Goal: Task Accomplishment & Management: Manage account settings

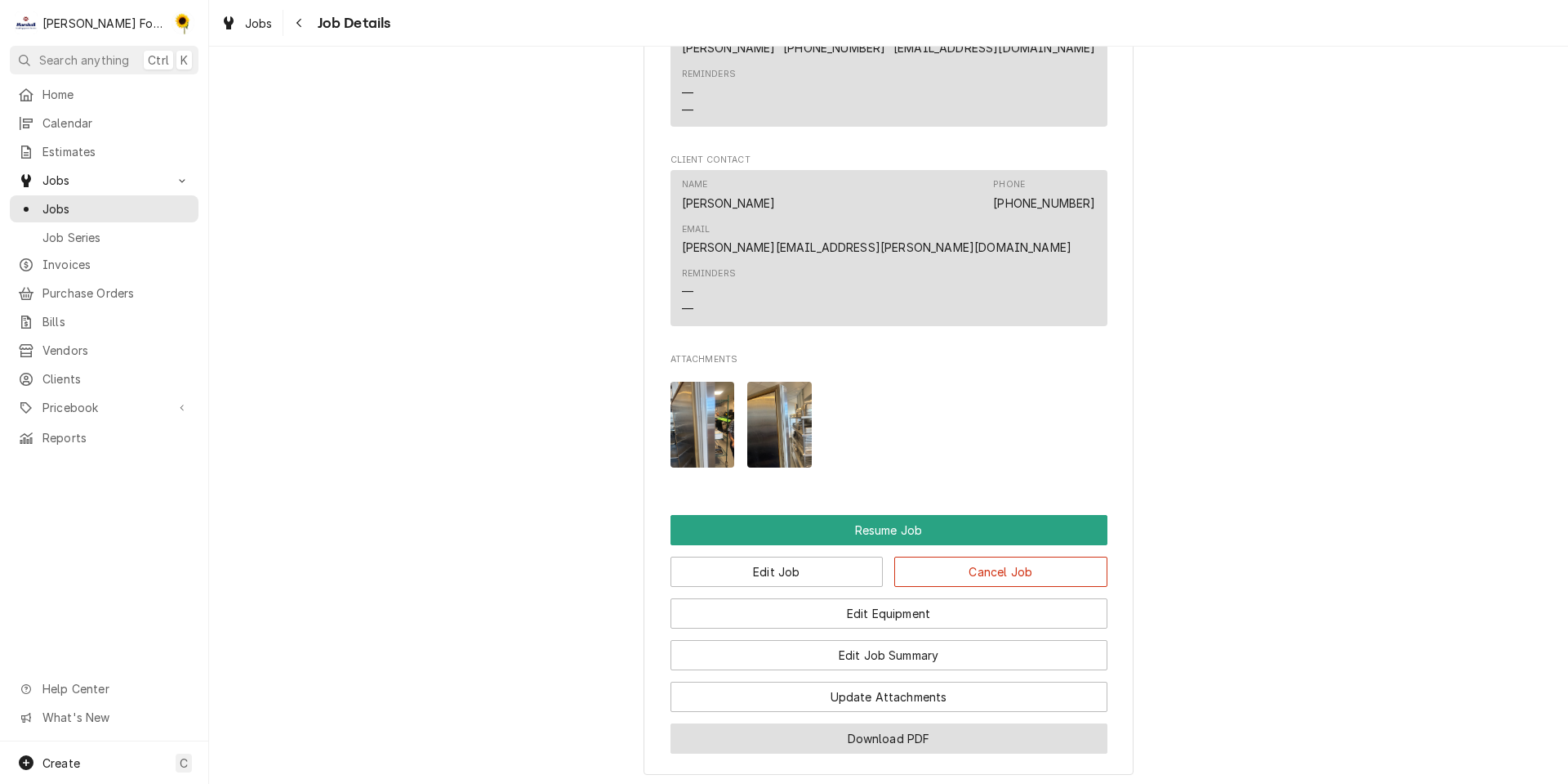
scroll to position [2171, 0]
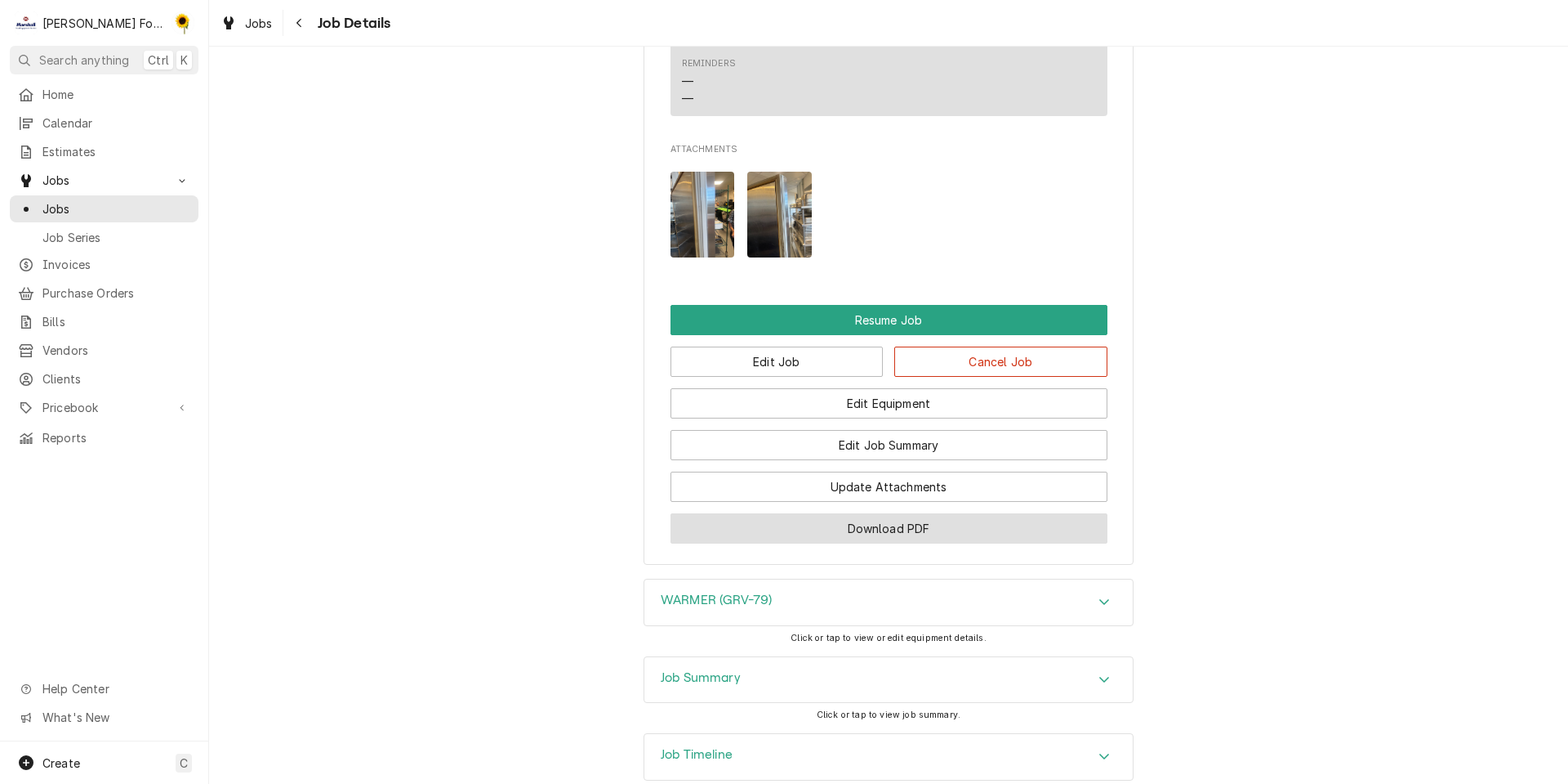
click at [889, 514] on button "Download PDF" at bounding box center [889, 529] width 437 height 30
click at [887, 514] on button "Download PDF" at bounding box center [889, 529] width 437 height 30
click at [902, 514] on button "Download PDF" at bounding box center [889, 529] width 437 height 30
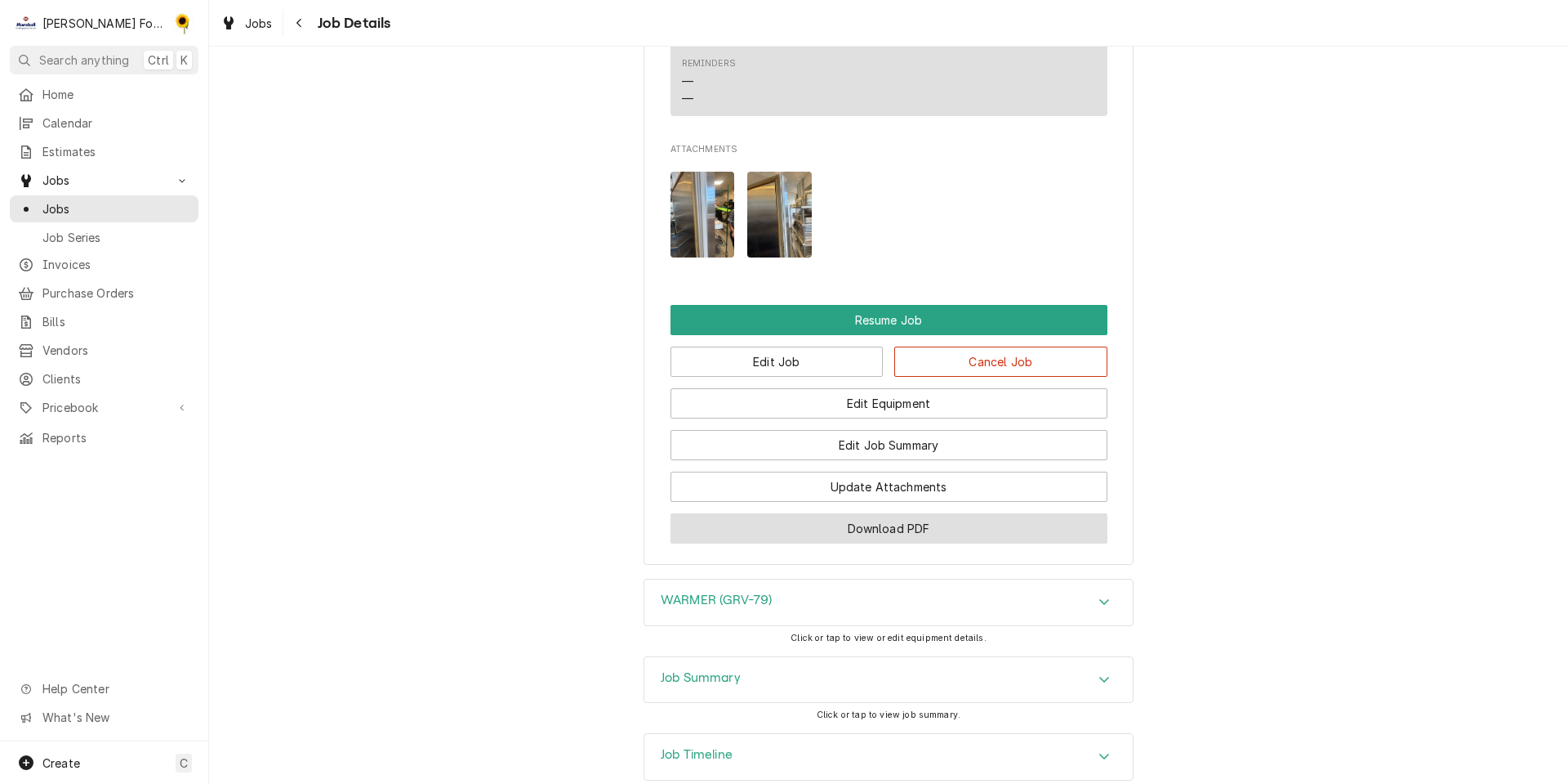
click at [907, 514] on button "Download PDF" at bounding box center [889, 529] width 437 height 30
click at [866, 514] on button "Download PDF" at bounding box center [889, 529] width 437 height 30
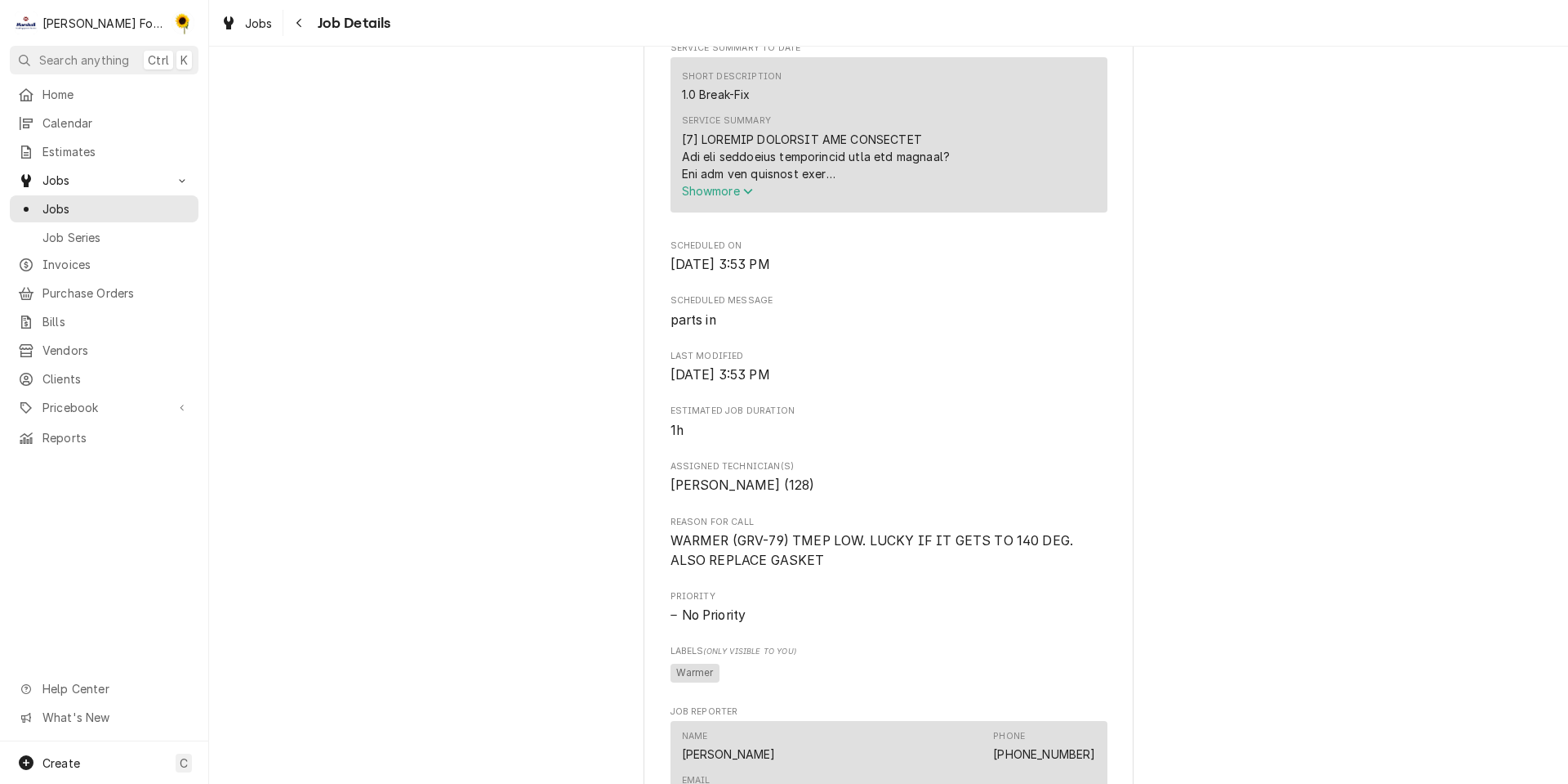
scroll to position [0, 0]
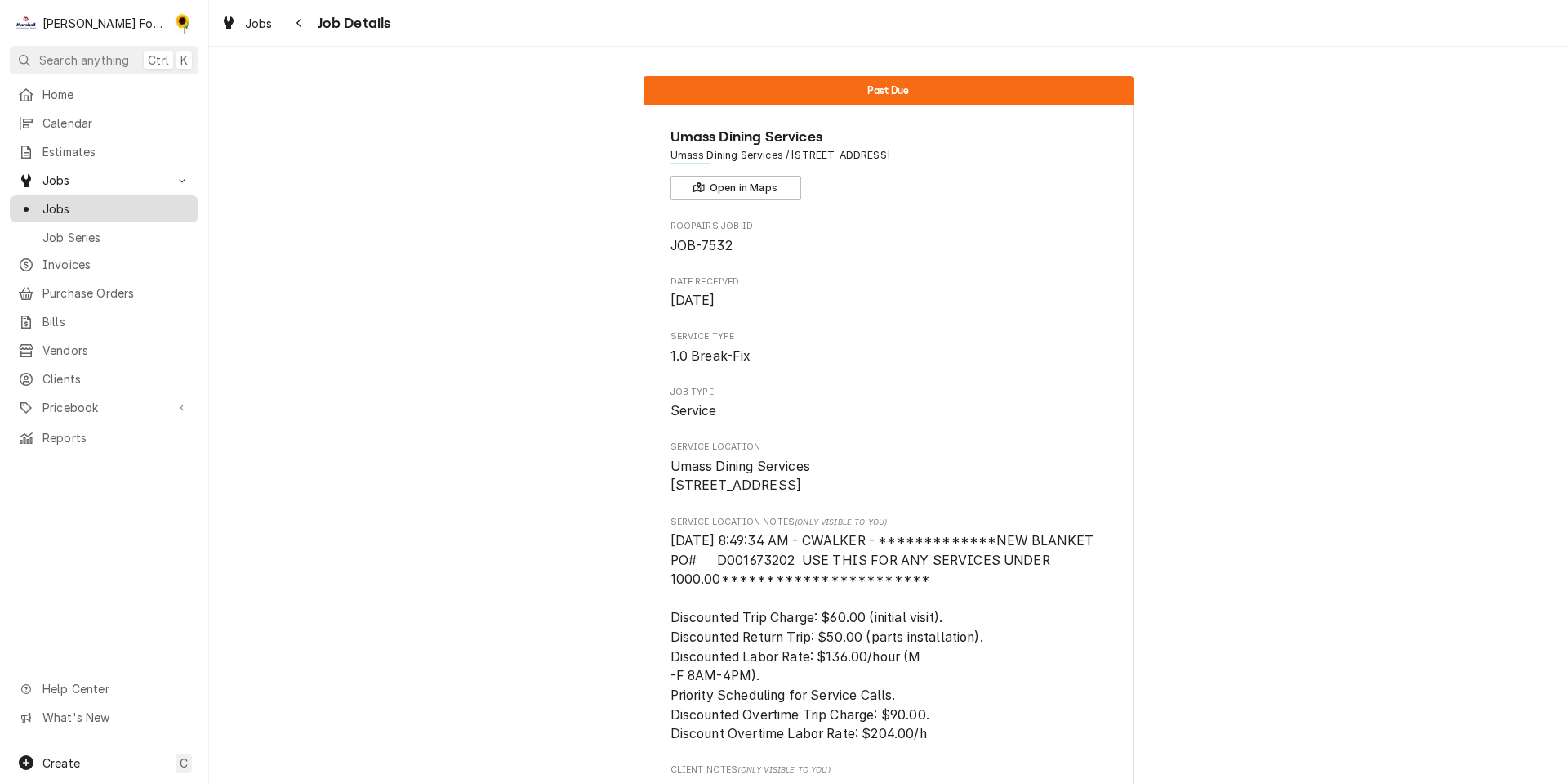
click at [59, 201] on span "Jobs" at bounding box center [117, 208] width 148 height 17
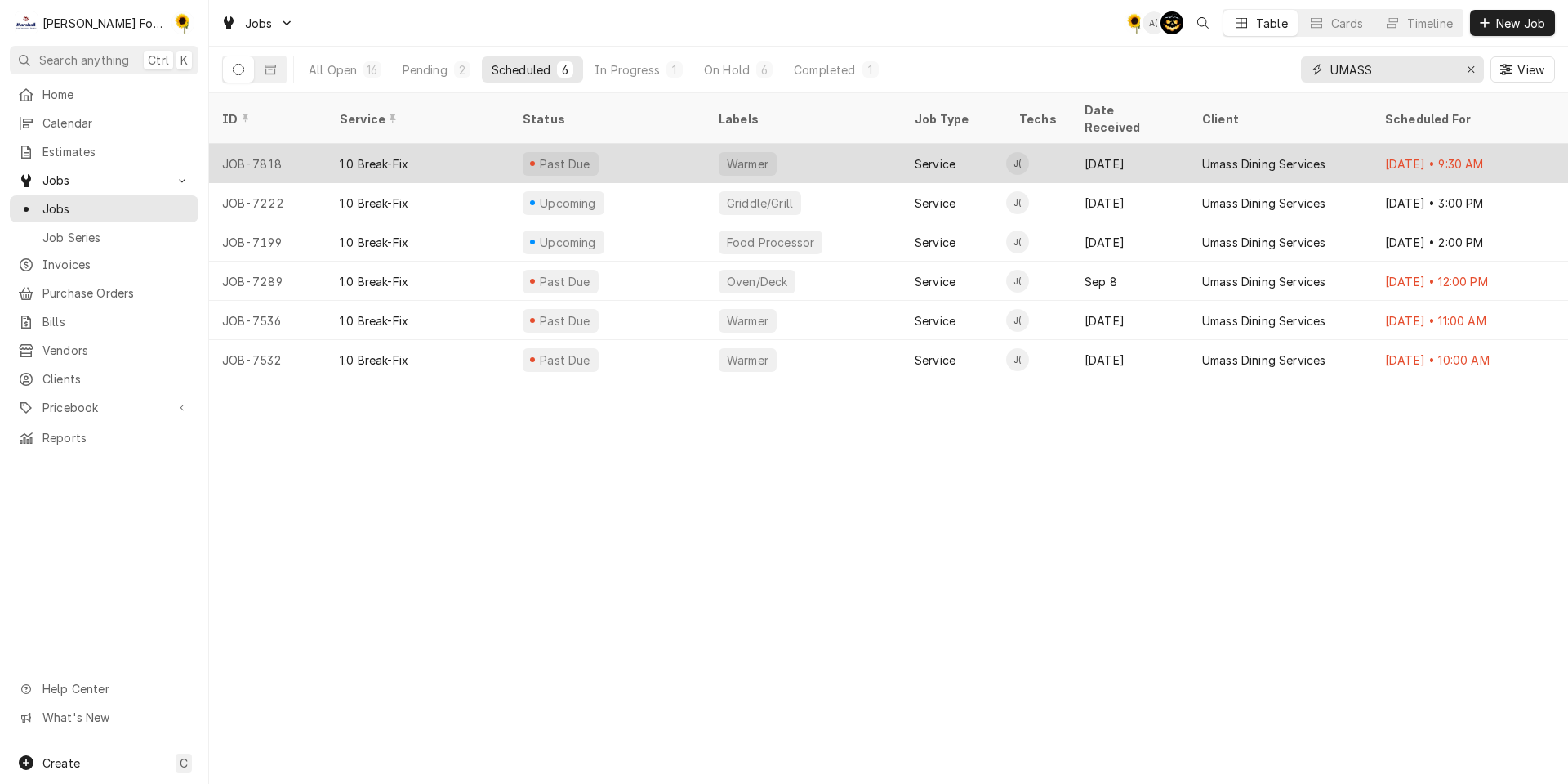
drag, startPoint x: 1320, startPoint y: 80, endPoint x: 948, endPoint y: 129, distance: 375.2
click at [974, 129] on div "Jobs C( A( AT Table Cards Timeline New Job All Open 16 Pending 2 Scheduled 6 In…" at bounding box center [889, 392] width 1360 height 784
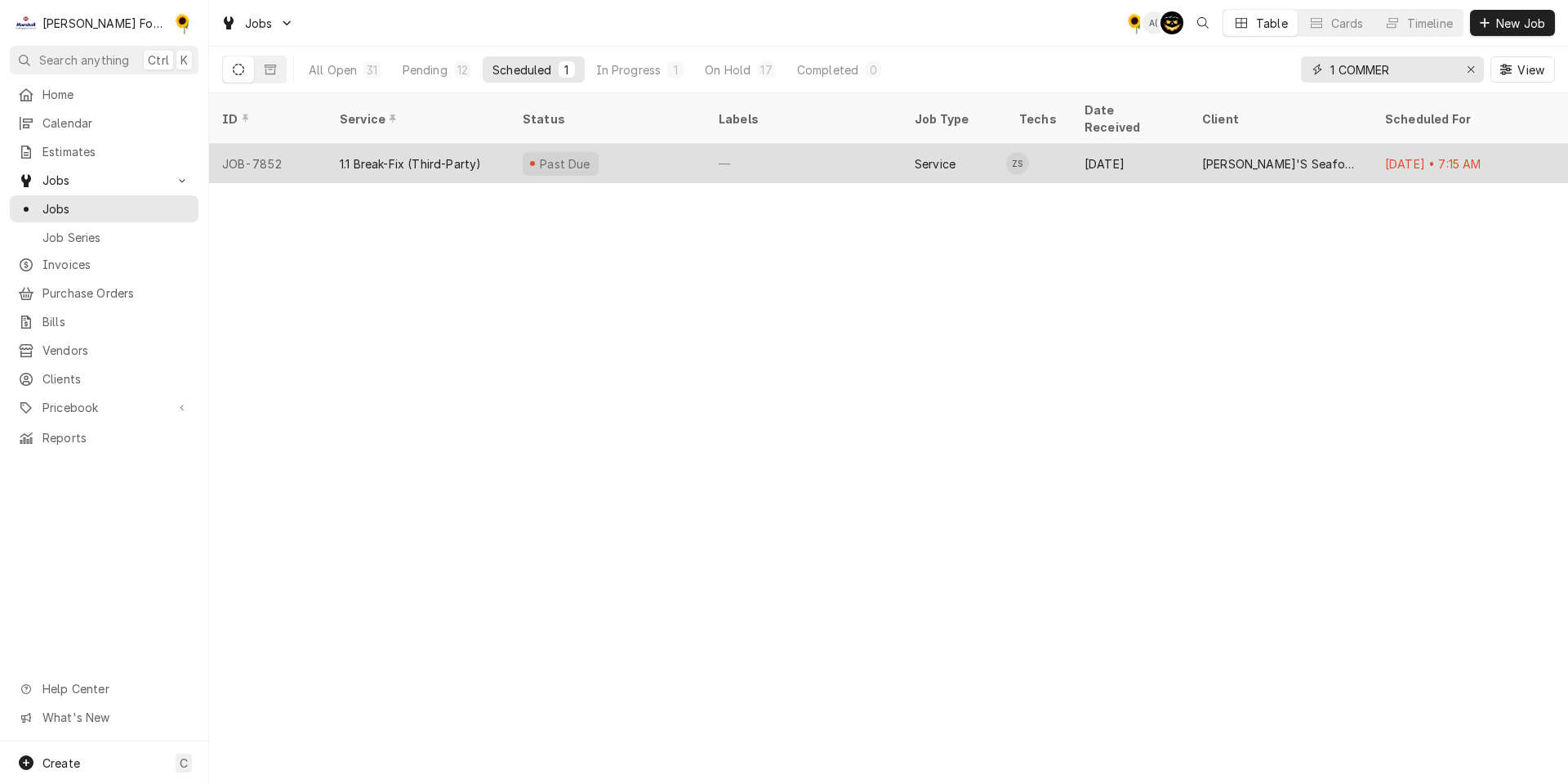
type input "1 COMMER"
click at [529, 160] on span "Dynamic Content Wrapper" at bounding box center [532, 164] width 7 height 8
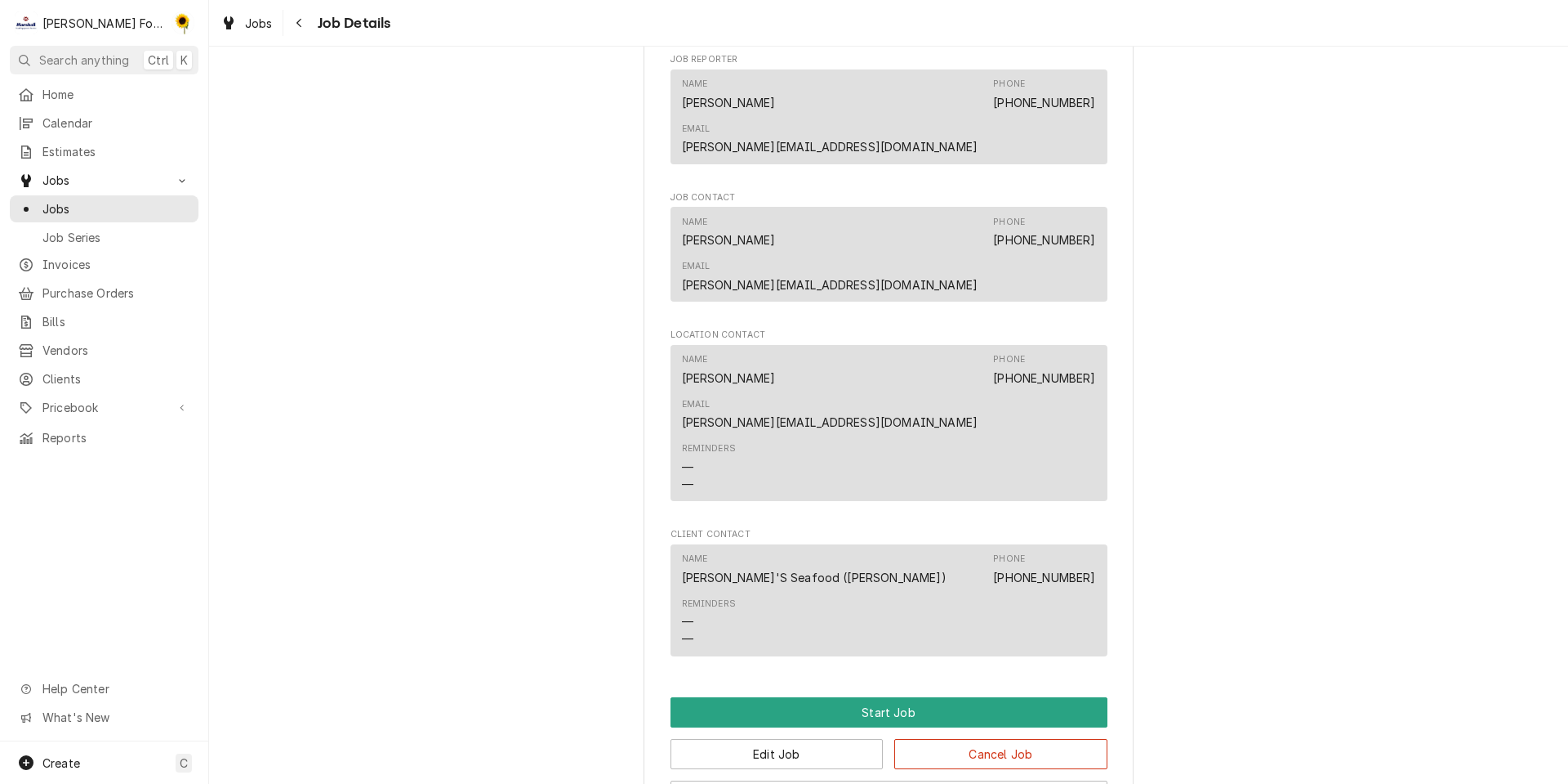
scroll to position [1144, 0]
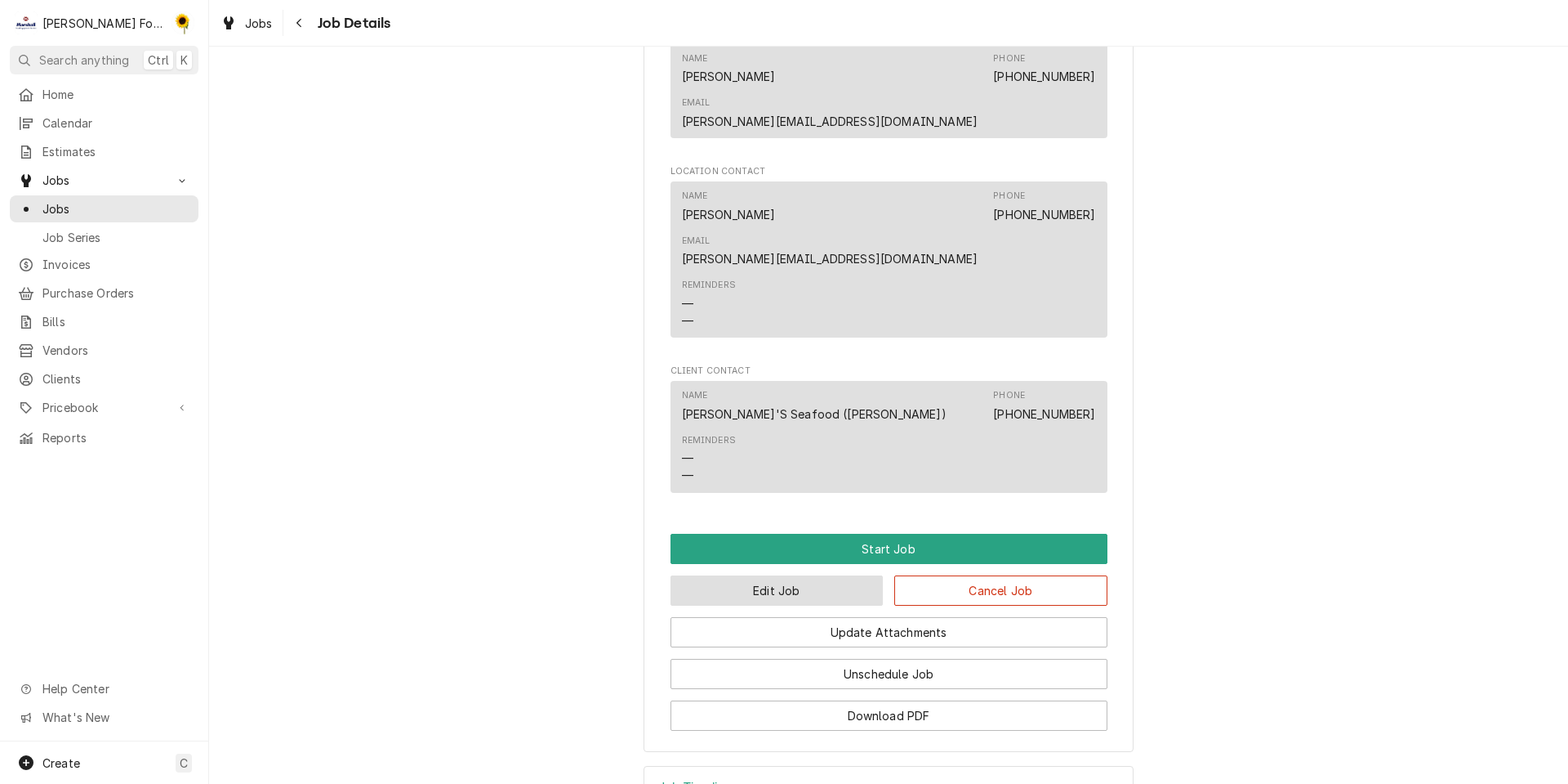
click at [743, 576] on button "Edit Job" at bounding box center [778, 590] width 213 height 30
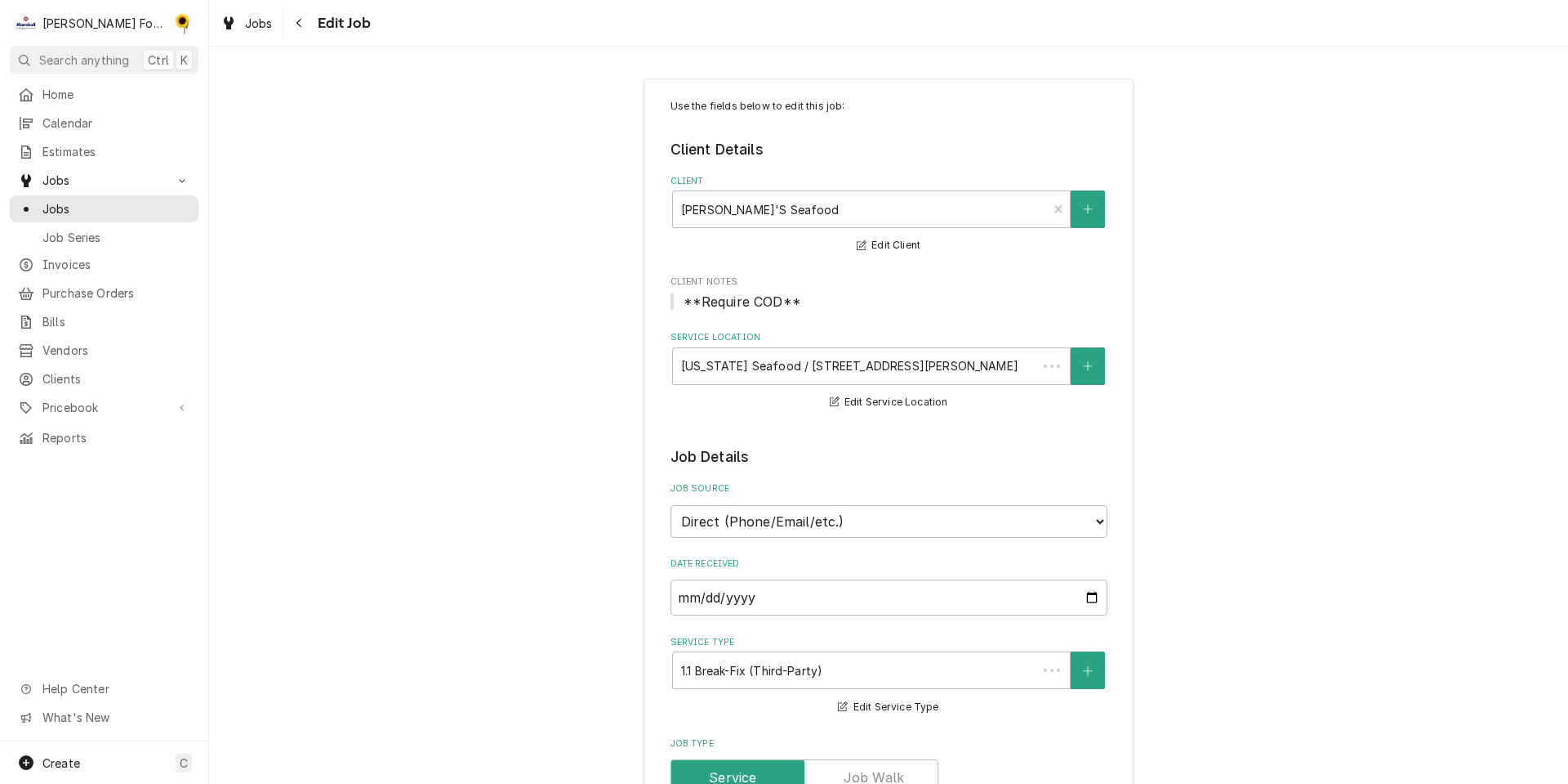
type textarea "x"
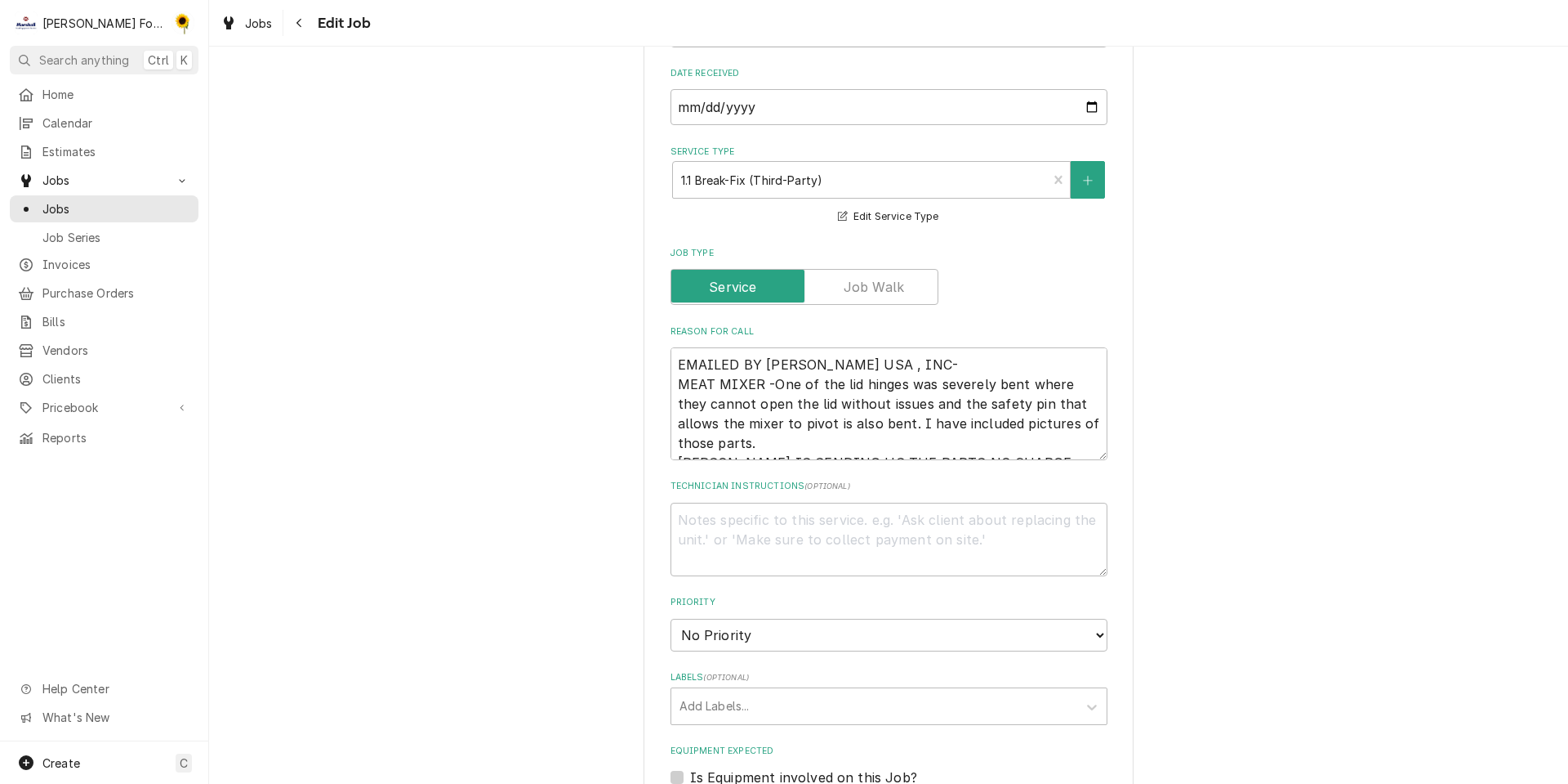
scroll to position [818, 0]
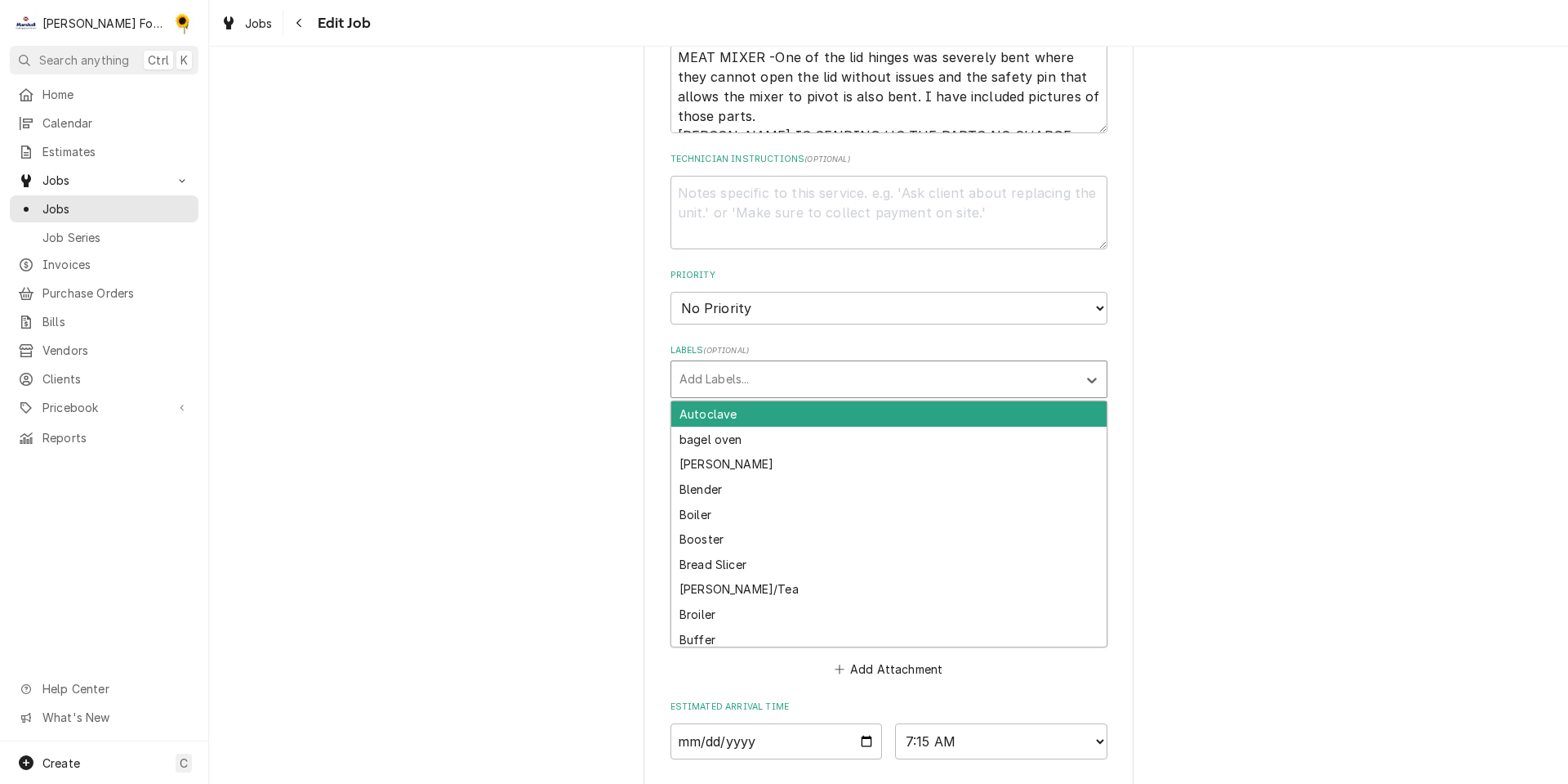
click at [718, 369] on div "Labels" at bounding box center [874, 380] width 390 height 30
type input "MIX"
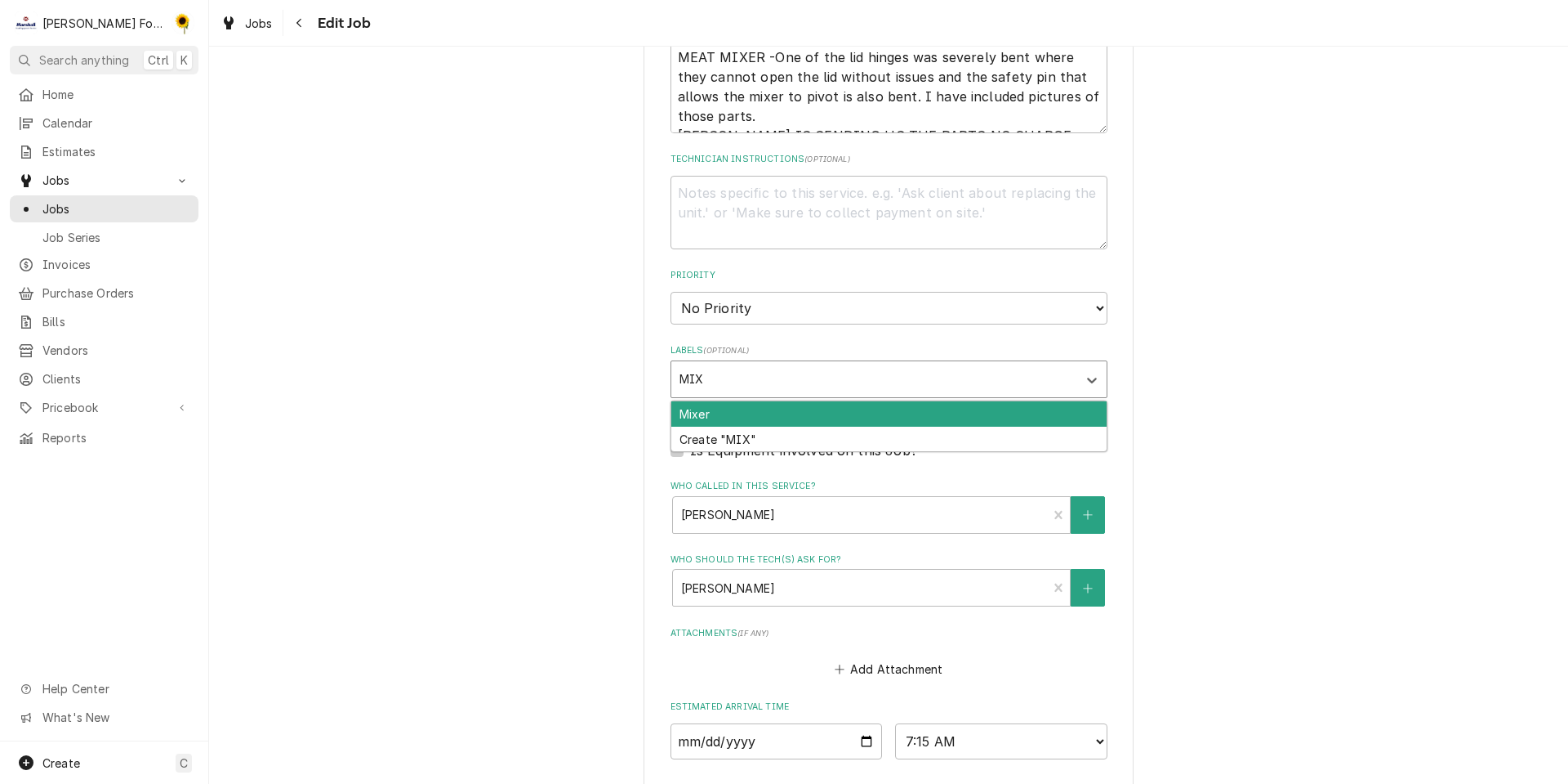
type textarea "x"
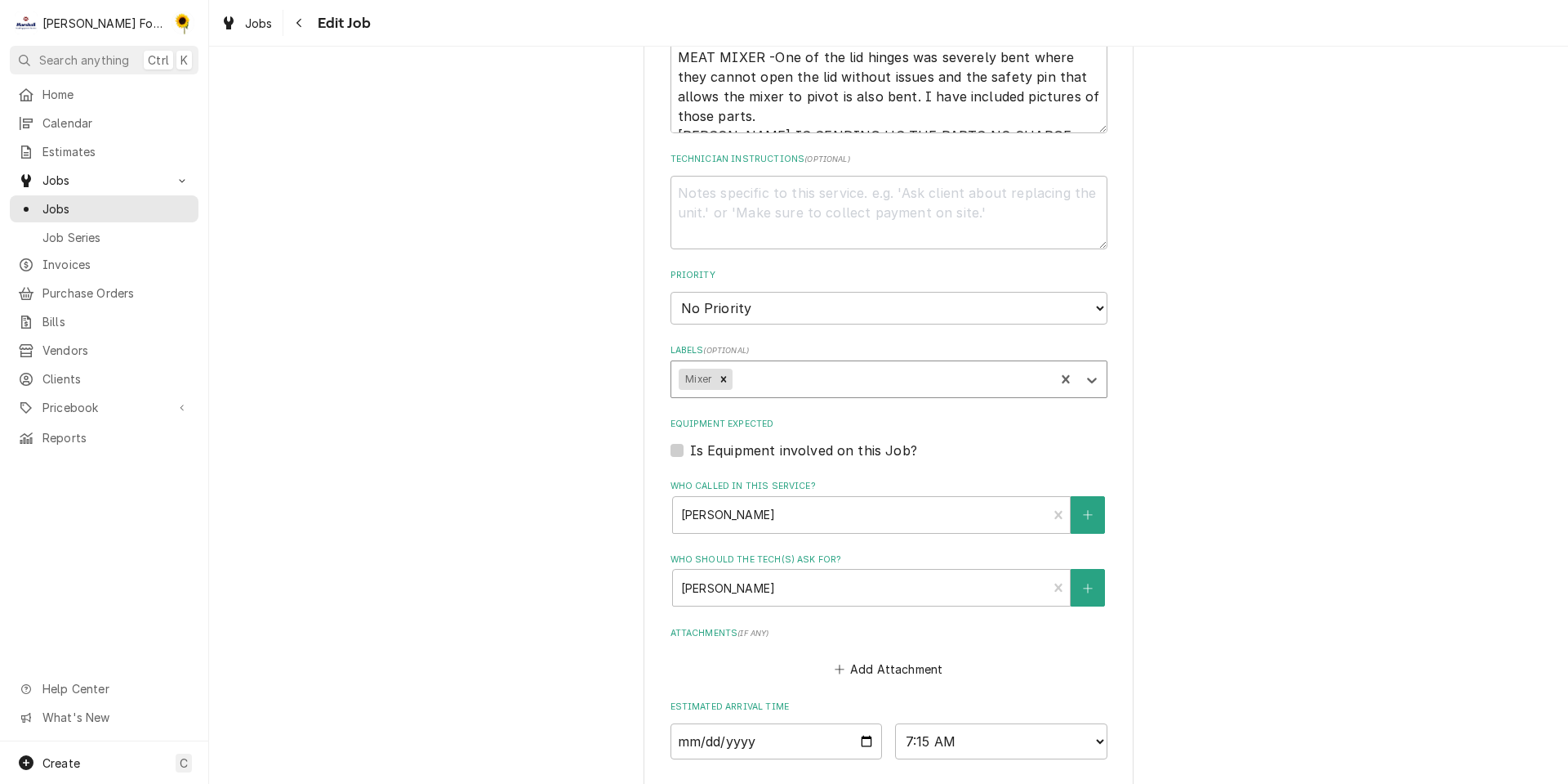
scroll to position [1089, 0]
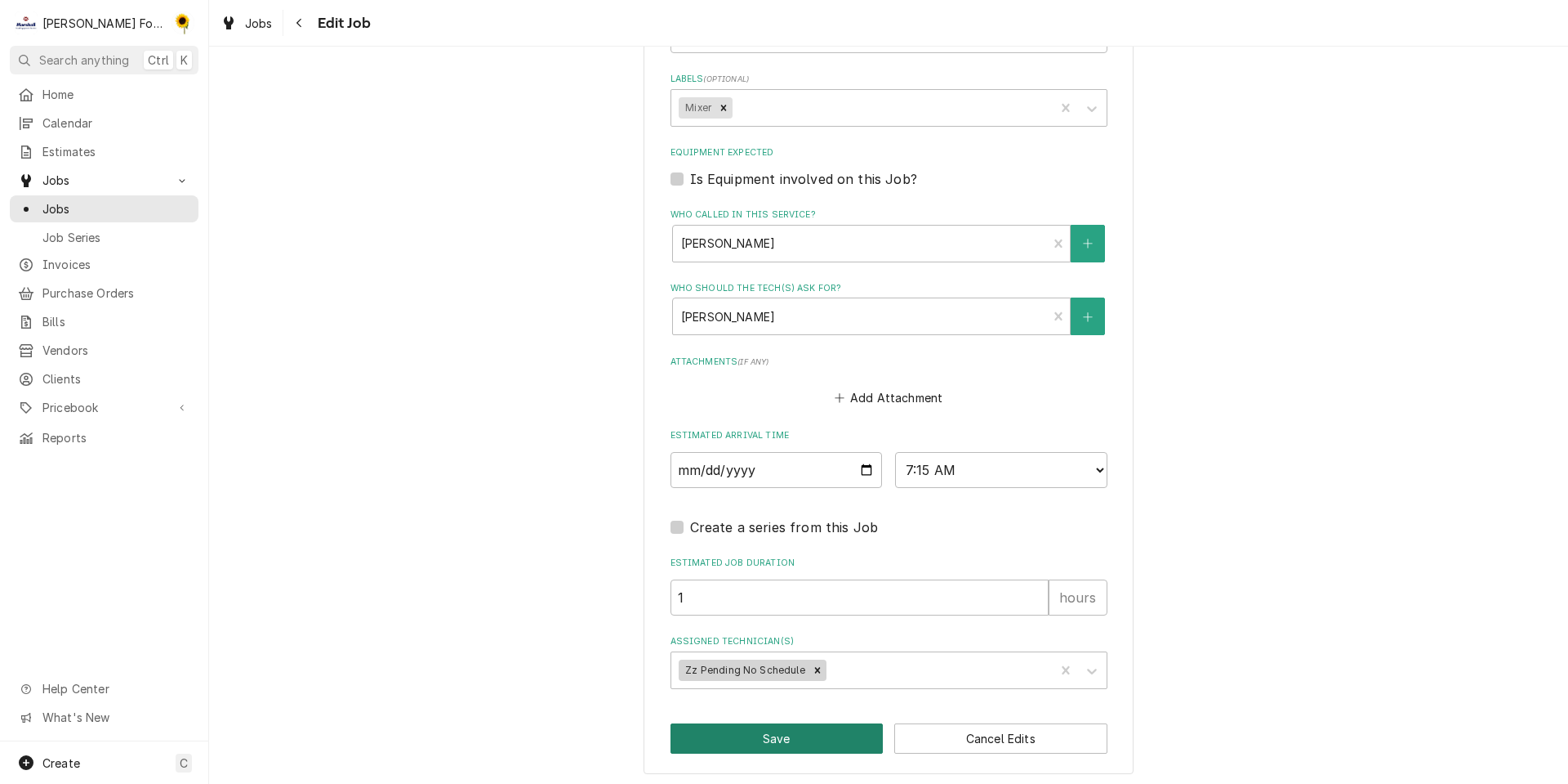
click at [783, 742] on button "Save" at bounding box center [778, 738] width 213 height 30
type textarea "x"
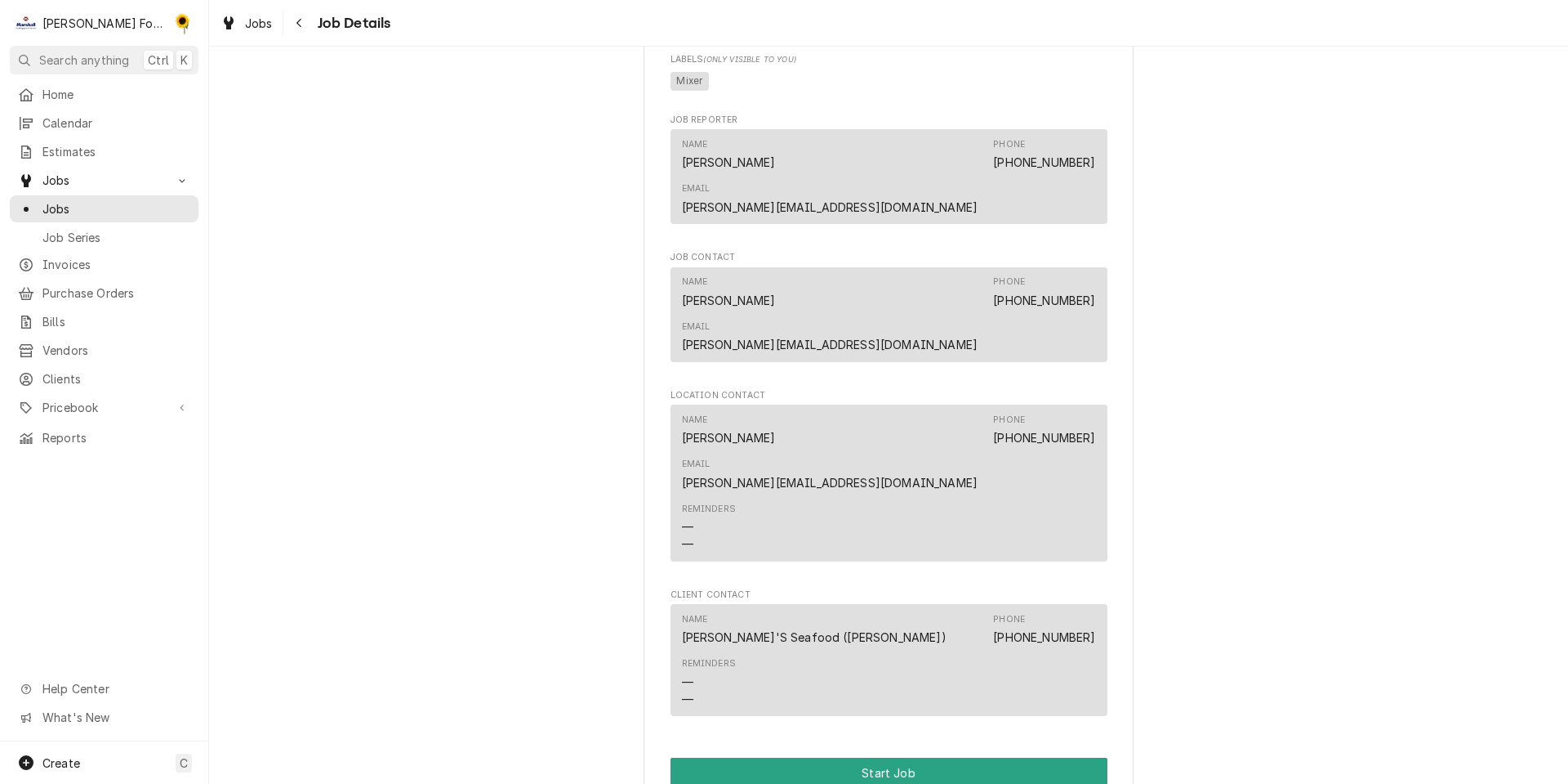
scroll to position [1227, 0]
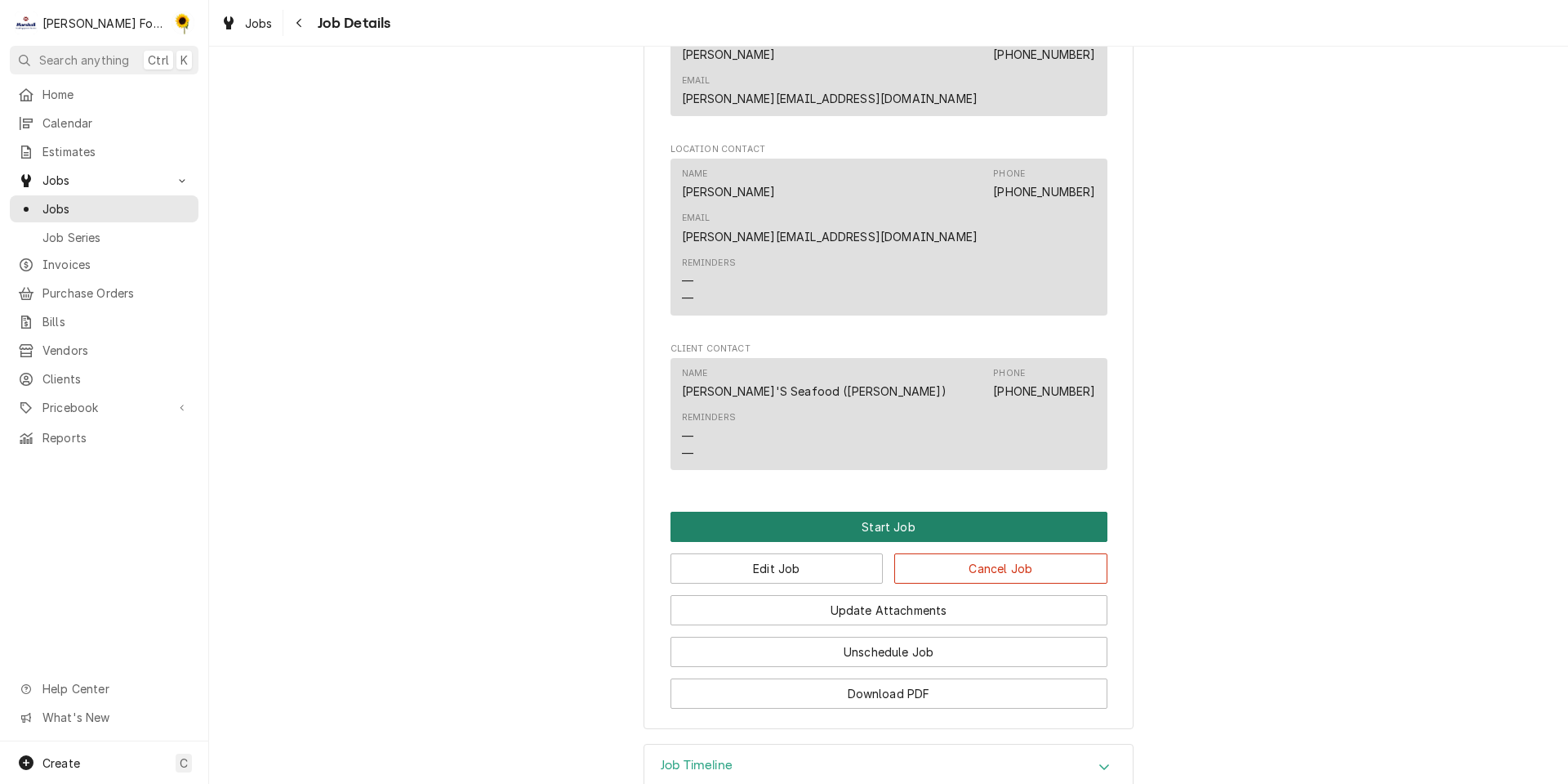
click at [838, 512] on button "Start Job" at bounding box center [889, 527] width 437 height 30
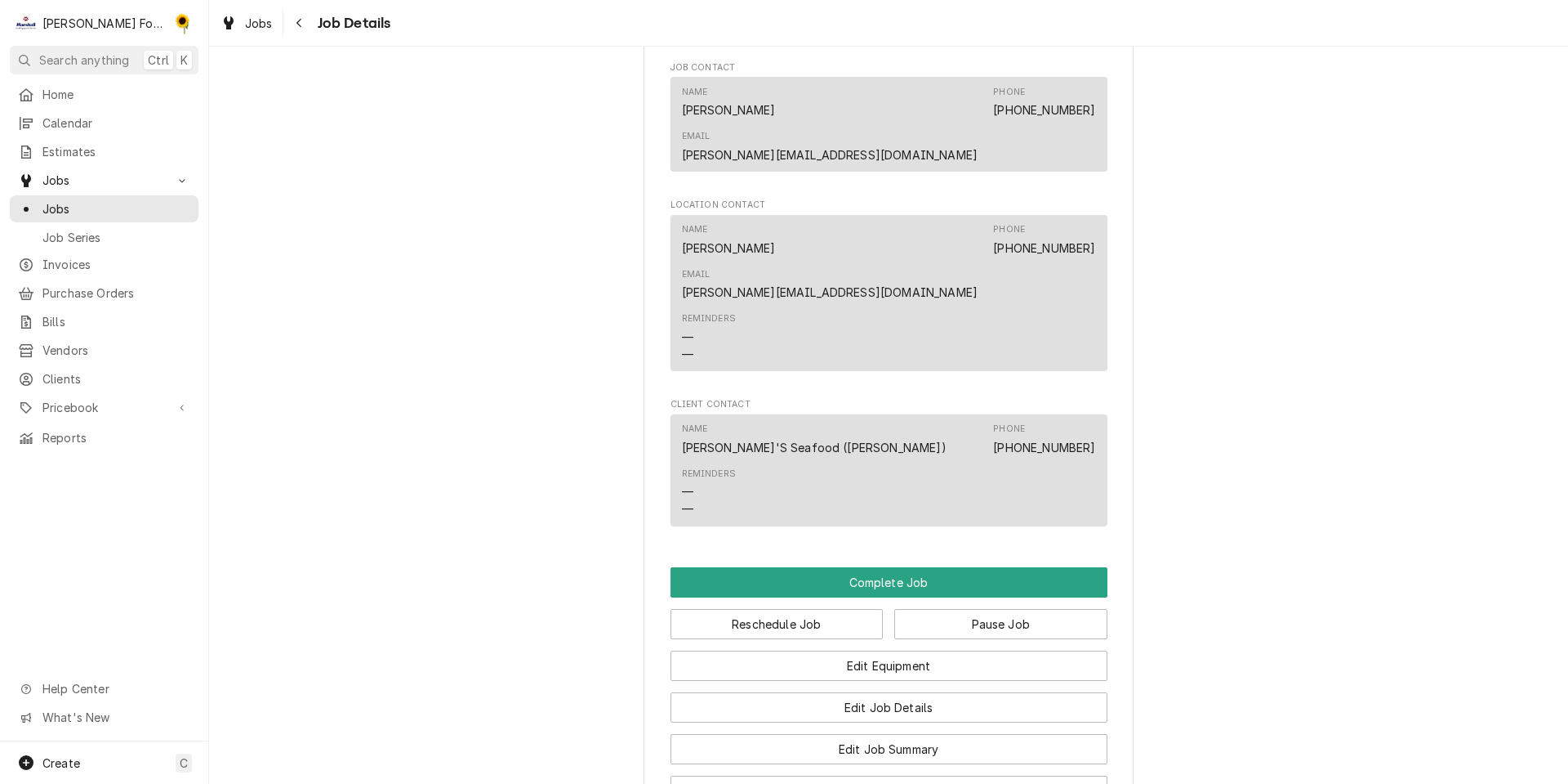
scroll to position [1308, 0]
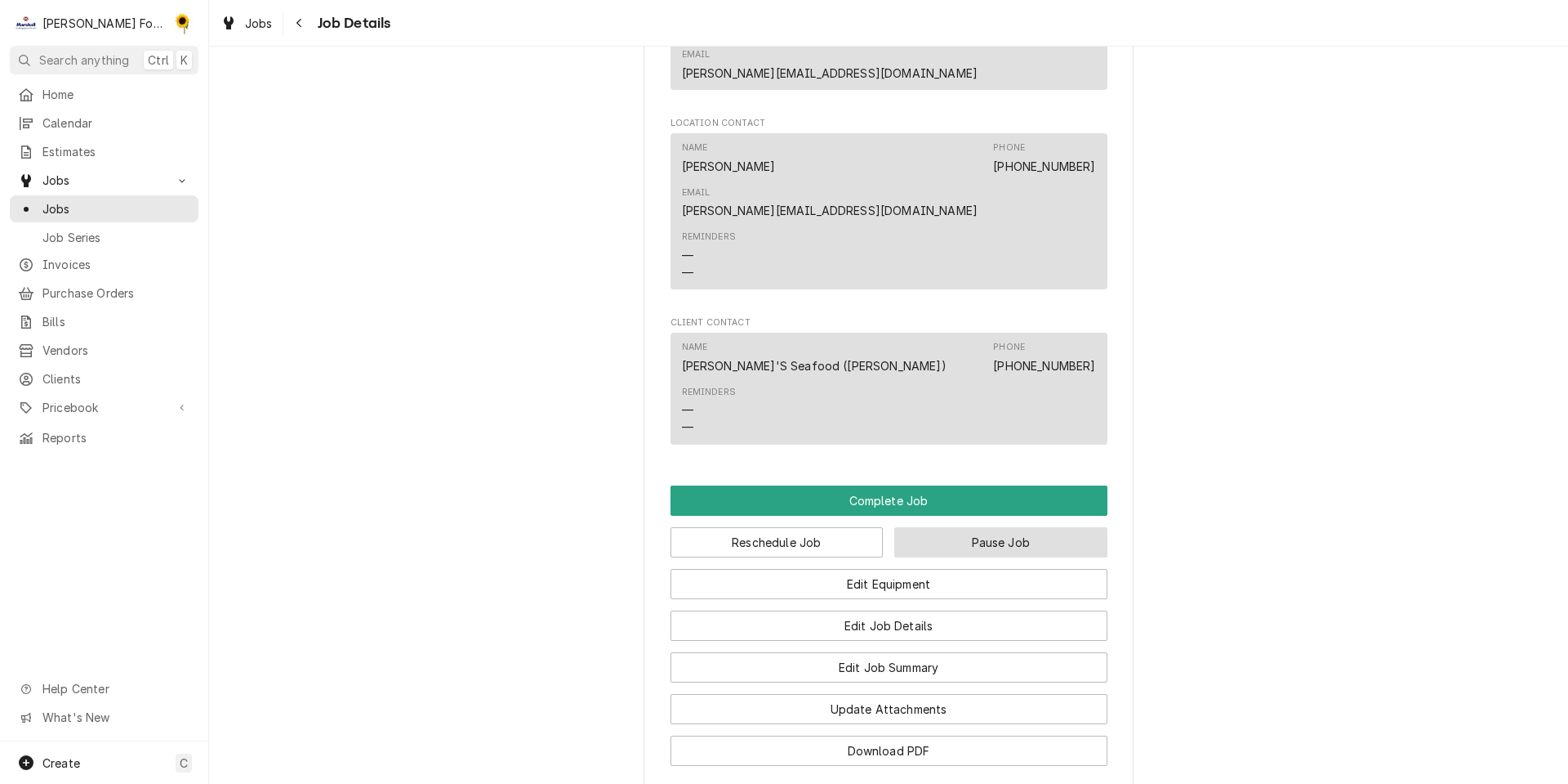
click at [981, 528] on button "Pause Job" at bounding box center [1001, 543] width 213 height 30
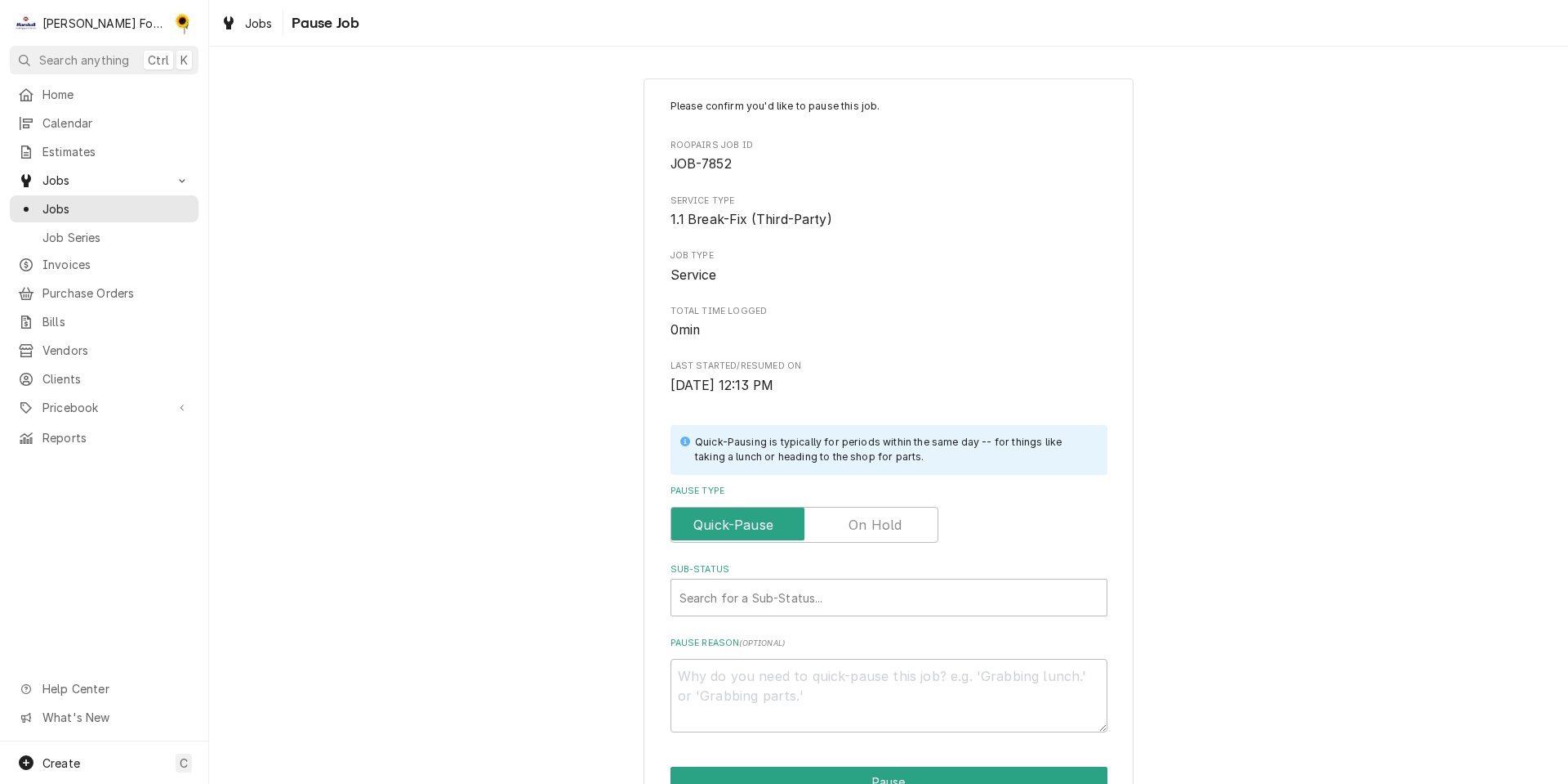
click at [894, 523] on label "Pause Type" at bounding box center [804, 525] width 268 height 36
click at [894, 523] on input "Pause Type" at bounding box center [804, 525] width 253 height 36
checkbox input "true"
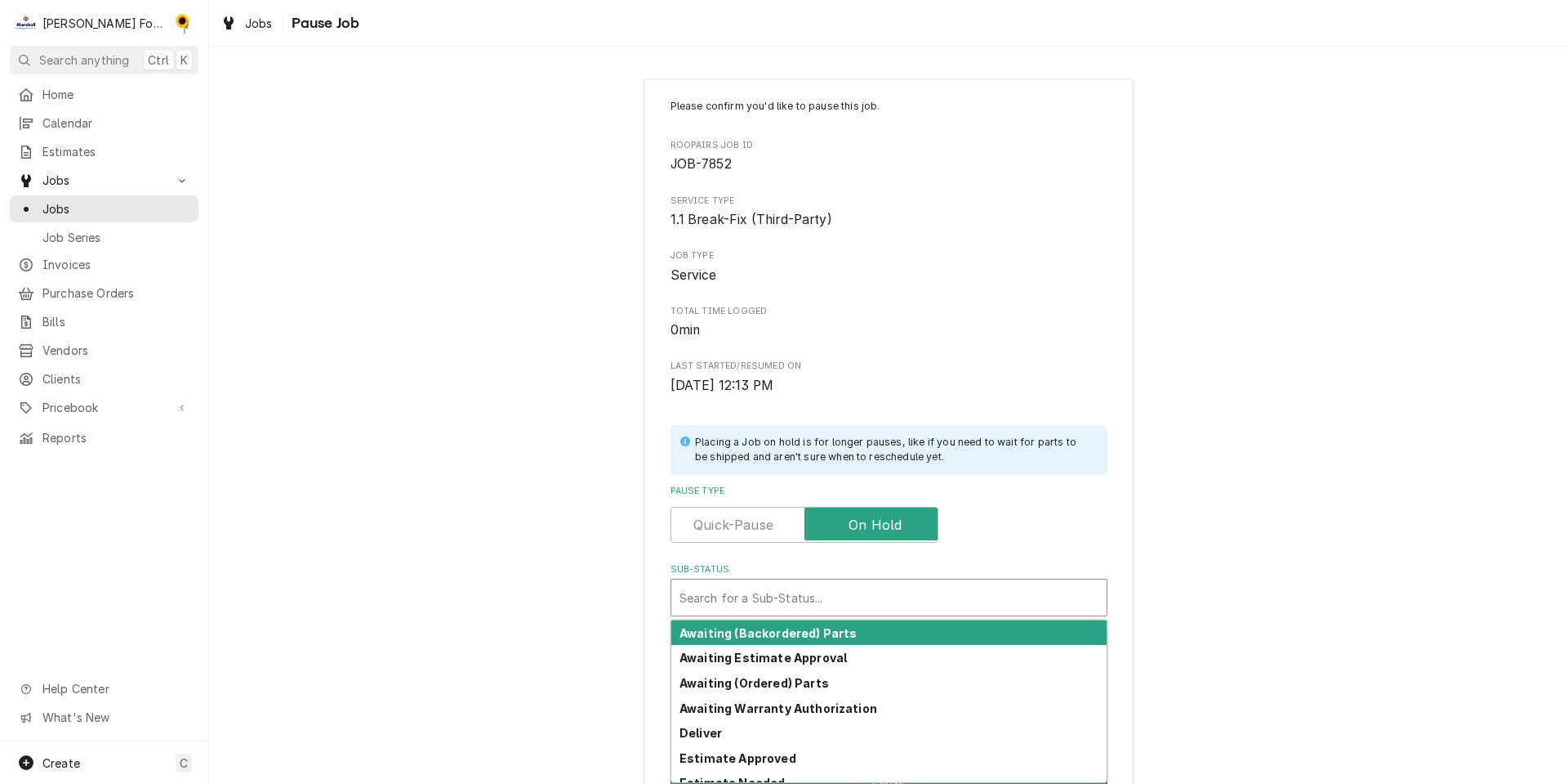
click at [839, 589] on div "Sub-Status" at bounding box center [889, 597] width 419 height 30
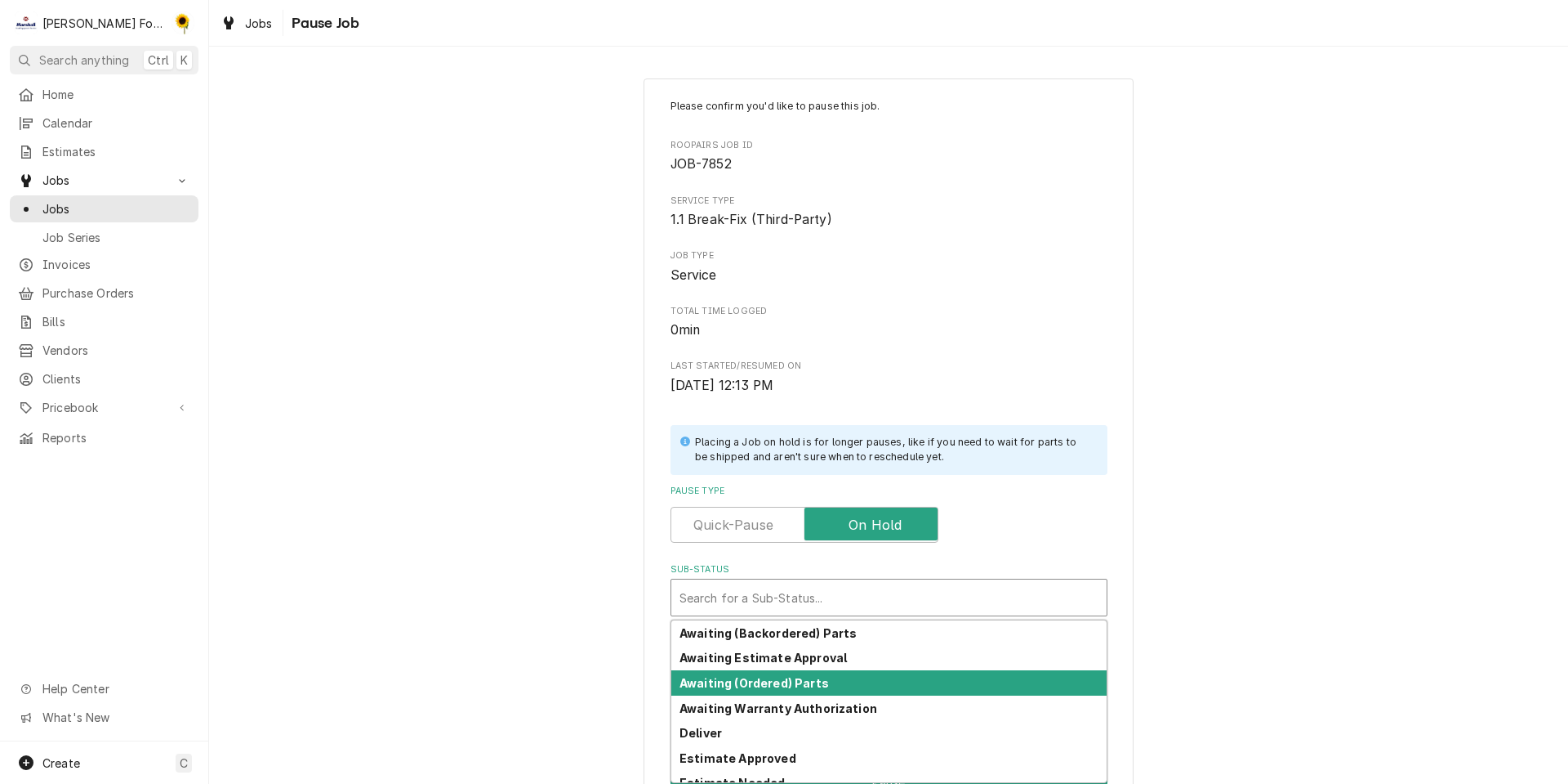
click at [797, 692] on div "Awaiting (Ordered) Parts" at bounding box center [889, 682] width 436 height 25
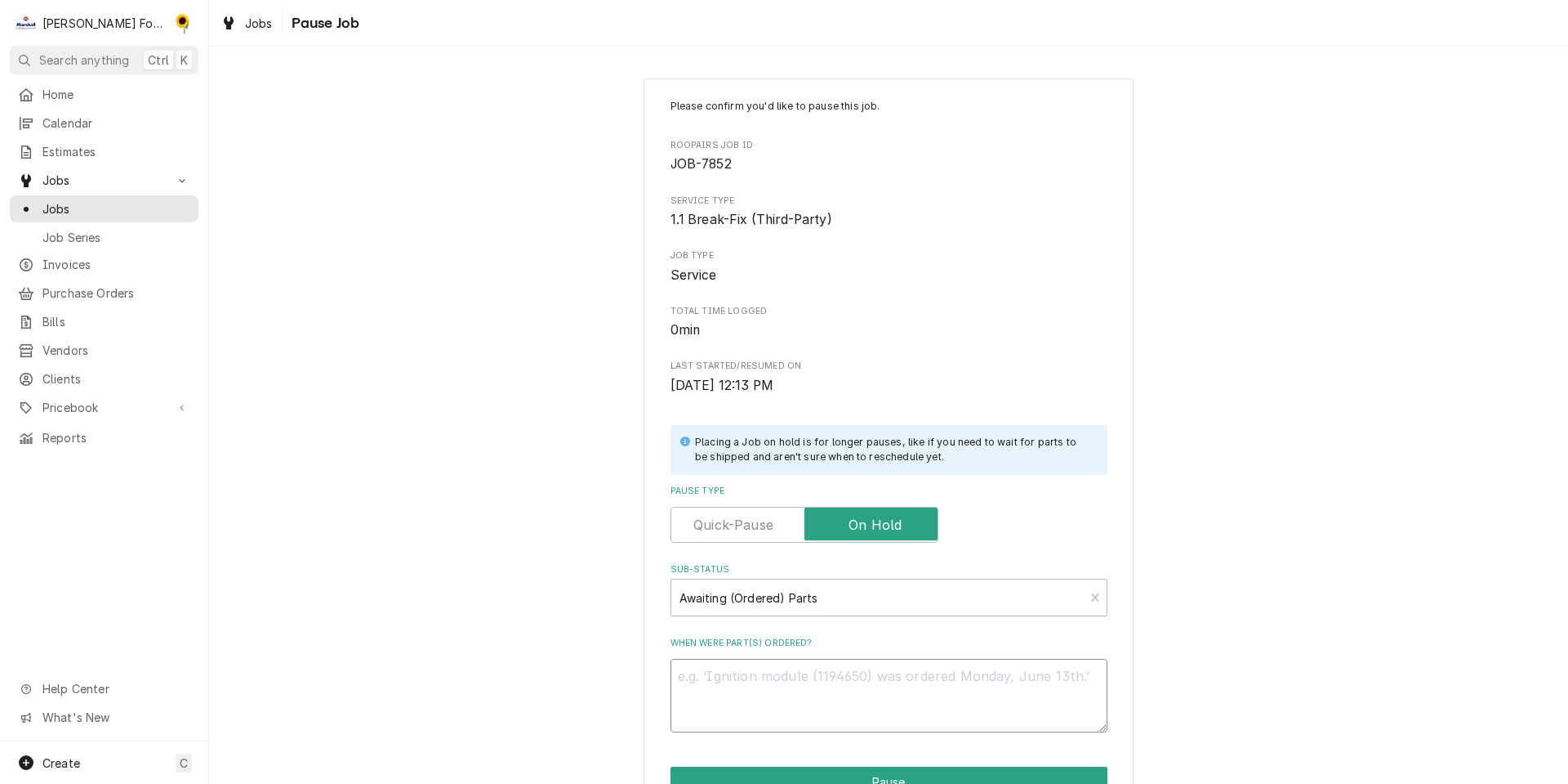
click at [797, 692] on textarea "When were part(s) ordered?" at bounding box center [889, 696] width 437 height 74
type textarea "x"
type textarea "SI"
type textarea "x"
type textarea "SIR"
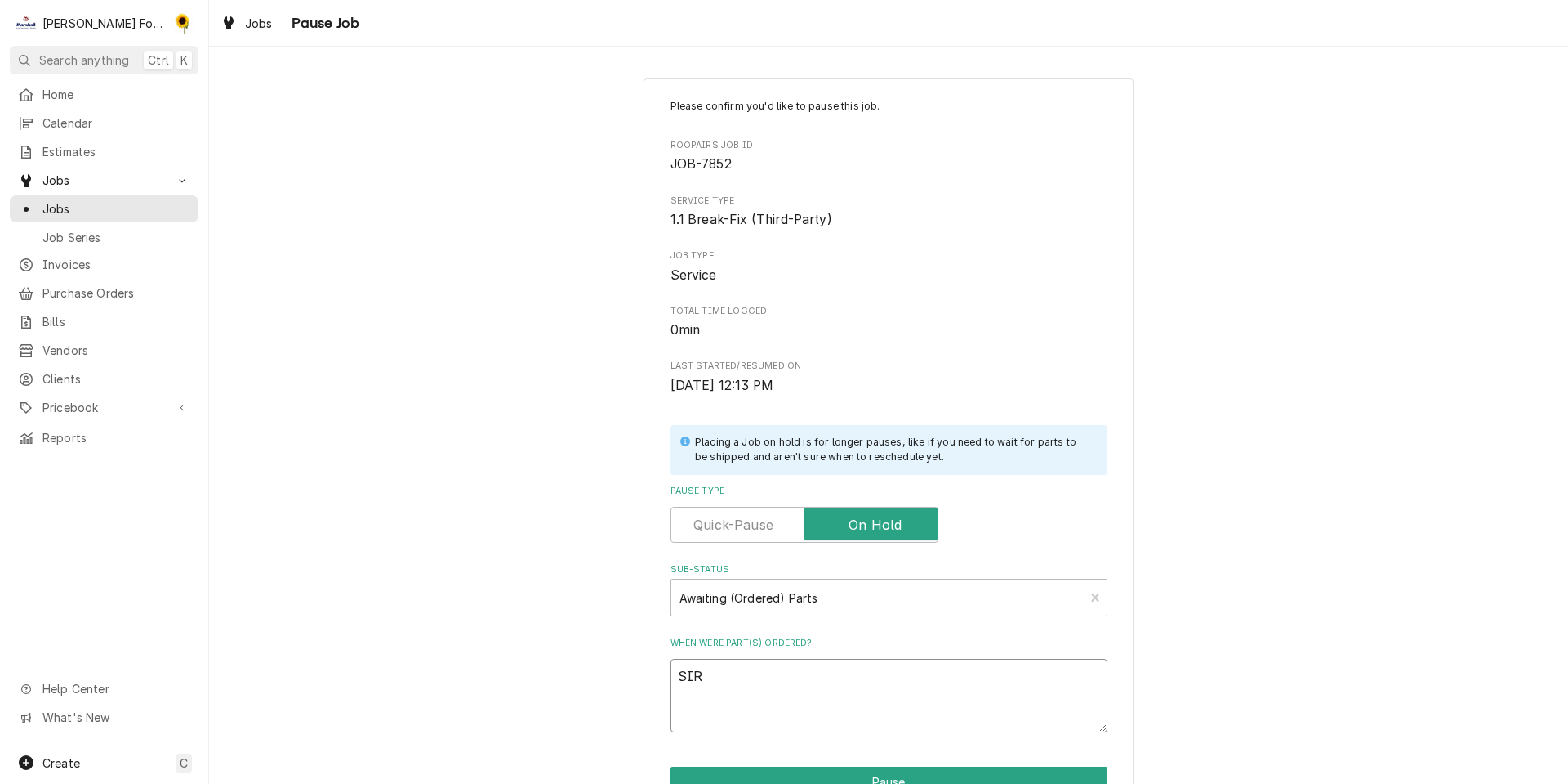
type textarea "x"
type textarea "SIRM"
type textarea "x"
type textarea "SIRMA"
type textarea "x"
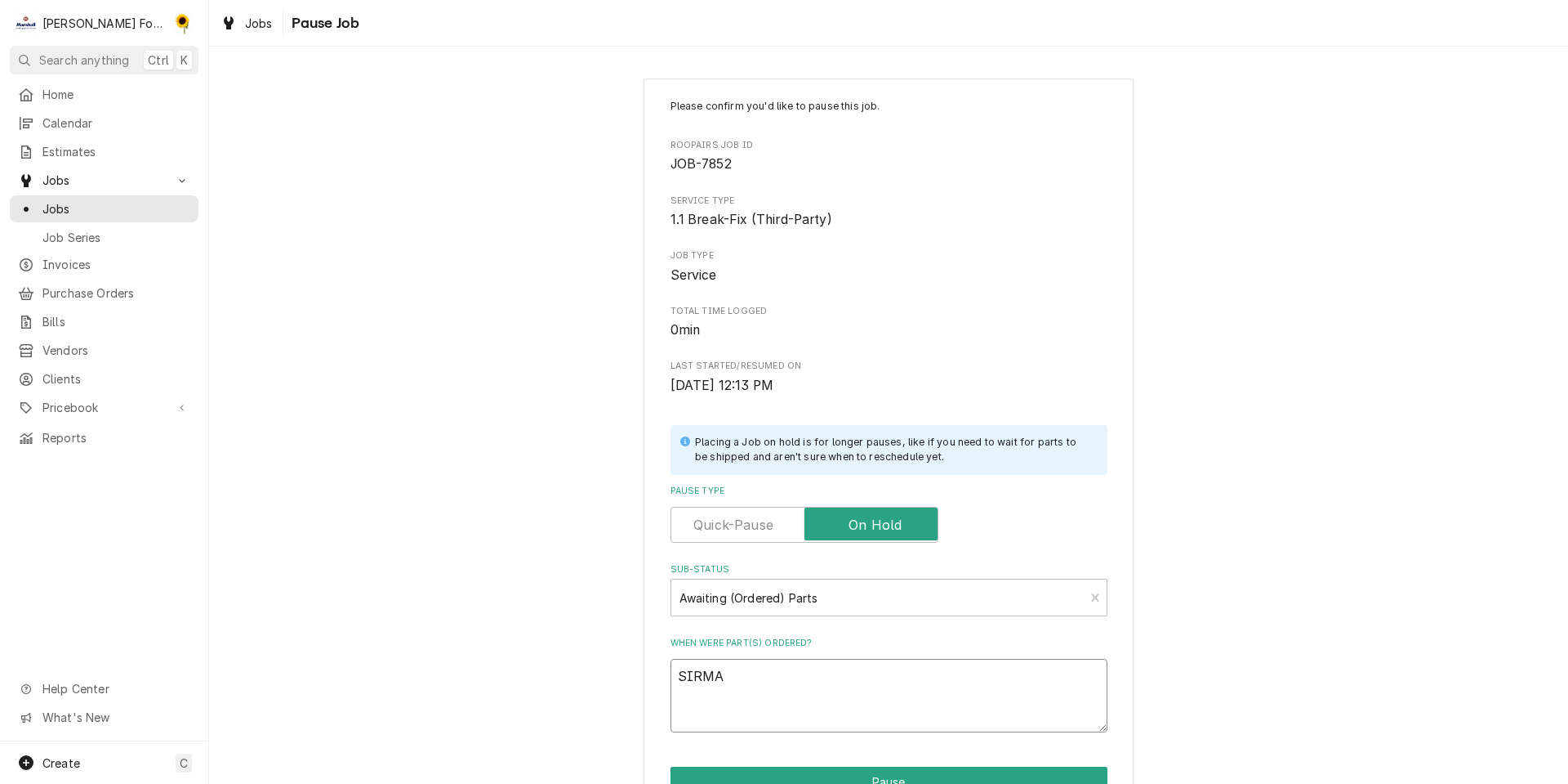
type textarea "SIRMAN"
type textarea "x"
type textarea "SIRMAN"
type textarea "x"
type textarea "SIRMAN I"
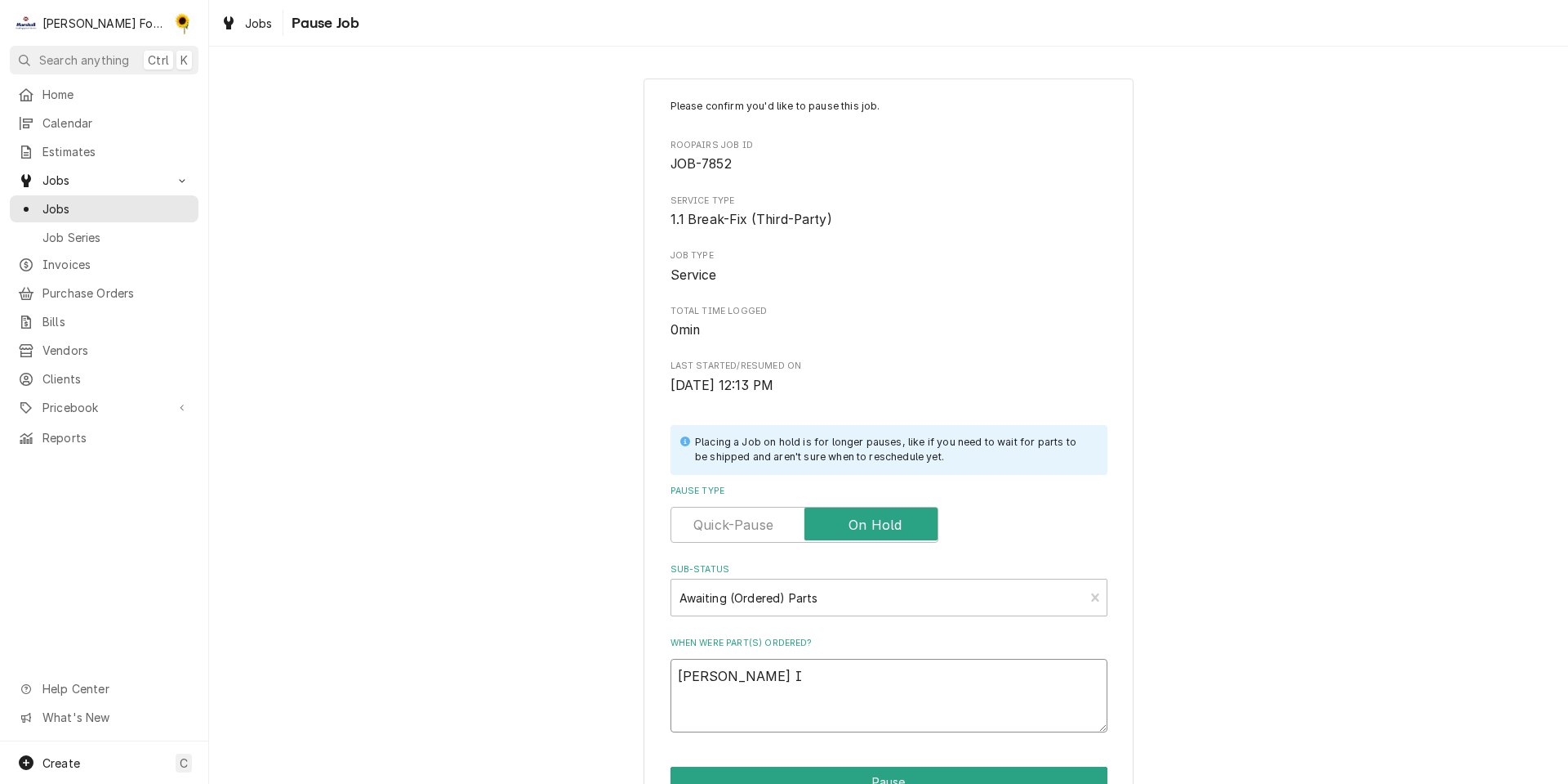
type textarea "x"
type textarea "SIRMAN IS"
type textarea "x"
type textarea "SIRMAN IS"
type textarea "x"
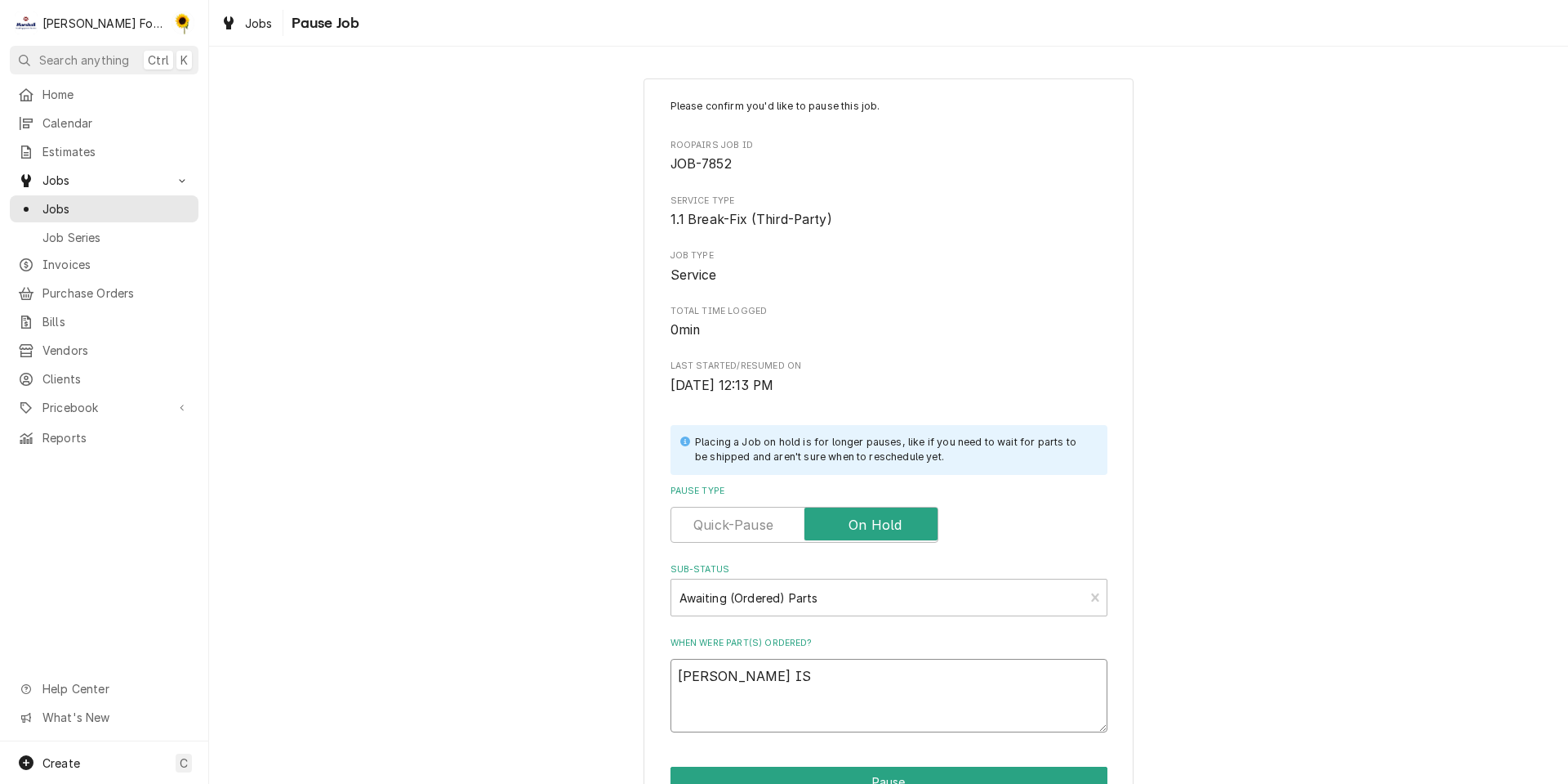
type textarea "SIRMAN IS S"
type textarea "x"
type textarea "SIRMAN IS SE"
type textarea "x"
type textarea "SIRMAN IS SEN"
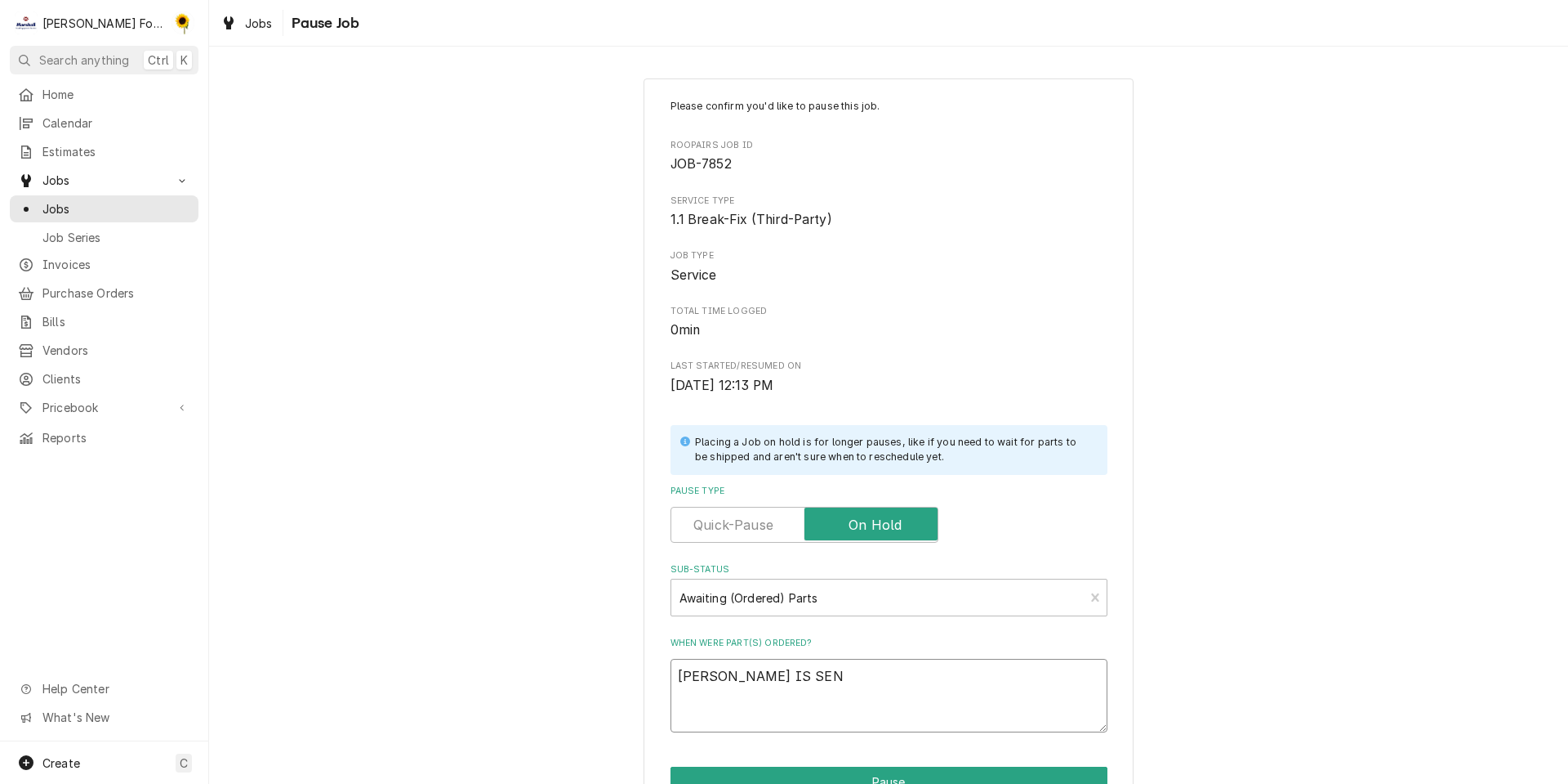
type textarea "x"
type textarea "SIRMAN IS SEND"
type textarea "x"
type textarea "SIRMAN IS SENDI"
type textarea "x"
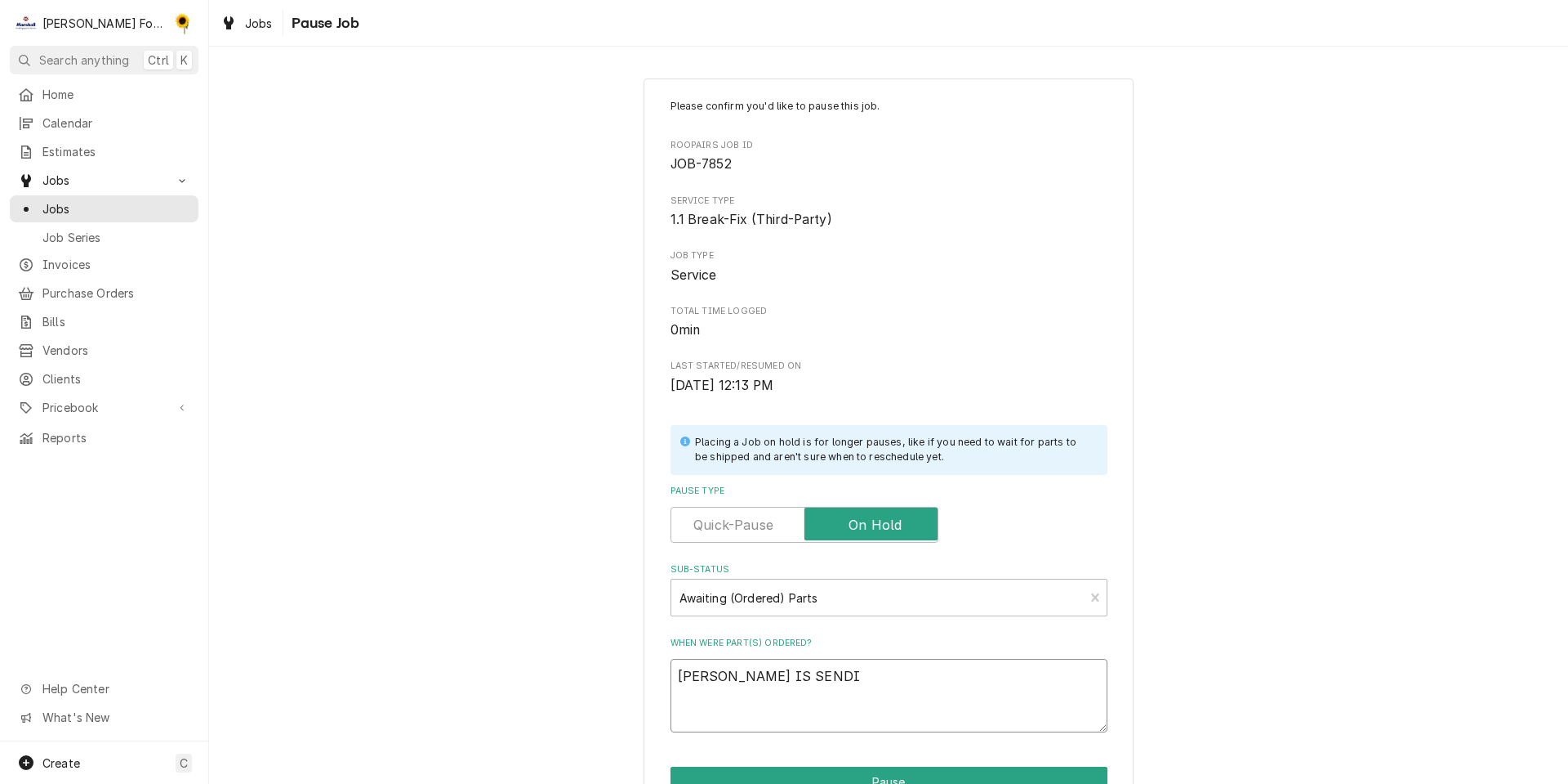
type textarea "SIRMAN IS SENDIN"
type textarea "x"
type textarea "SIRMAN IS SENDING"
type textarea "x"
type textarea "SIRMAN IS SENDING"
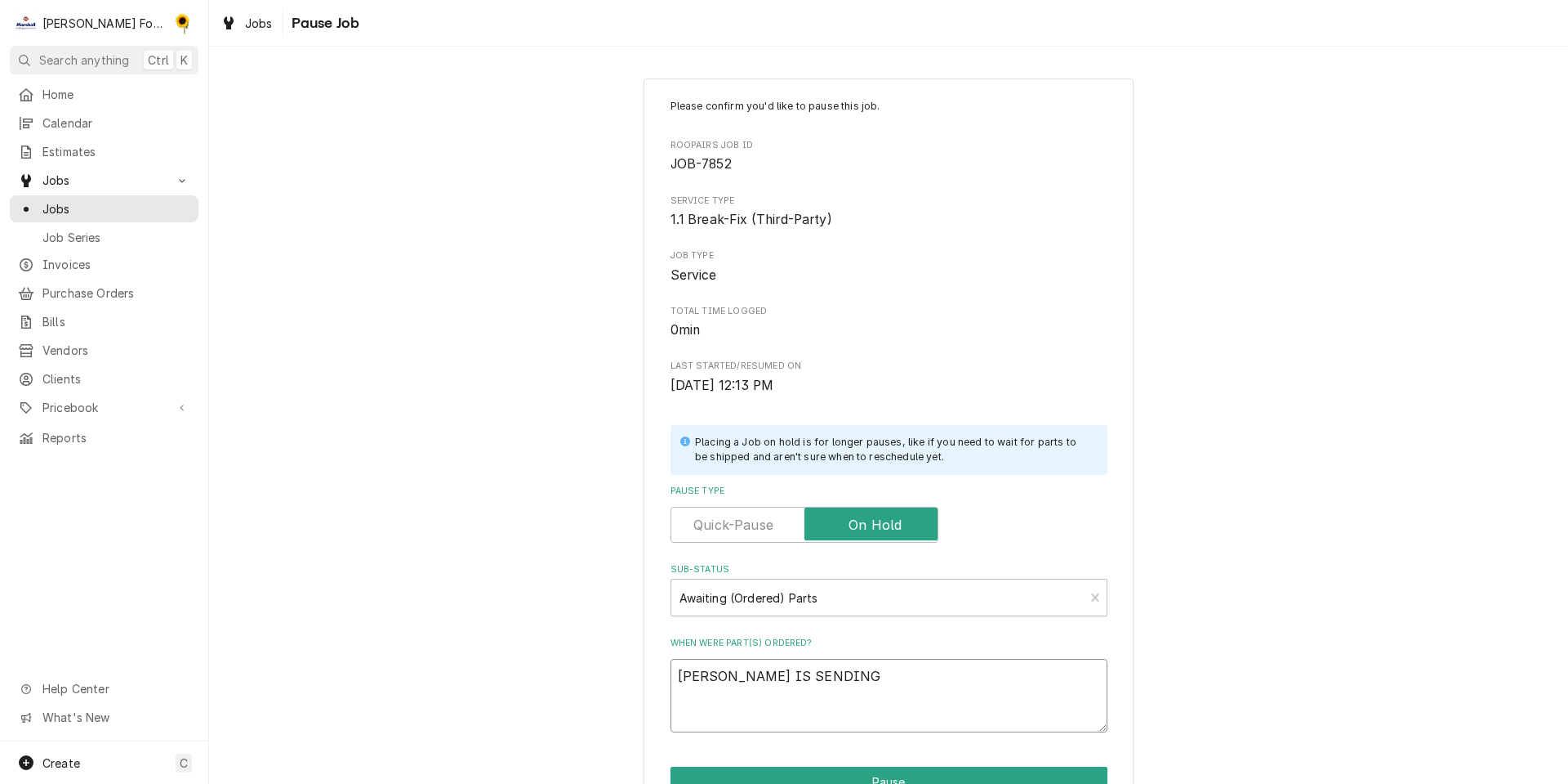
type textarea "x"
type textarea "SIRMAN IS SENDING P"
type textarea "x"
type textarea "SIRMAN IS SENDING PA"
type textarea "x"
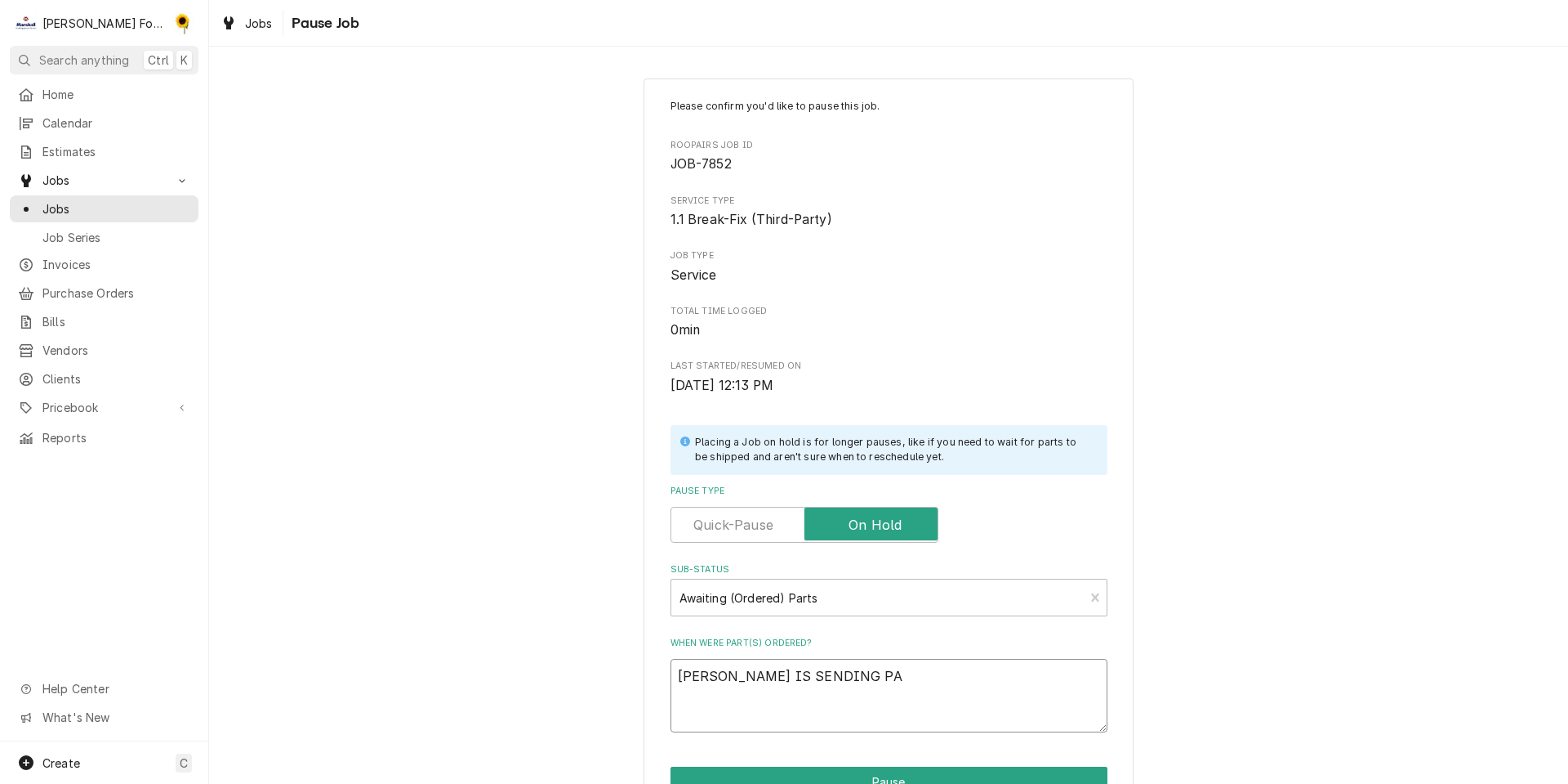
type textarea "SIRMAN IS SENDING PAR"
type textarea "x"
type textarea "SIRMAN IS SENDING PART"
type textarea "x"
type textarea "SIRMAN IS SENDING PARTS"
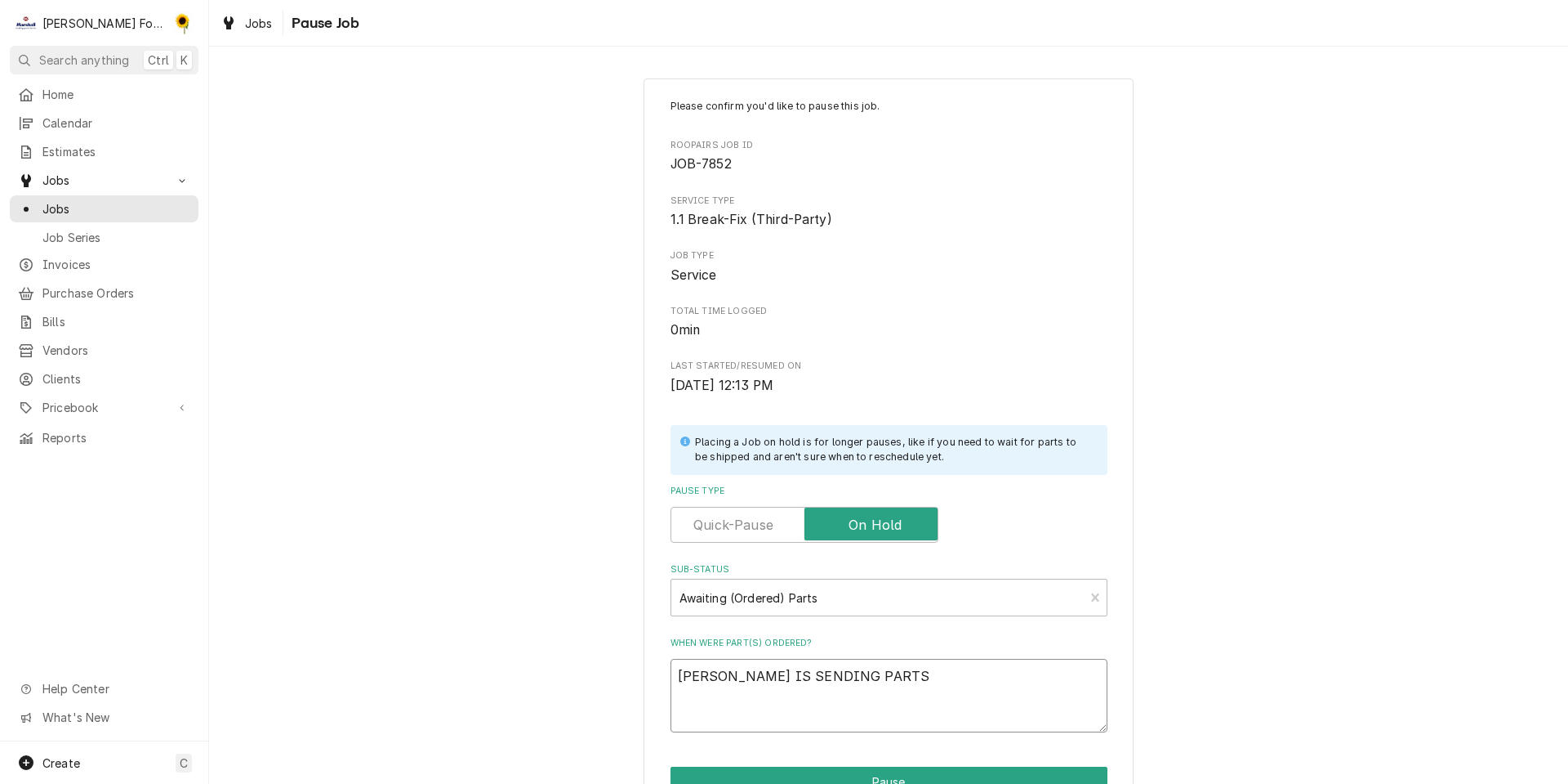
type textarea "x"
type textarea "SIRMAN IS SENDING PARTS"
type textarea "x"
type textarea "SIRMAN IS SENDING PARTS T"
type textarea "x"
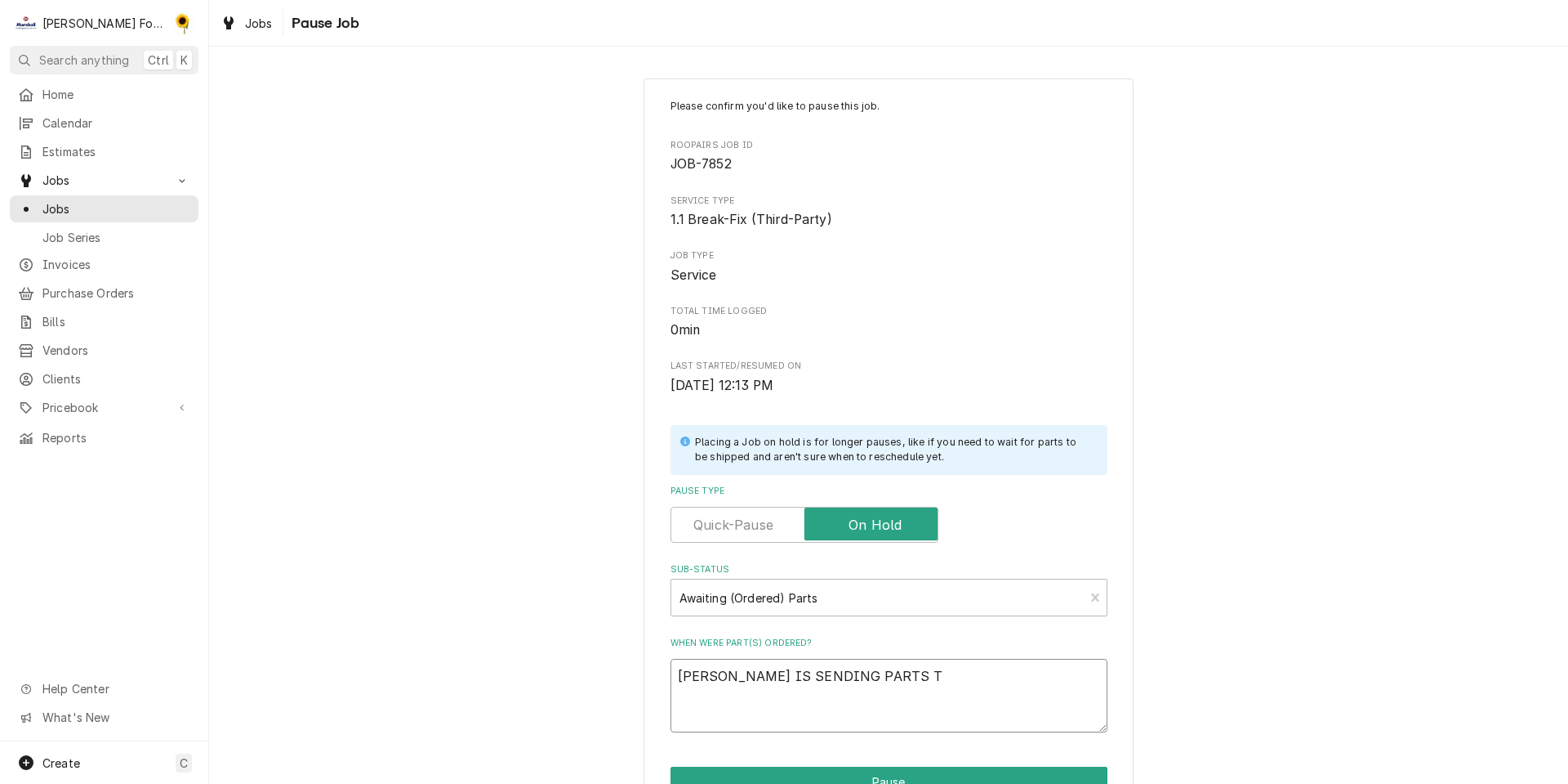
type textarea "SIRMAN IS SENDING PARTS TO"
type textarea "x"
type textarea "SIRMAN IS SENDING PARTS TO"
type textarea "x"
type textarea "SIRMAN IS SENDING PARTS TO U"
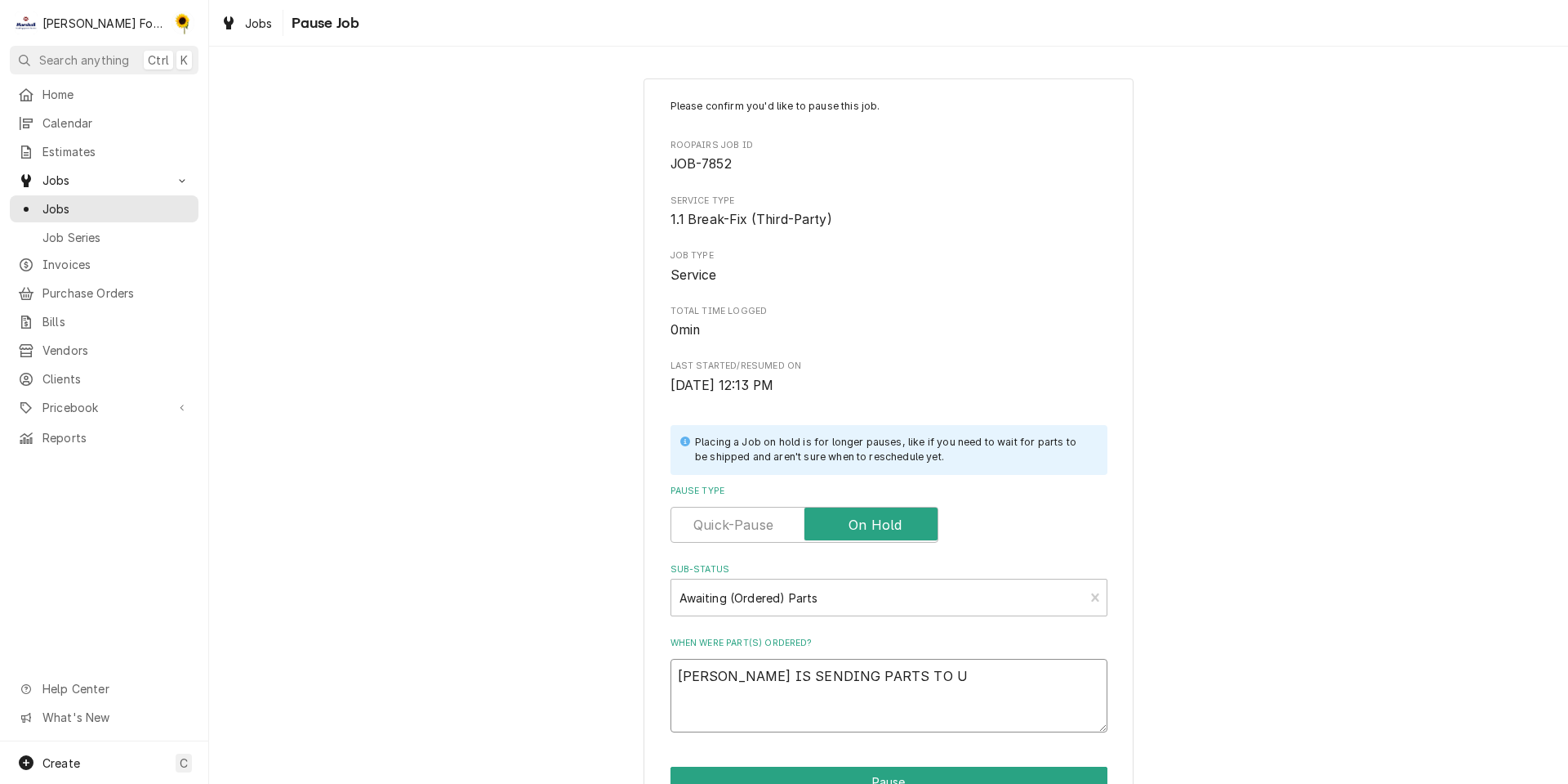
type textarea "x"
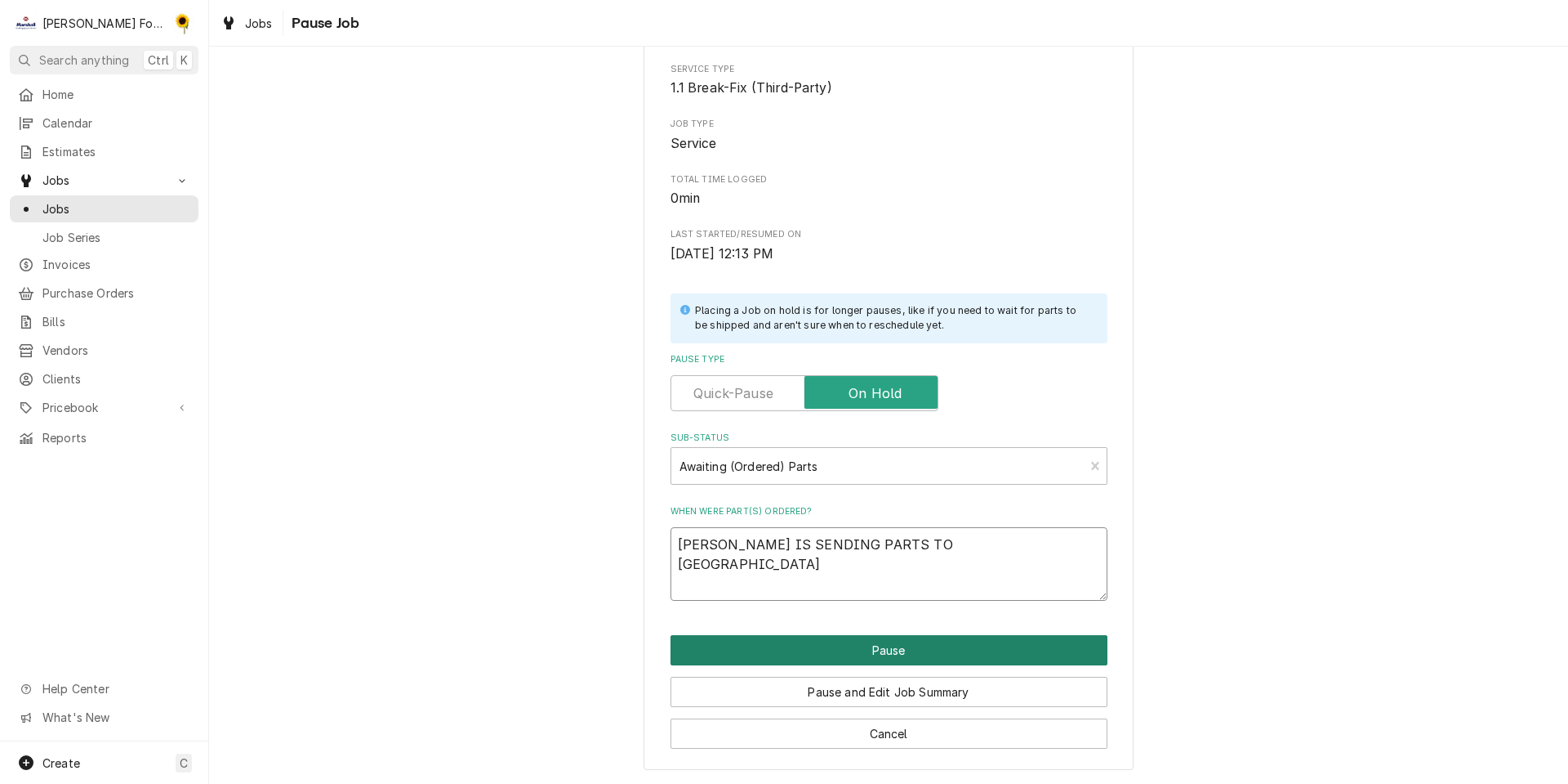
type textarea "[PERSON_NAME] IS SENDING PARTS TO [GEOGRAPHIC_DATA]"
click at [958, 660] on button "Pause" at bounding box center [889, 650] width 437 height 30
type textarea "x"
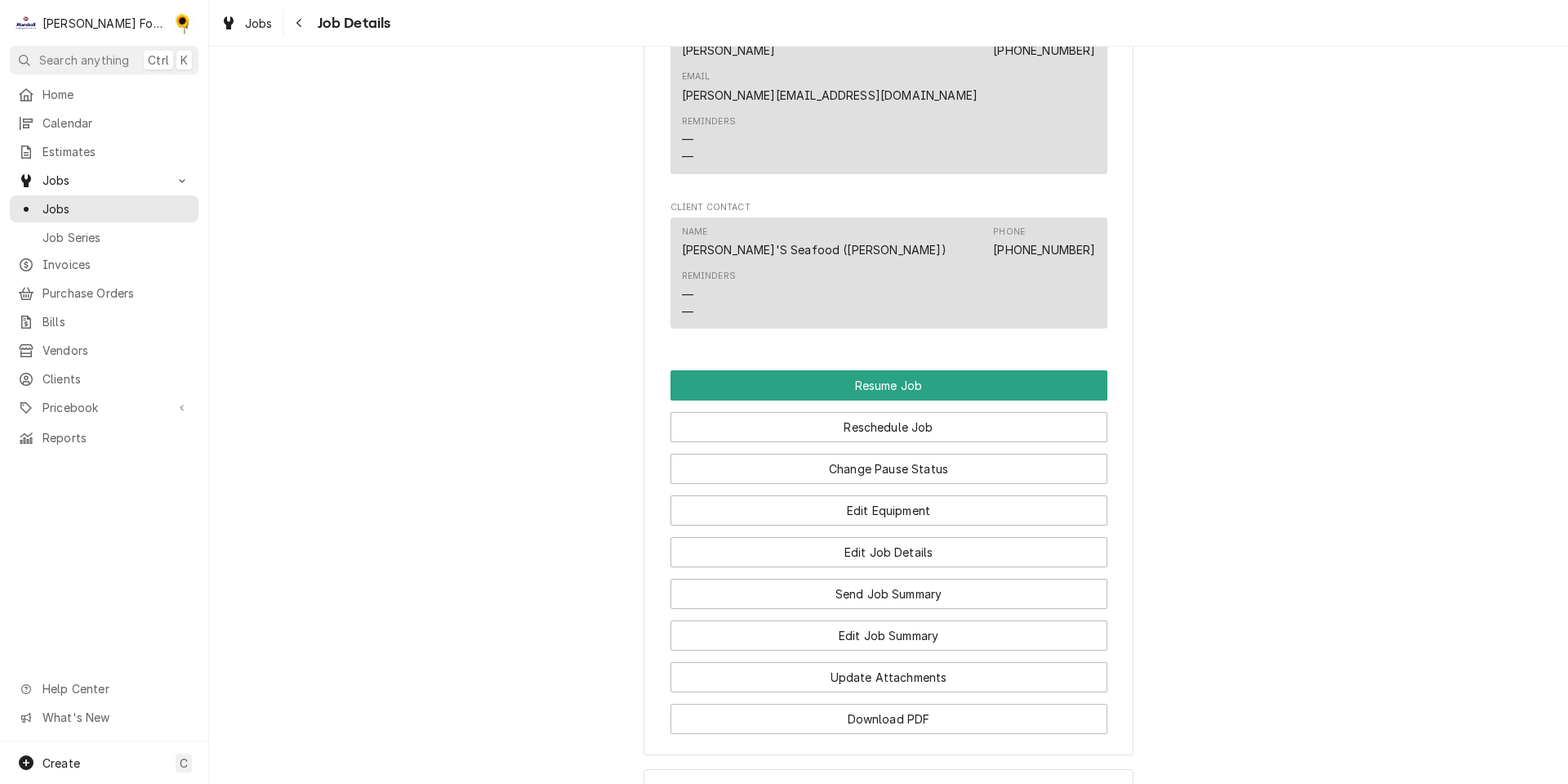
scroll to position [1656, 0]
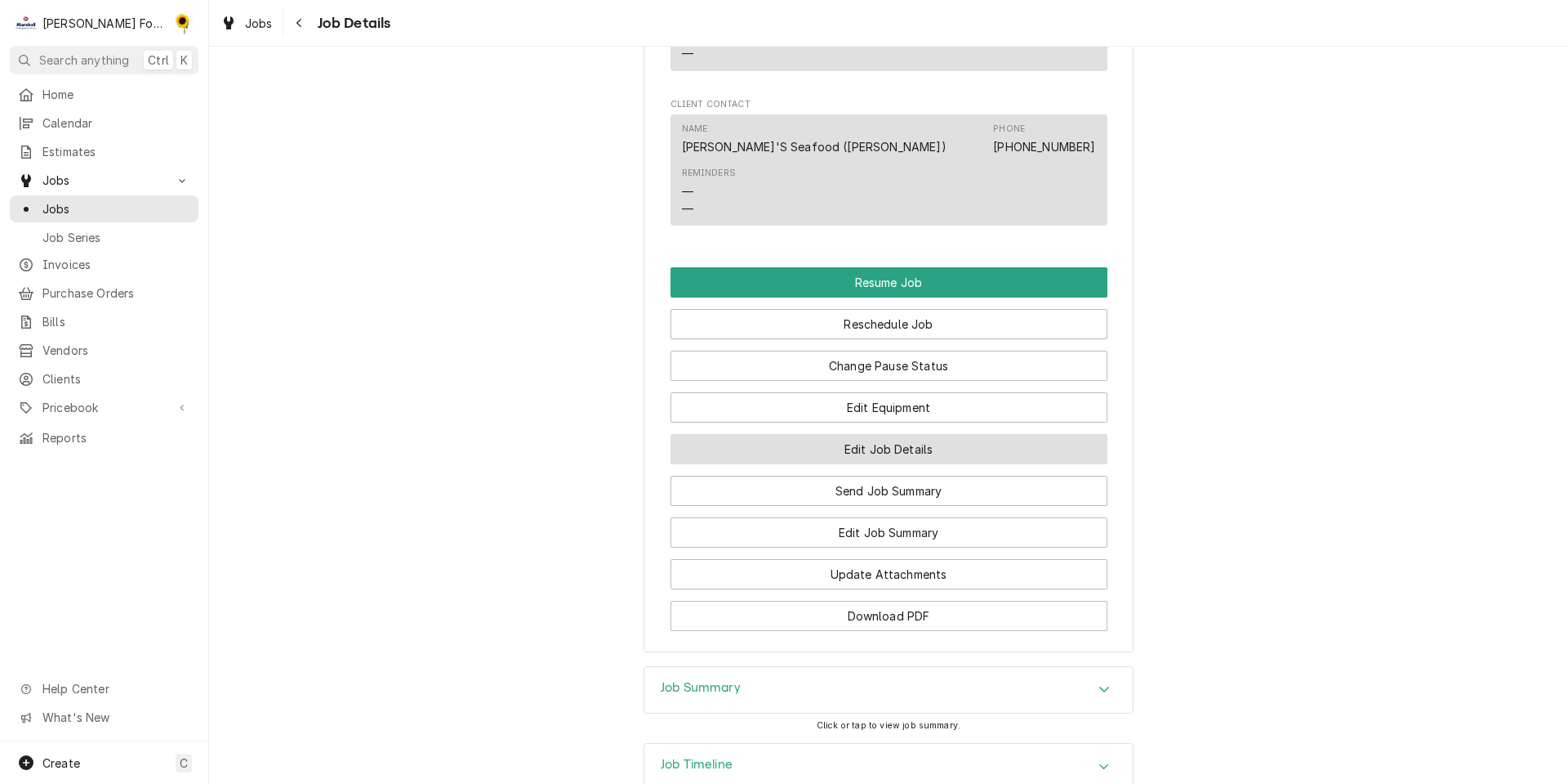
click at [826, 434] on button "Edit Job Details" at bounding box center [889, 449] width 437 height 30
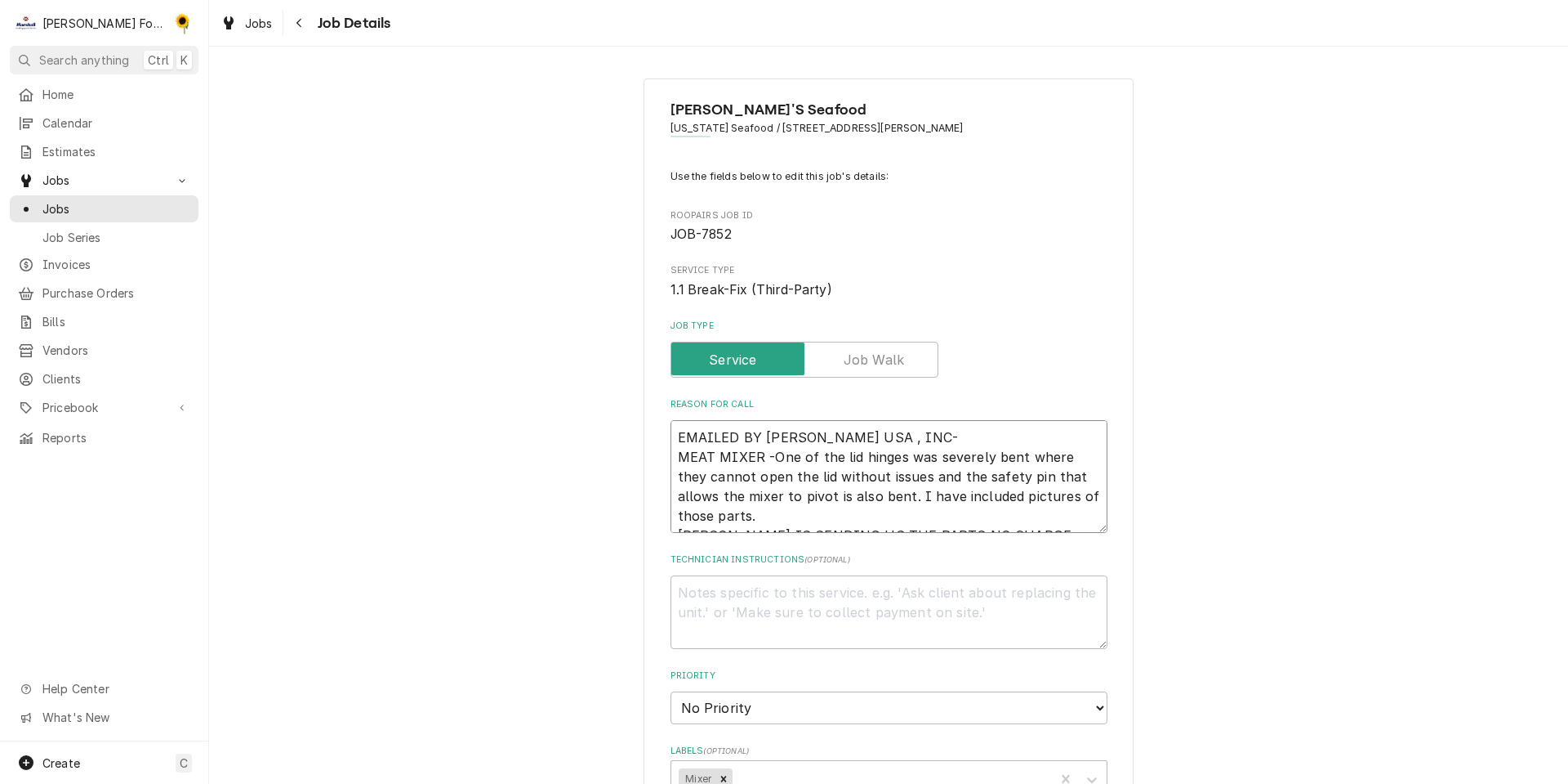
click at [1039, 509] on textarea "EMAILED BY [PERSON_NAME] USA , INC- MEAT MIXER -One of the lid hinges was sever…" at bounding box center [889, 476] width 437 height 113
type textarea "x"
type textarea "EMAILED BY [PERSON_NAME] USA , INC- MEAT MIXER -One of the lid hinges was sever…"
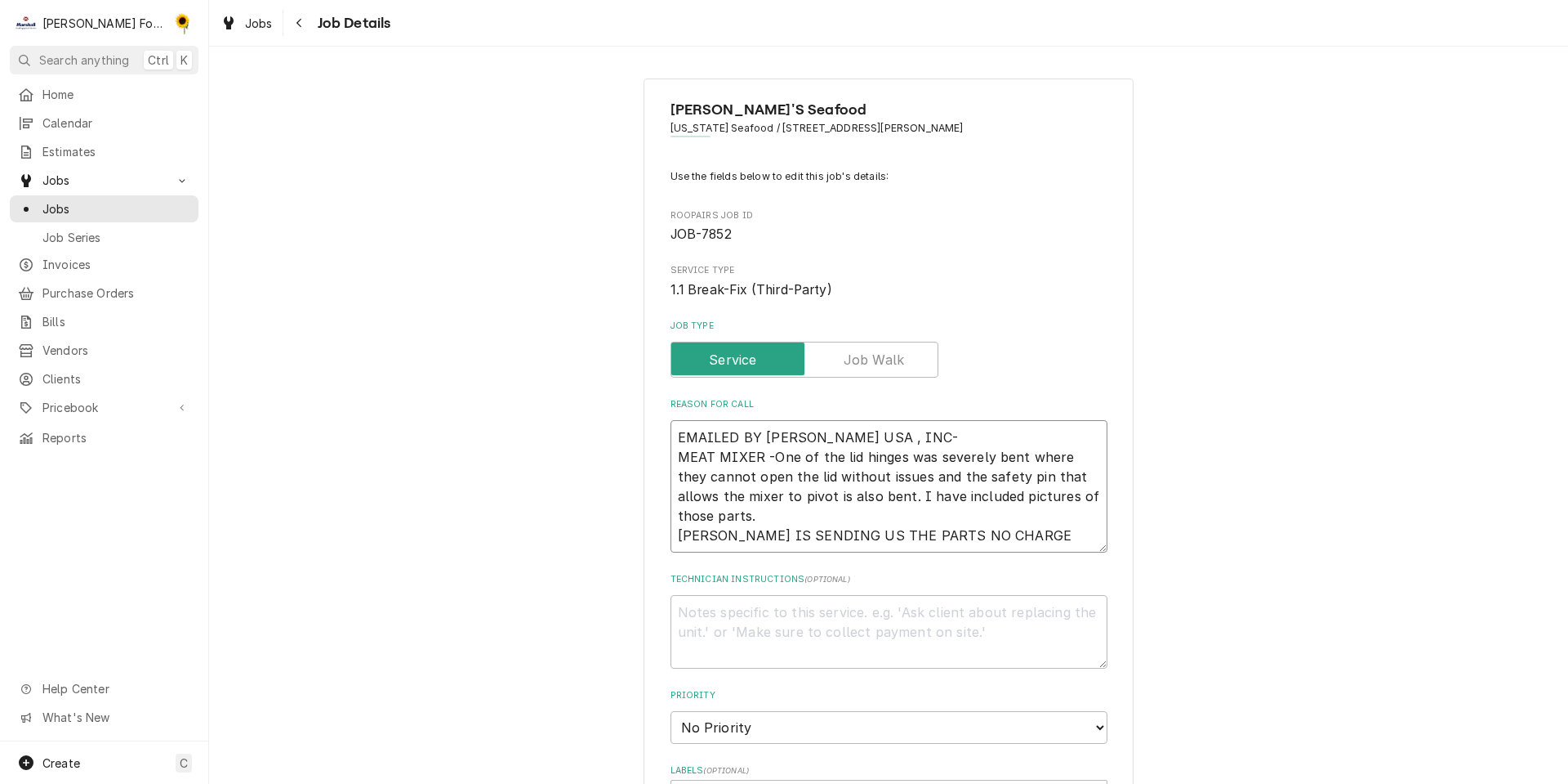
paste textarea "Case 20251000053014, PO 7635556"
type textarea "x"
type textarea "EMAILED BY [PERSON_NAME] USA , INC- MEAT MIXER -One of the lid hinges was sever…"
type textarea "x"
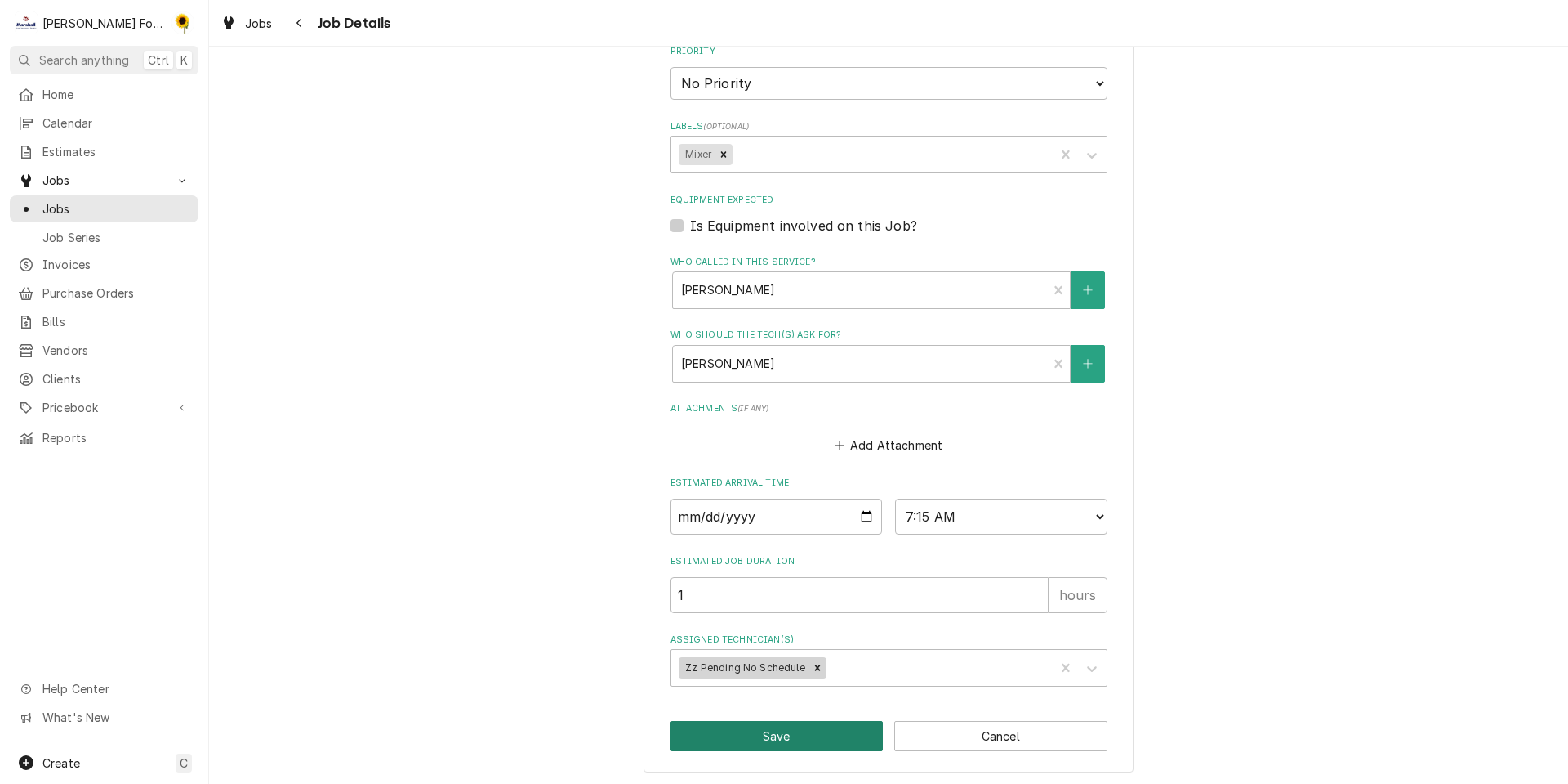
type textarea "EMAILED BY [PERSON_NAME] USA , INC- MEAT MIXER -One of the lid hinges was sever…"
click at [781, 743] on button "Save" at bounding box center [778, 736] width 213 height 30
type textarea "x"
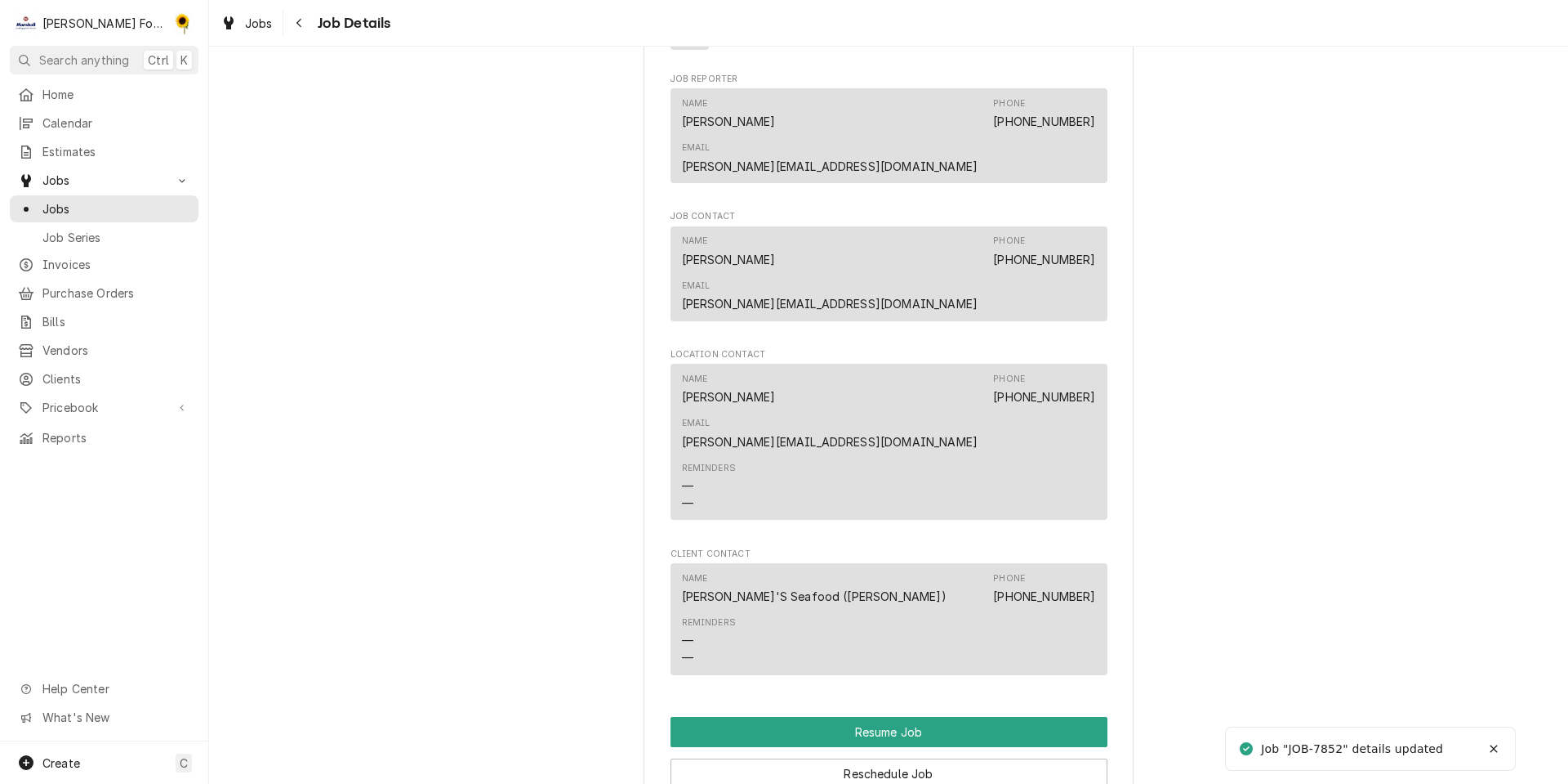
scroll to position [1675, 0]
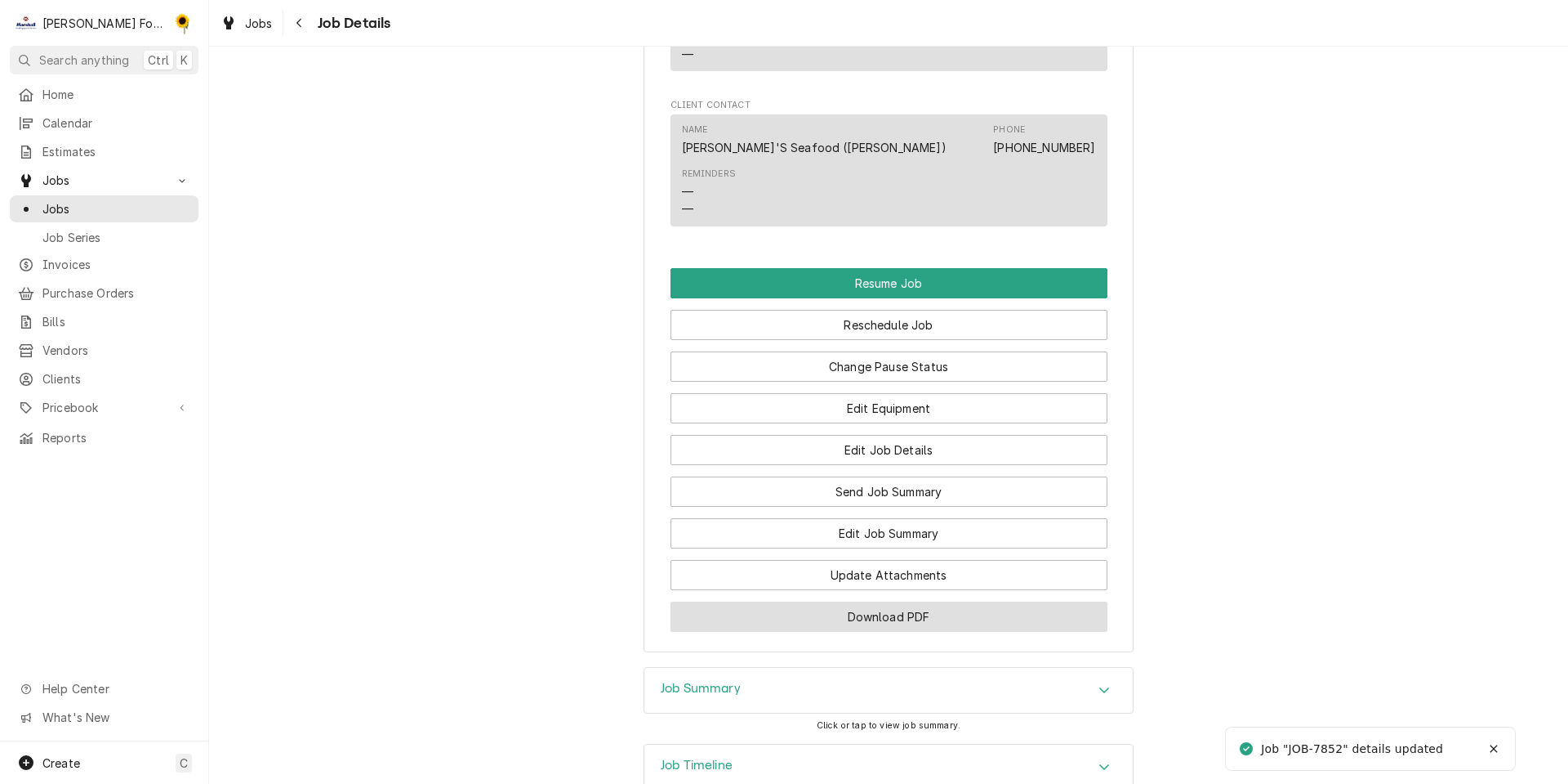
click at [867, 601] on button "Download PDF" at bounding box center [889, 616] width 437 height 30
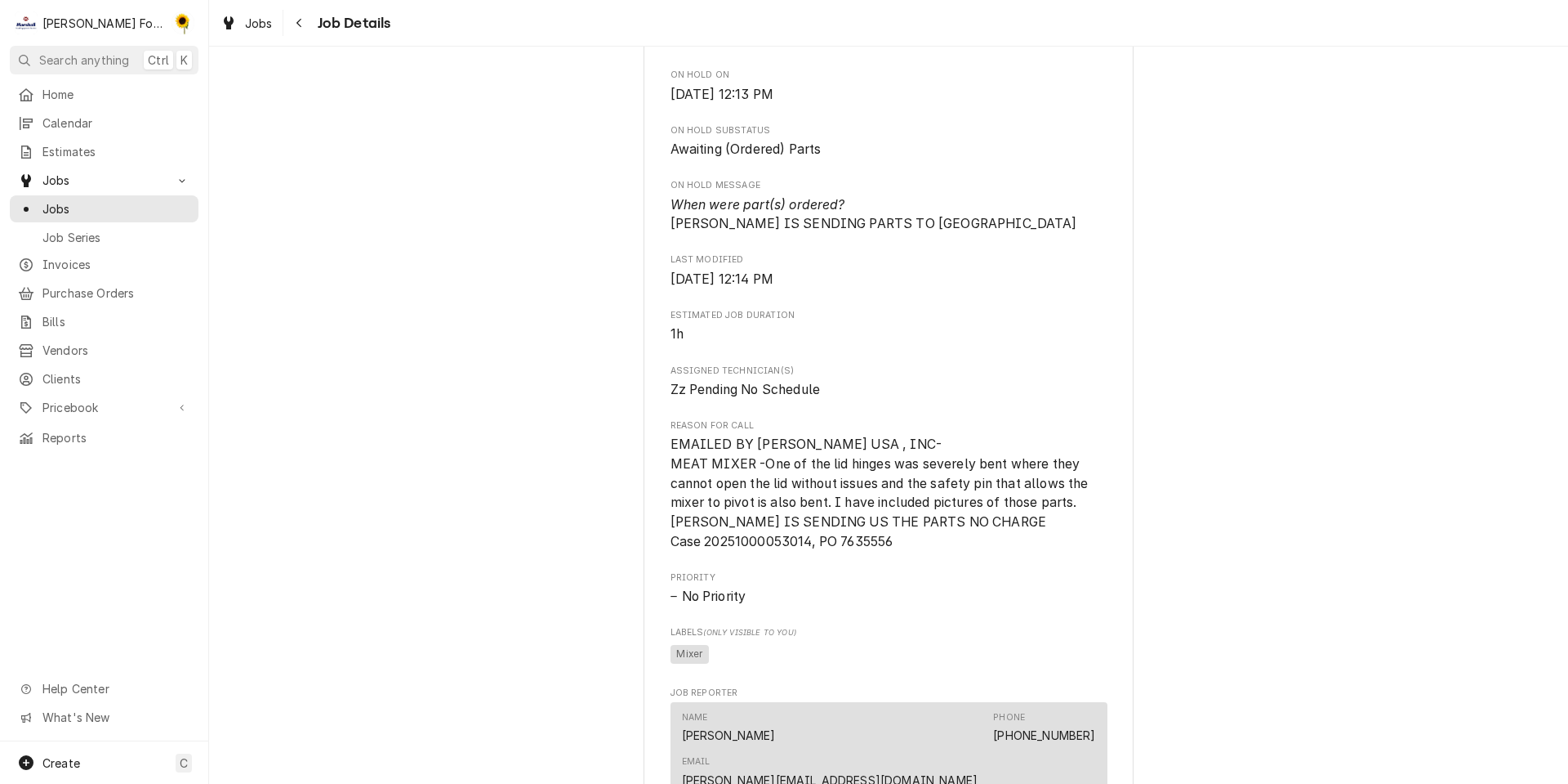
scroll to position [0, 0]
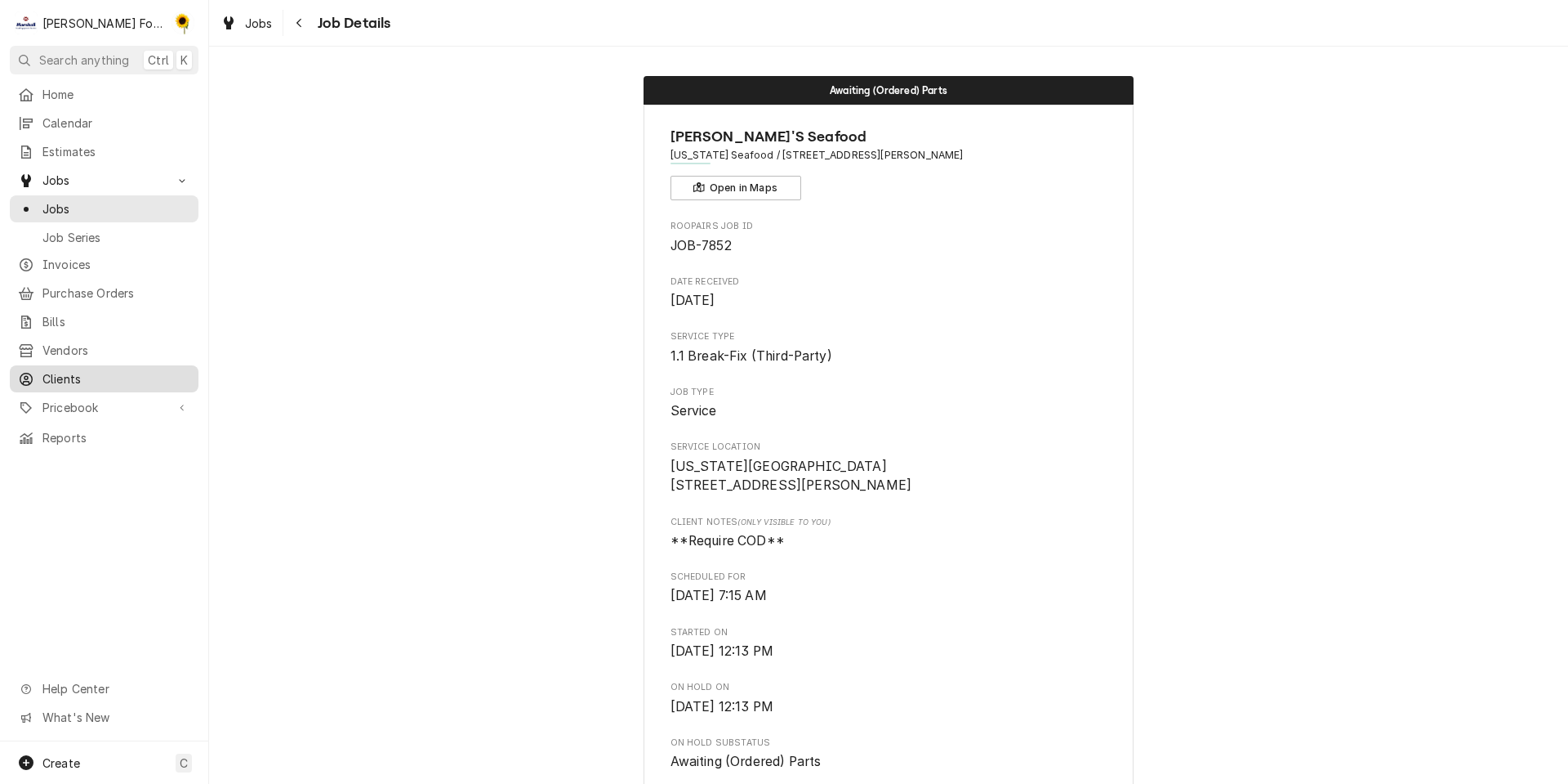
click at [56, 370] on span "Clients" at bounding box center [117, 378] width 148 height 17
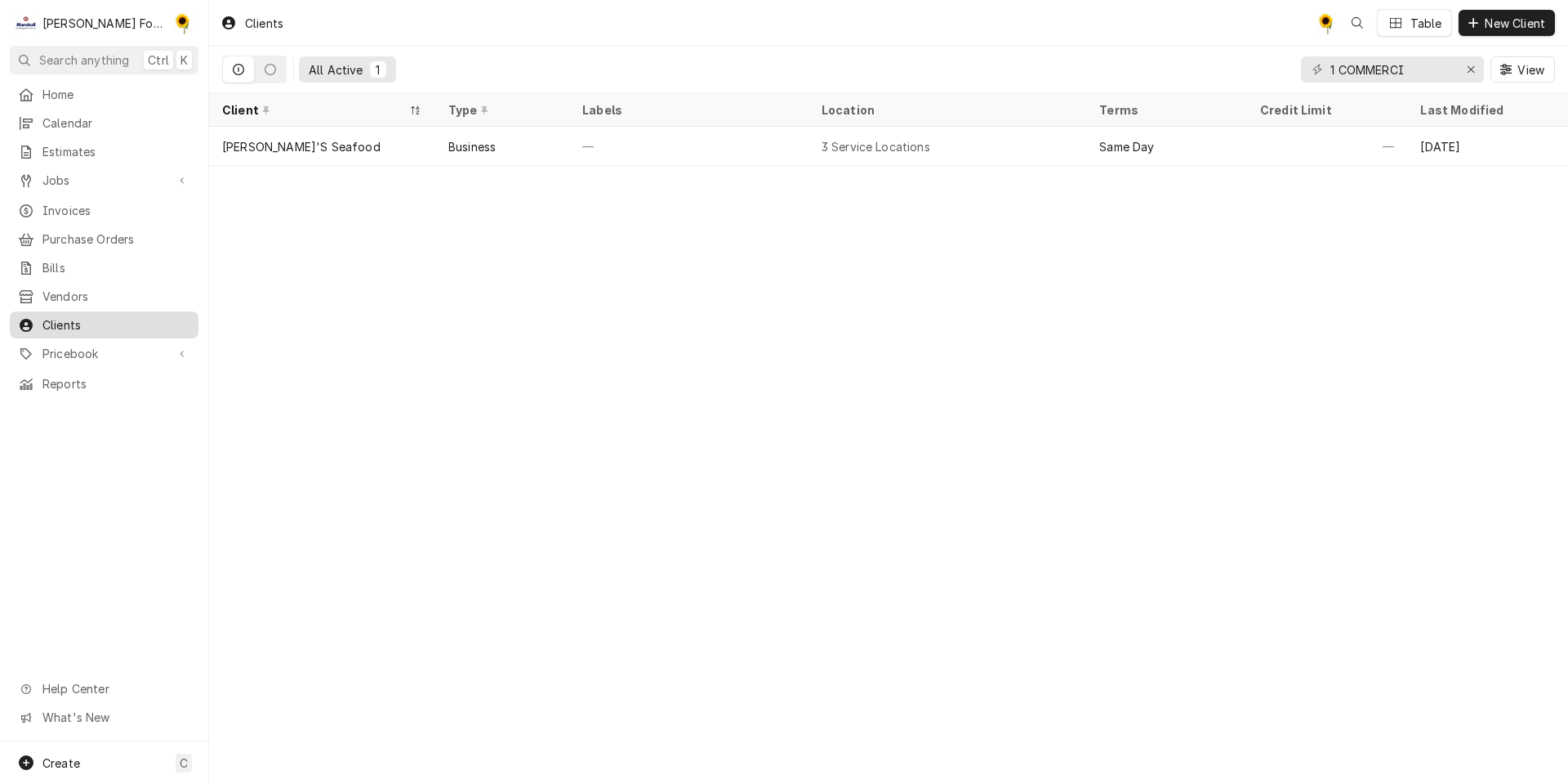
click at [49, 320] on span "Clients" at bounding box center [117, 324] width 148 height 17
drag, startPoint x: 1446, startPoint y: 68, endPoint x: 1125, endPoint y: 93, distance: 322.0
click at [1125, 93] on div "All Active 1 1 COMMERCI View" at bounding box center [889, 70] width 1360 height 47
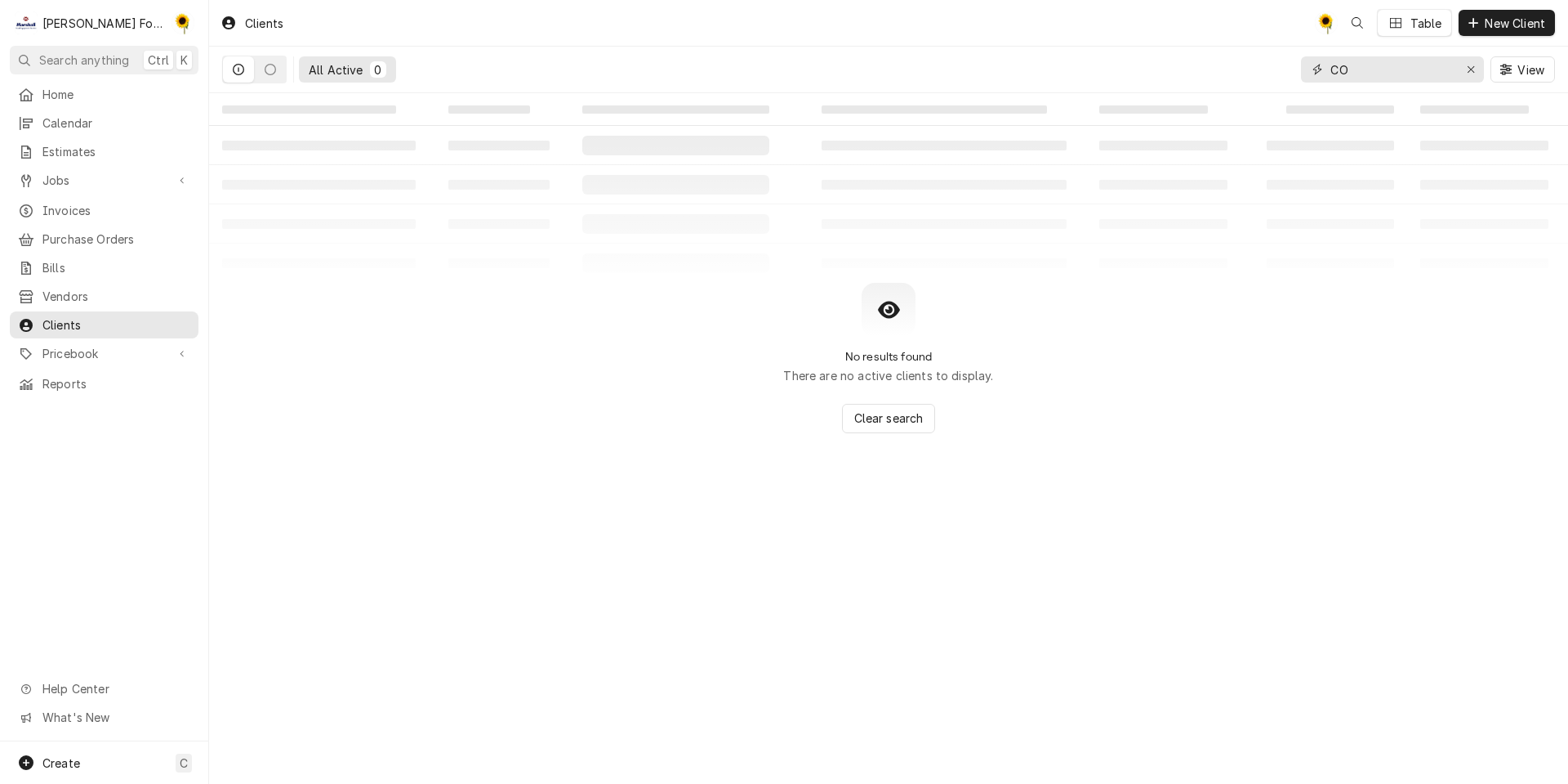
type input "C"
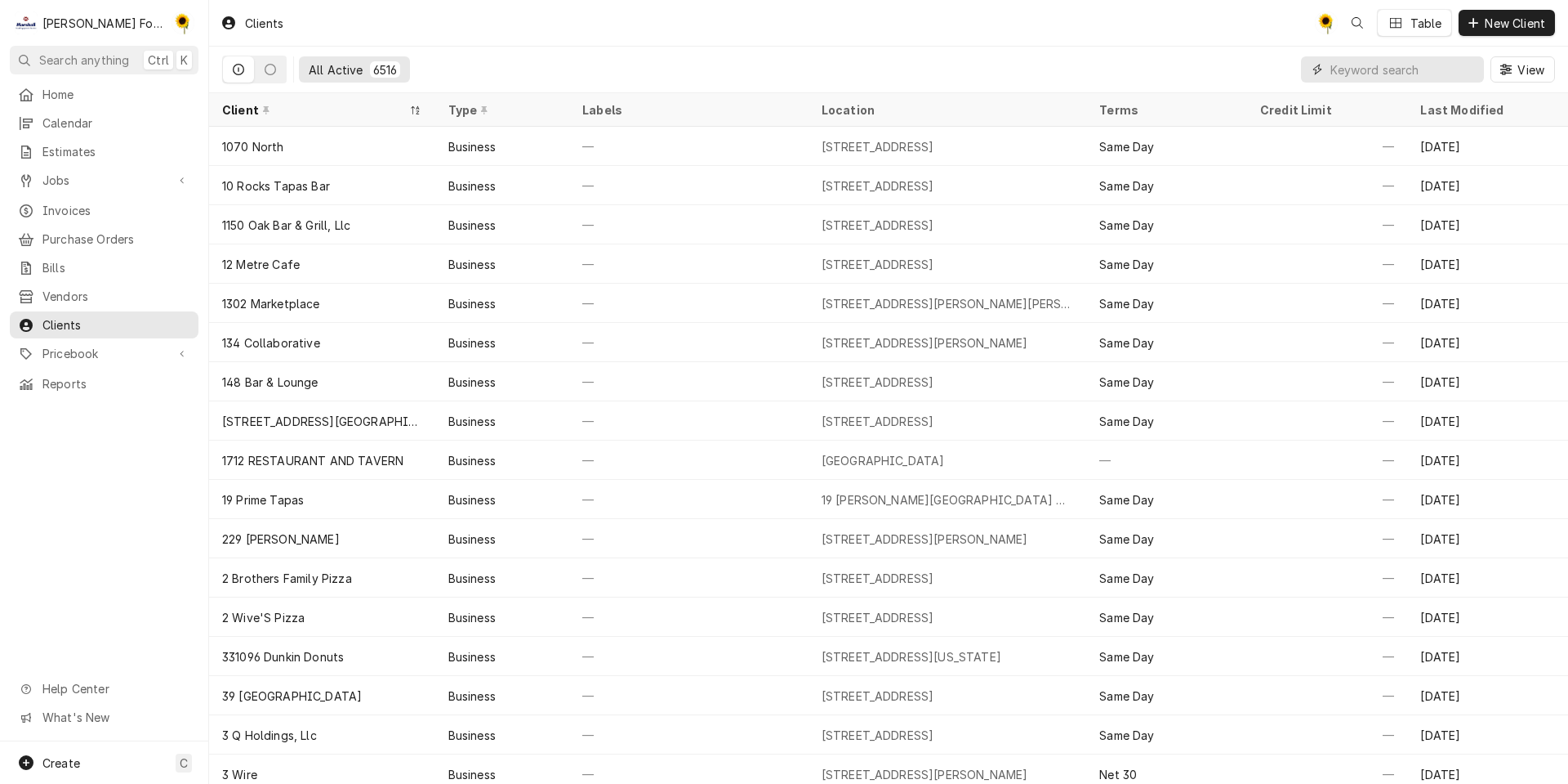
click at [1418, 75] on input "Dynamic Content Wrapper" at bounding box center [1404, 70] width 146 height 26
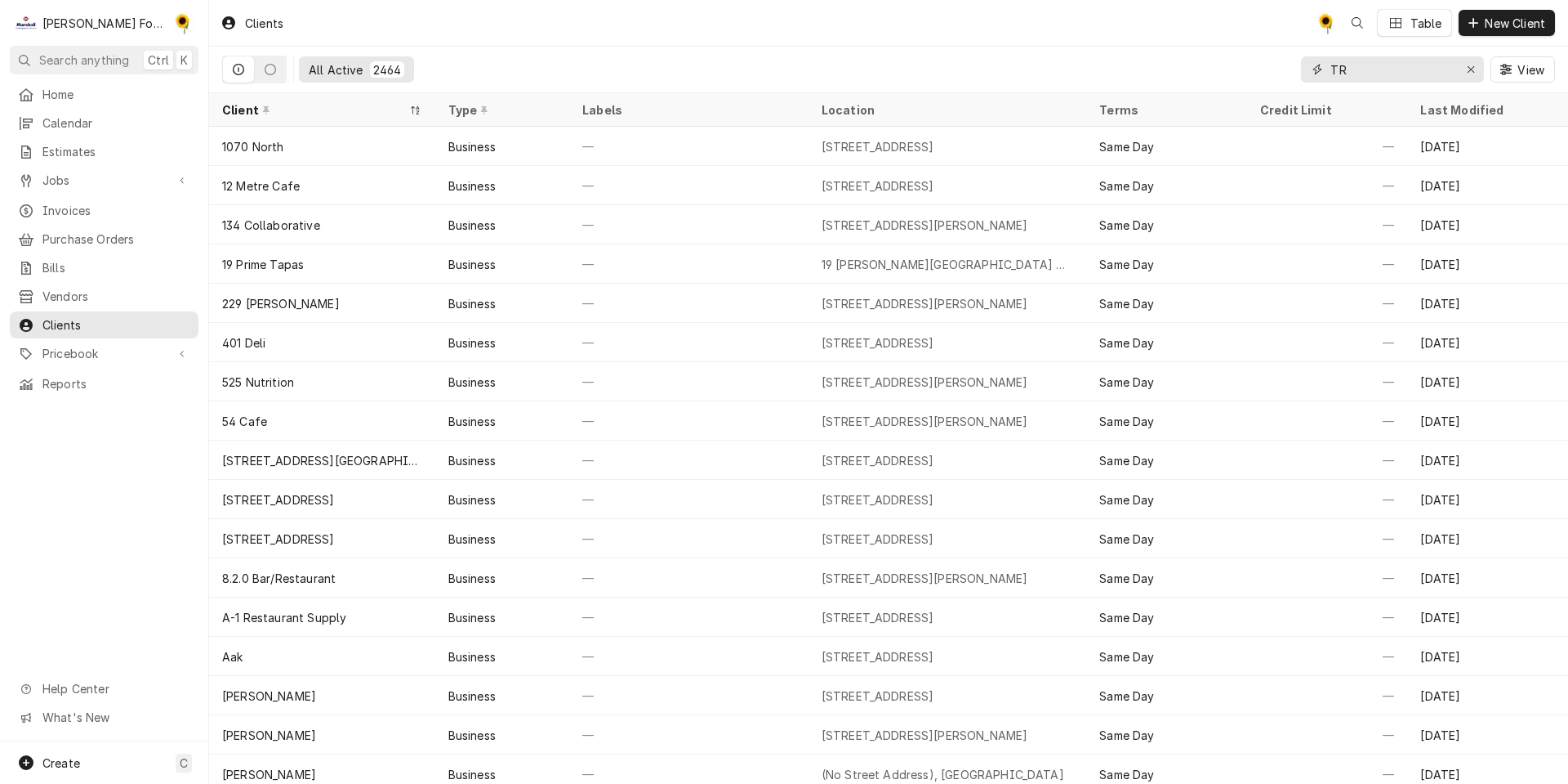
type input "T"
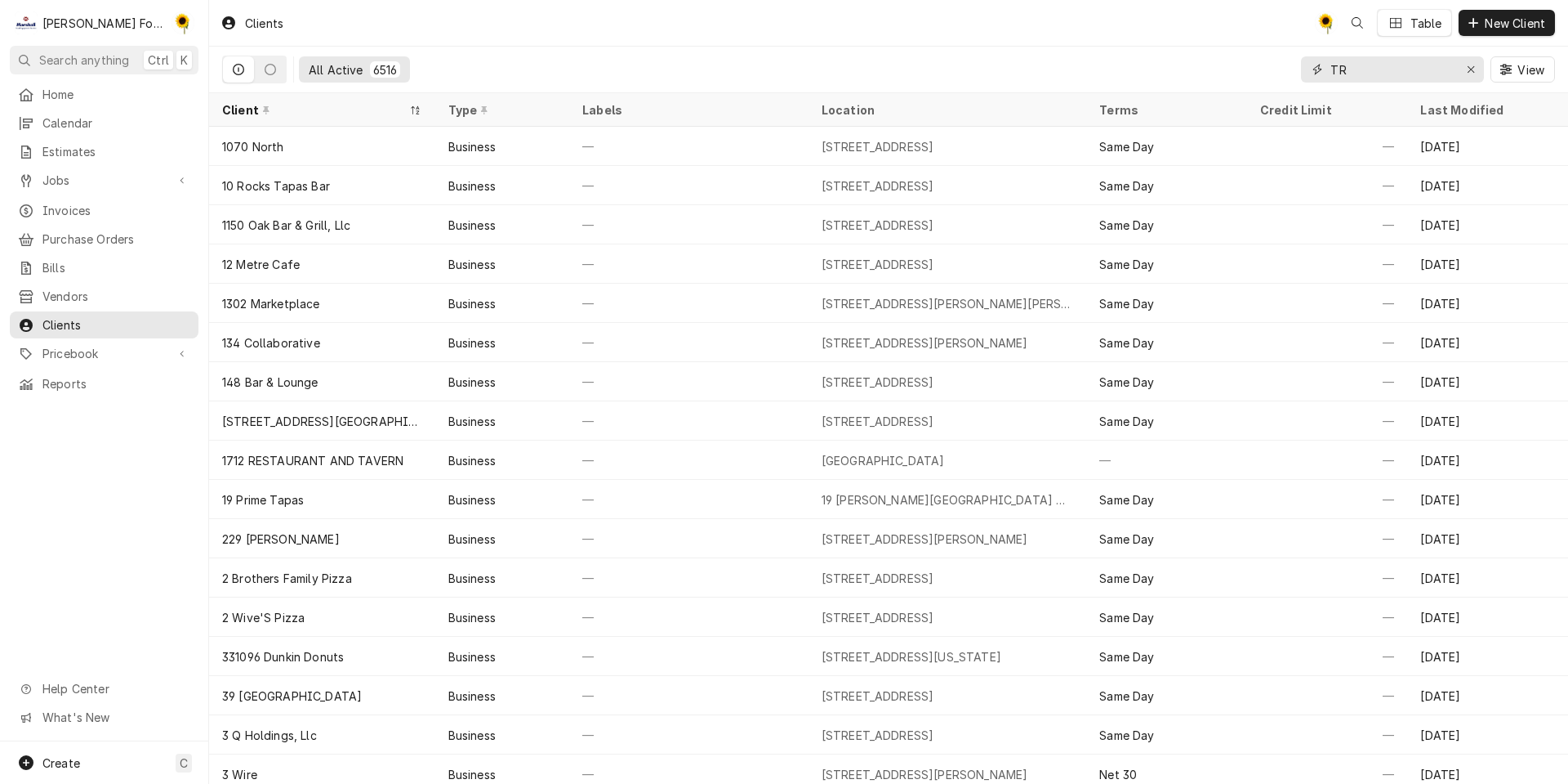
type input "T"
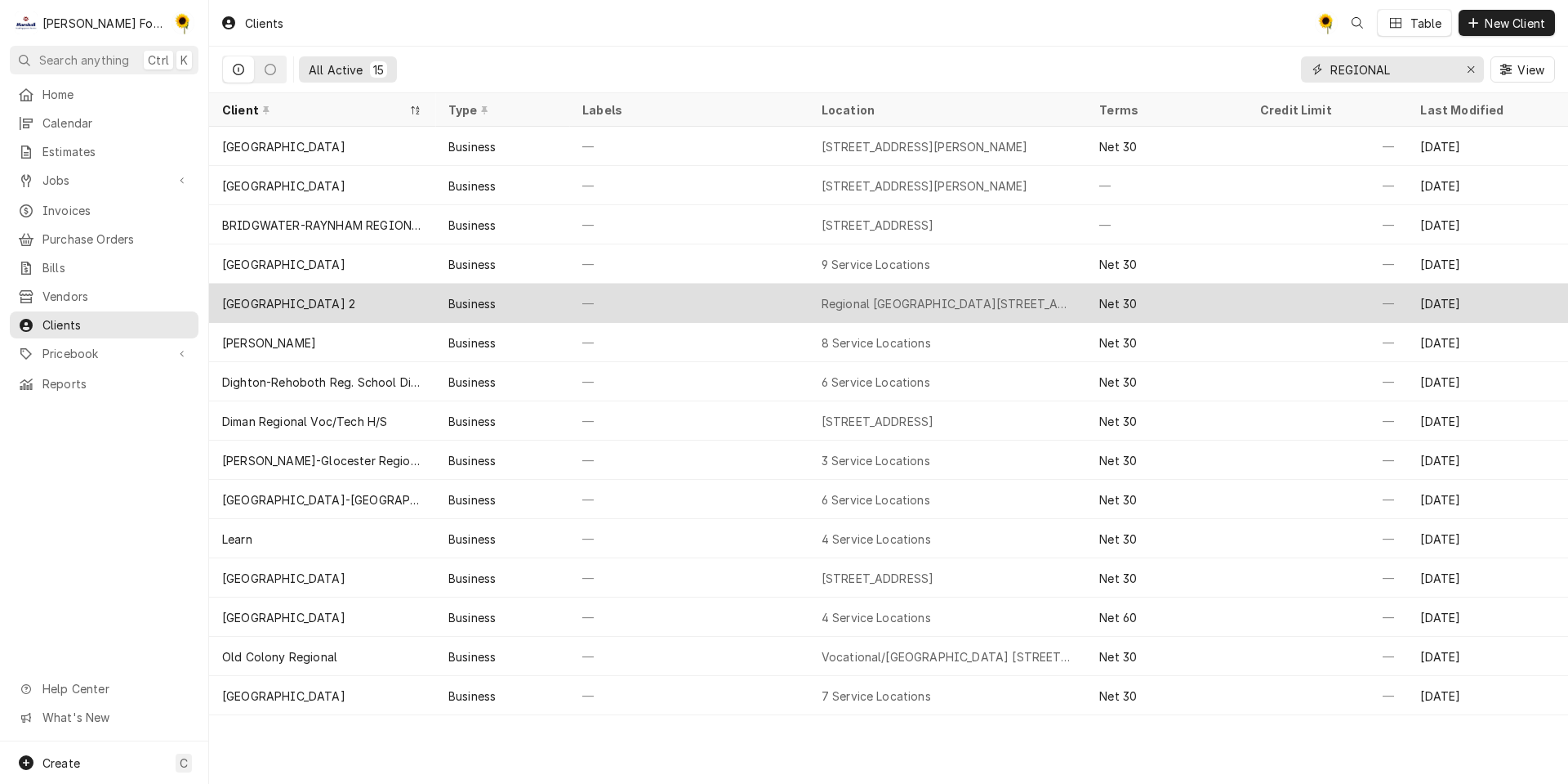
type input "REGIONAL"
click at [645, 300] on div "—" at bounding box center [689, 302] width 239 height 39
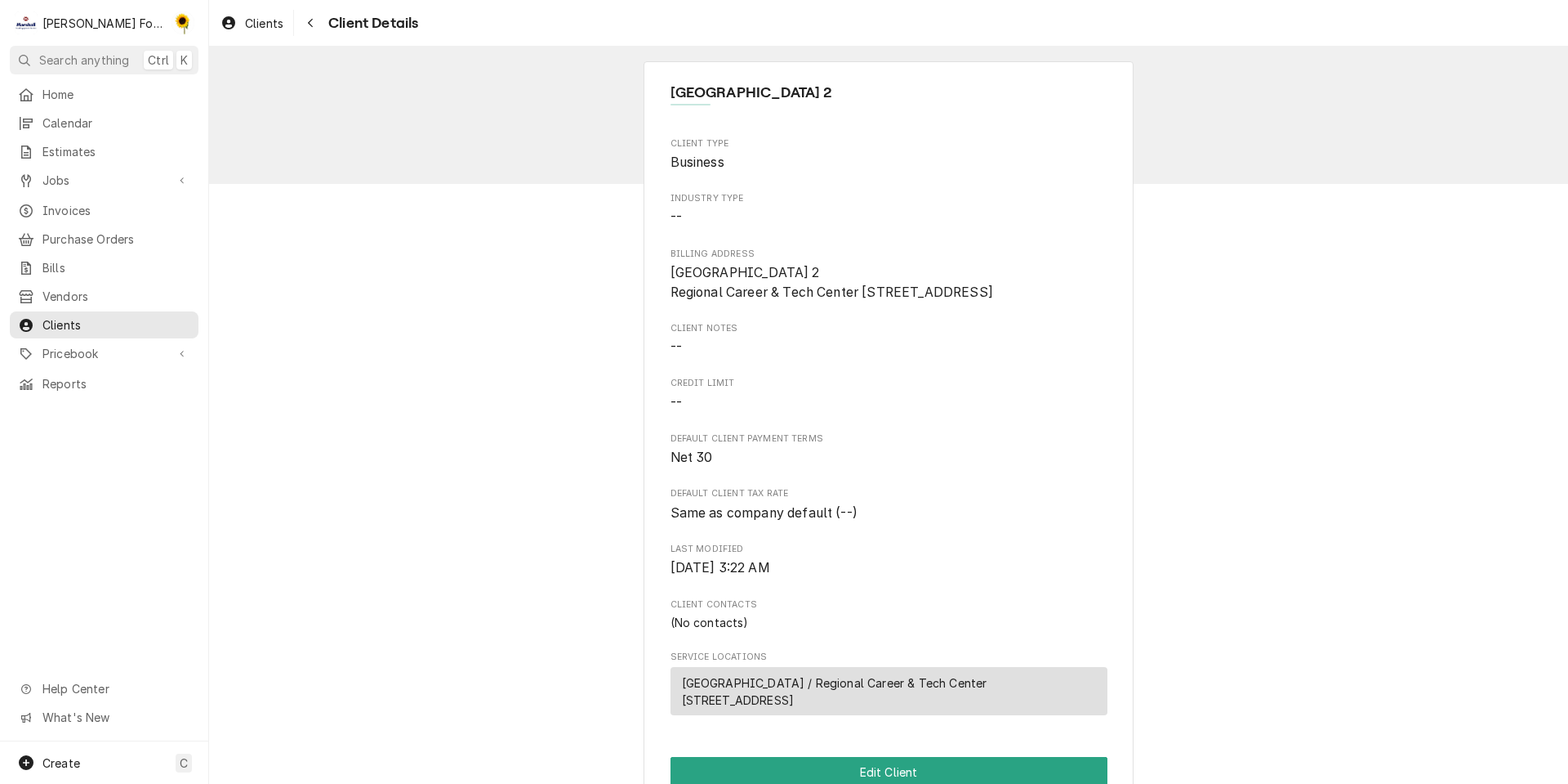
scroll to position [301, 0]
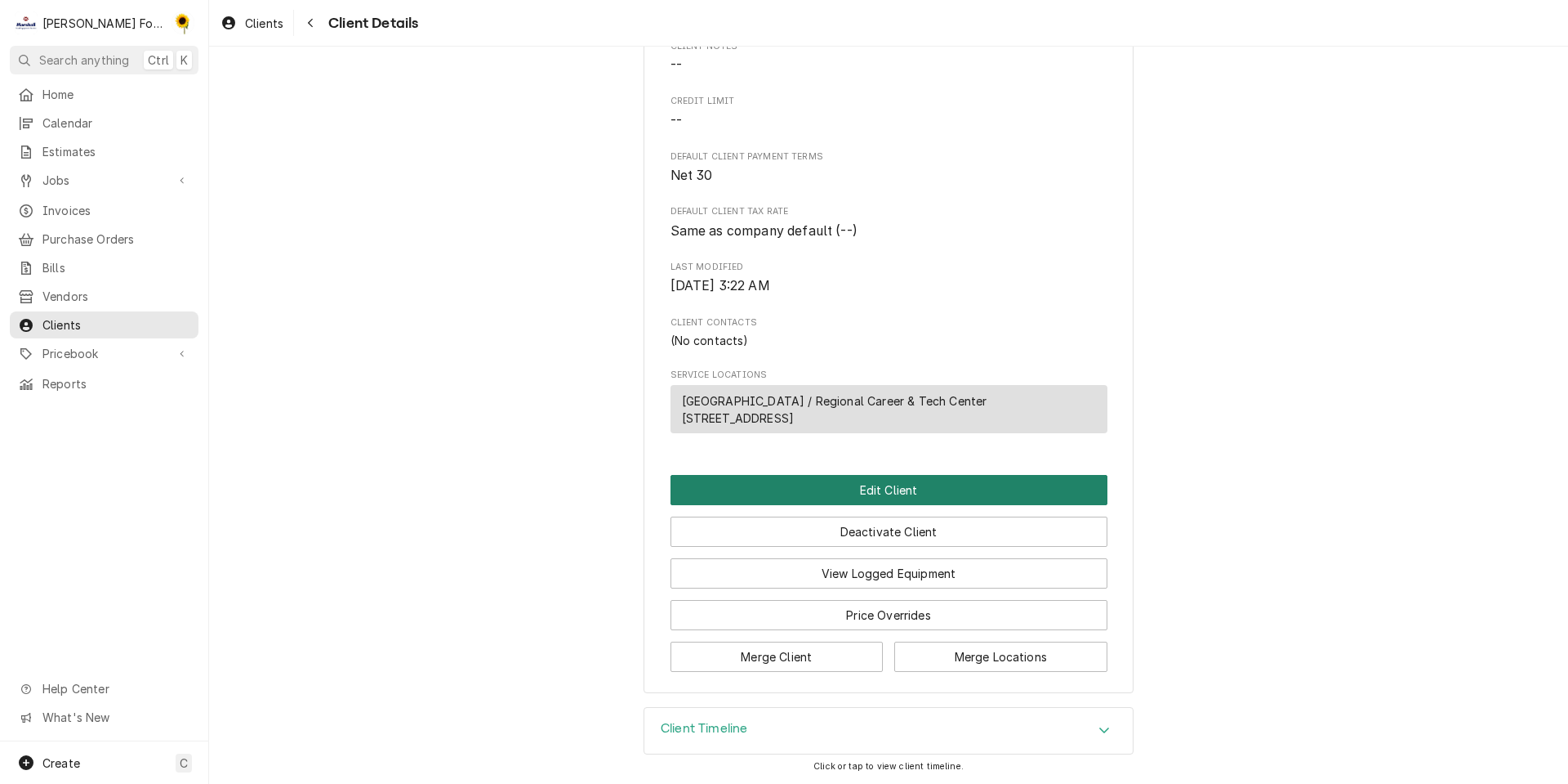
click at [866, 483] on button "Edit Client" at bounding box center [889, 490] width 437 height 30
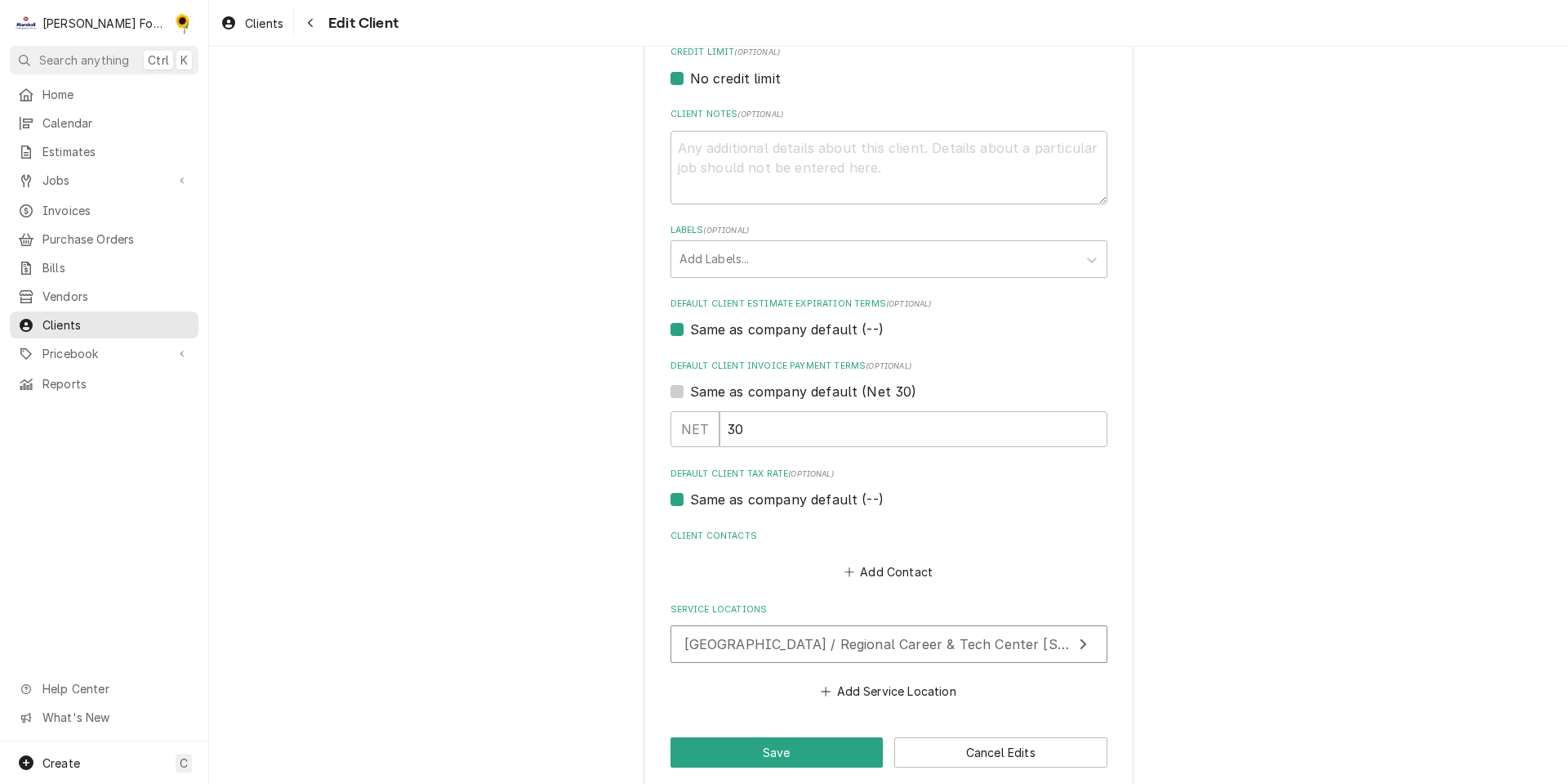
scroll to position [752, 0]
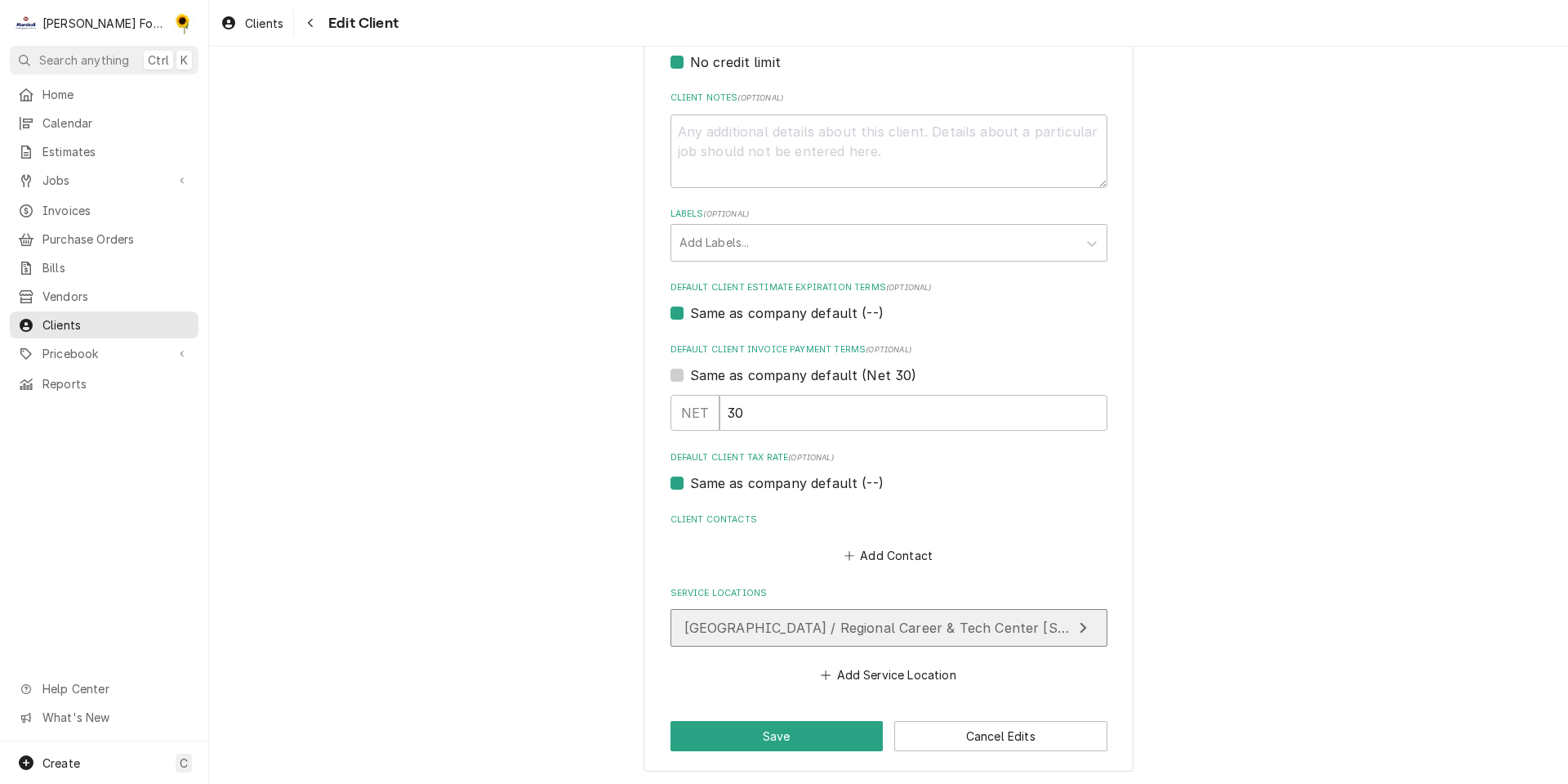
click at [841, 618] on div "Coventry High School / Regional Career & Tech Center 40 Reservoir Road, Coventr…" at bounding box center [878, 628] width 388 height 20
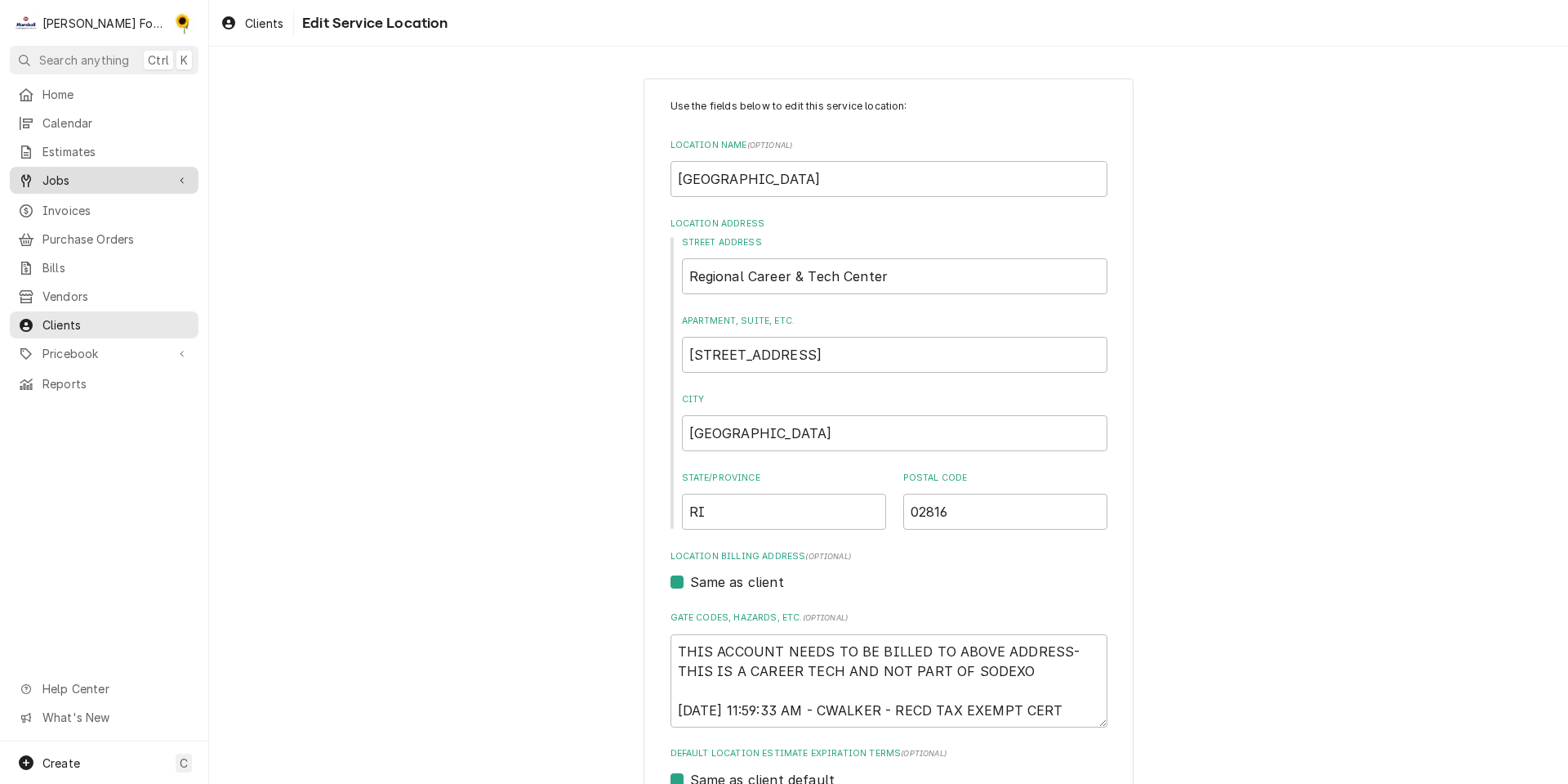
click at [82, 184] on div "Jobs" at bounding box center [104, 180] width 182 height 20
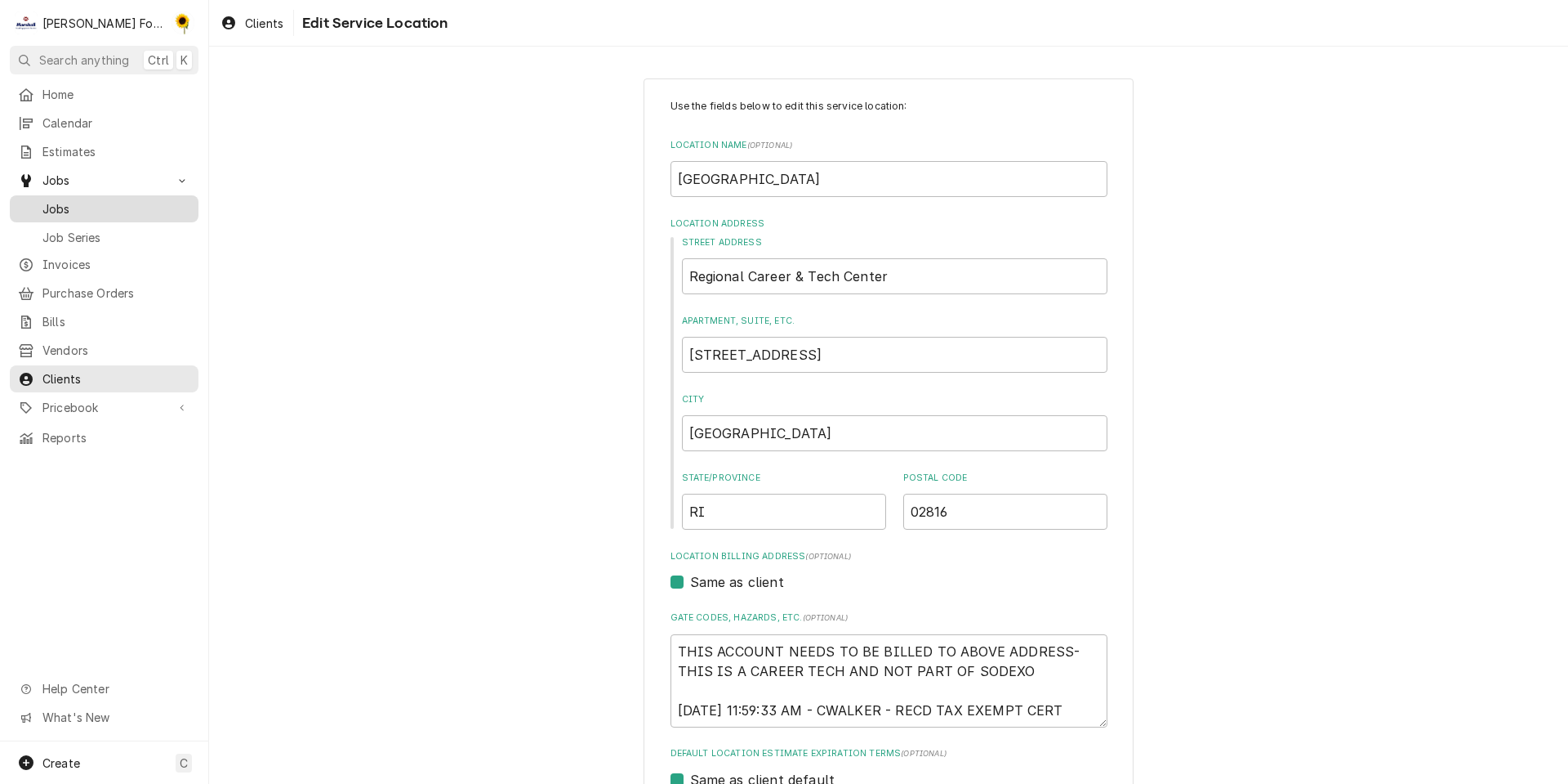
click at [95, 201] on span "Jobs" at bounding box center [117, 208] width 148 height 17
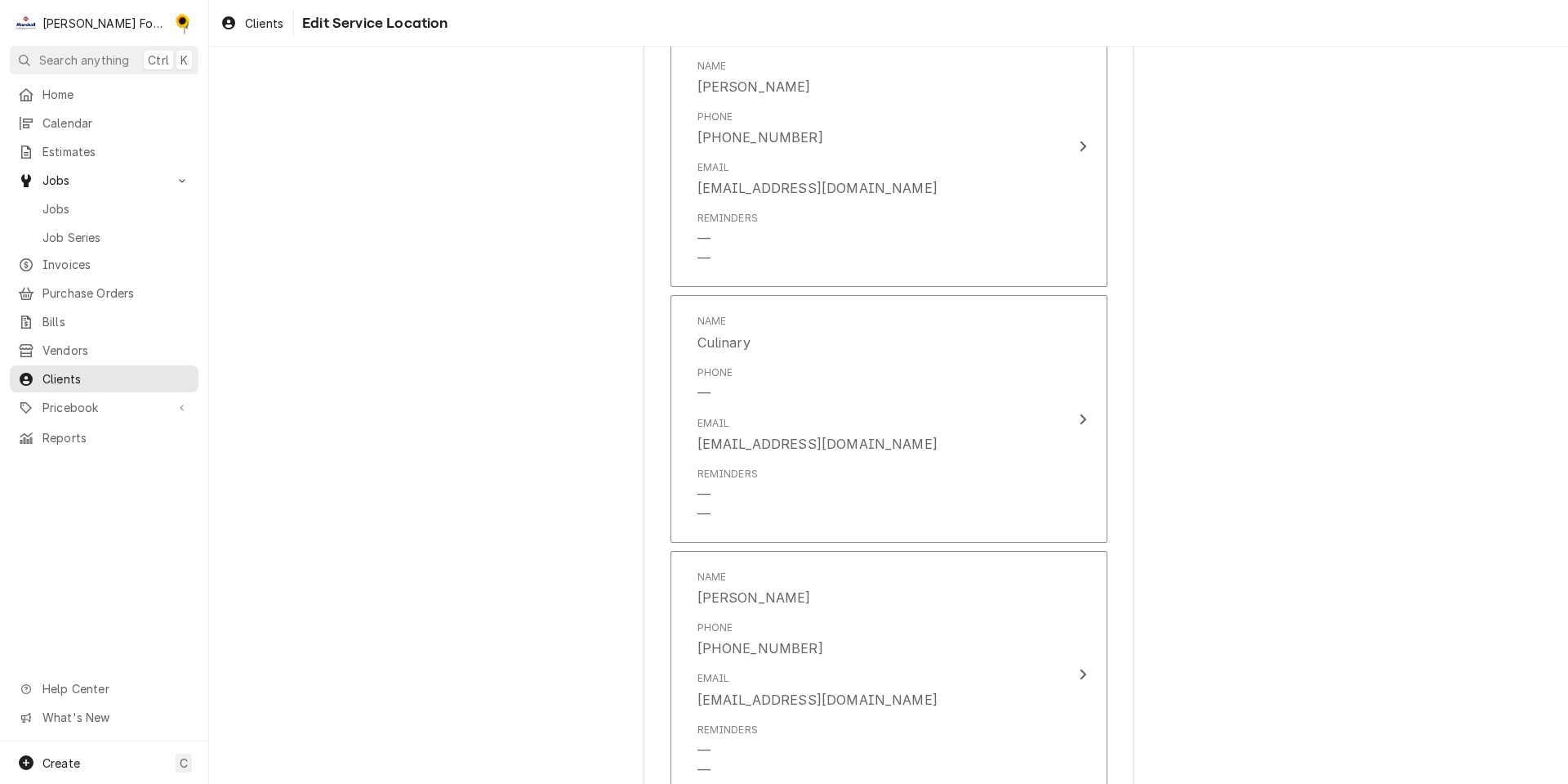
scroll to position [1114, 0]
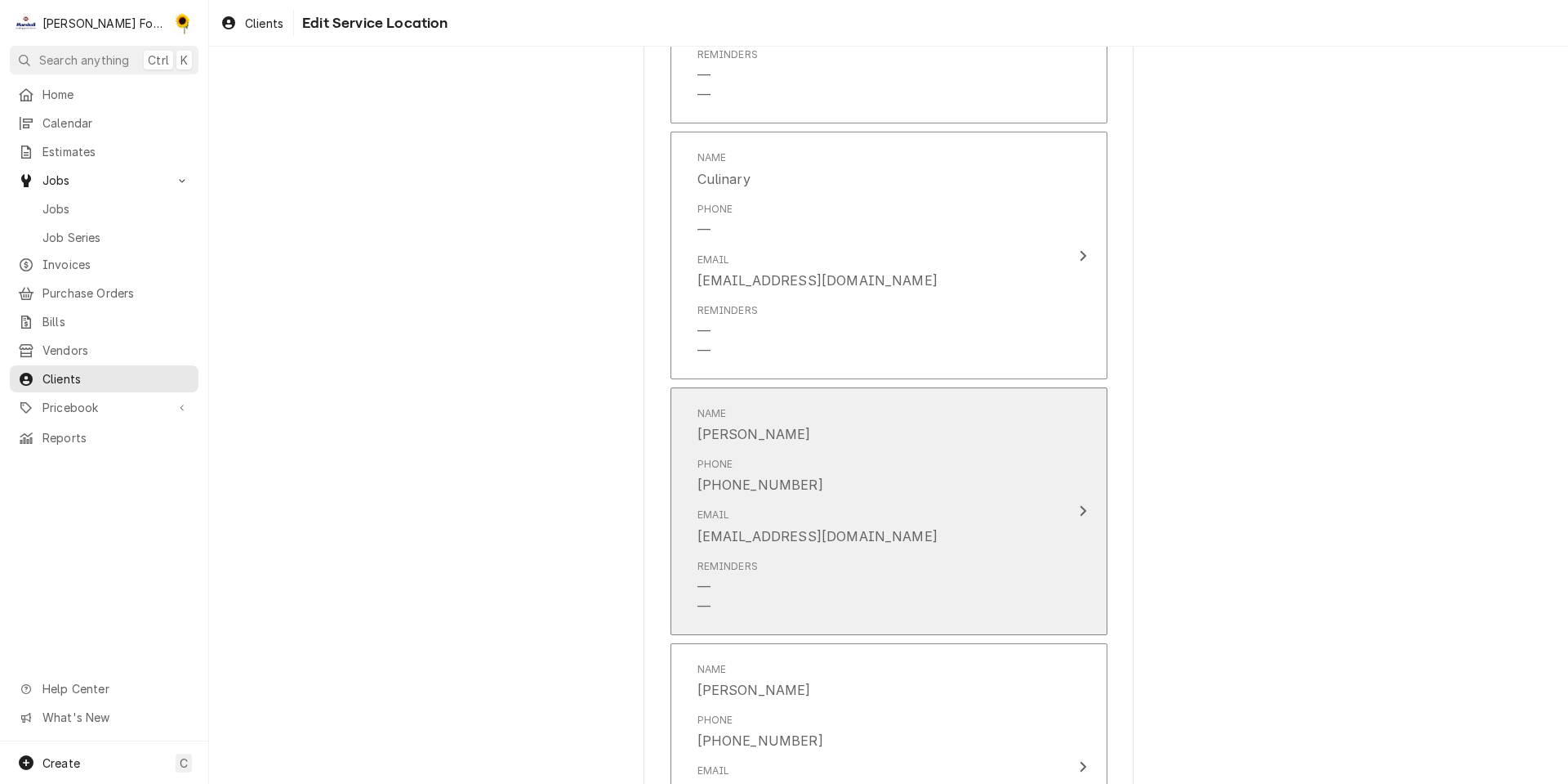
click at [858, 425] on div "Name Lori" at bounding box center [872, 425] width 349 height 51
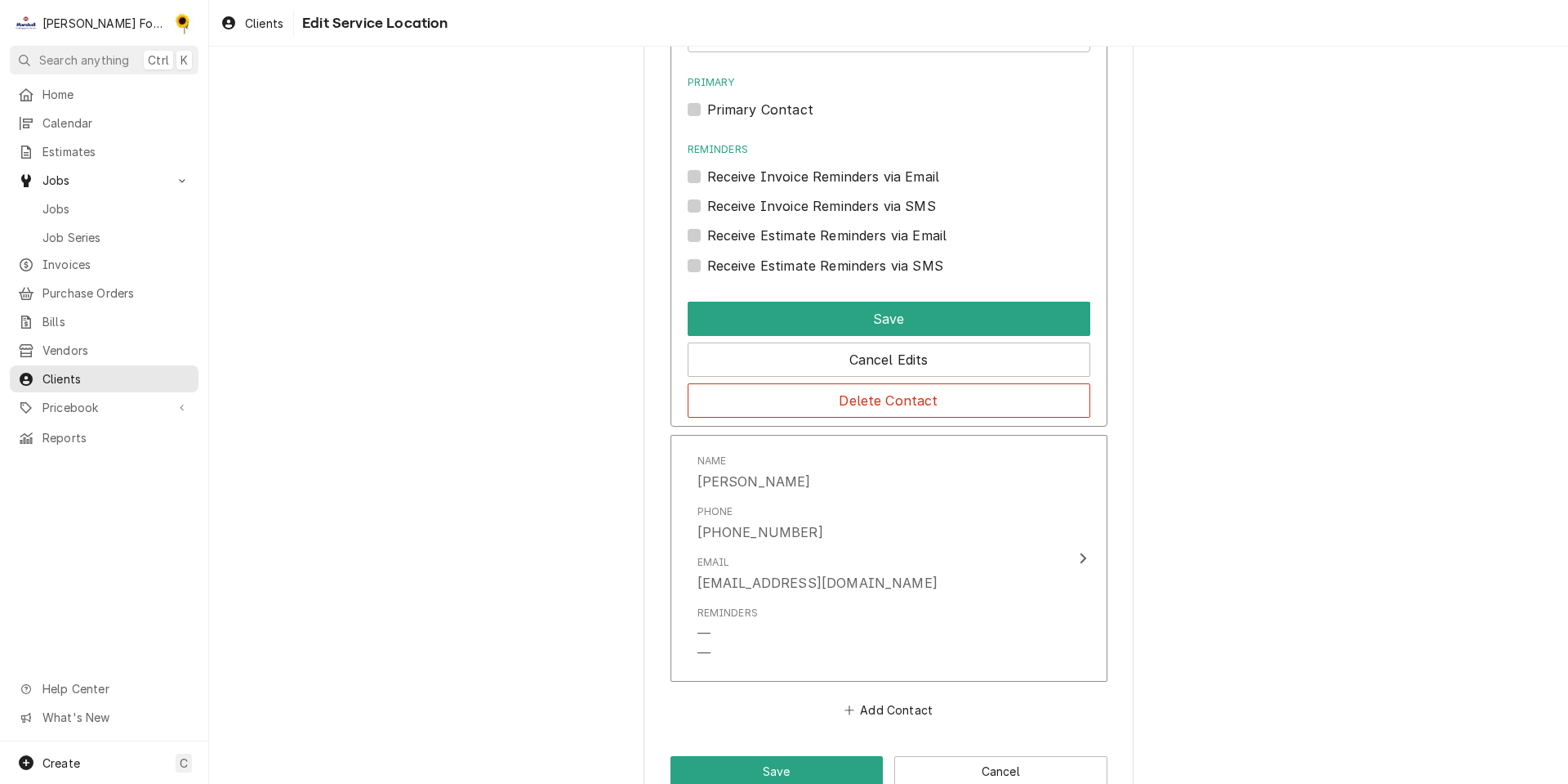
scroll to position [1724, 0]
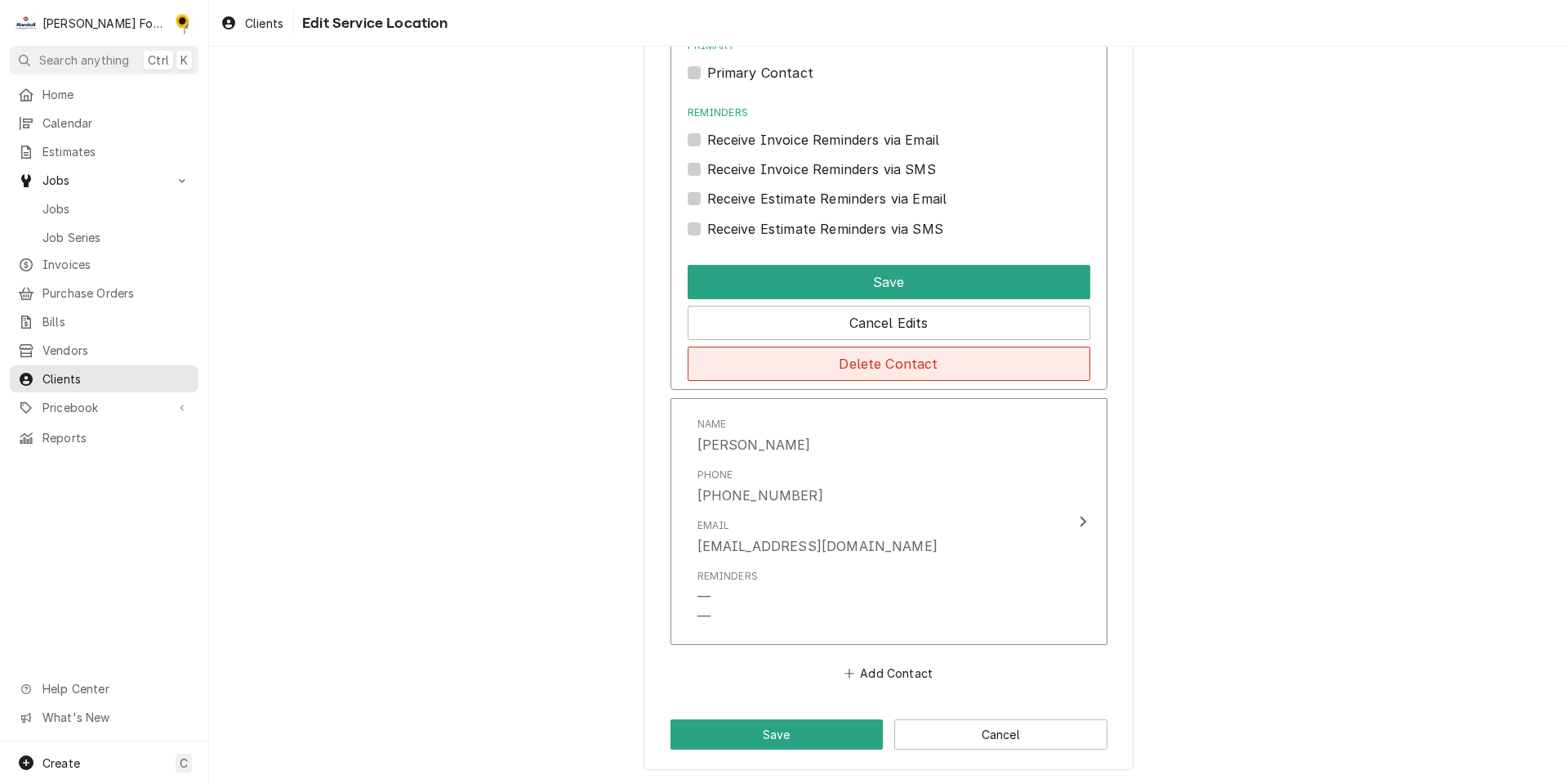
drag, startPoint x: 807, startPoint y: 360, endPoint x: 803, endPoint y: 368, distance: 8.9
click at [807, 361] on button "Delete Contact" at bounding box center [889, 363] width 403 height 34
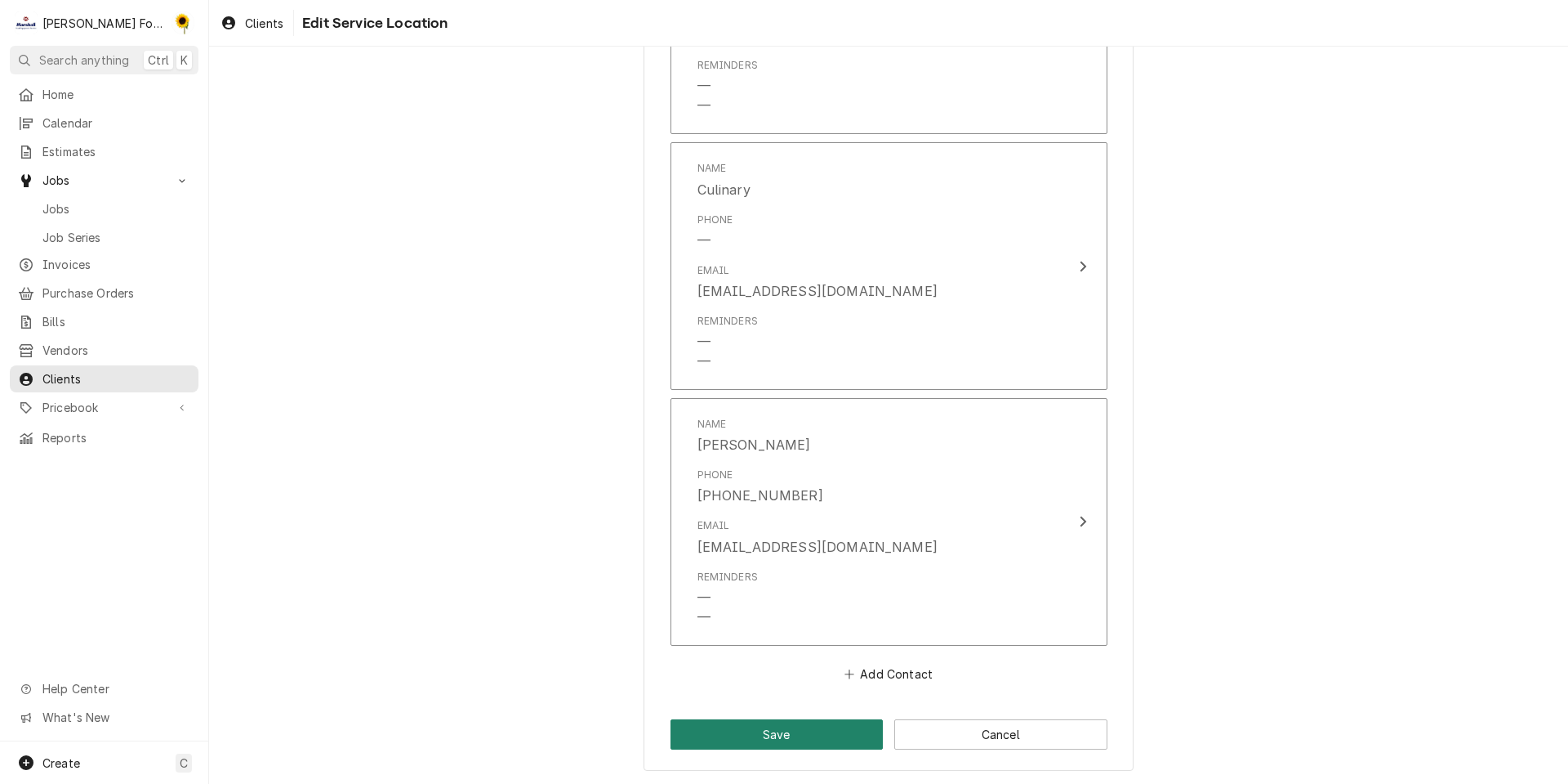
click at [759, 727] on button "Save" at bounding box center [778, 734] width 213 height 30
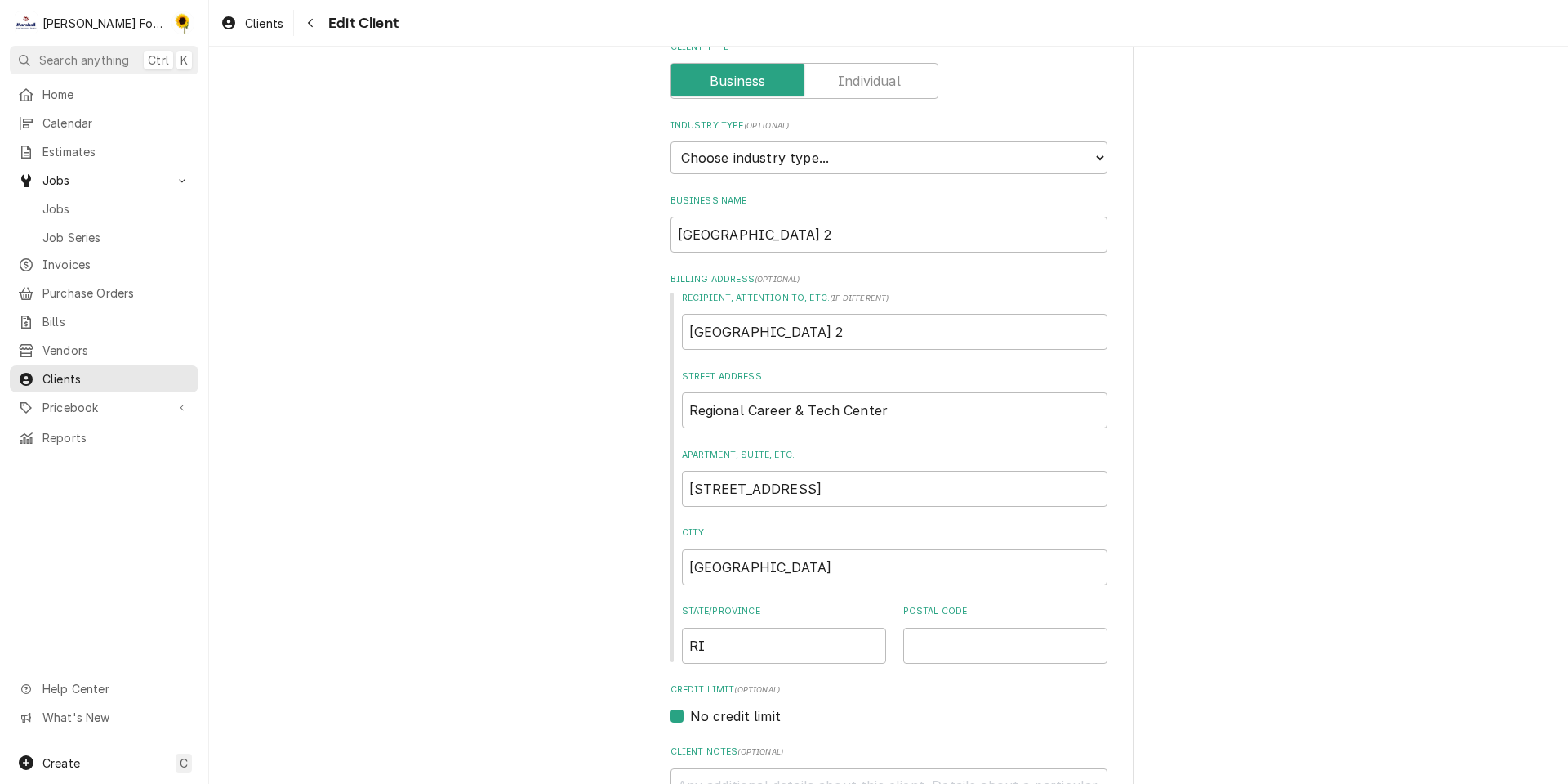
scroll to position [752, 0]
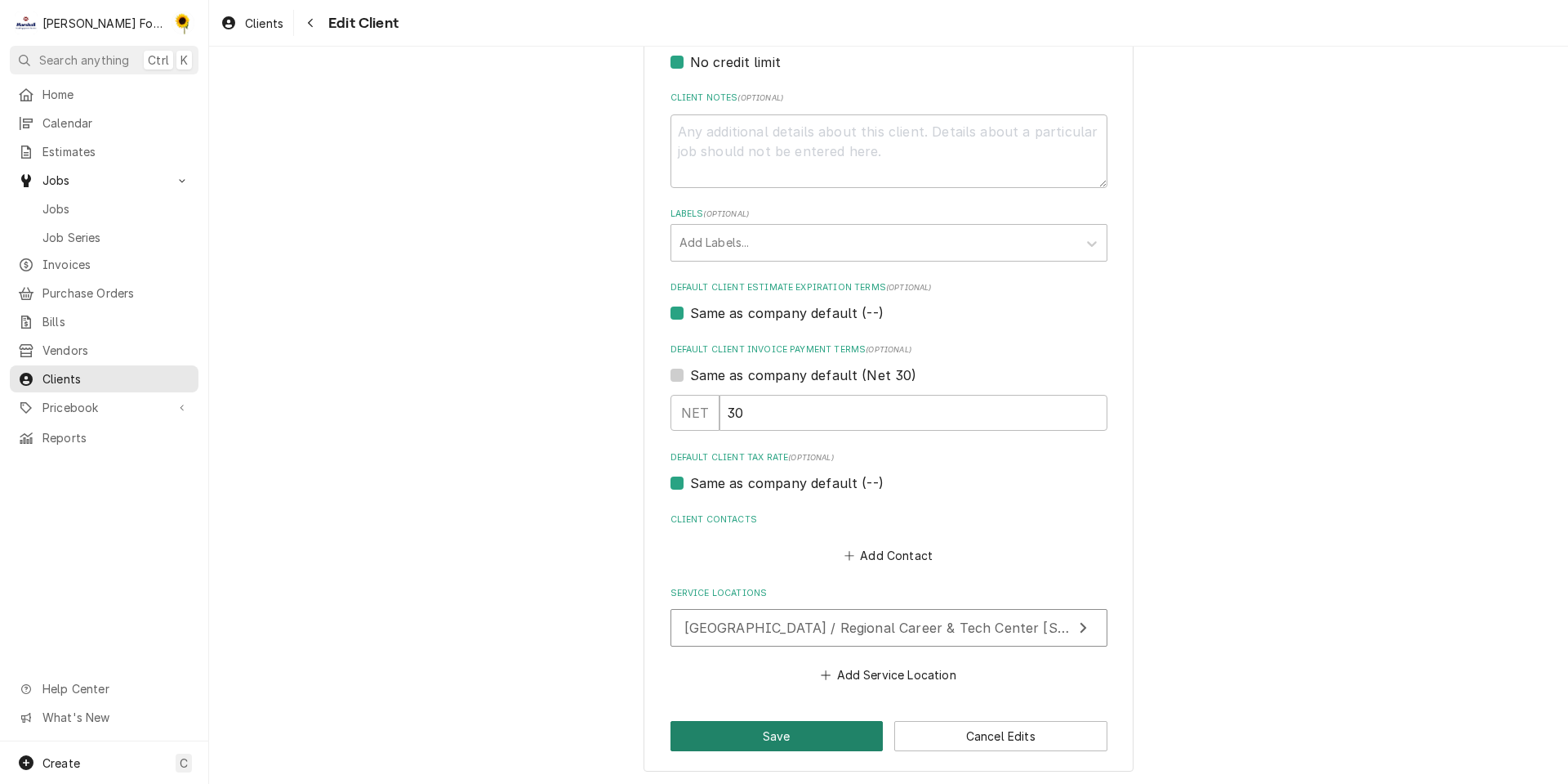
click at [739, 733] on button "Save" at bounding box center [778, 736] width 213 height 30
type textarea "x"
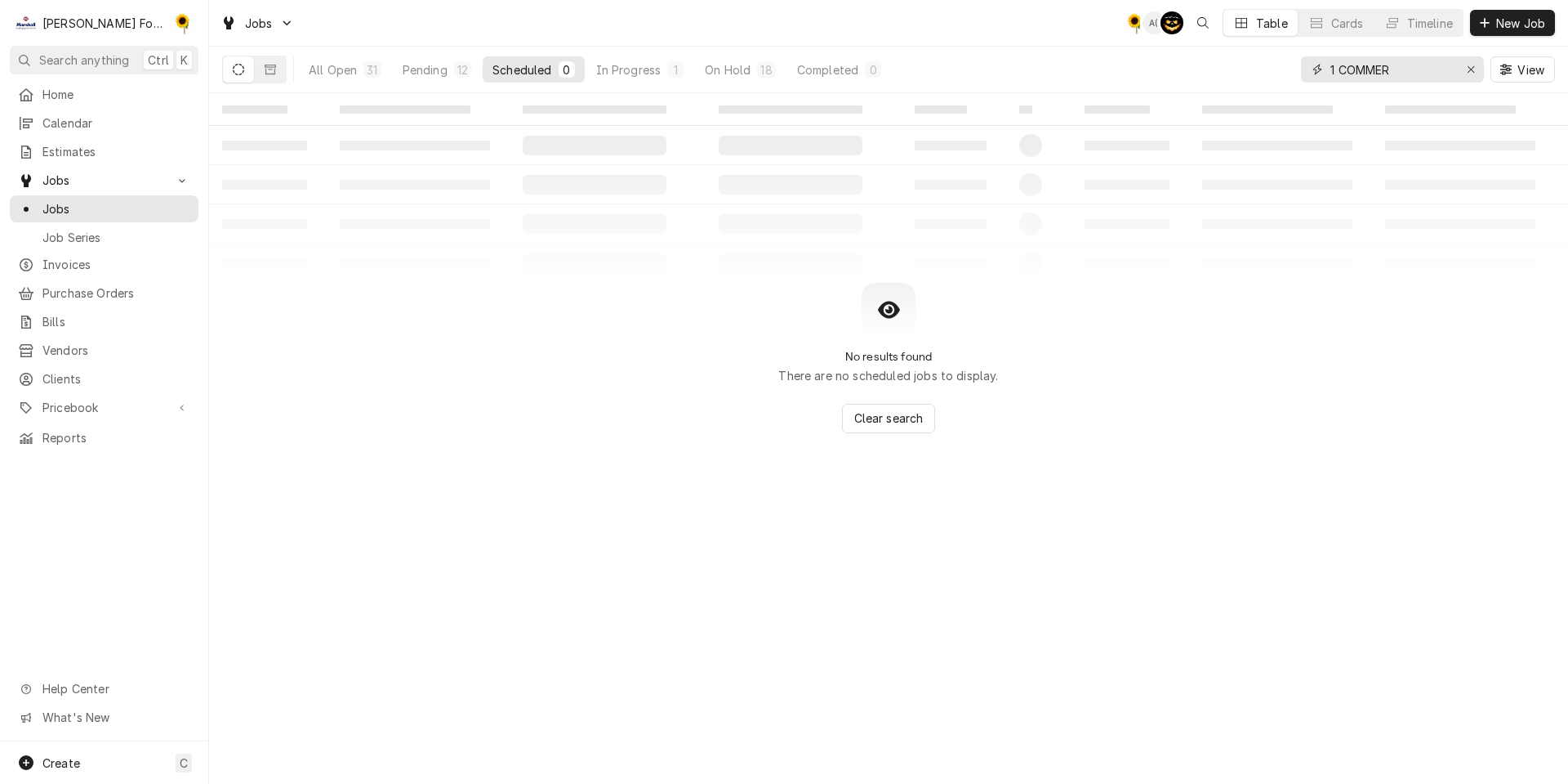
drag, startPoint x: 1268, startPoint y: 102, endPoint x: 1097, endPoint y: 131, distance: 173.4
click at [1097, 131] on div "Jobs C( A( AT Table Cards Timeline New Job All Open 31 Pending 12 Scheduled 0 I…" at bounding box center [889, 392] width 1360 height 784
type input "7448"
click at [269, 72] on icon "Dynamic Content Wrapper" at bounding box center [270, 69] width 11 height 11
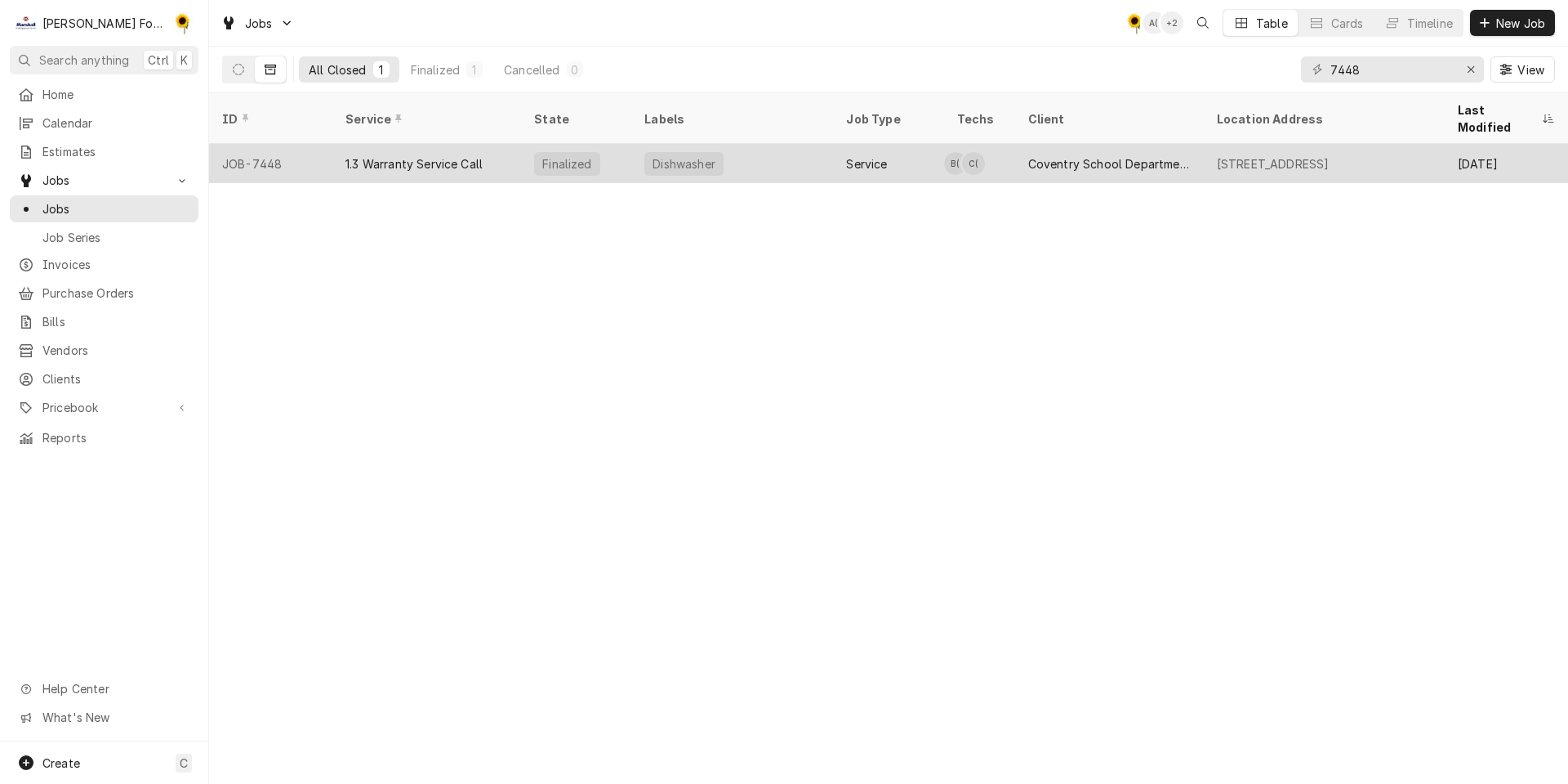
click at [858, 156] on div "Service" at bounding box center [866, 164] width 41 height 17
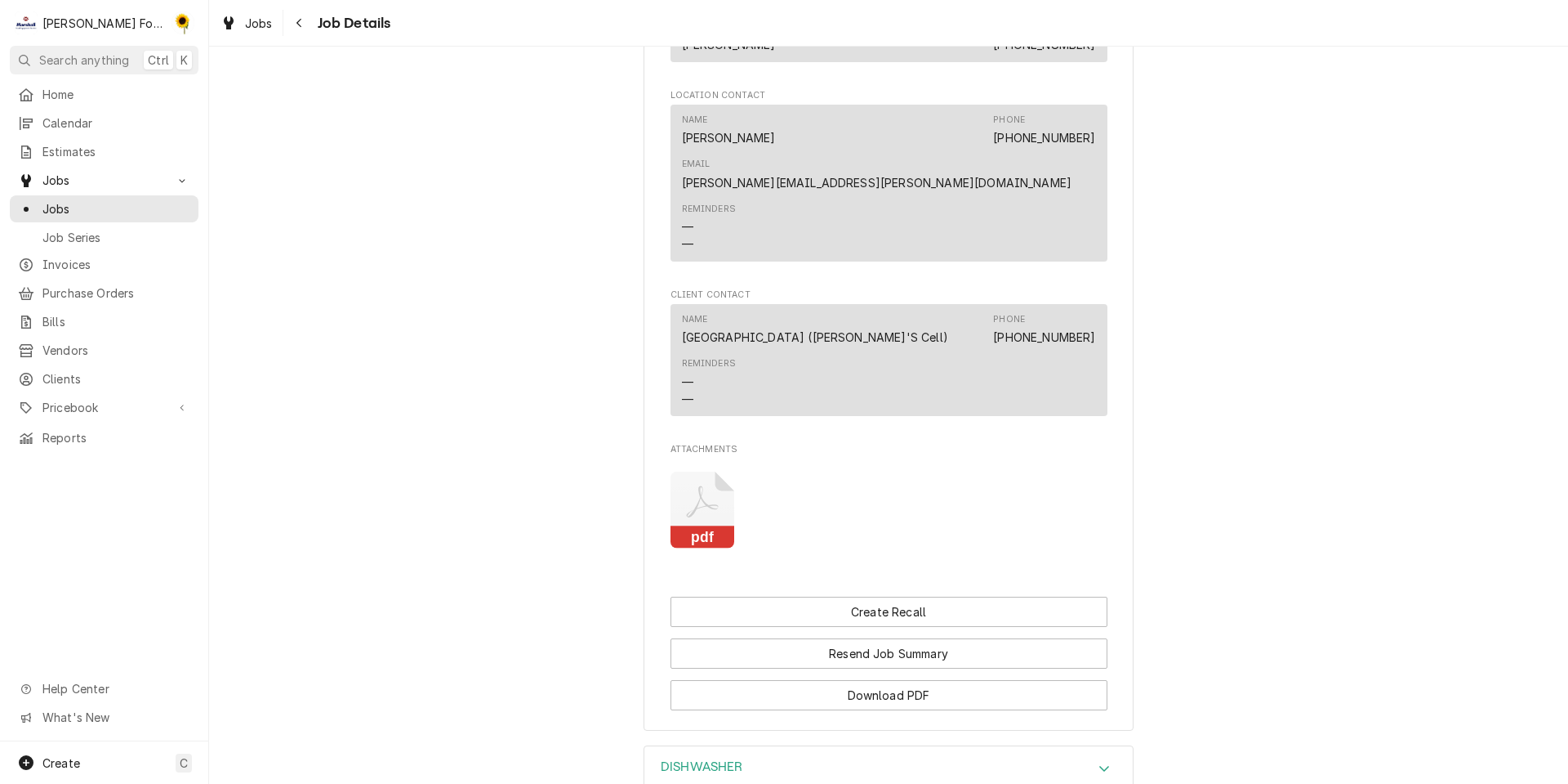
scroll to position [1553, 0]
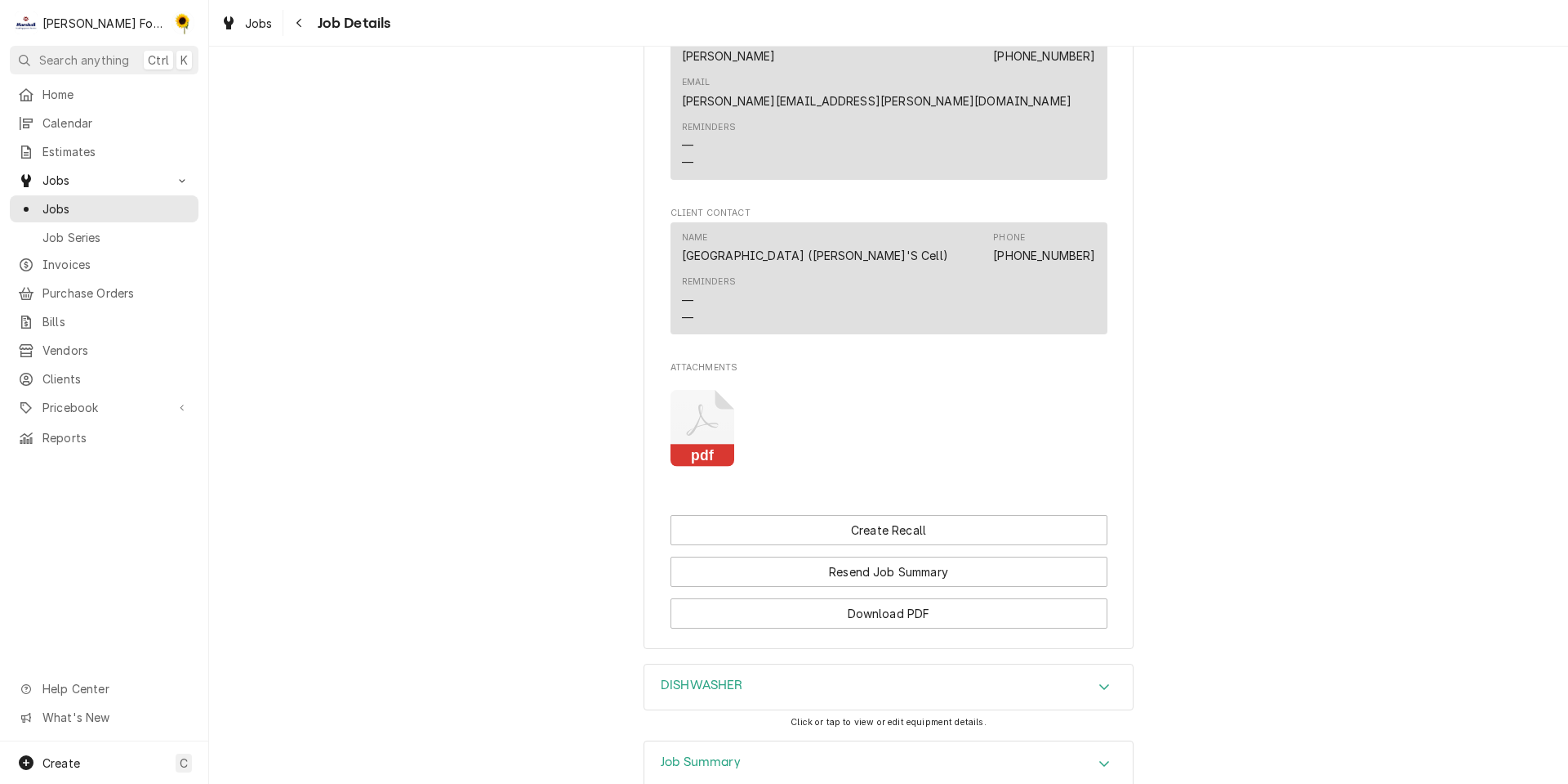
click at [703, 754] on h3 "Job Summary" at bounding box center [701, 762] width 80 height 16
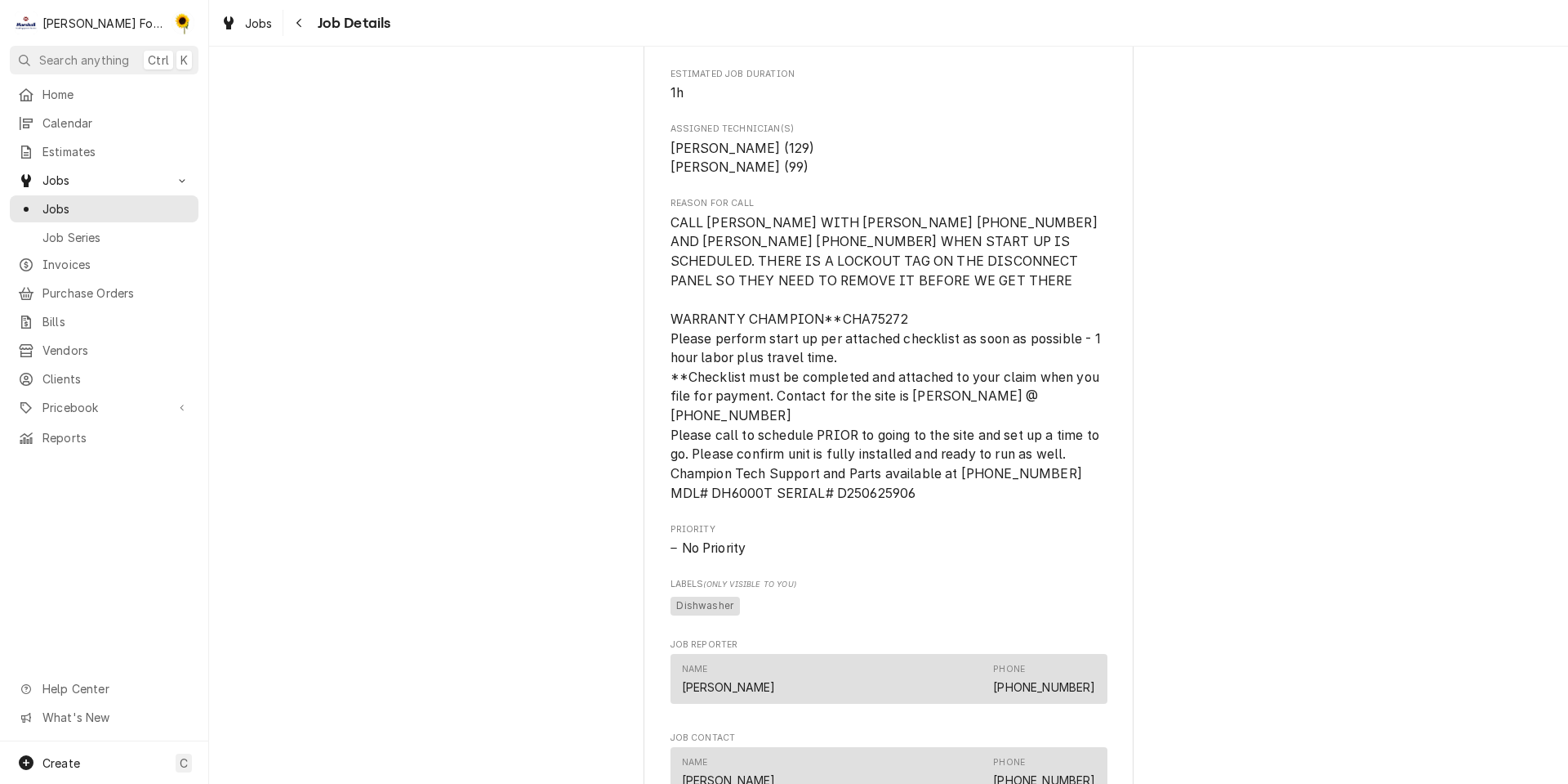
scroll to position [0, 0]
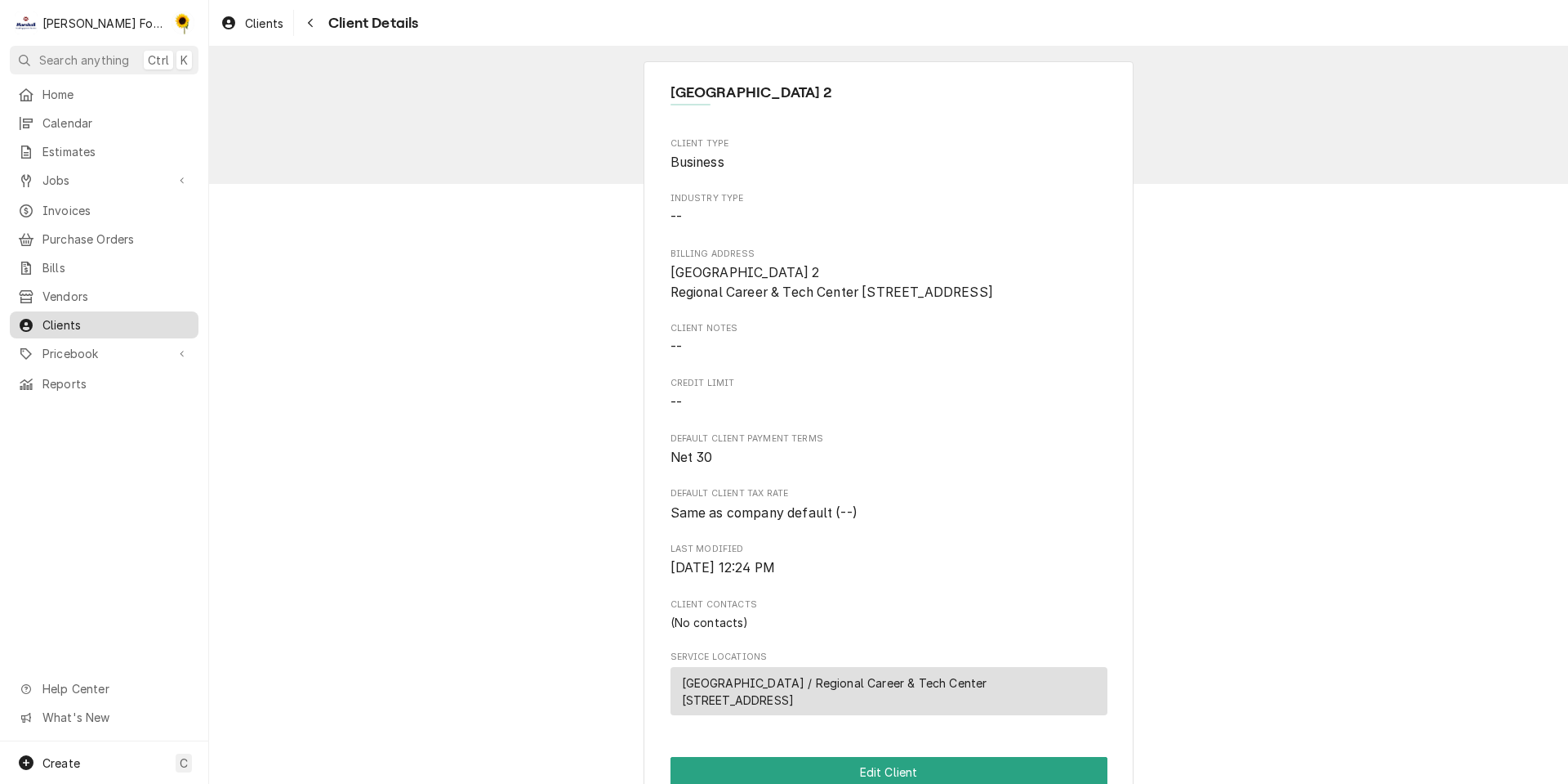
click at [138, 316] on span "Clients" at bounding box center [117, 324] width 148 height 17
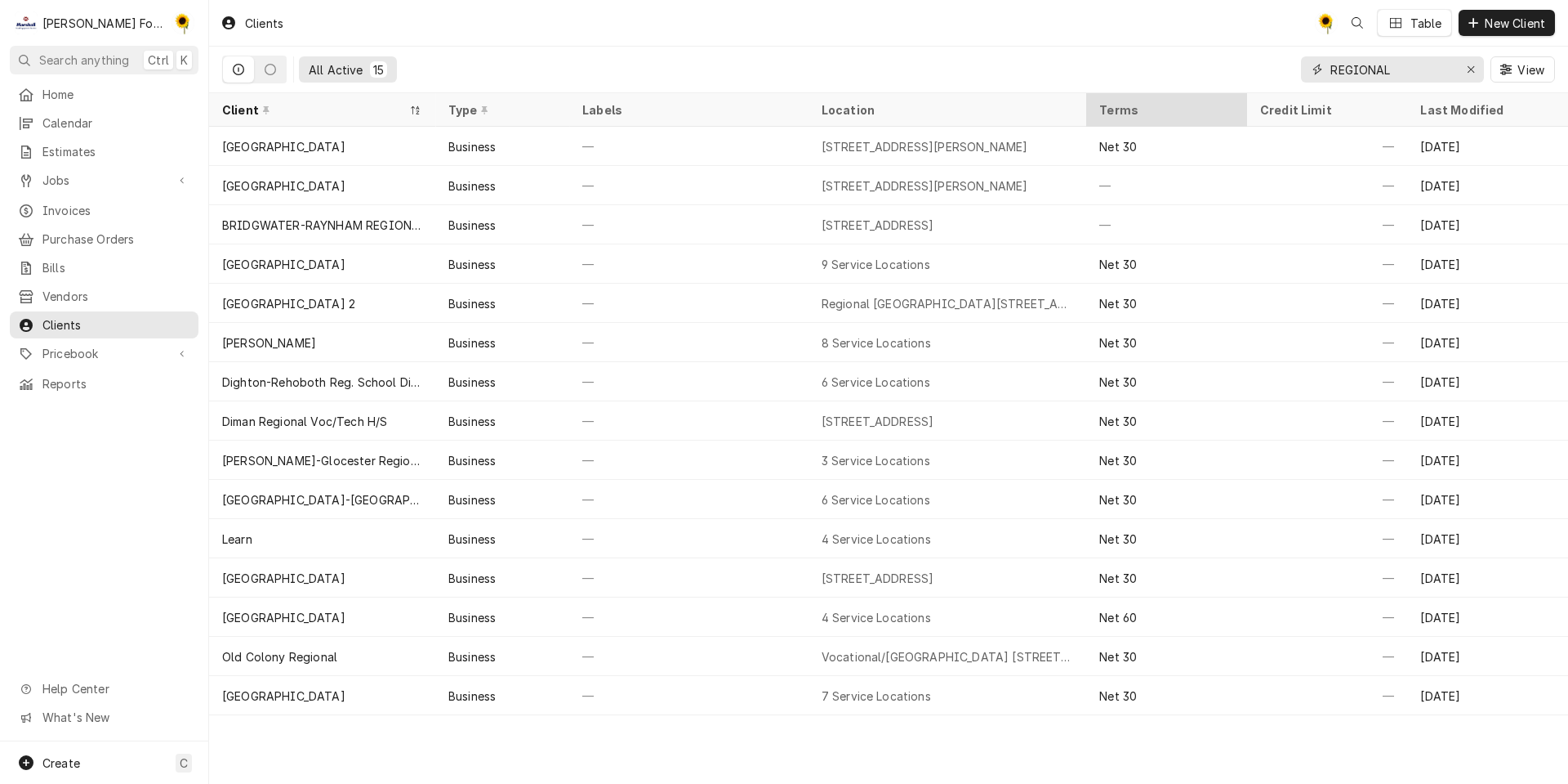
drag, startPoint x: 1444, startPoint y: 67, endPoint x: 1125, endPoint y: 120, distance: 323.4
click at [1125, 120] on div "Clients C( Table New Client All Active 15 REGIONAL View Client Type Labels Loca…" at bounding box center [889, 392] width 1360 height 784
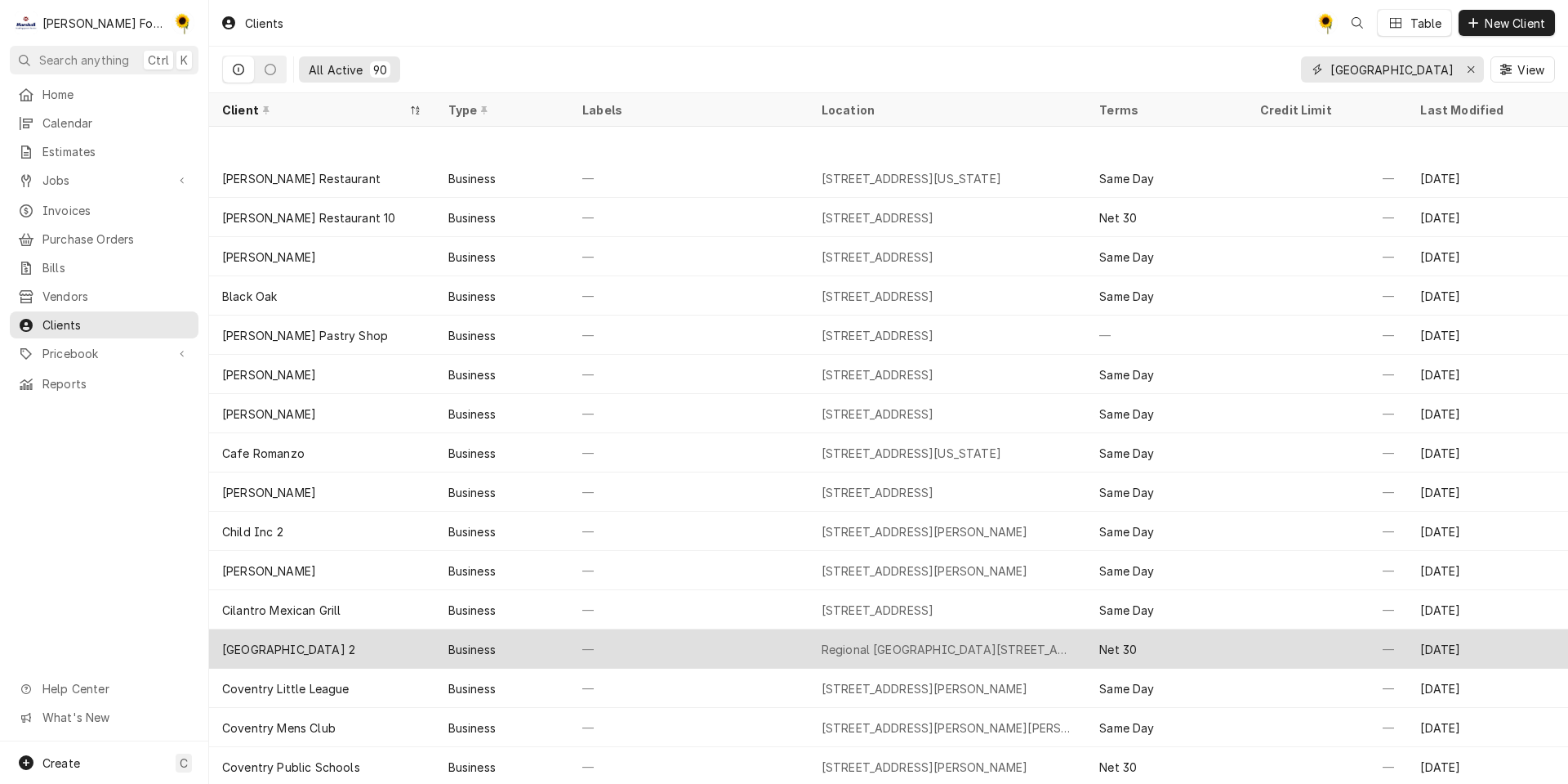
scroll to position [165, 0]
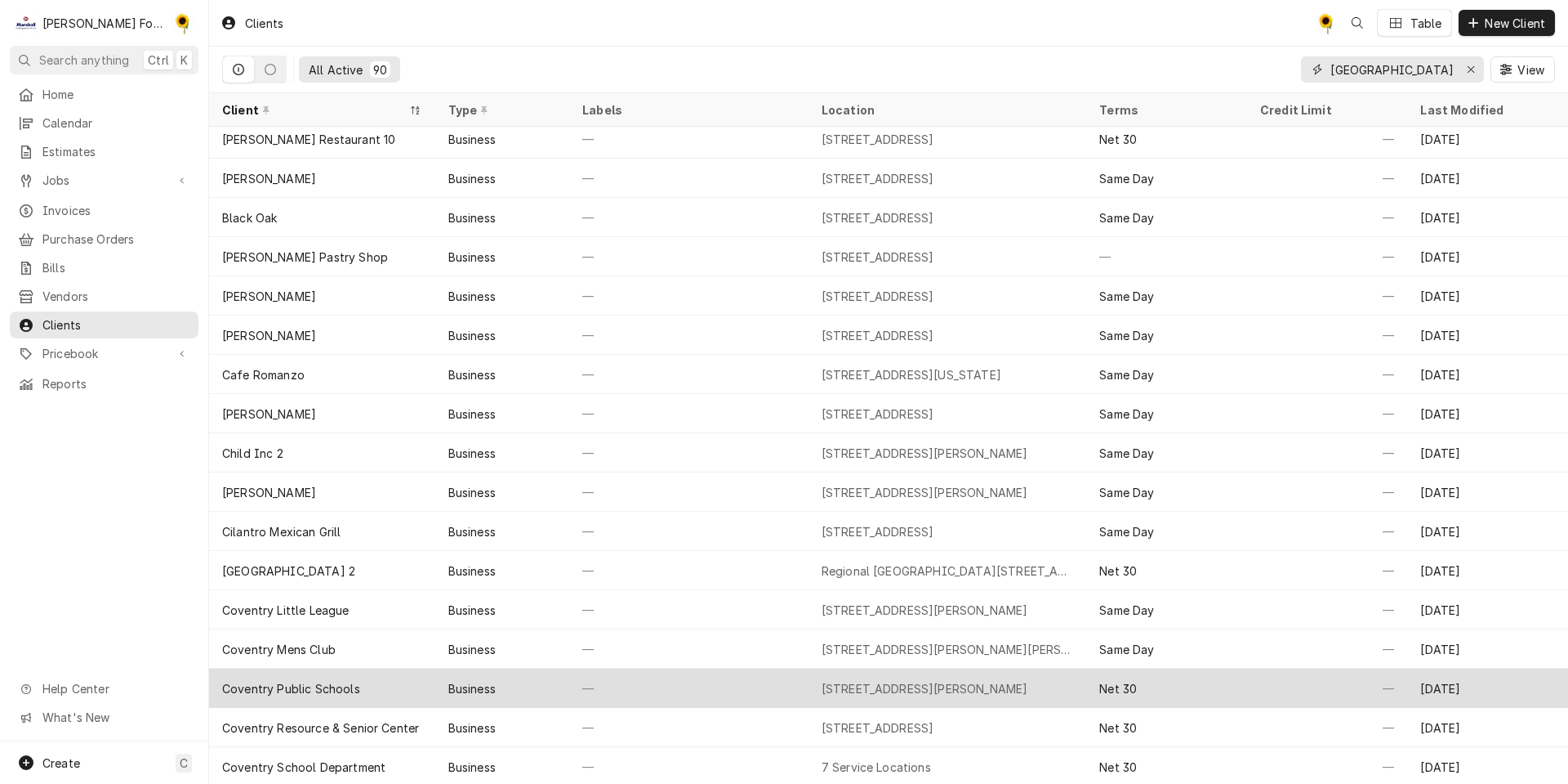
type input "COVENTRY"
click at [877, 692] on div "46 Pettine Street, Coventry, RI 02816" at bounding box center [924, 688] width 206 height 17
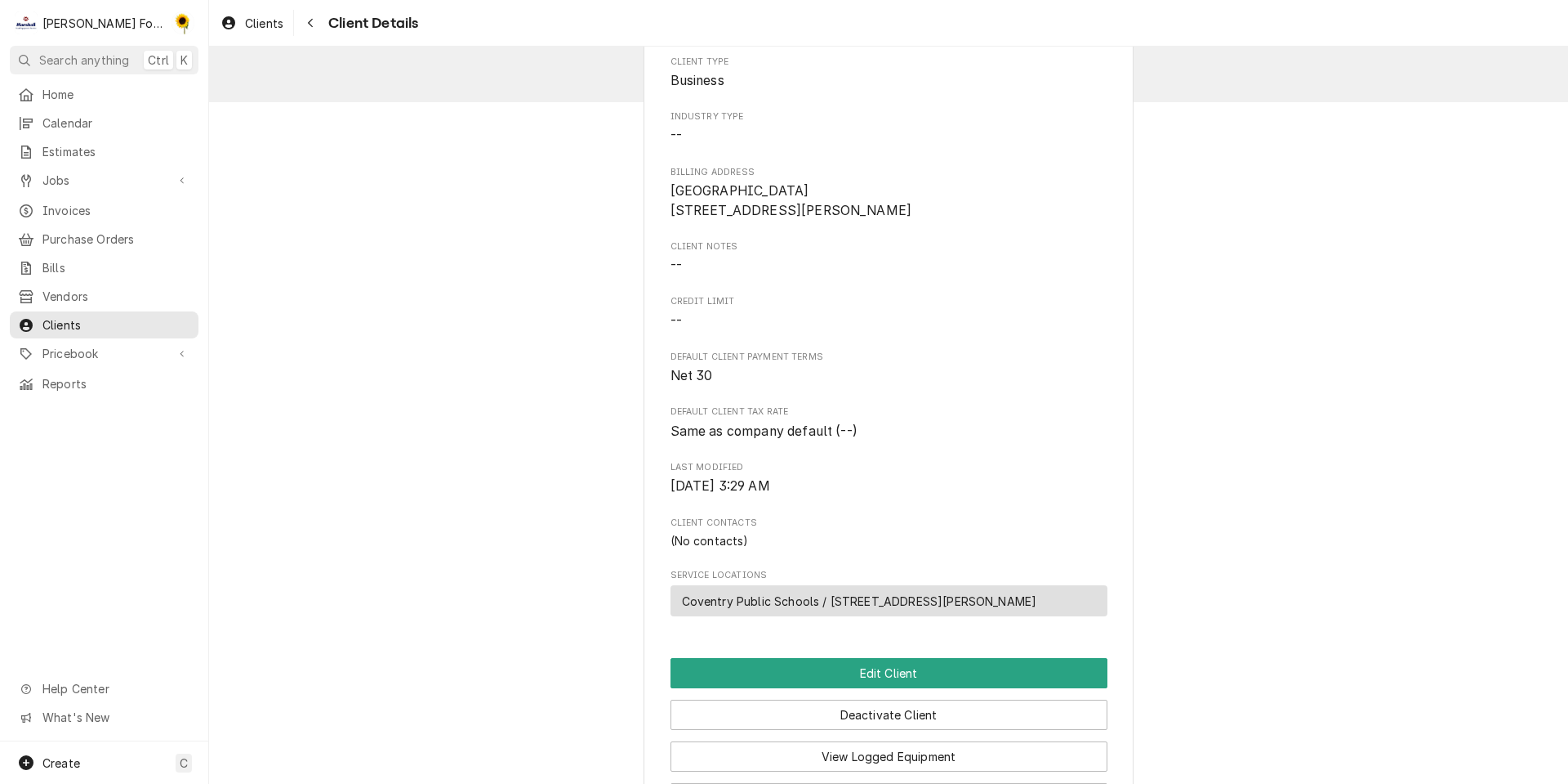
scroll to position [284, 0]
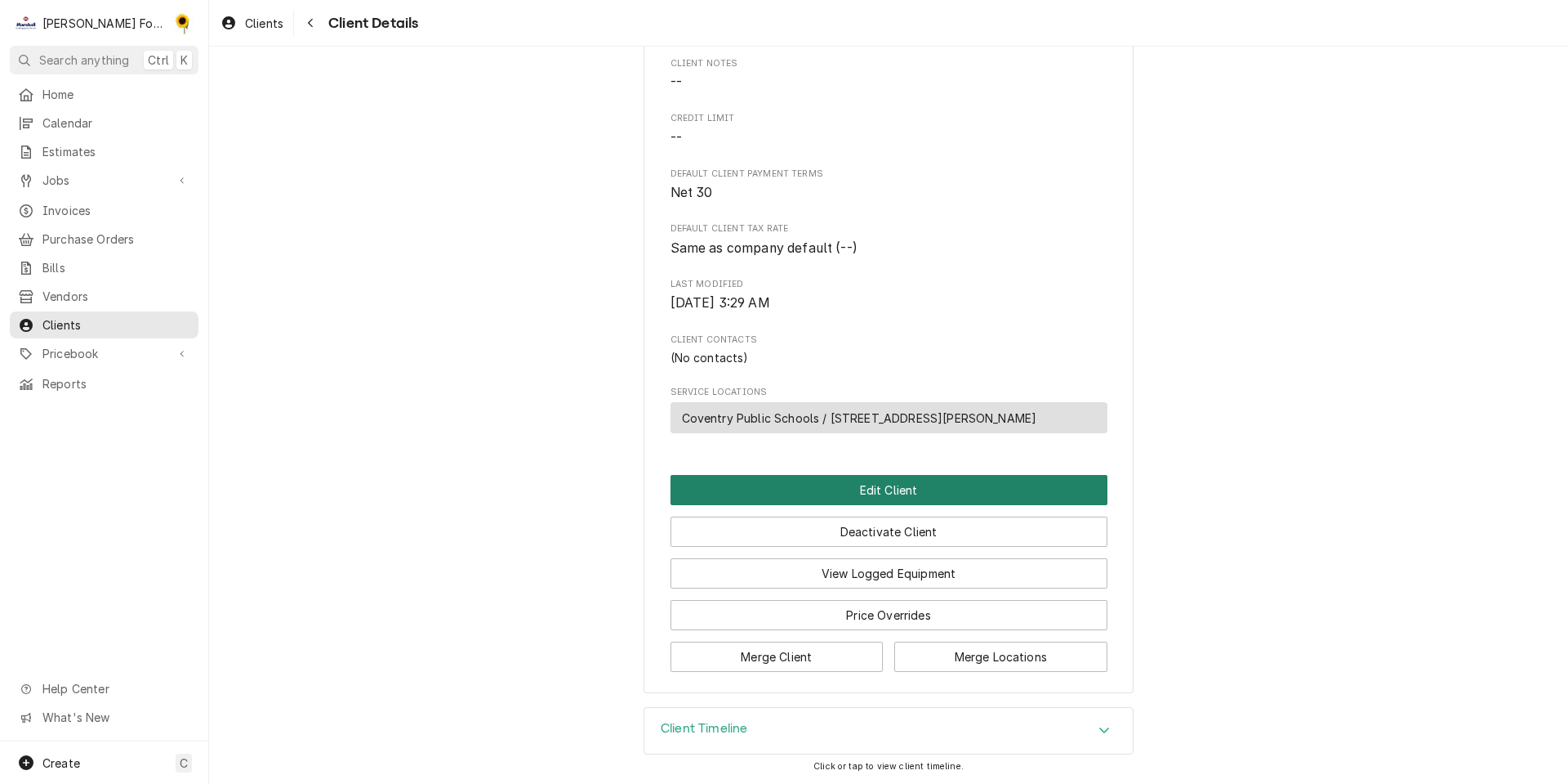
drag, startPoint x: 871, startPoint y: 492, endPoint x: 785, endPoint y: 503, distance: 86.7
click at [871, 493] on button "Edit Client" at bounding box center [889, 490] width 437 height 30
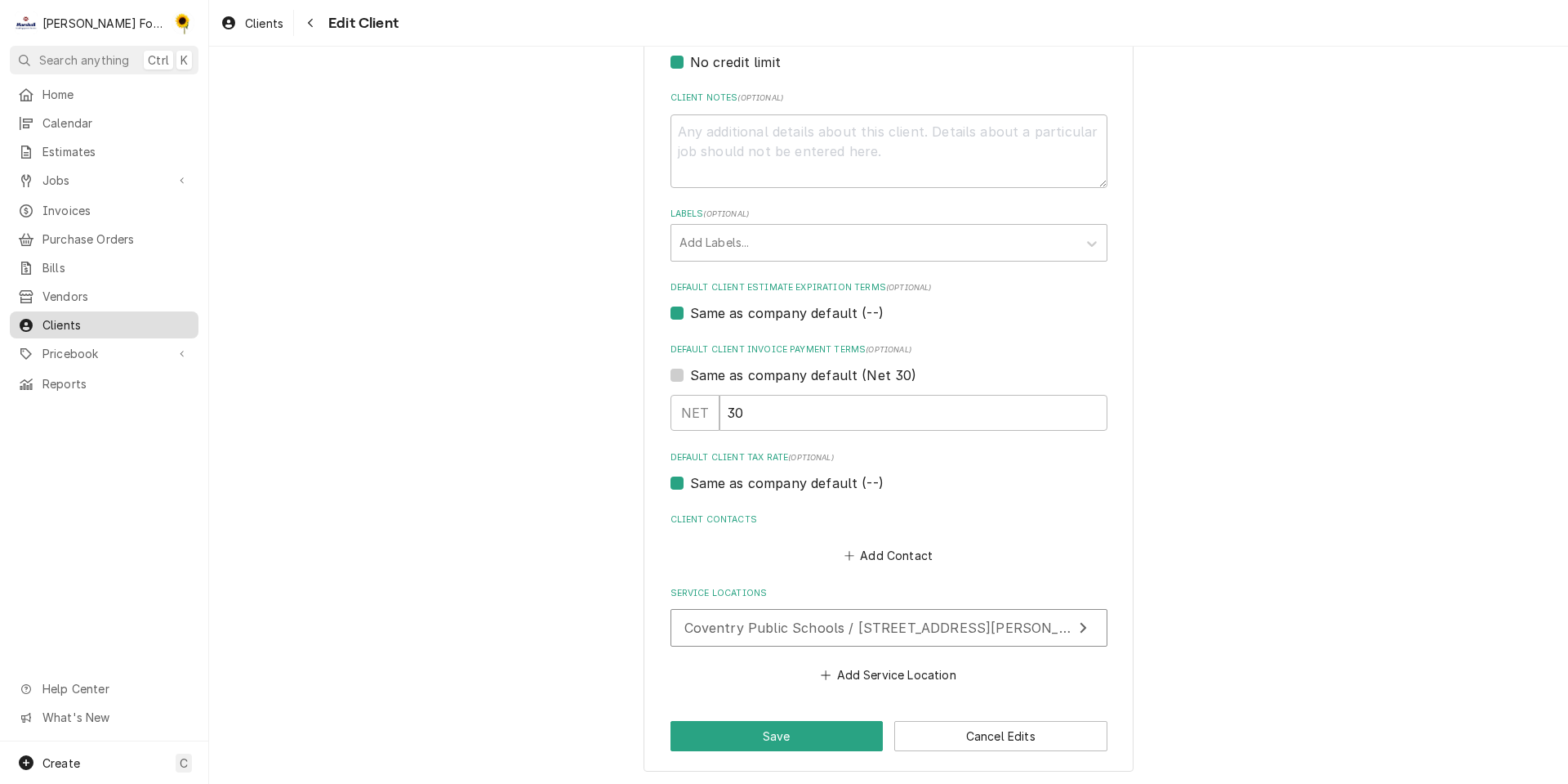
scroll to position [588, 0]
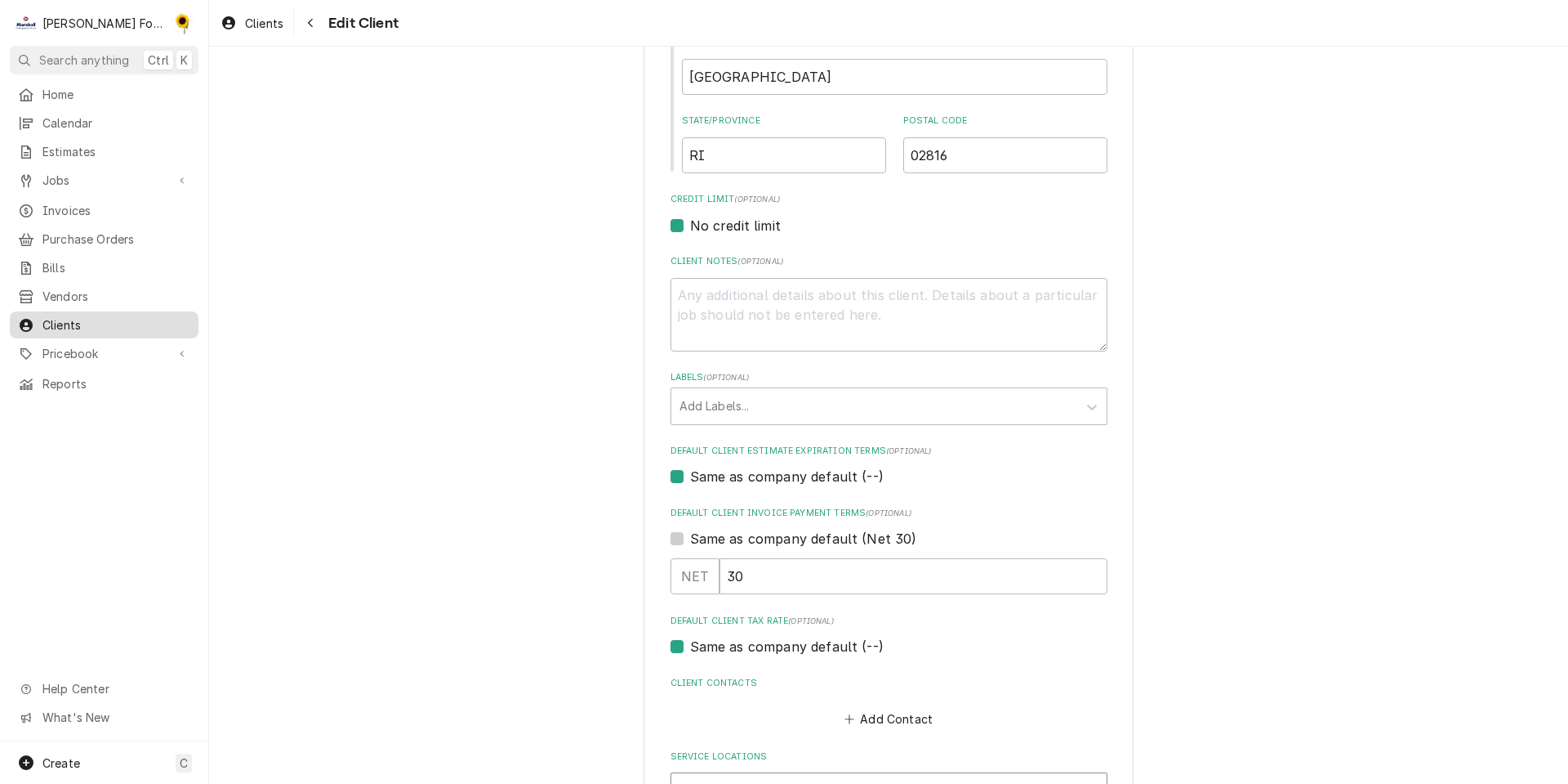
click at [95, 319] on span "Clients" at bounding box center [117, 324] width 148 height 17
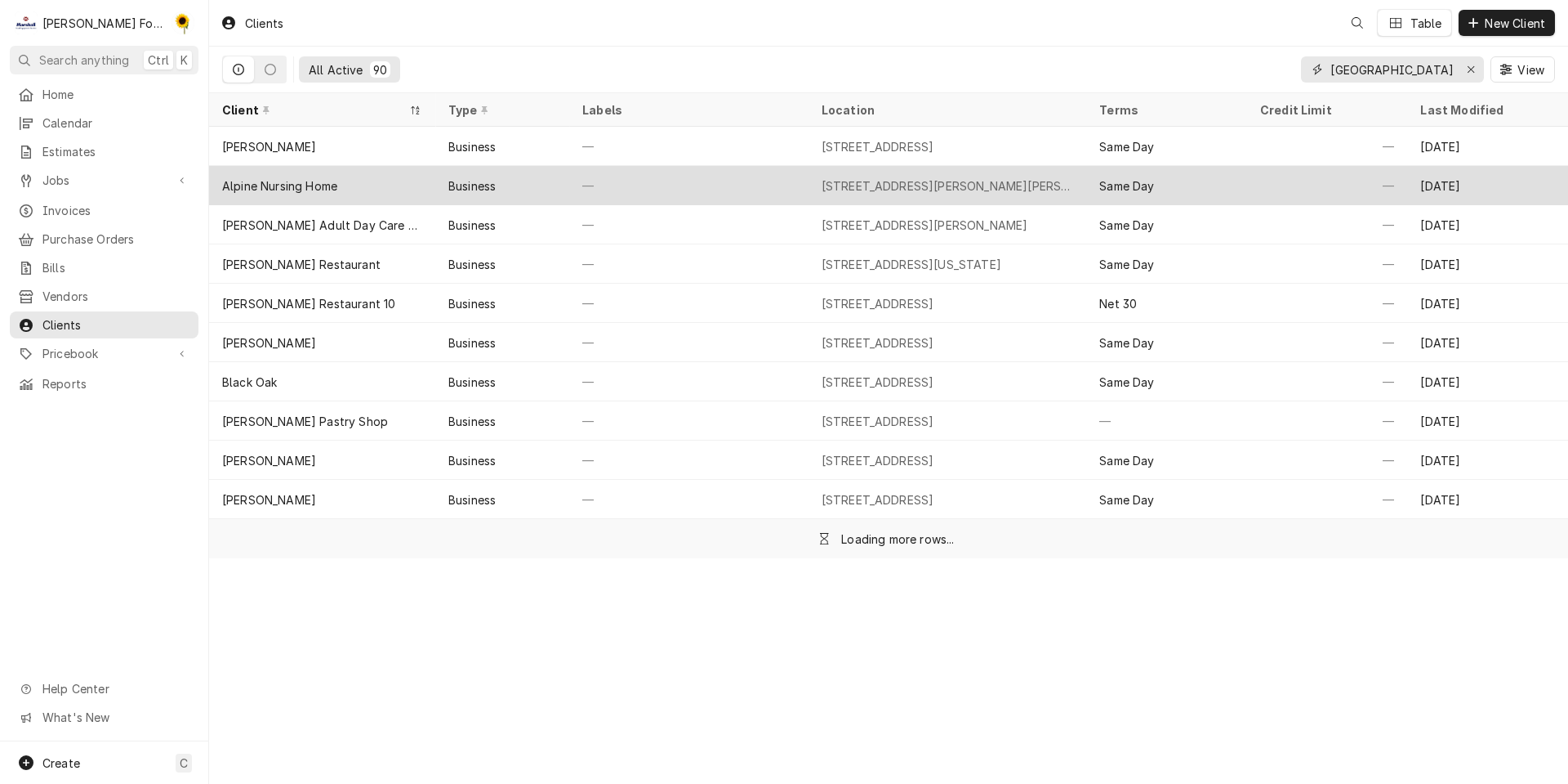
drag, startPoint x: 1409, startPoint y: 66, endPoint x: 996, endPoint y: 174, distance: 426.9
click at [1018, 167] on div "Clients Table New Client All Active 90 COVENTRY View Client Type Labels Locatio…" at bounding box center [889, 392] width 1360 height 784
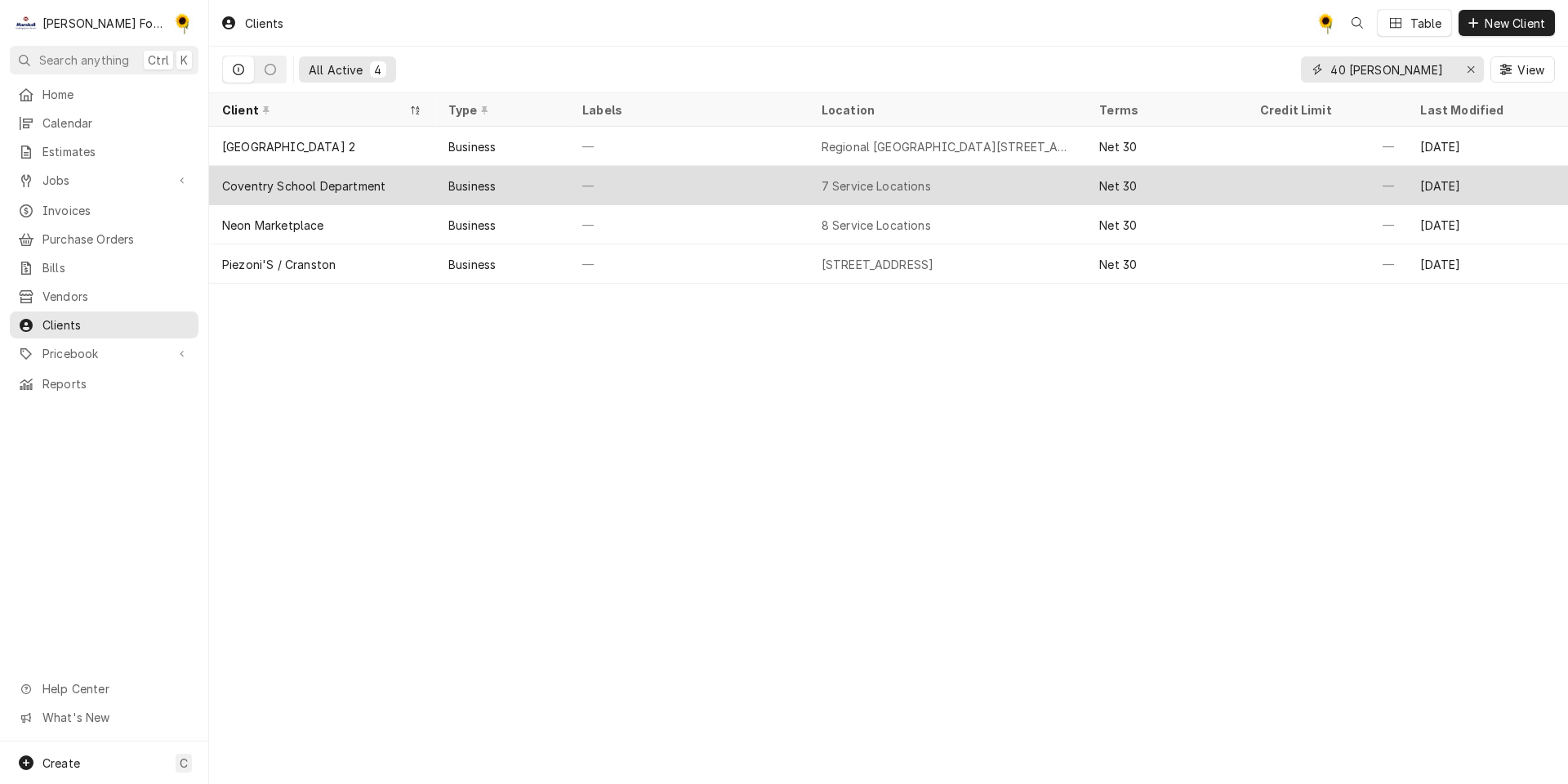
type input "40 RESER"
click at [917, 183] on div "7 Service Locations" at bounding box center [876, 186] width 110 height 17
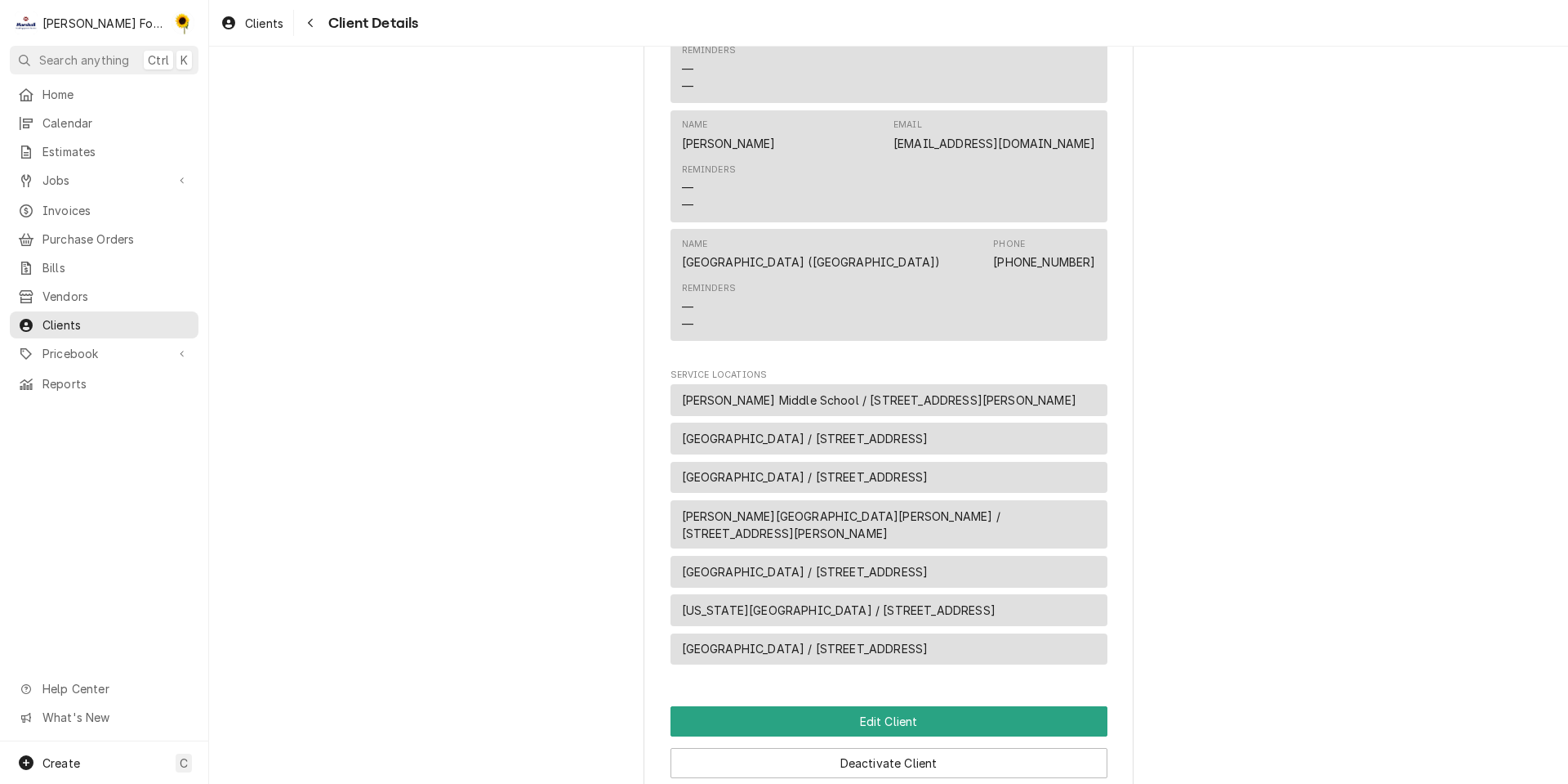
scroll to position [899, 0]
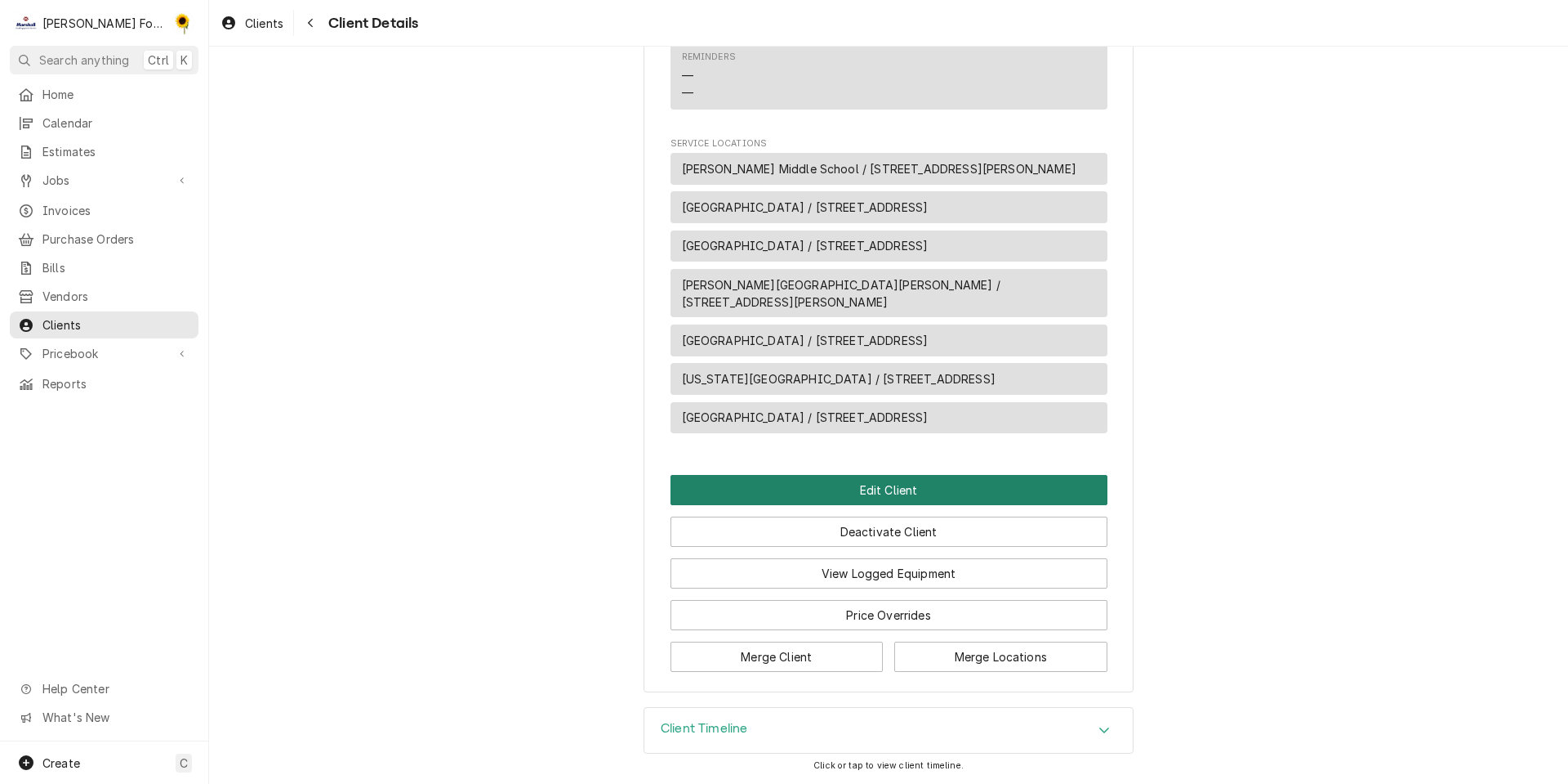
click at [902, 505] on button "Edit Client" at bounding box center [889, 490] width 437 height 30
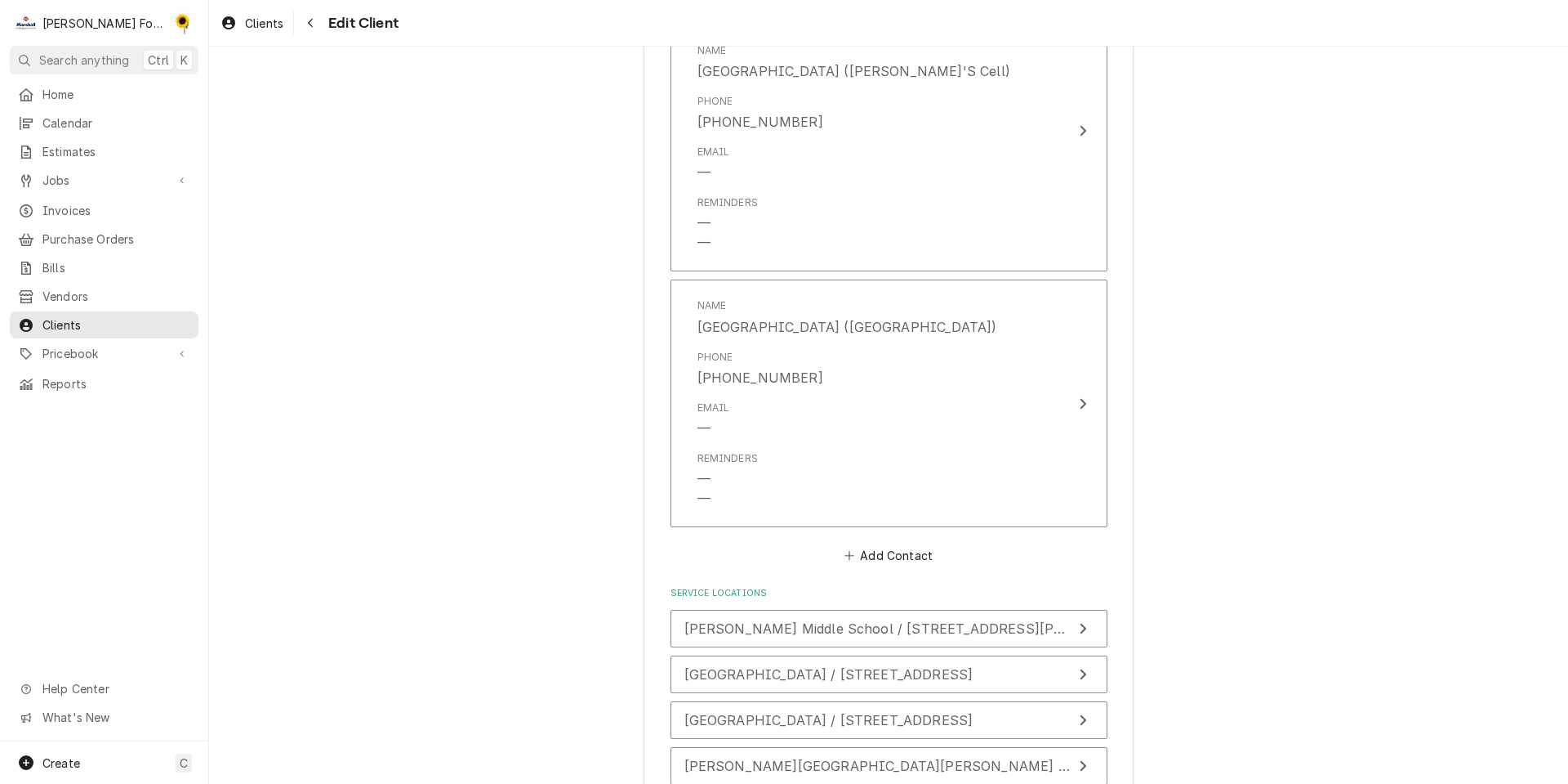
scroll to position [1471, 0]
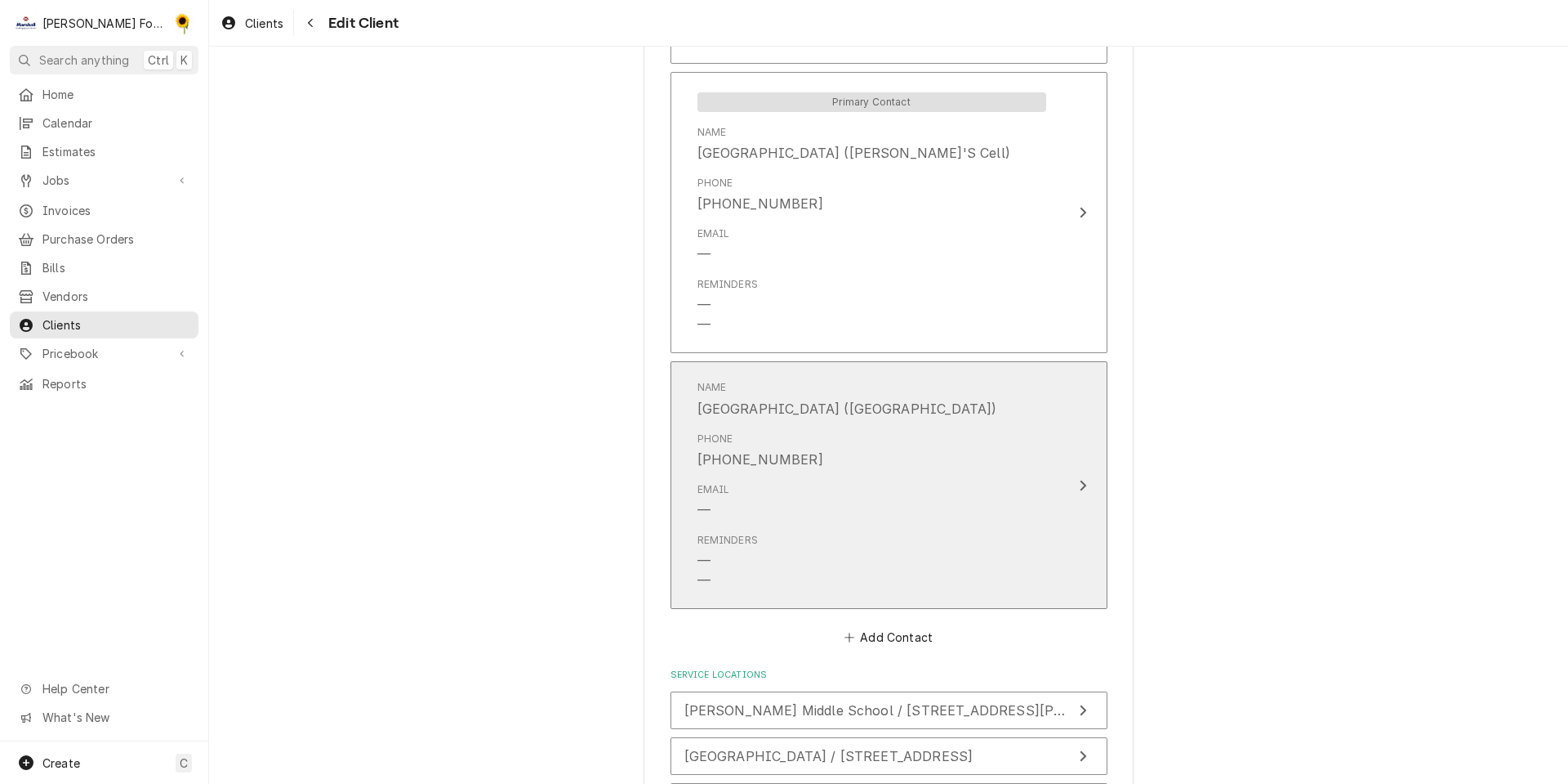
click at [858, 449] on div "Phone [PHONE_NUMBER]" at bounding box center [872, 450] width 349 height 51
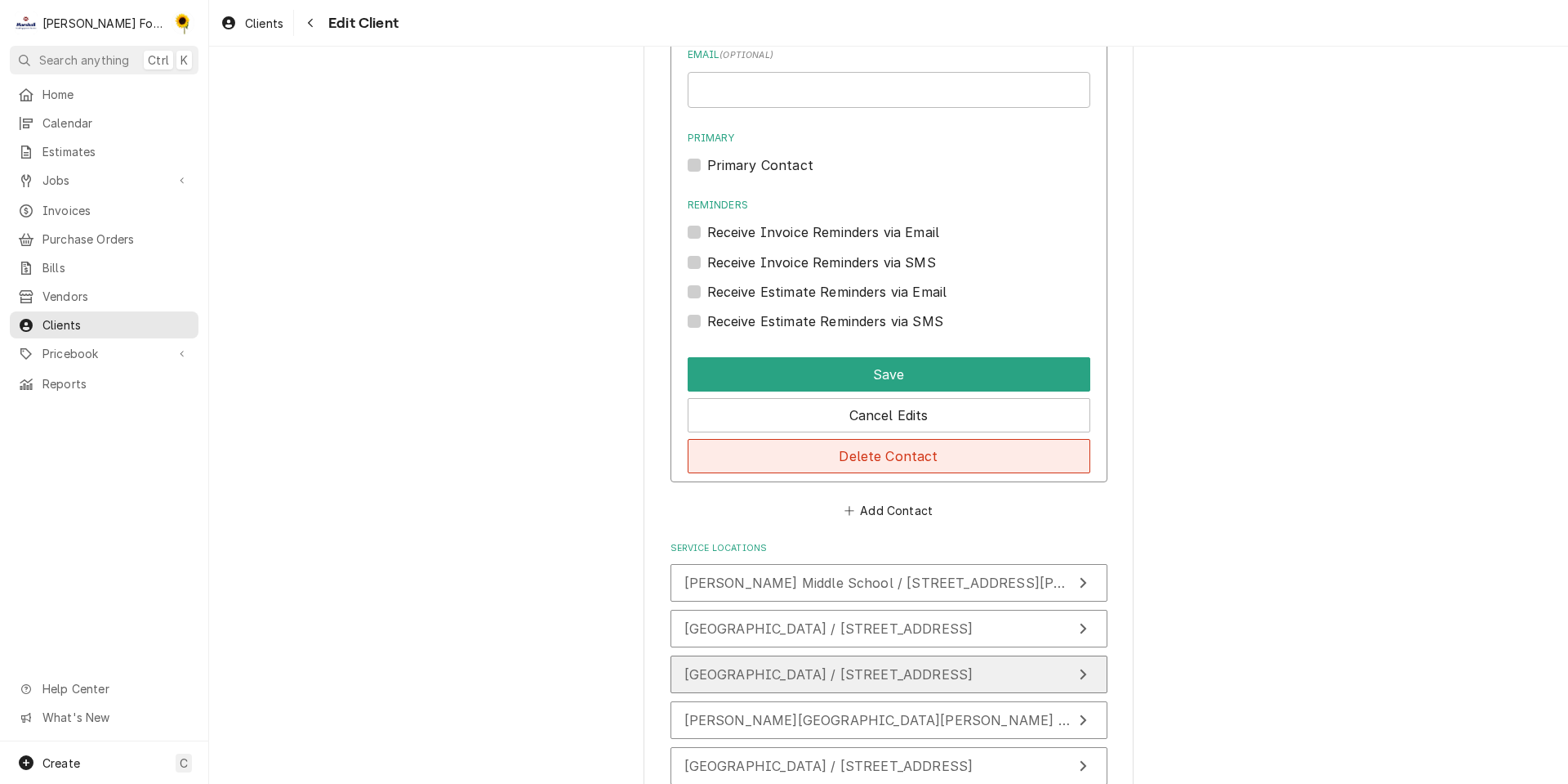
drag, startPoint x: 948, startPoint y: 451, endPoint x: 959, endPoint y: 451, distance: 11.0
click at [948, 452] on button "Delete Contact" at bounding box center [889, 456] width 403 height 34
type textarea "x"
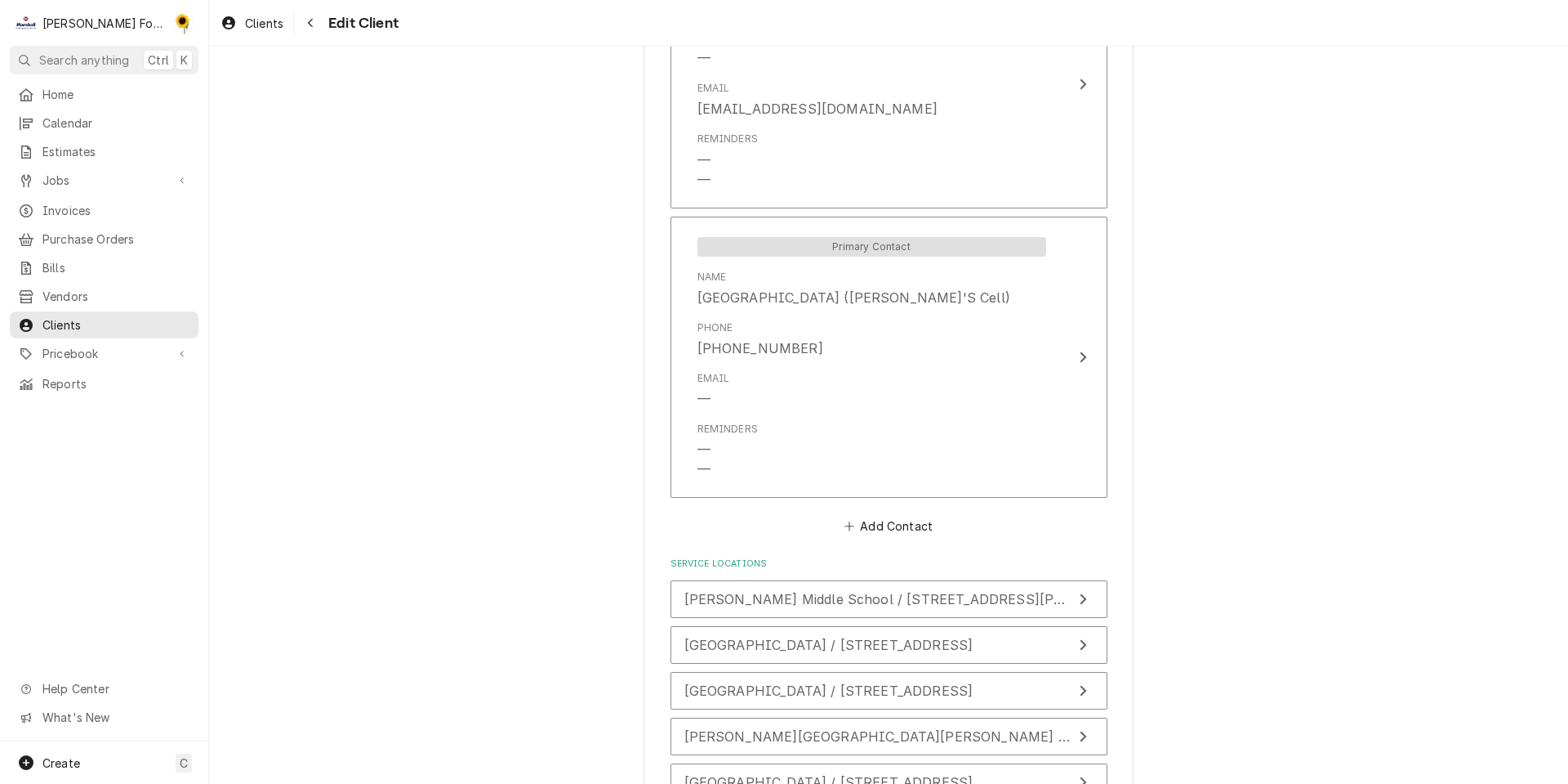
scroll to position [1245, 0]
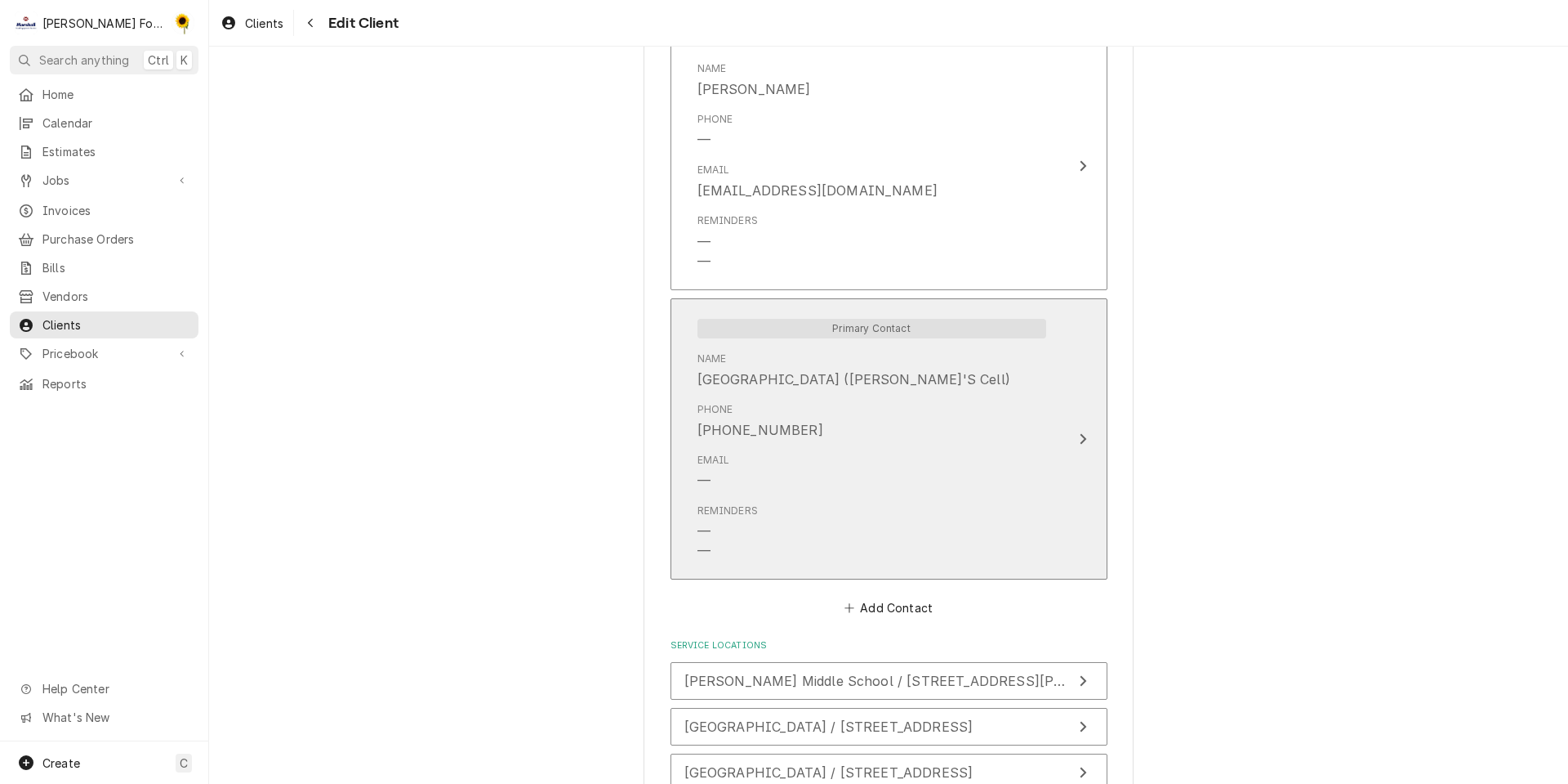
click at [896, 497] on div "Reminders — —" at bounding box center [872, 532] width 349 height 70
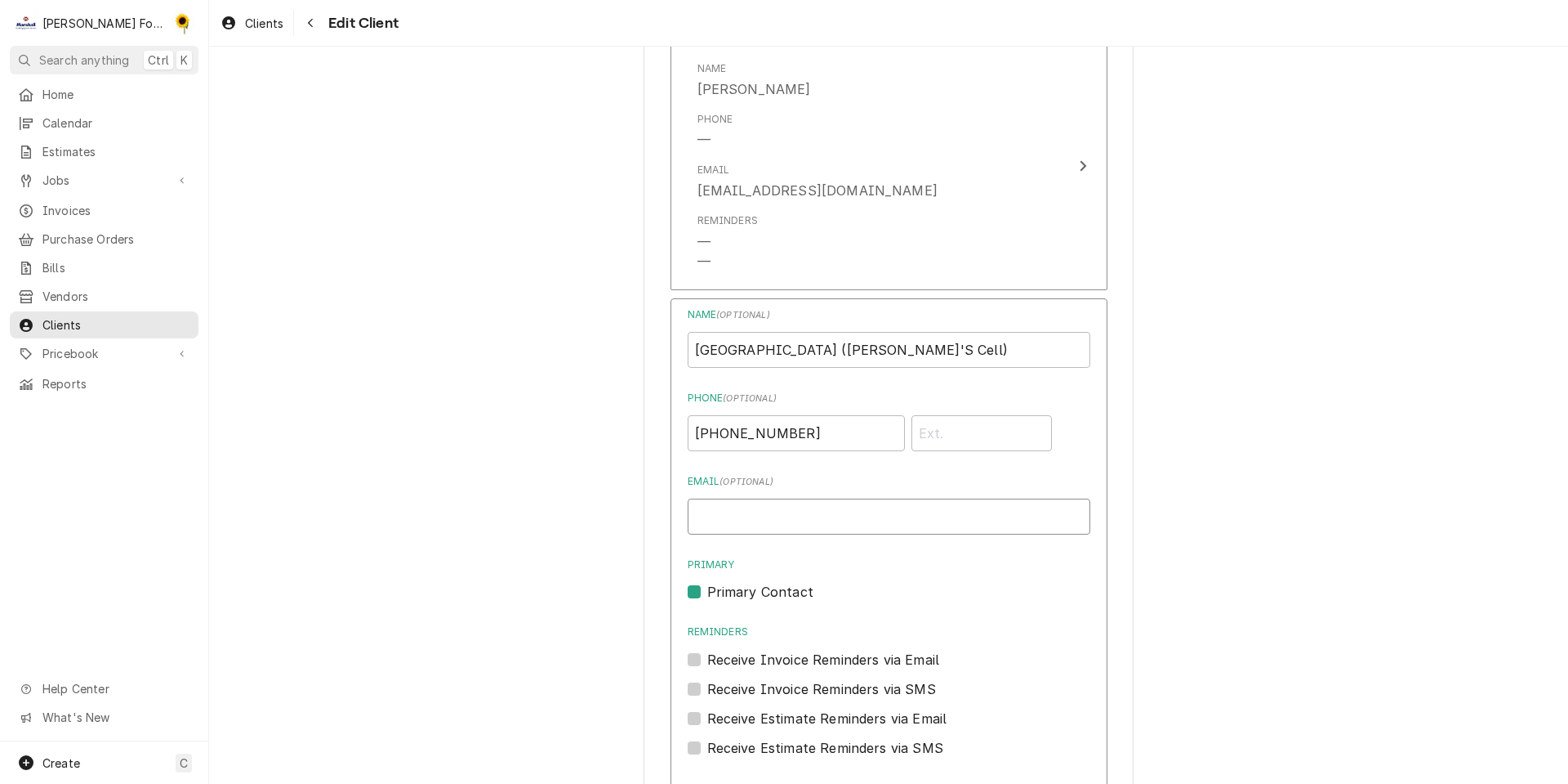
click at [809, 515] on input "Email ( optional )" at bounding box center [889, 517] width 403 height 36
paste input "[PERSON_NAME][EMAIL_ADDRESS][PERSON_NAME][DOMAIN_NAME]"
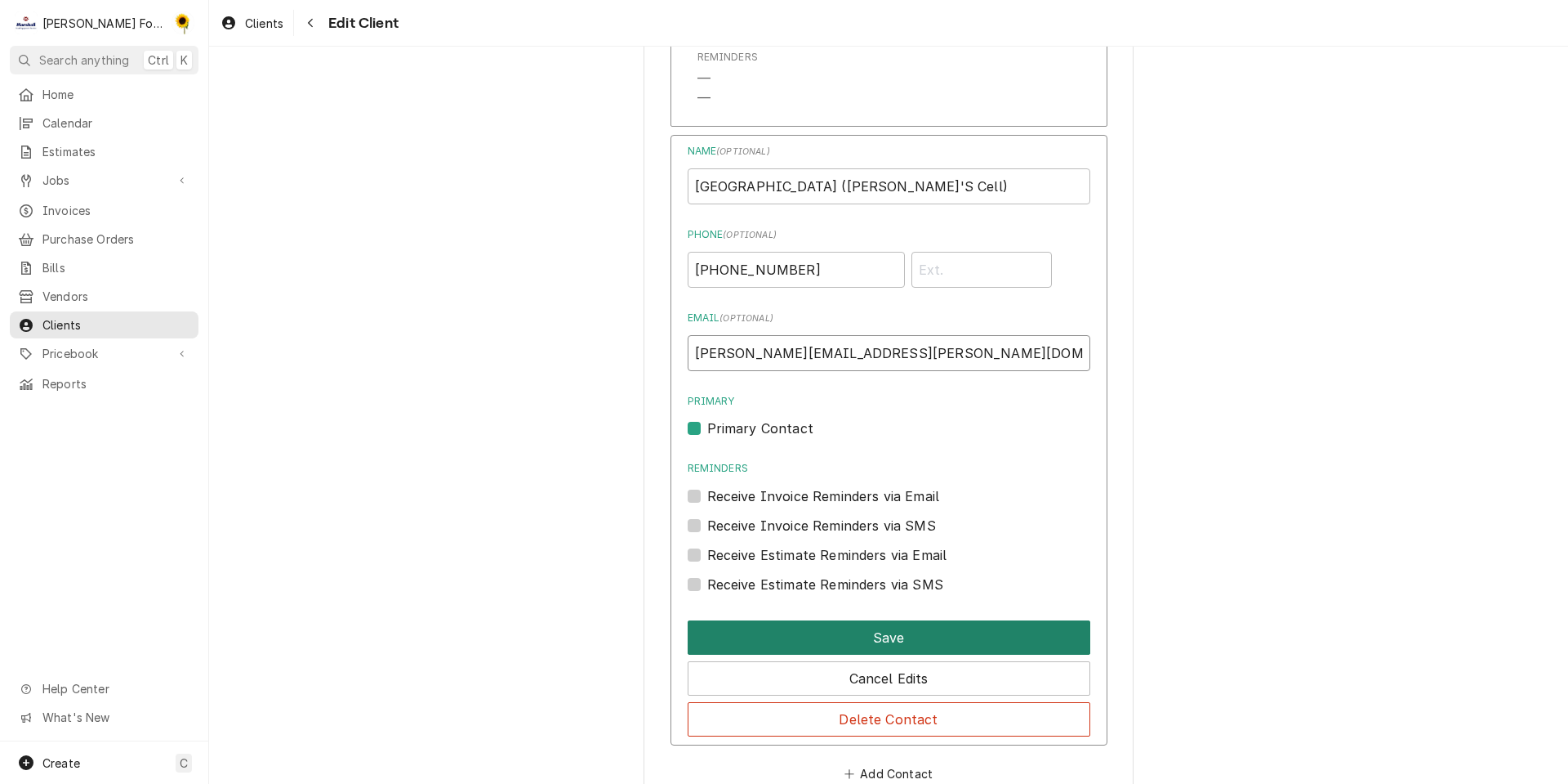
type input "[PERSON_NAME][EMAIL_ADDRESS][PERSON_NAME][DOMAIN_NAME]"
click at [891, 644] on button "Save" at bounding box center [889, 637] width 403 height 34
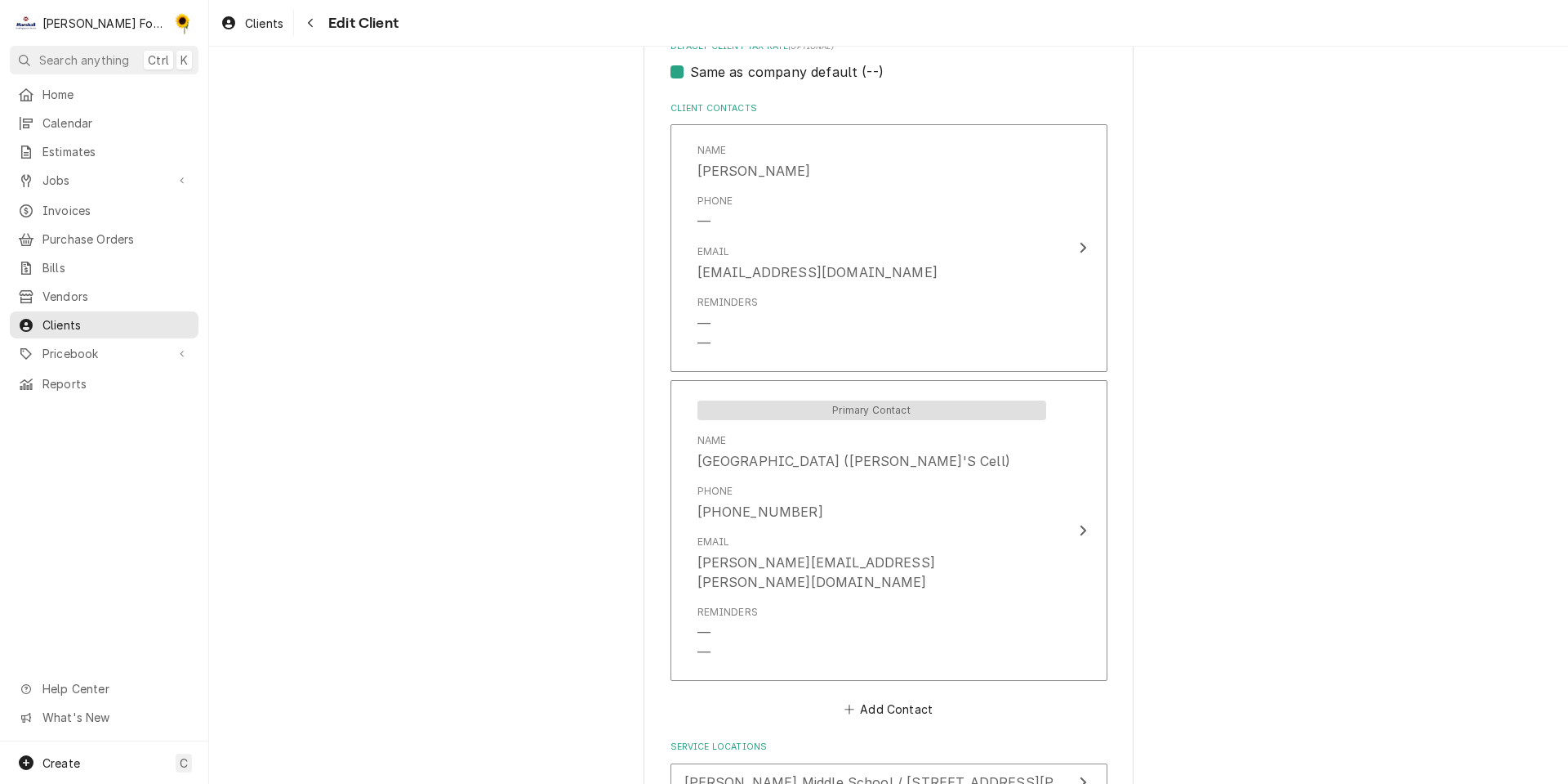
scroll to position [999, 0]
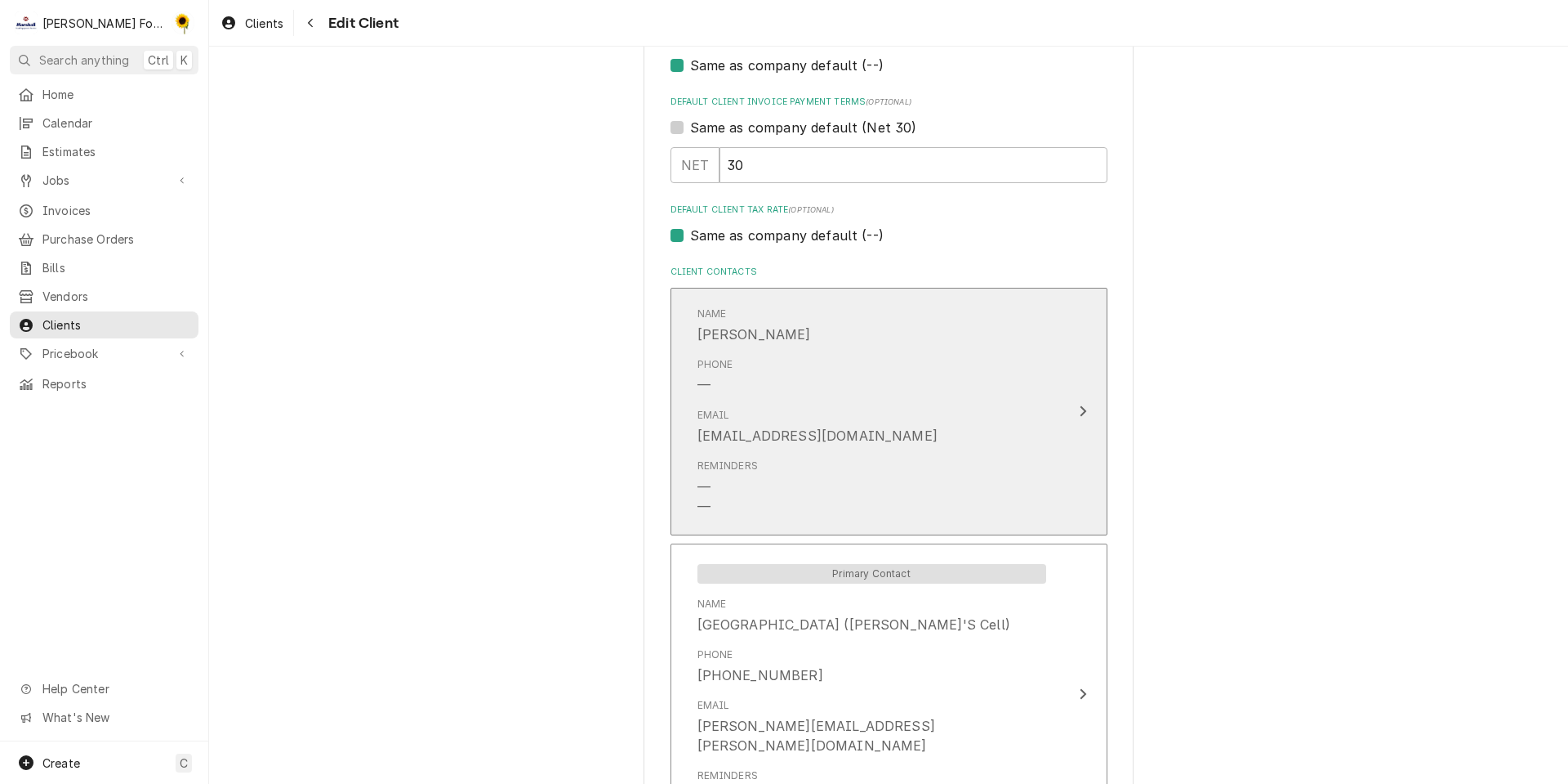
click at [799, 361] on div "Phone —" at bounding box center [872, 376] width 349 height 51
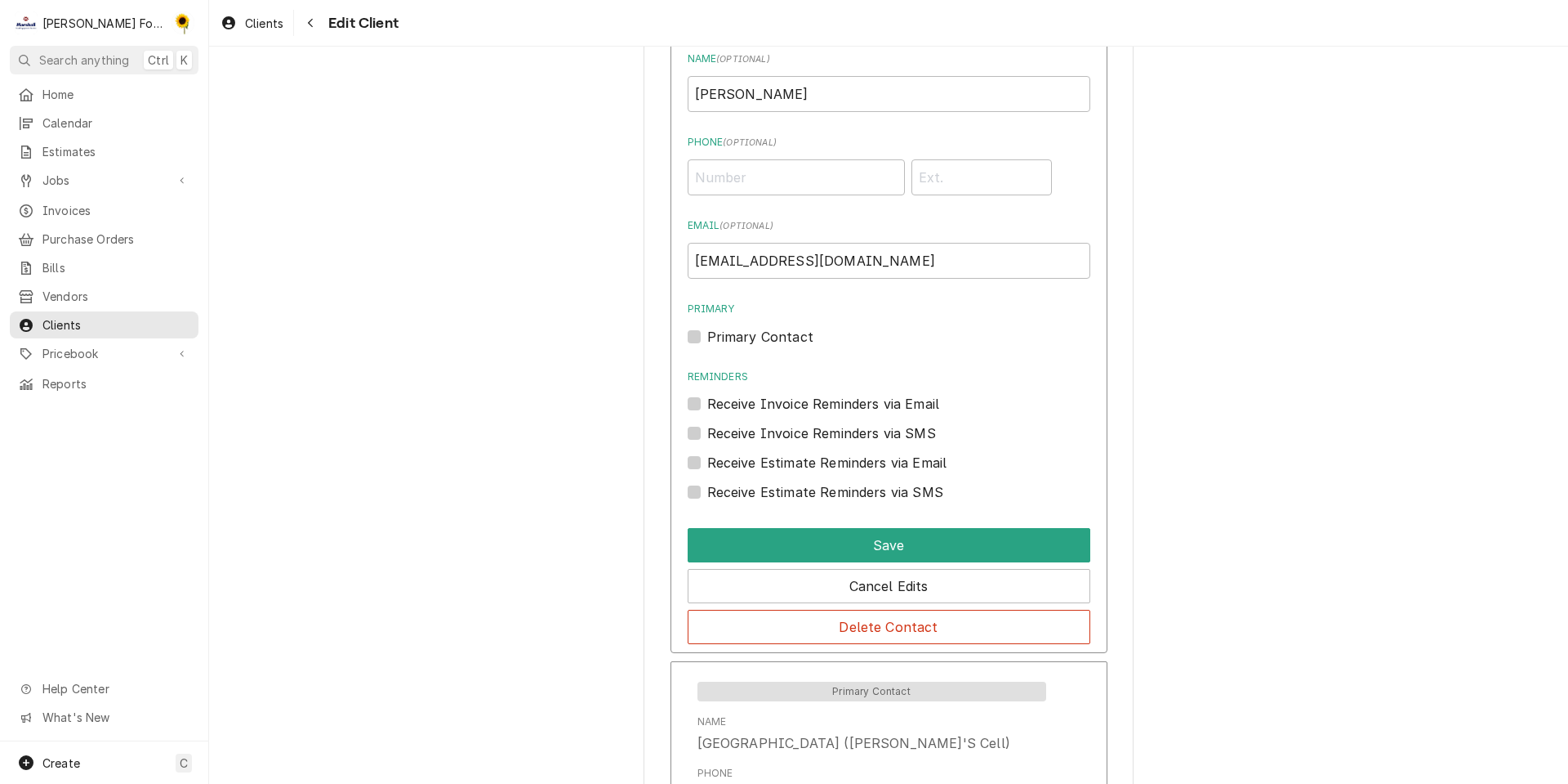
scroll to position [1327, 0]
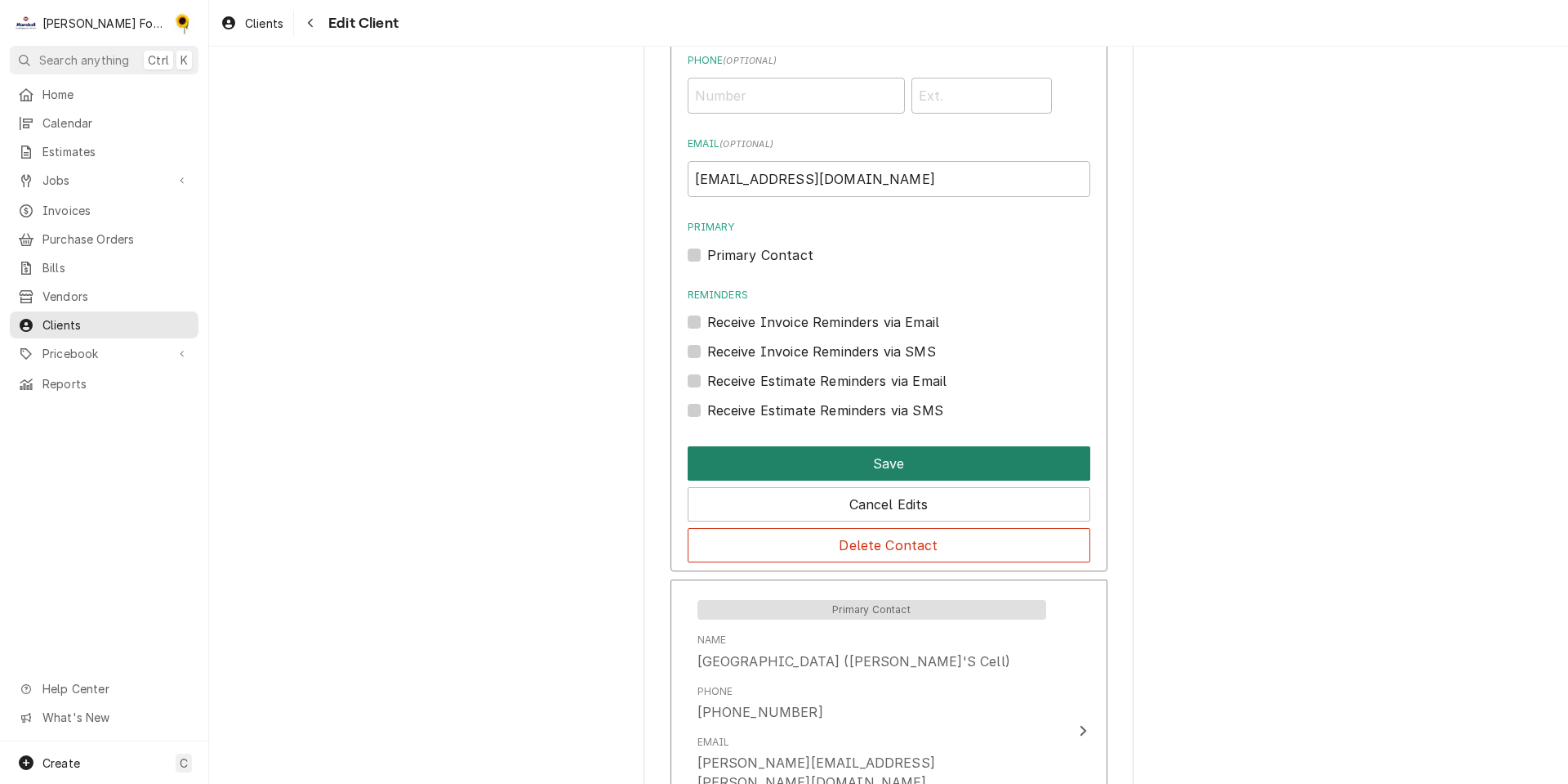
click at [932, 460] on button "Save" at bounding box center [889, 463] width 403 height 34
type textarea "x"
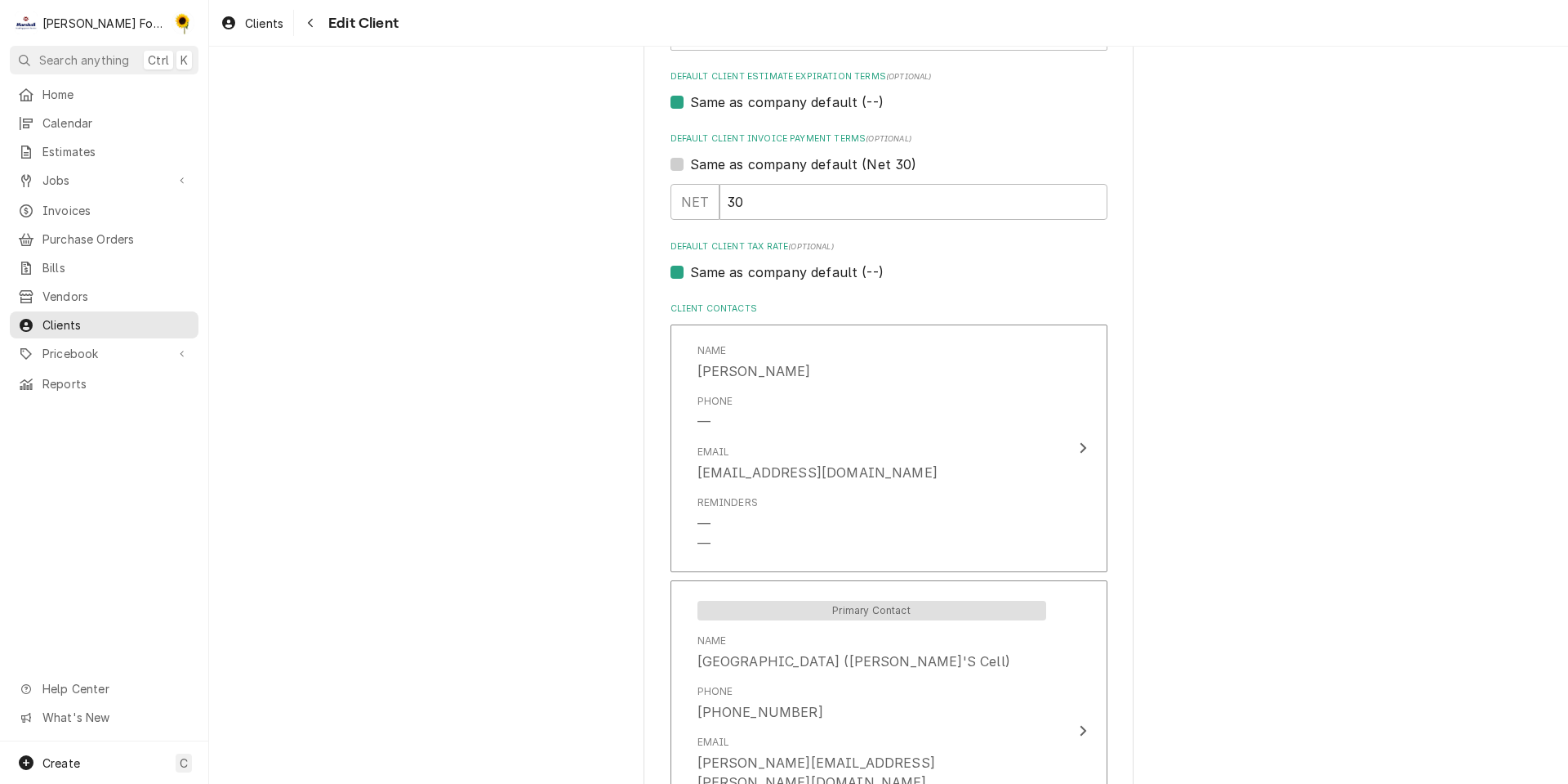
scroll to position [1126, 0]
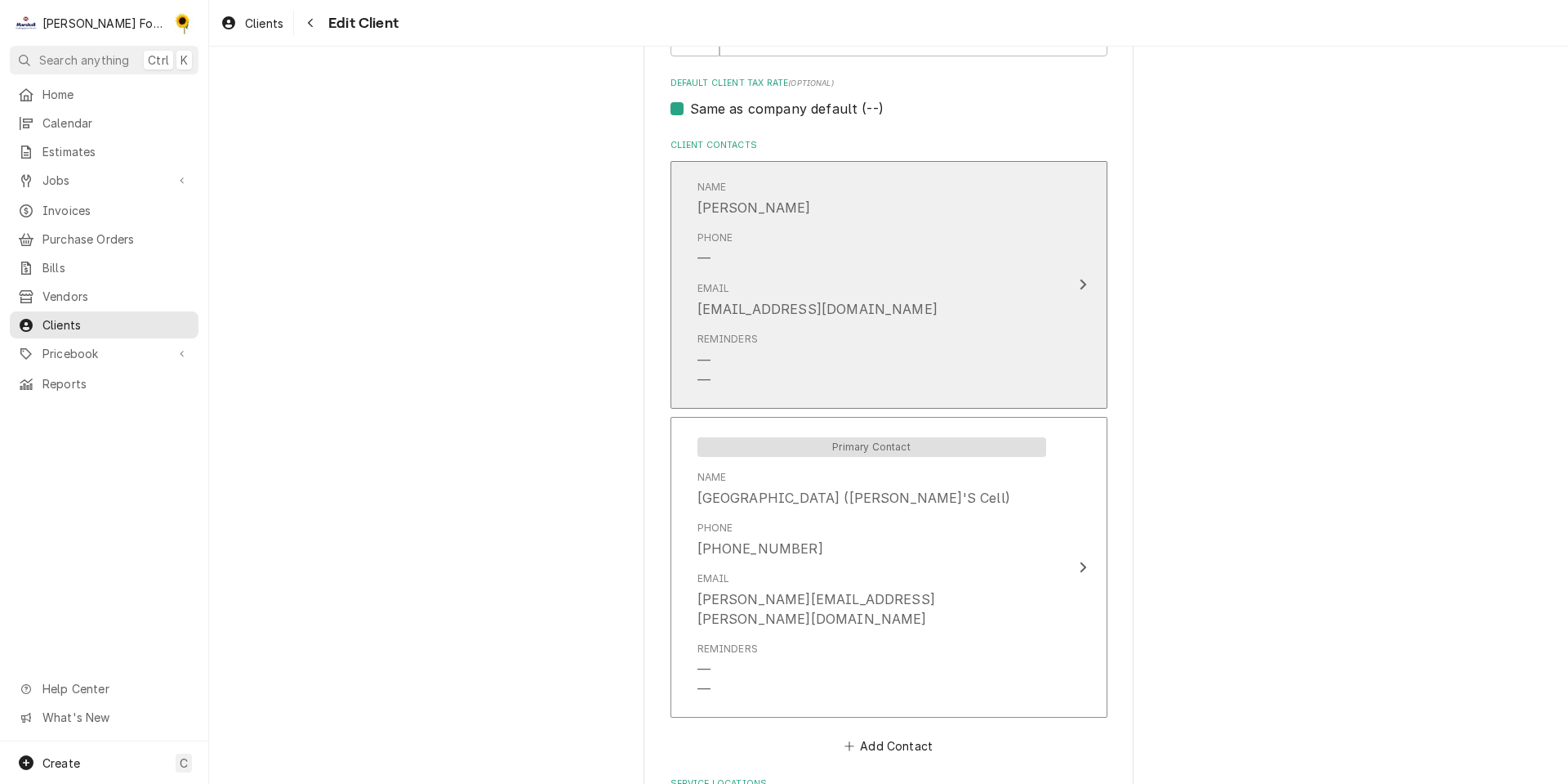
click at [895, 261] on div "Phone —" at bounding box center [872, 249] width 349 height 51
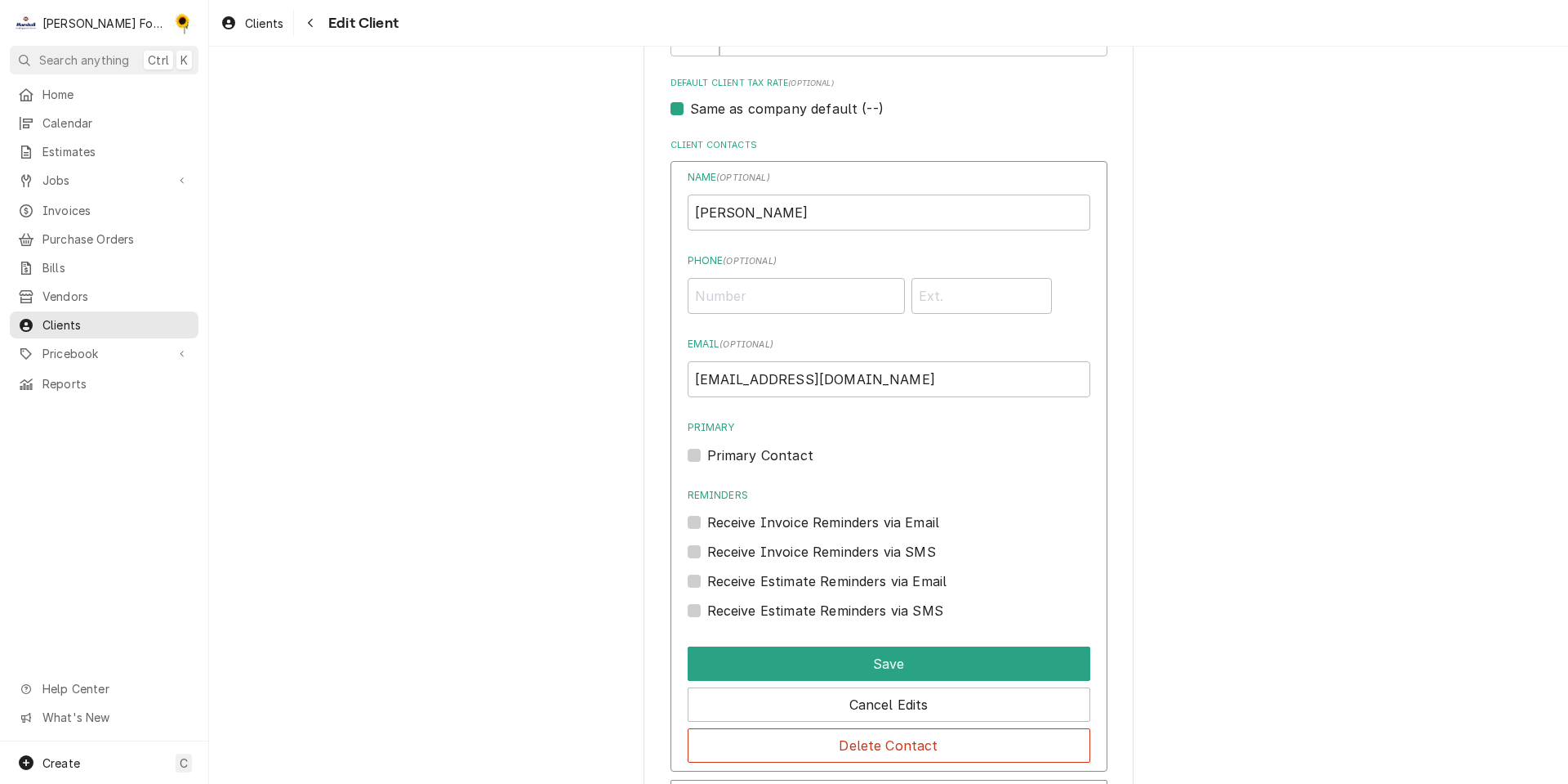
click at [711, 451] on label "Primary Contact" at bounding box center [761, 456] width 107 height 20
click at [711, 451] on input "Primary" at bounding box center [909, 464] width 403 height 36
checkbox input "true"
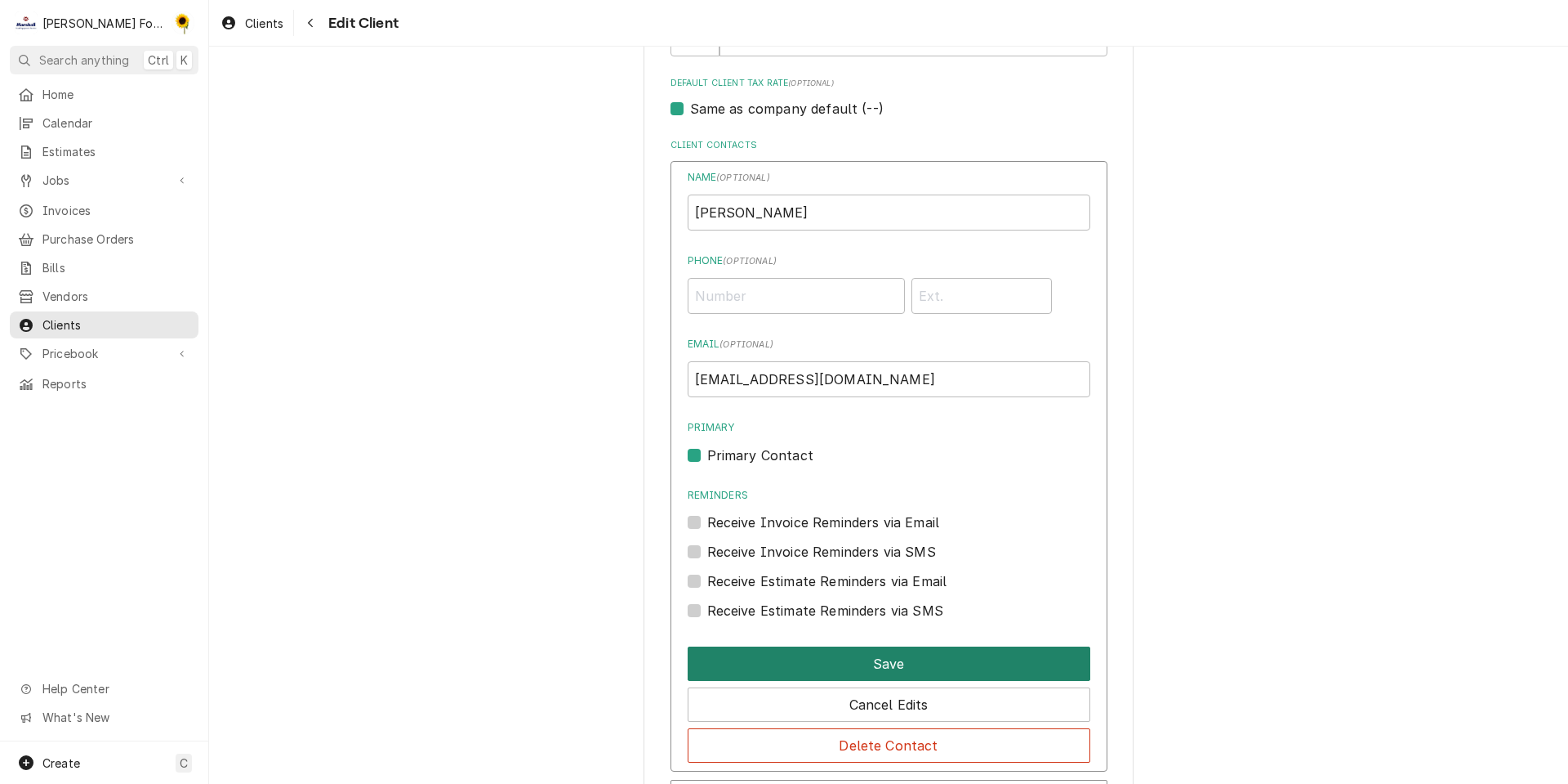
click at [875, 663] on button "Save" at bounding box center [889, 663] width 403 height 34
type textarea "x"
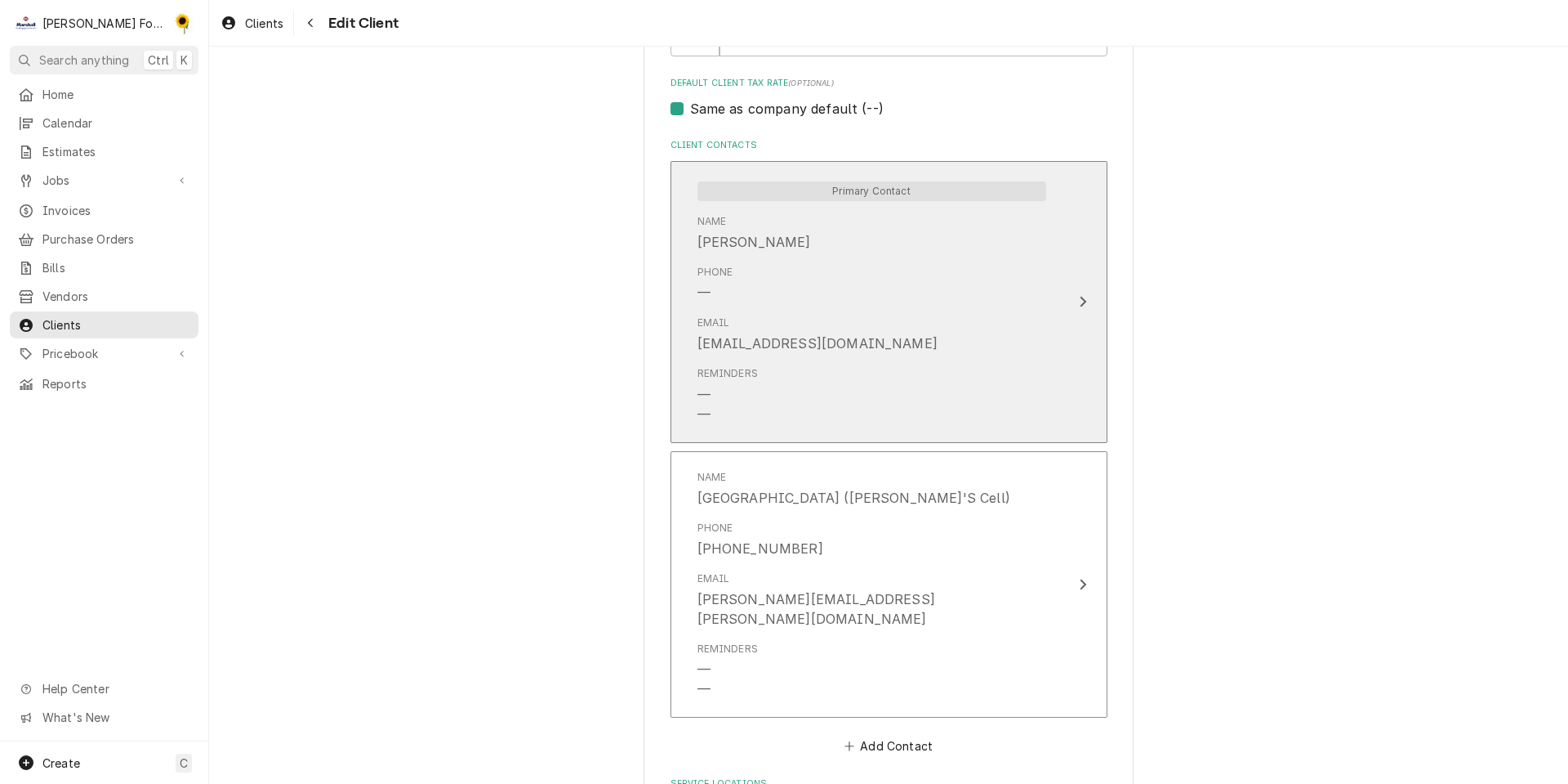
click at [891, 305] on div "Primary Contact Name Alanna Phone — Email alanna.conca@sodexo.com Reminders — —" at bounding box center [872, 301] width 375 height 264
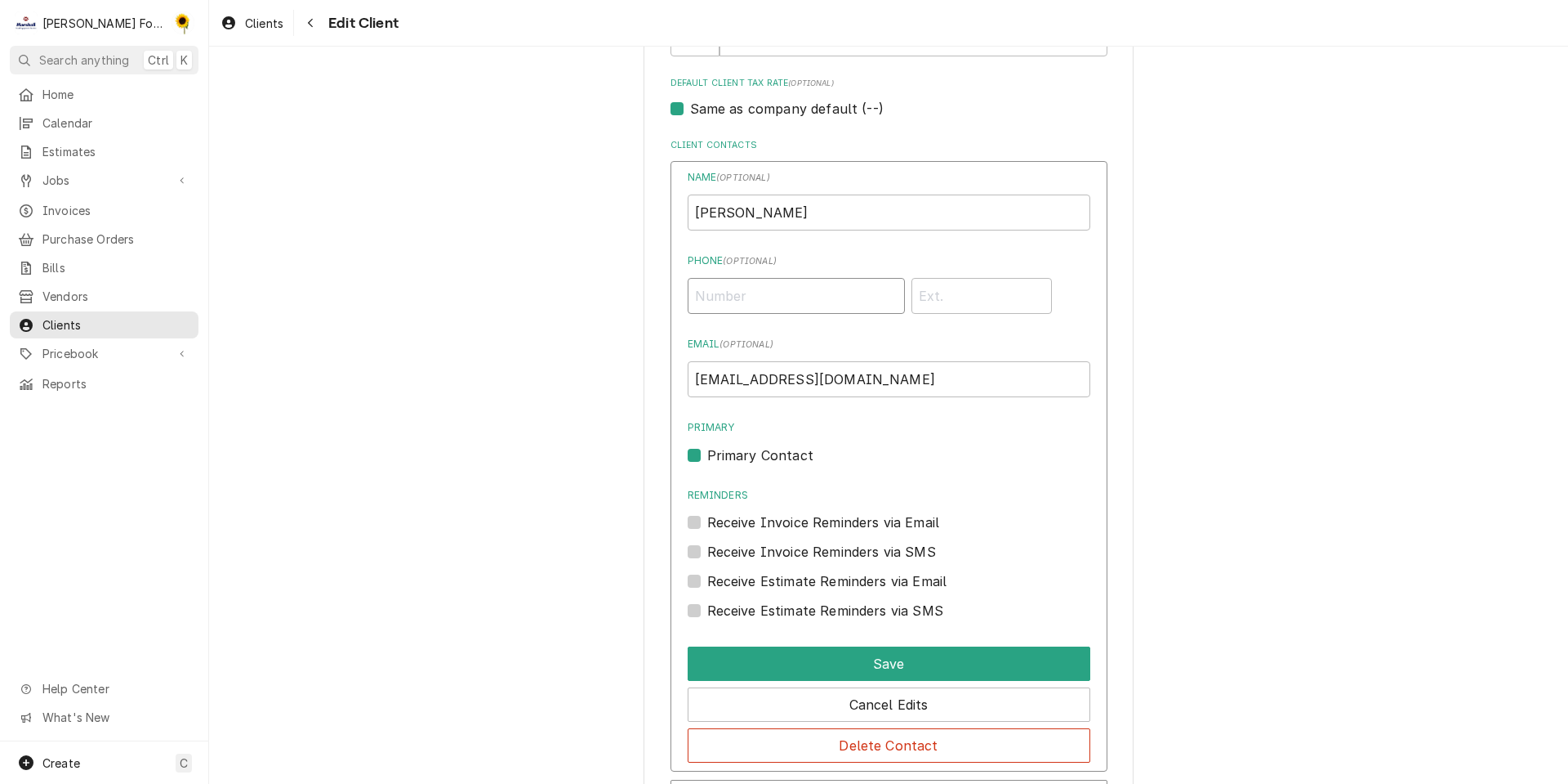
click at [824, 287] on input "Phone ( optional )" at bounding box center [796, 296] width 217 height 36
type input "[PHONE_NUMBER]"
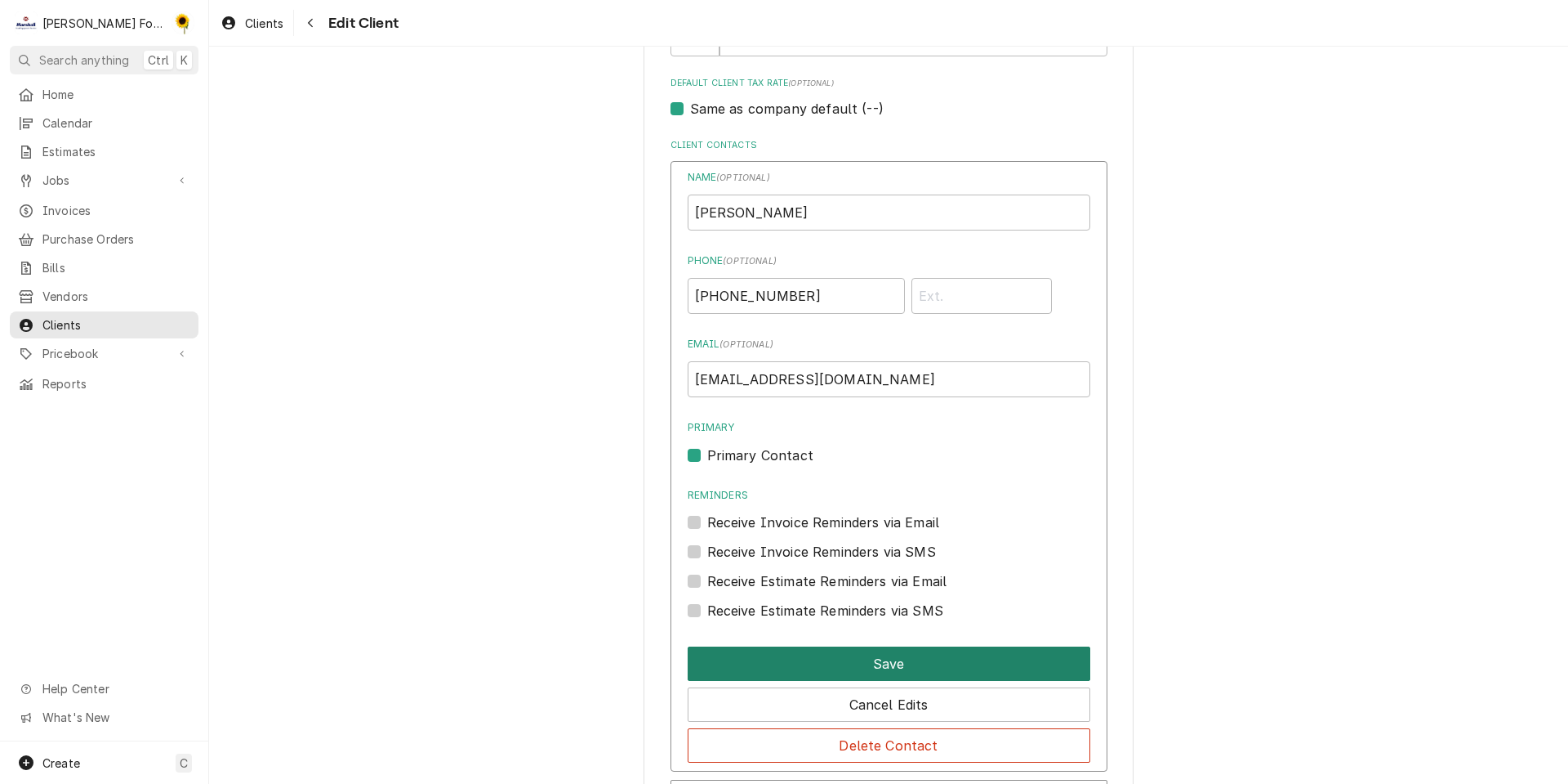
click at [892, 658] on button "Save" at bounding box center [889, 663] width 403 height 34
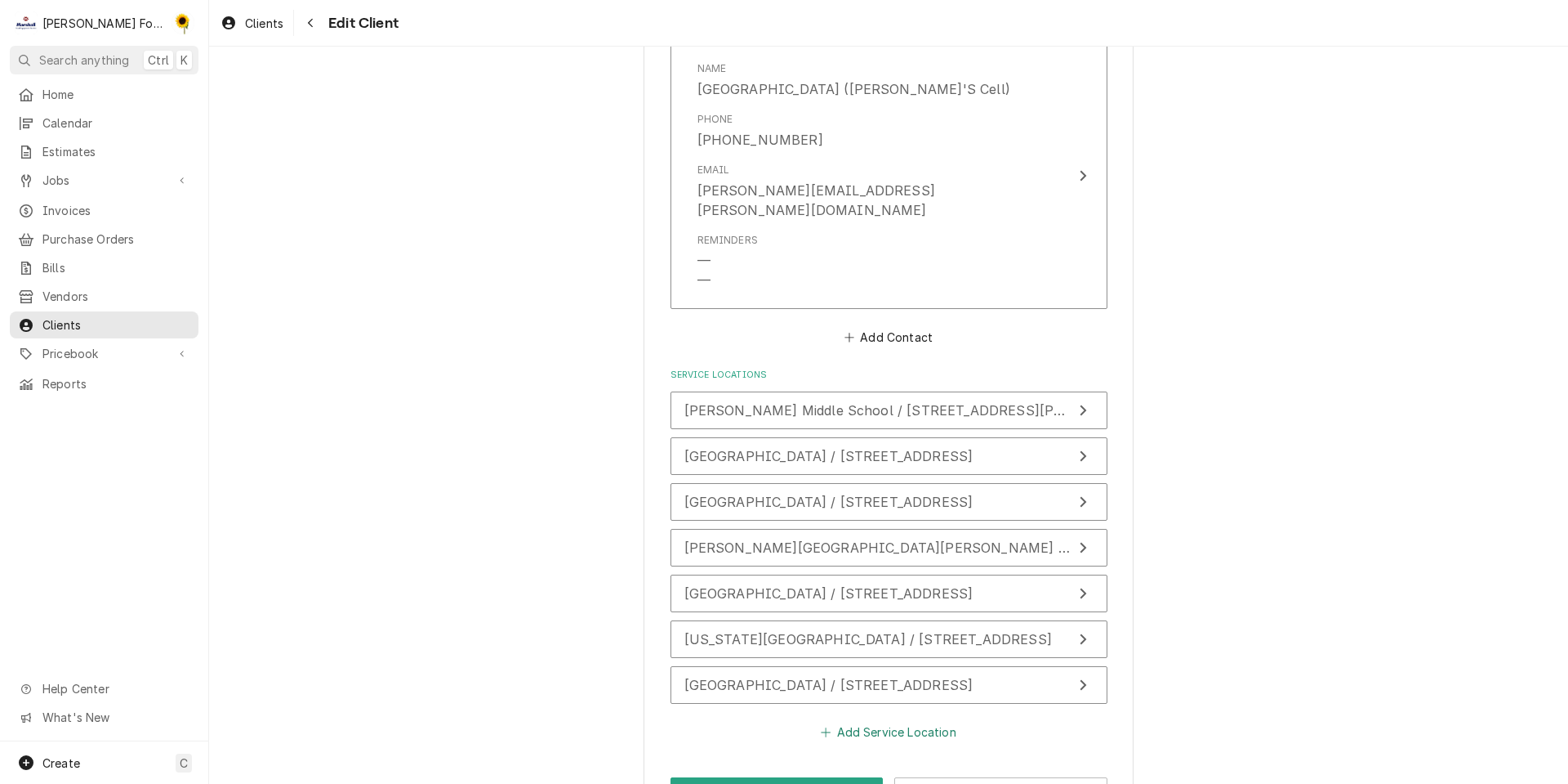
scroll to position [1572, 0]
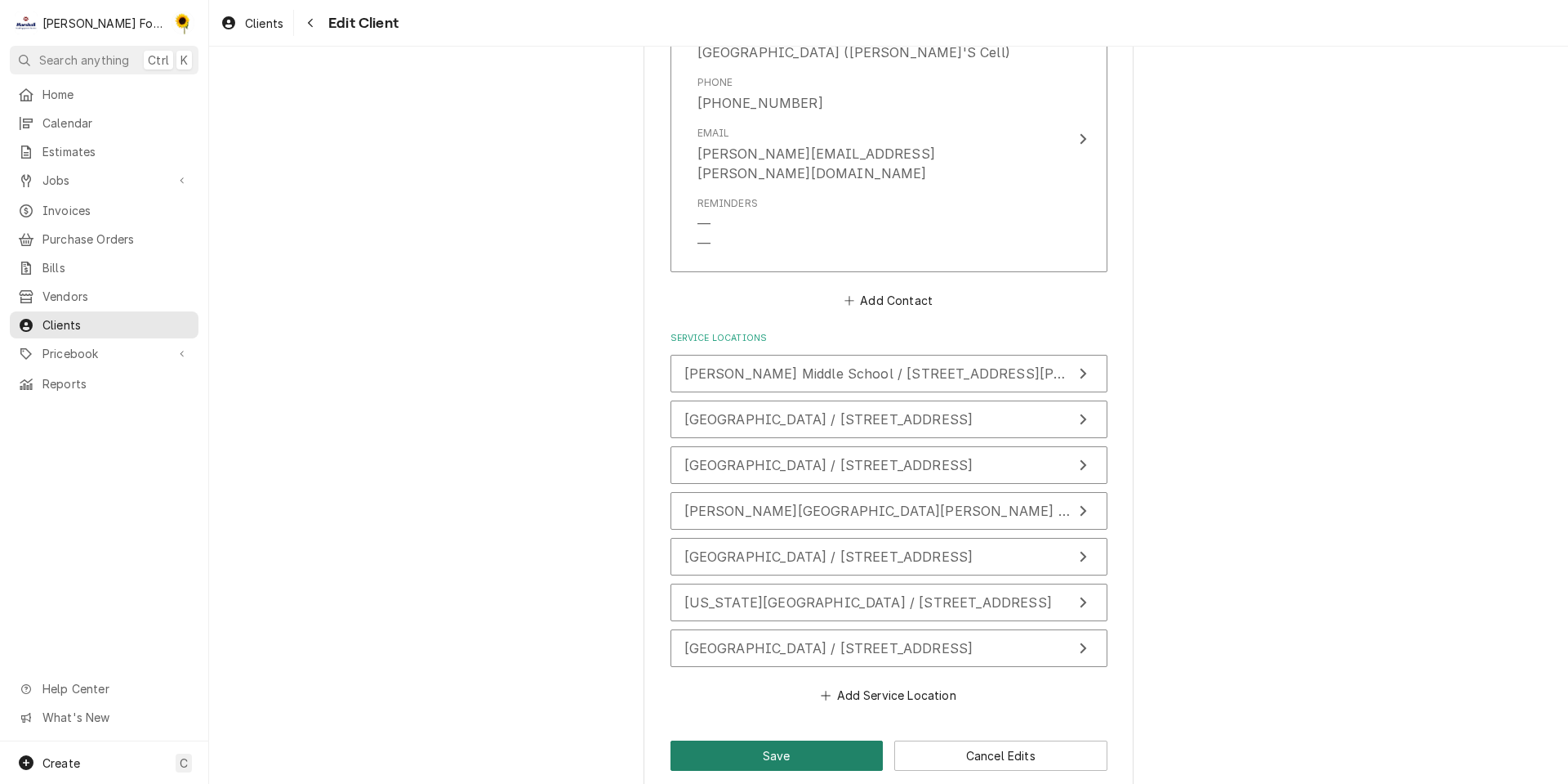
click at [772, 740] on button "Save" at bounding box center [778, 755] width 213 height 30
type textarea "x"
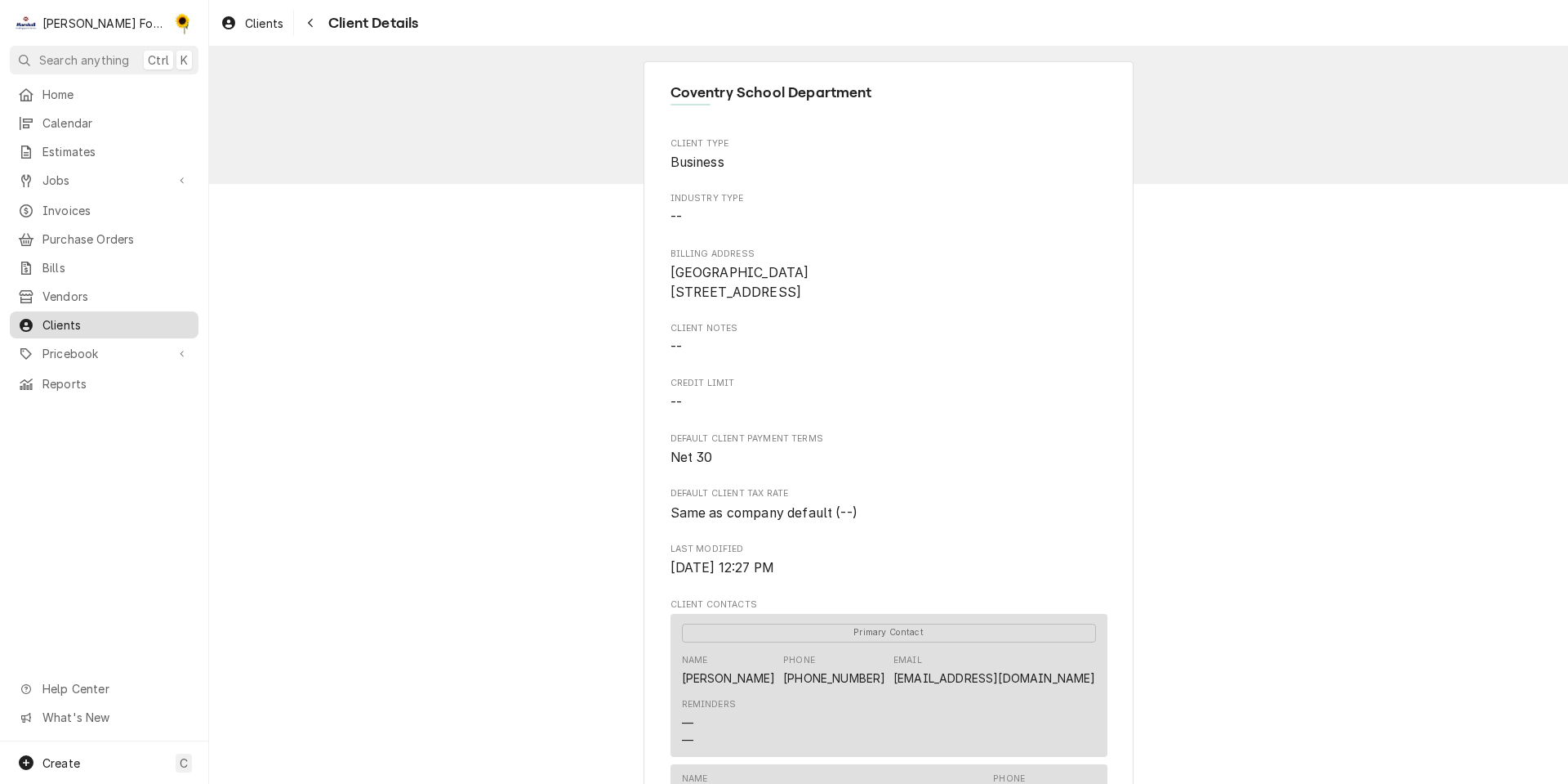
click at [102, 319] on span "Clients" at bounding box center [117, 324] width 148 height 17
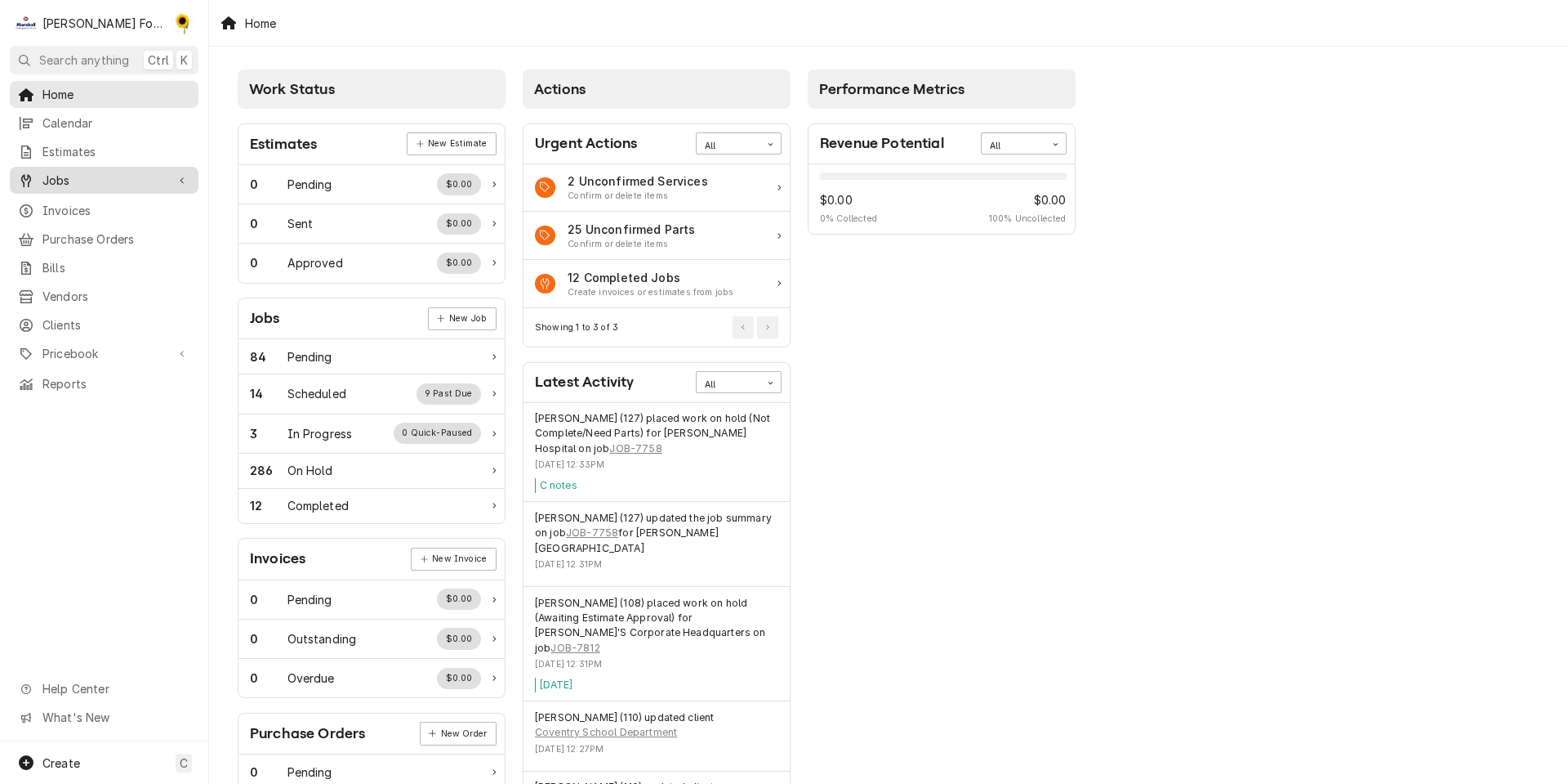
click at [84, 182] on span "Jobs" at bounding box center [105, 180] width 124 height 17
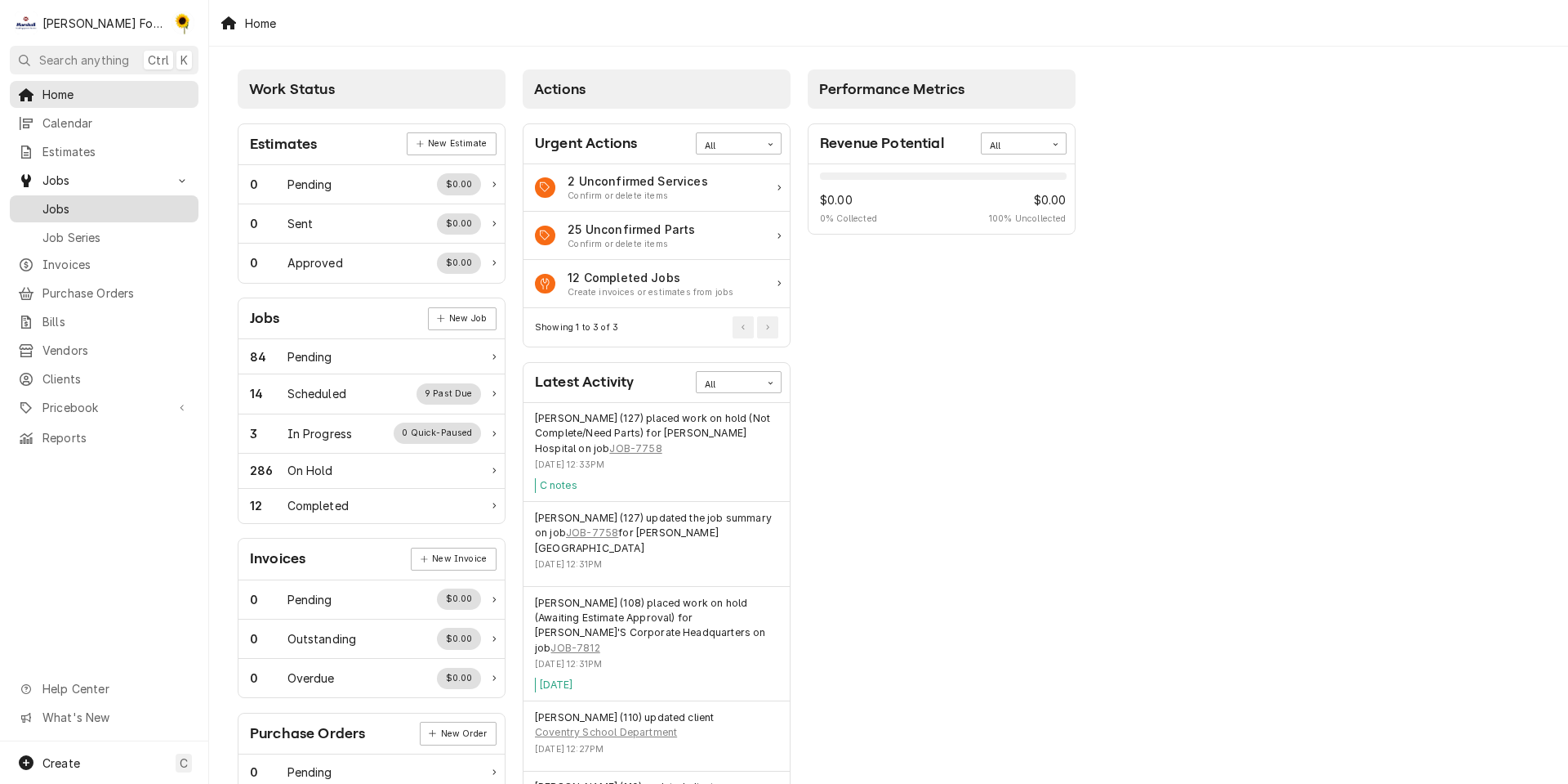
click at [80, 202] on span "Jobs" at bounding box center [117, 208] width 148 height 17
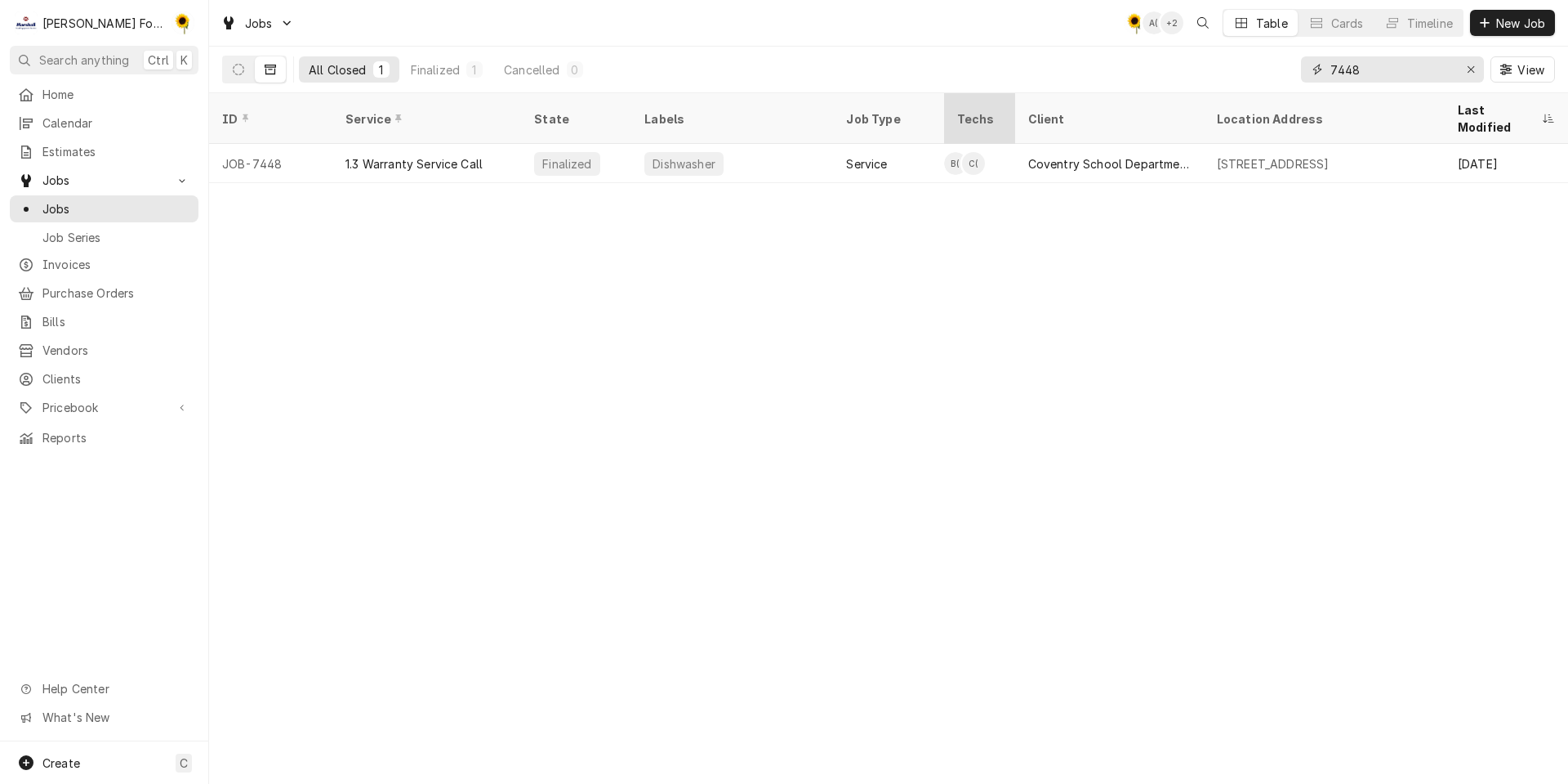
drag, startPoint x: 1390, startPoint y: 72, endPoint x: 997, endPoint y: 108, distance: 394.6
click at [1009, 115] on div "Jobs C( A( + 2 Table Cards Timeline New Job All Closed 1 Finalized 1 Cancelled …" at bounding box center [889, 392] width 1360 height 784
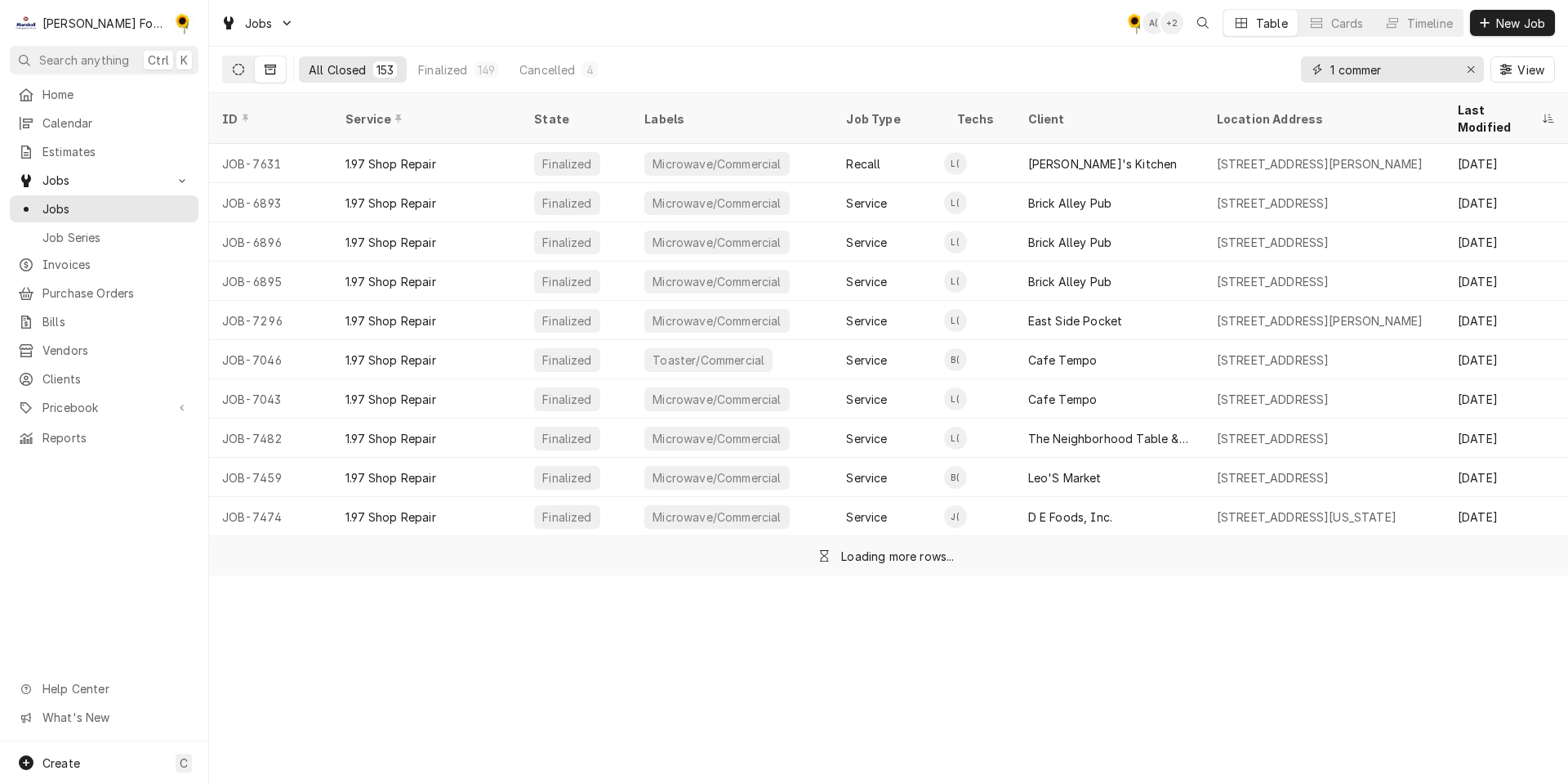
type input "1 commer"
click at [247, 65] on button "Dynamic Content Wrapper" at bounding box center [238, 70] width 31 height 26
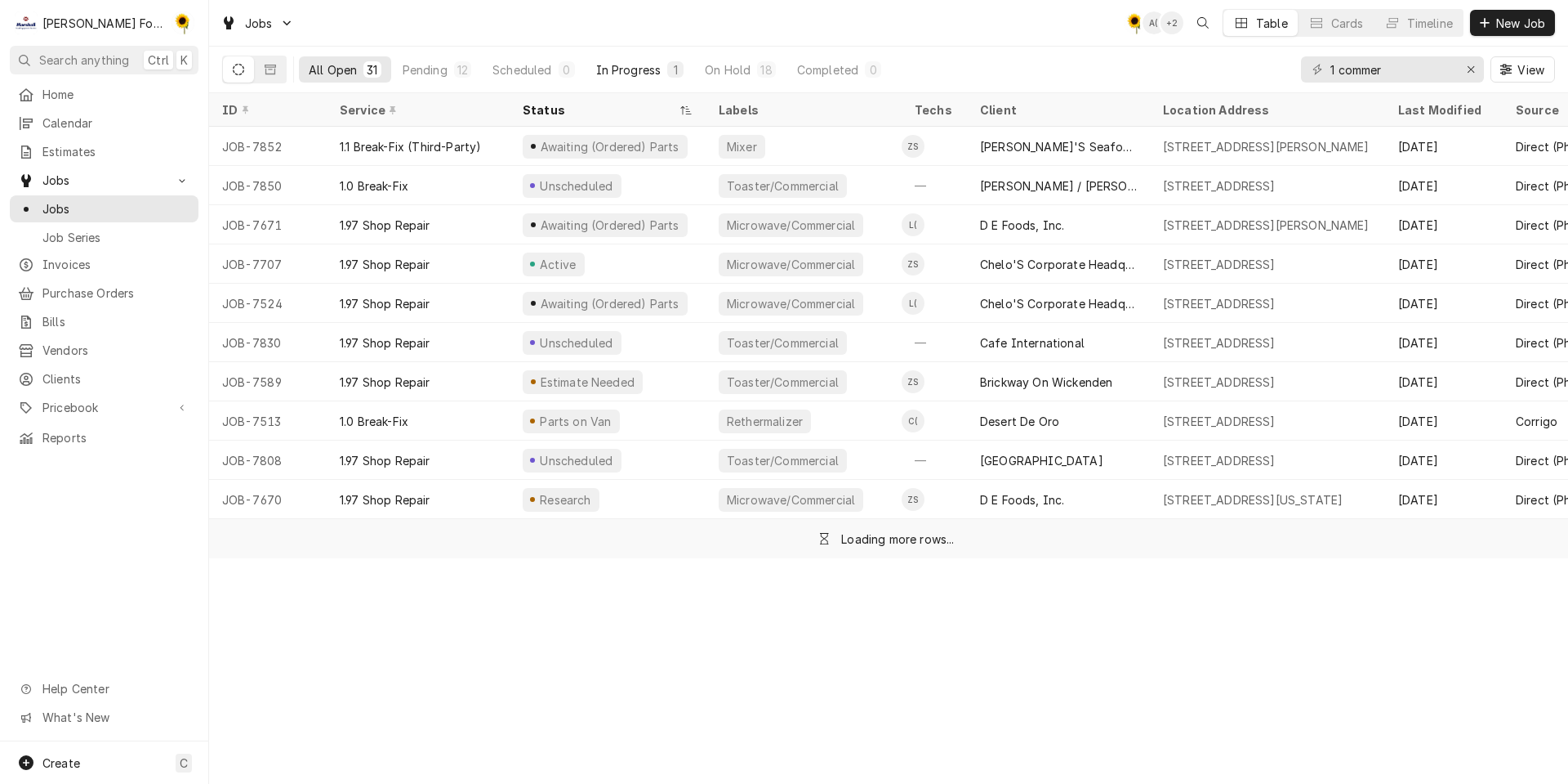
click at [623, 73] on div "In Progress" at bounding box center [629, 69] width 66 height 17
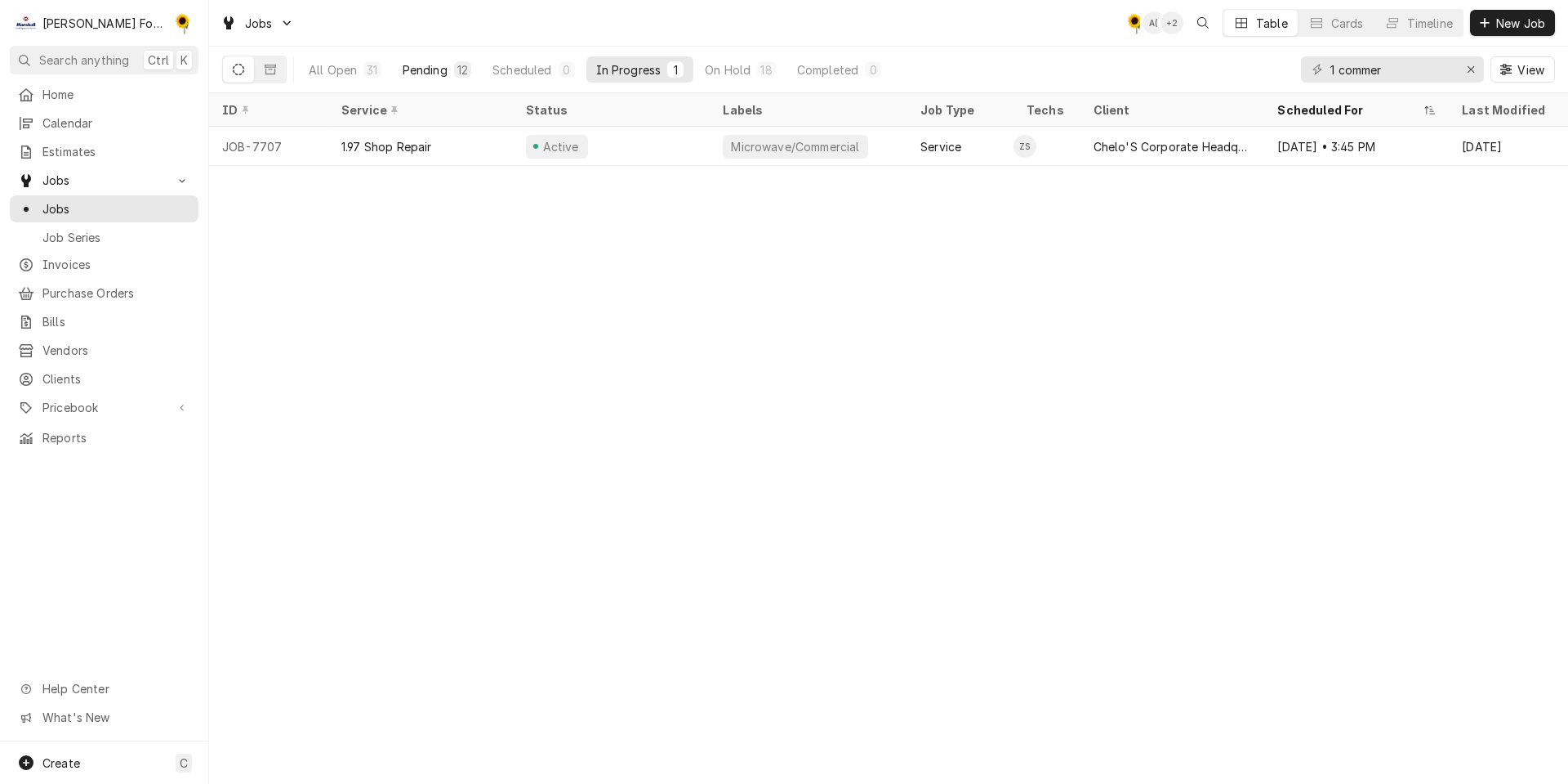
click at [435, 65] on div "Pending" at bounding box center [425, 69] width 45 height 17
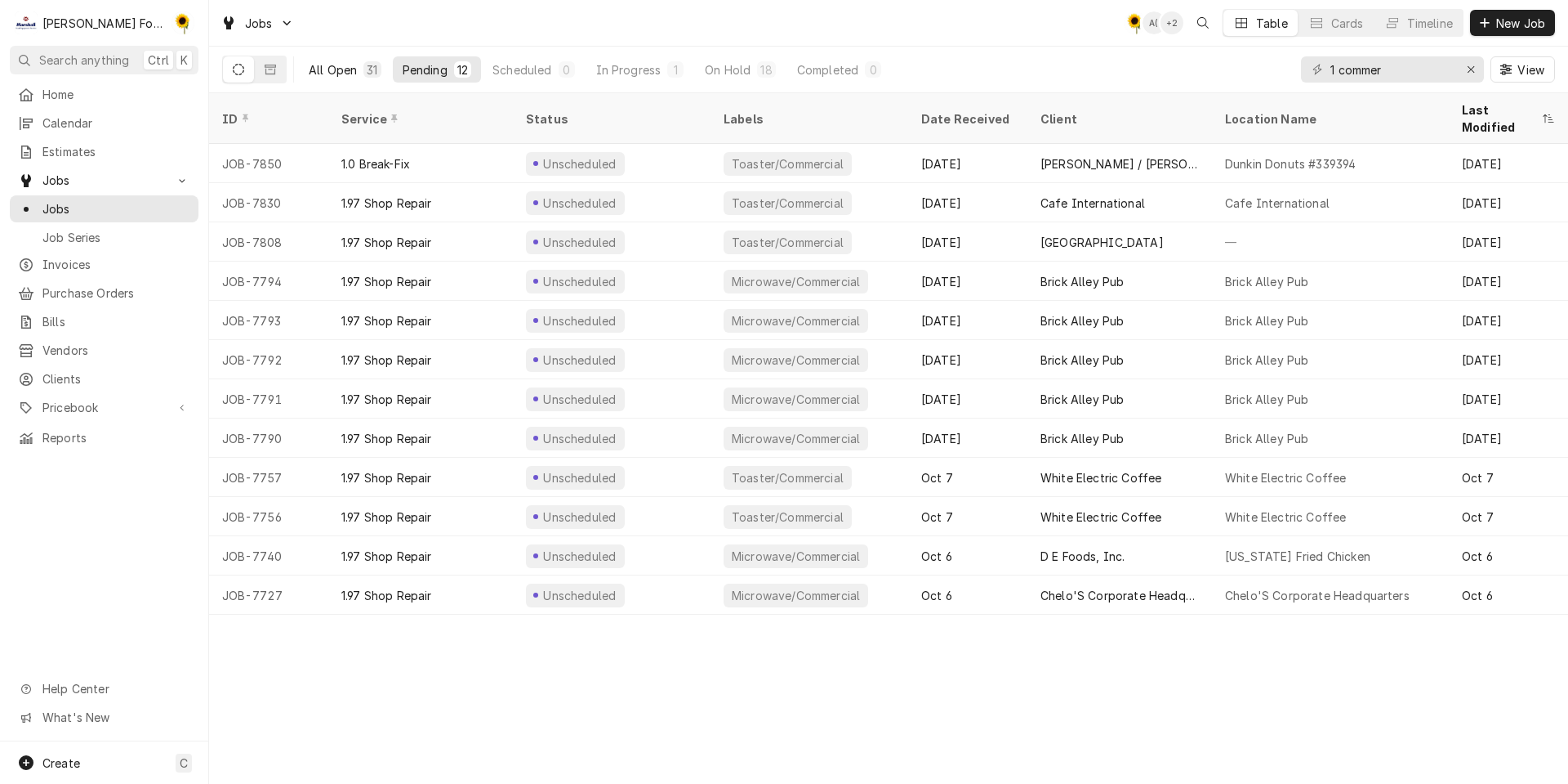
click at [352, 70] on div "All Open" at bounding box center [333, 69] width 48 height 17
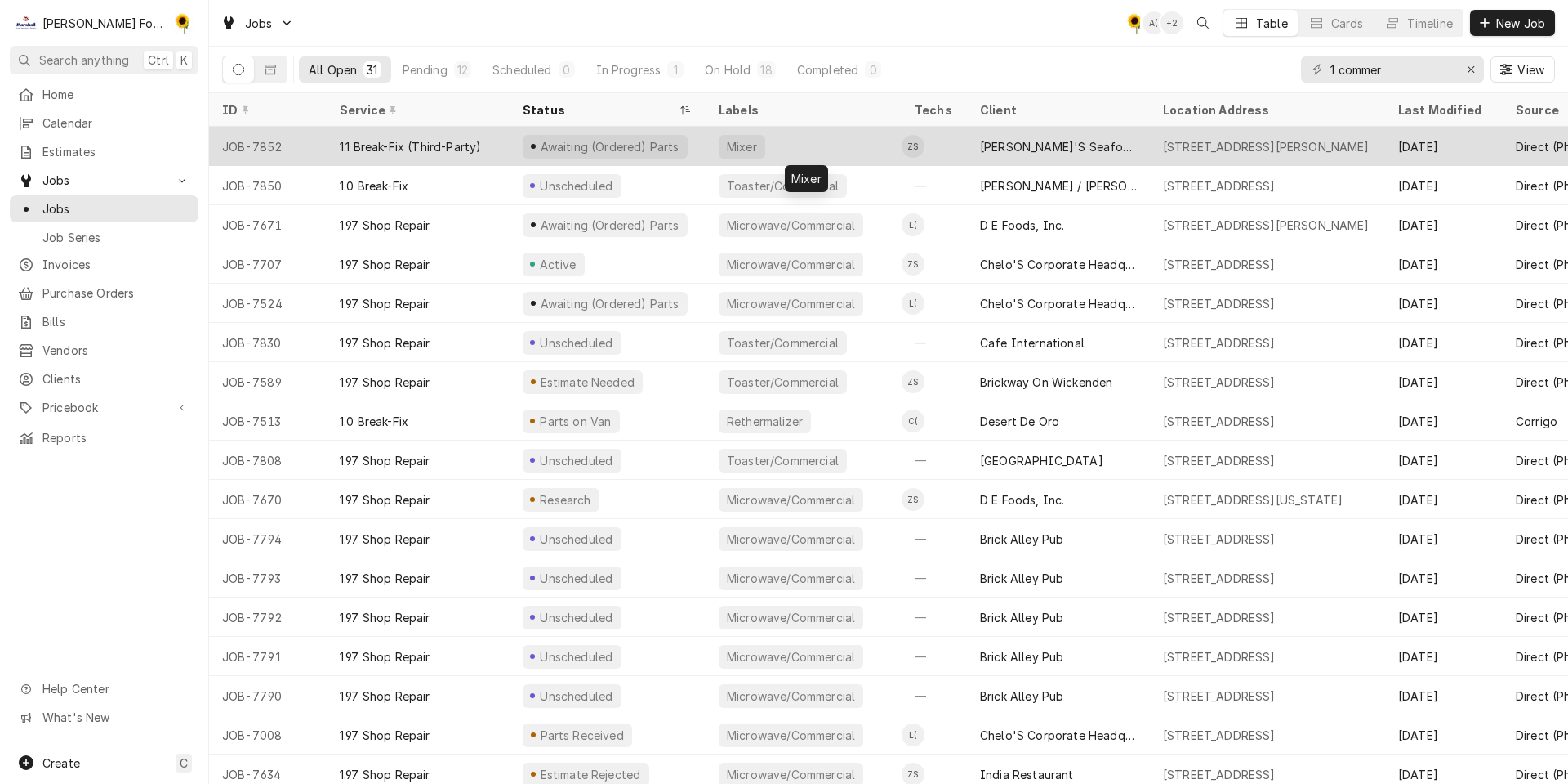
click at [747, 138] on div "Mixer" at bounding box center [742, 147] width 47 height 24
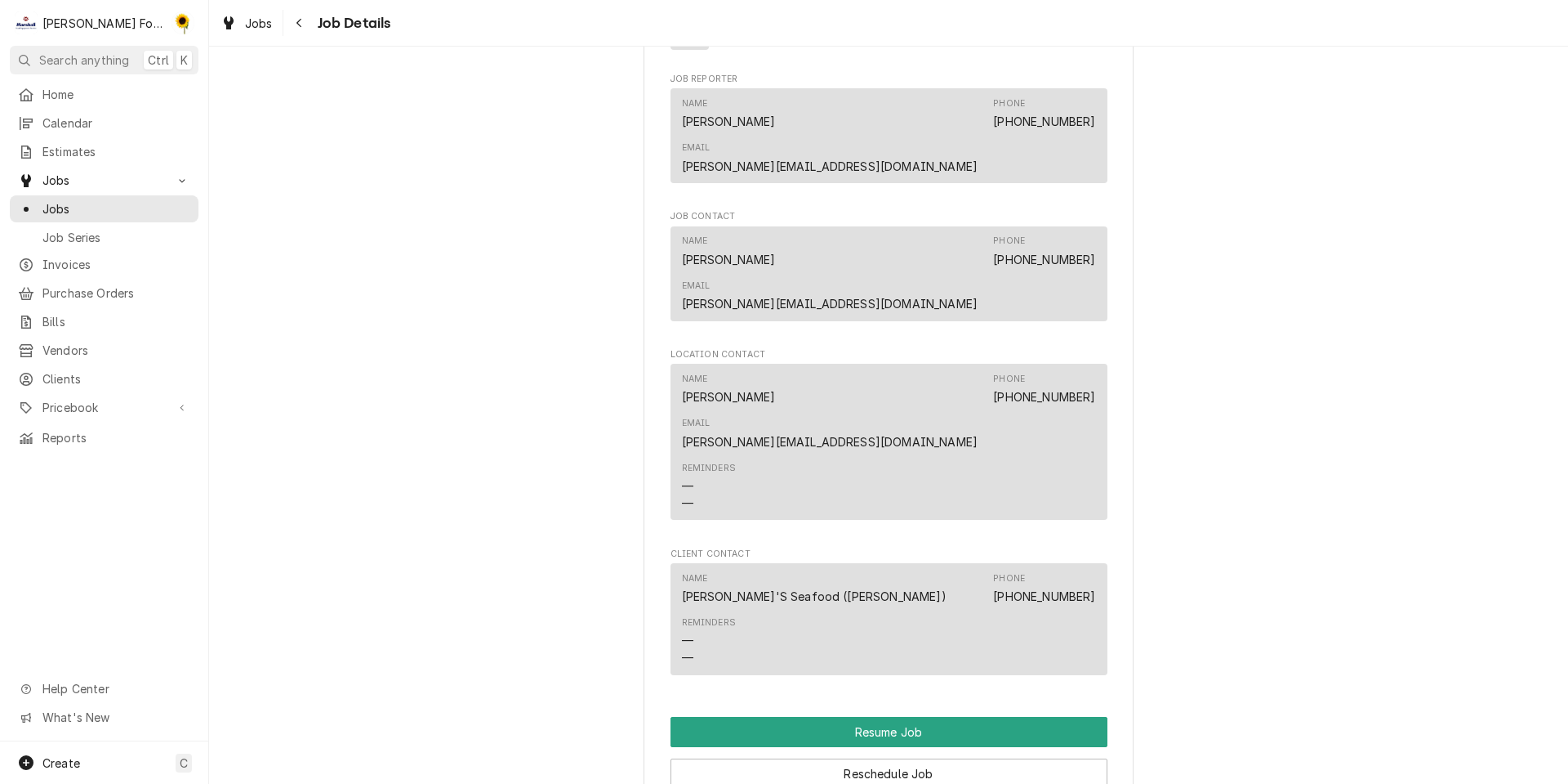
scroll to position [1675, 0]
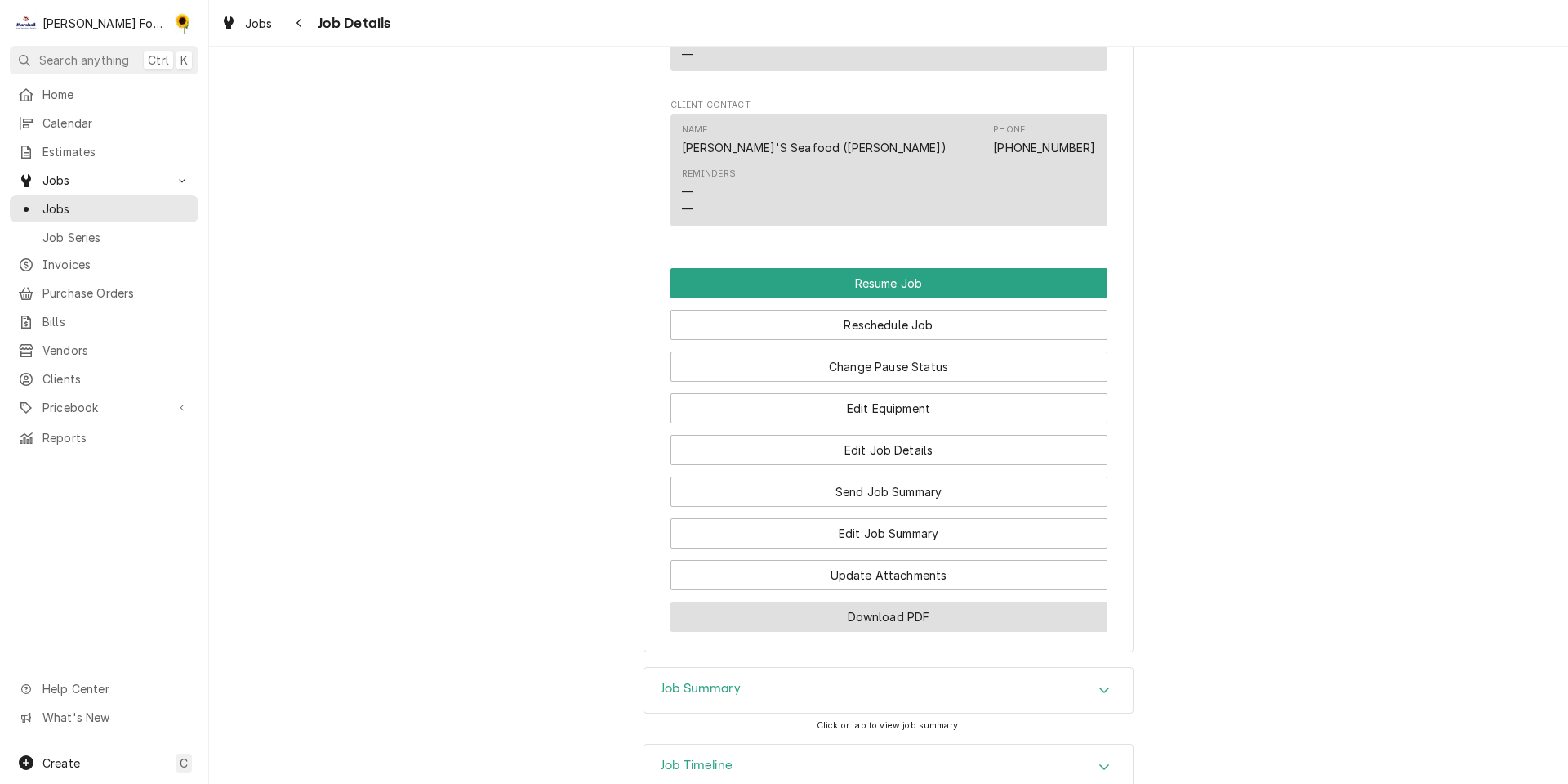
click at [826, 601] on button "Download PDF" at bounding box center [889, 616] width 437 height 30
click at [811, 601] on button "Download PDF" at bounding box center [889, 616] width 437 height 30
click at [790, 601] on button "Download PDF" at bounding box center [889, 616] width 437 height 30
click at [851, 601] on button "Download PDF" at bounding box center [889, 616] width 437 height 30
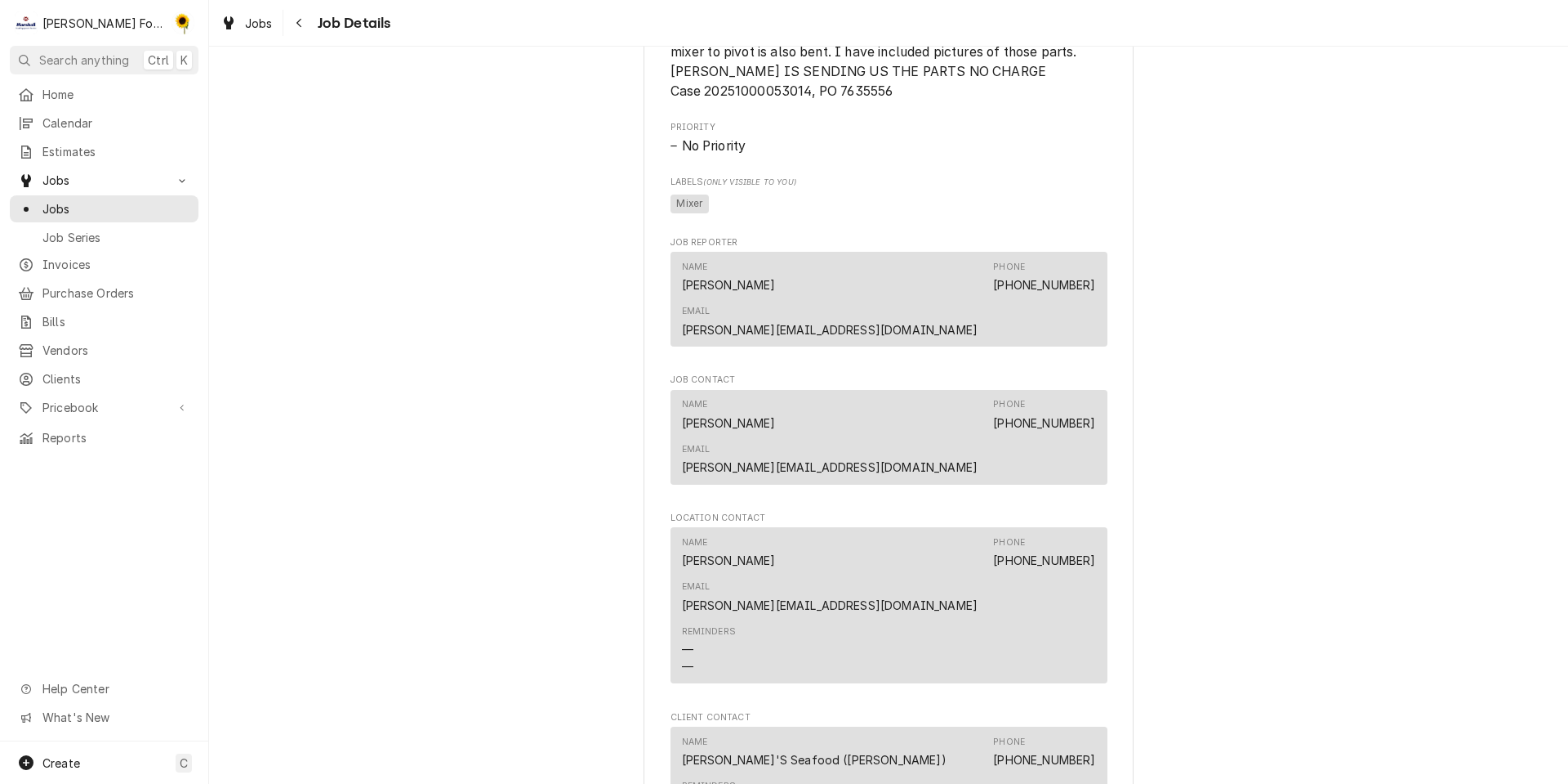
scroll to position [1675, 0]
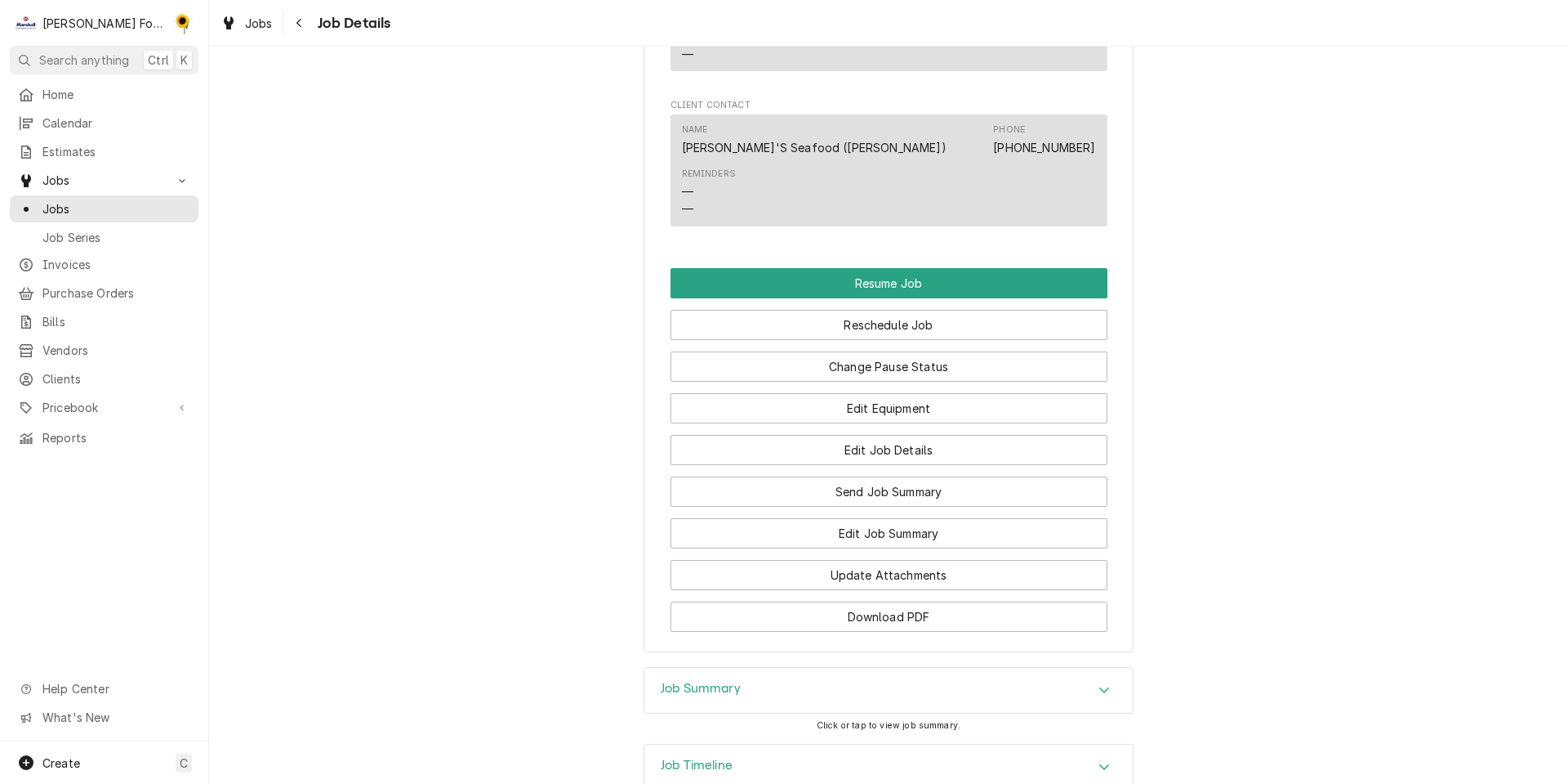
drag, startPoint x: 866, startPoint y: 578, endPoint x: 819, endPoint y: 560, distance: 50.3
click at [862, 601] on button "Download PDF" at bounding box center [889, 616] width 437 height 30
click at [816, 560] on button "Update Attachments" at bounding box center [889, 575] width 437 height 30
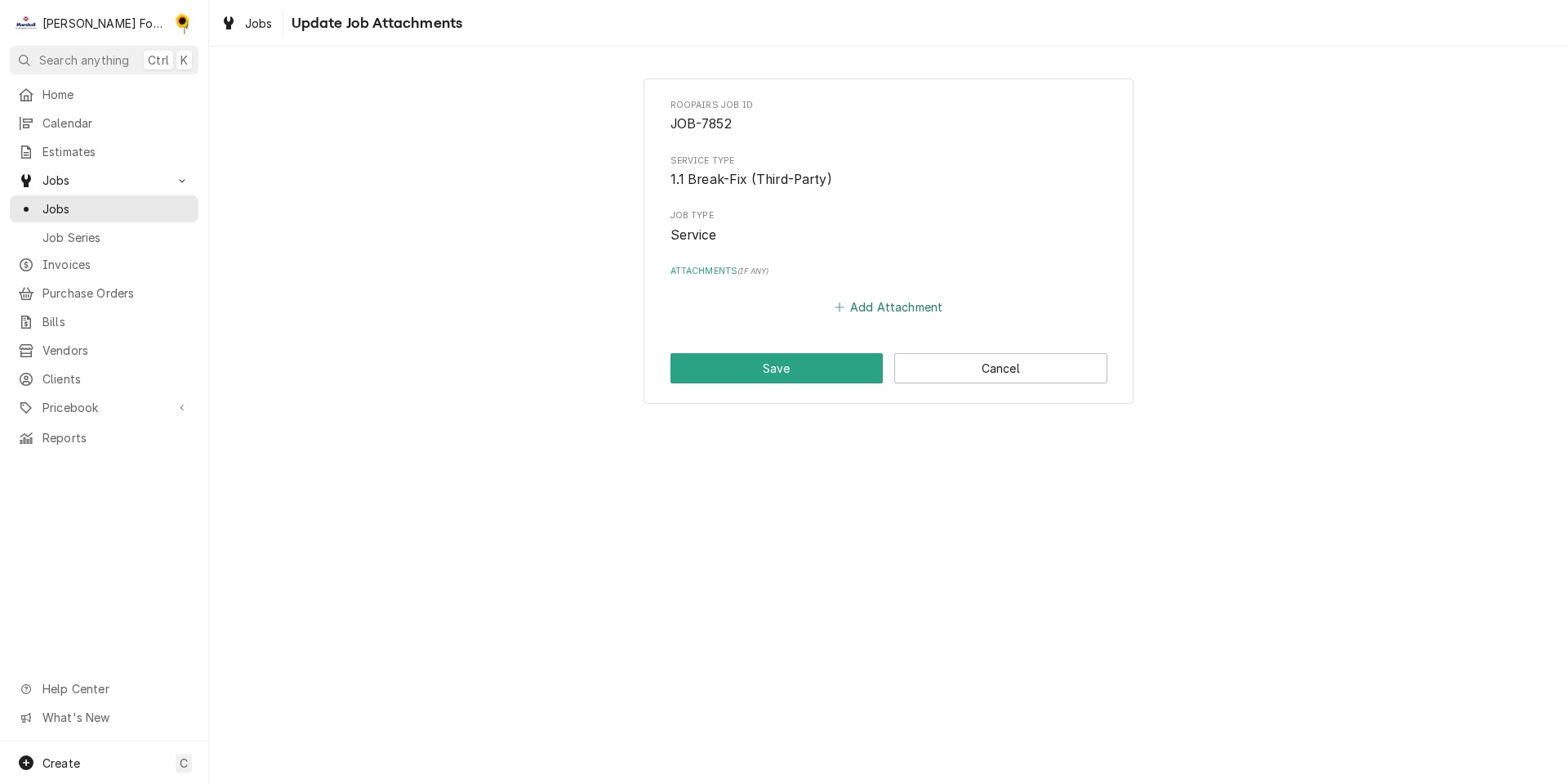
click at [890, 299] on button "Add Attachment" at bounding box center [888, 307] width 115 height 23
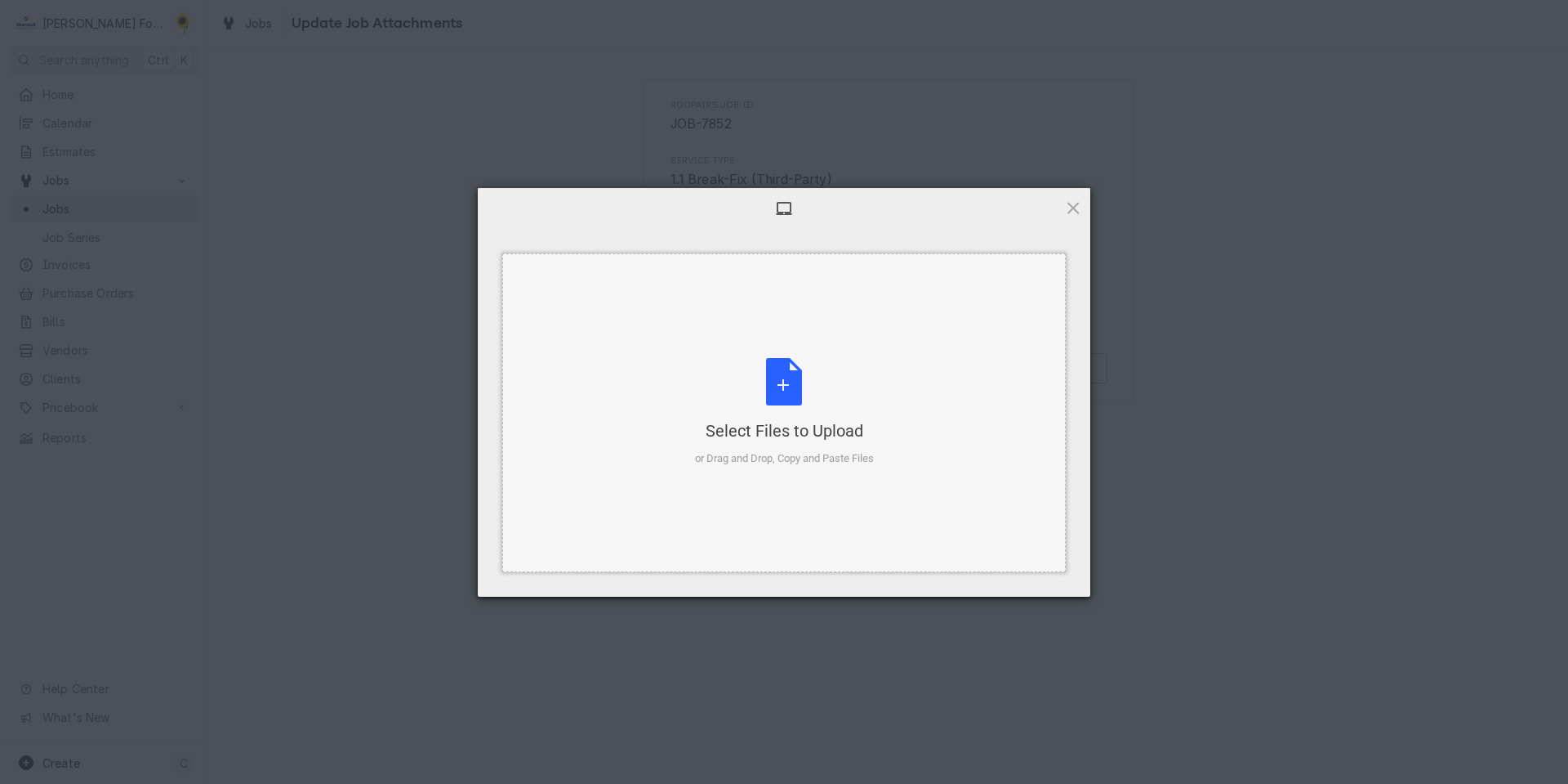
click at [784, 383] on div "Select Files to Upload or Drag and Drop, Copy and Paste Files" at bounding box center [784, 412] width 178 height 109
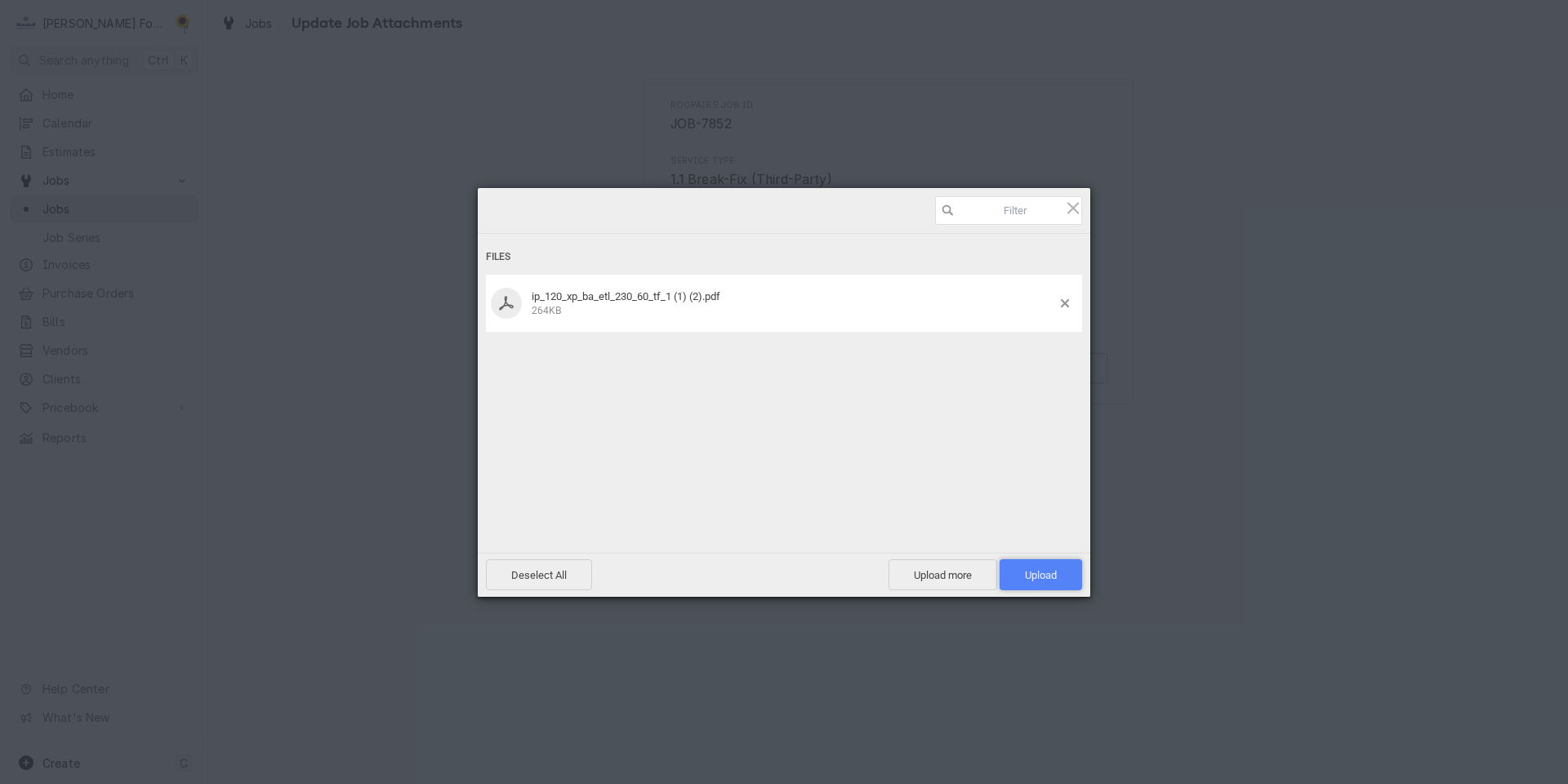
click at [1022, 563] on span "Upload 1" at bounding box center [1041, 575] width 83 height 31
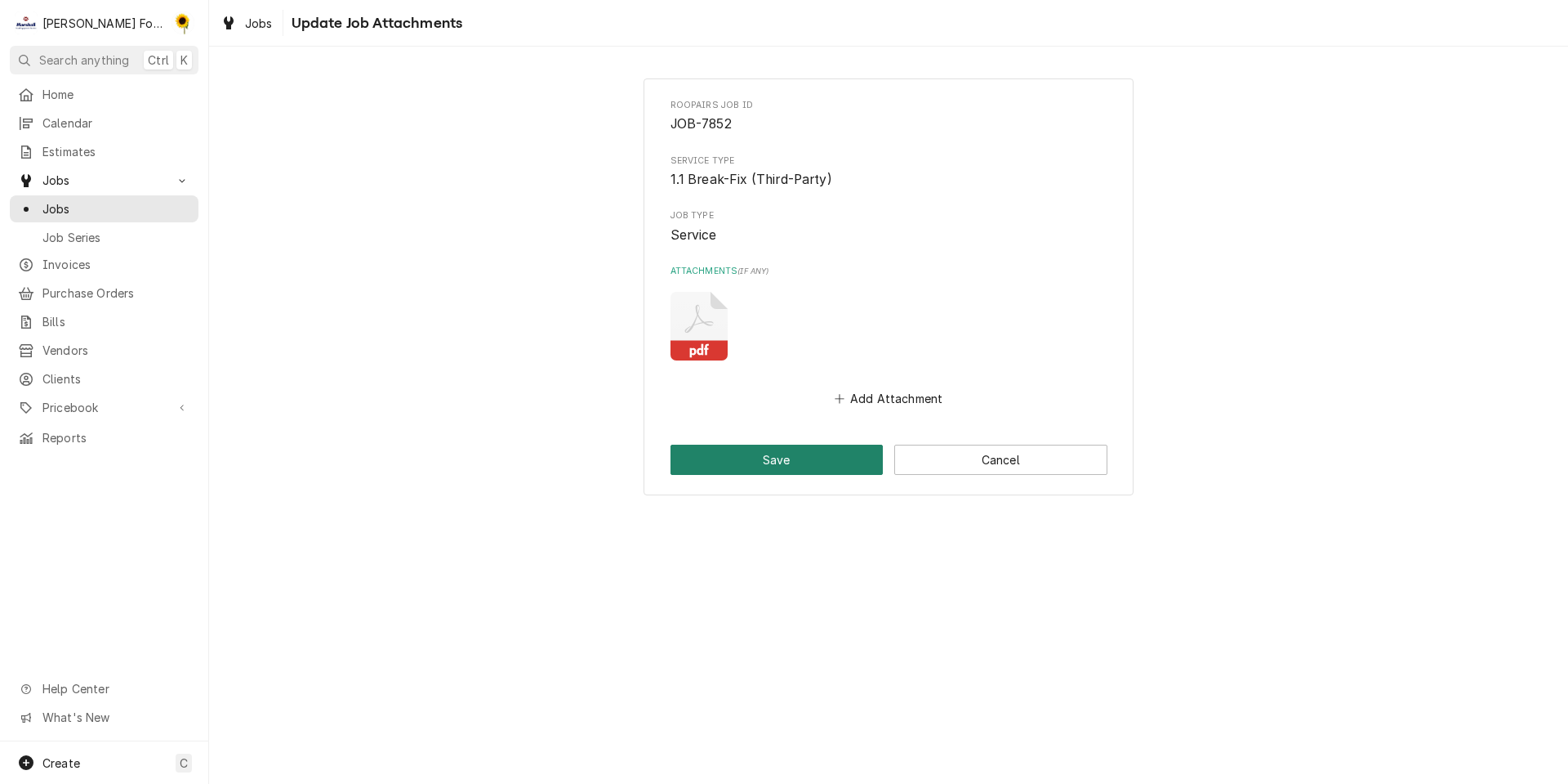
click at [834, 451] on button "Save" at bounding box center [778, 460] width 213 height 30
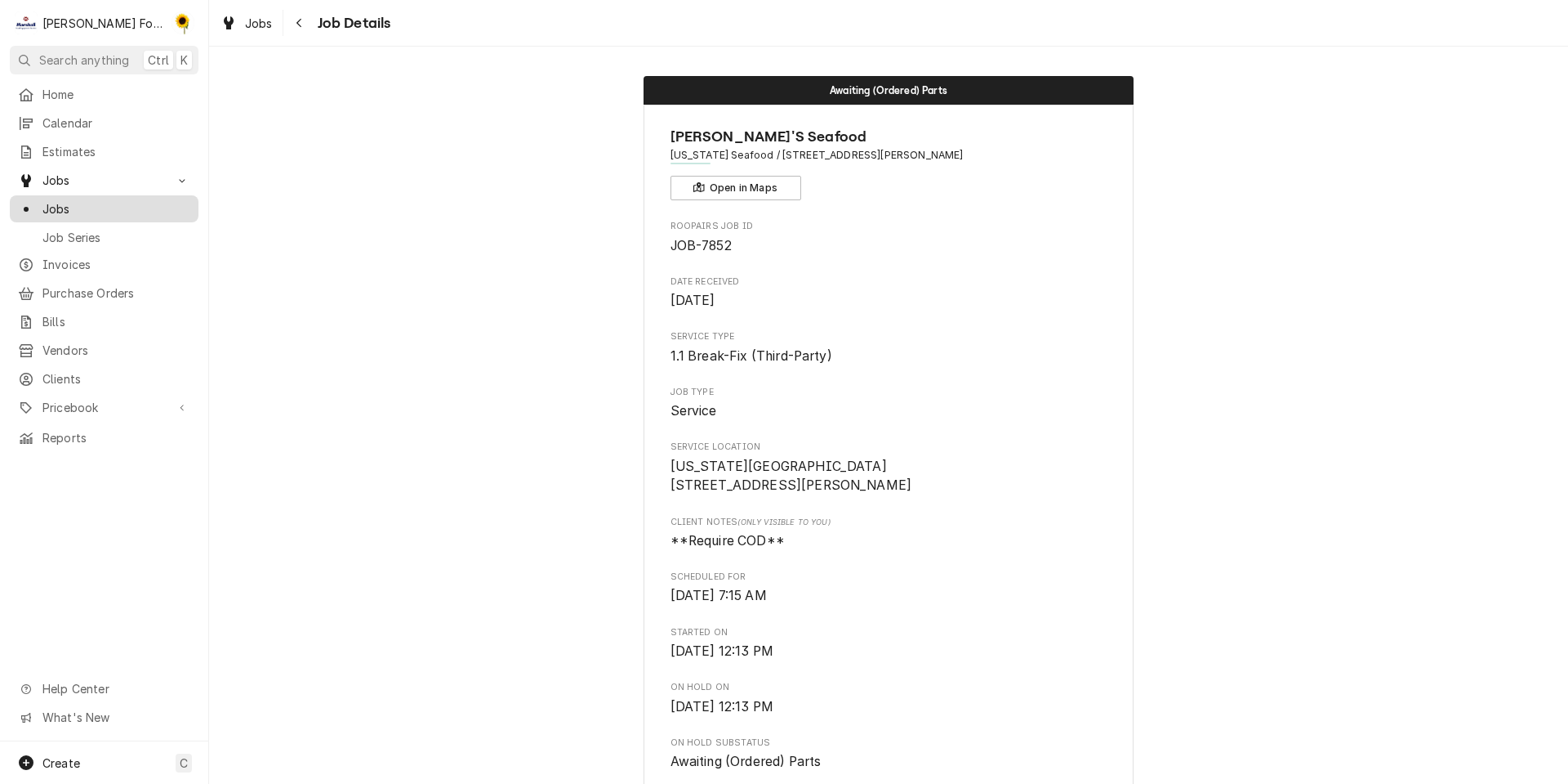
click at [121, 200] on span "Jobs" at bounding box center [117, 208] width 148 height 17
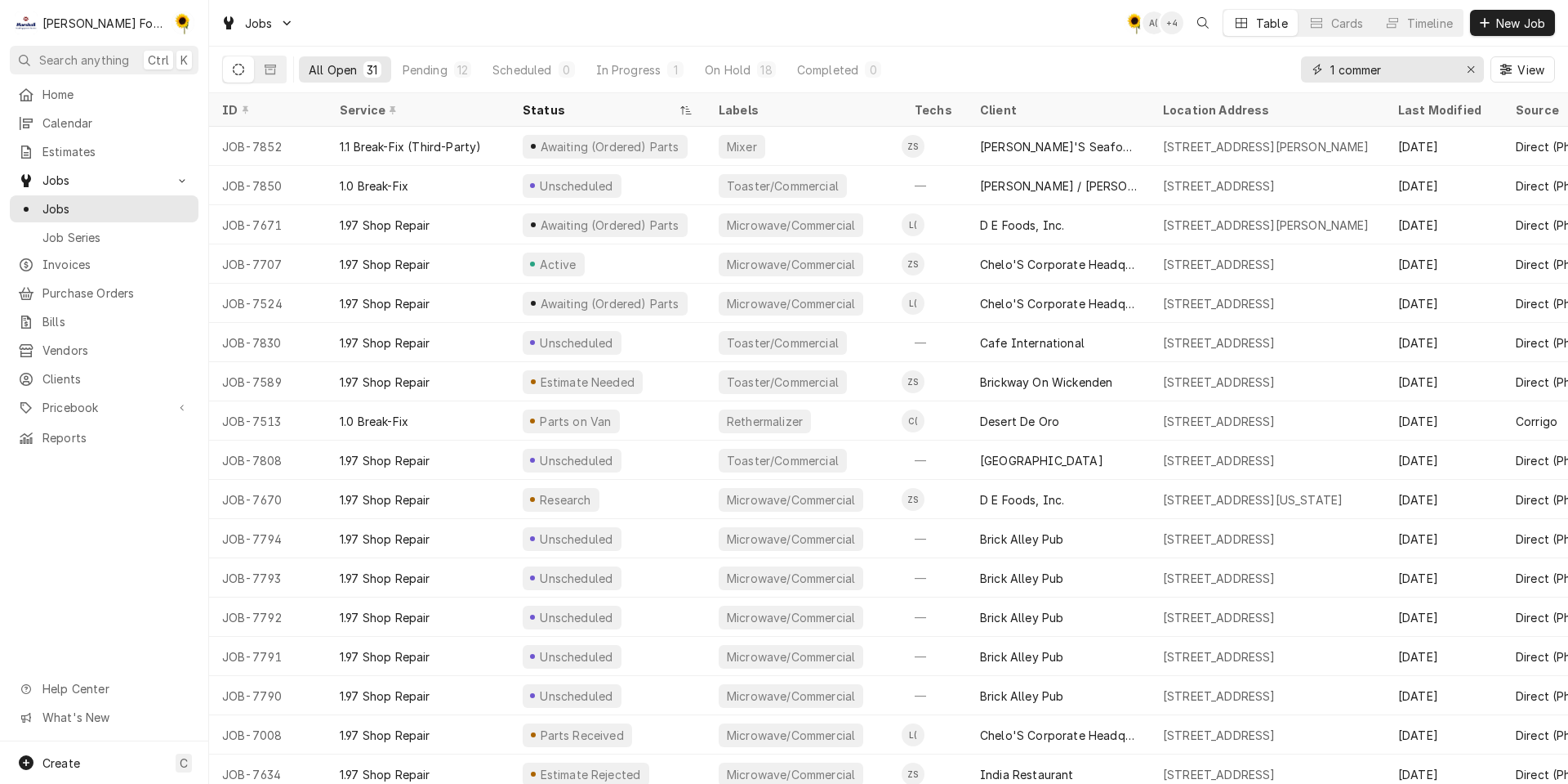
drag, startPoint x: 1402, startPoint y: 66, endPoint x: 1003, endPoint y: 68, distance: 399.0
click at [1021, 74] on div "All Open 31 Pending 12 Scheduled 0 In Progress 1 On Hold 18 Completed 0 1 comme…" at bounding box center [888, 70] width 1333 height 46
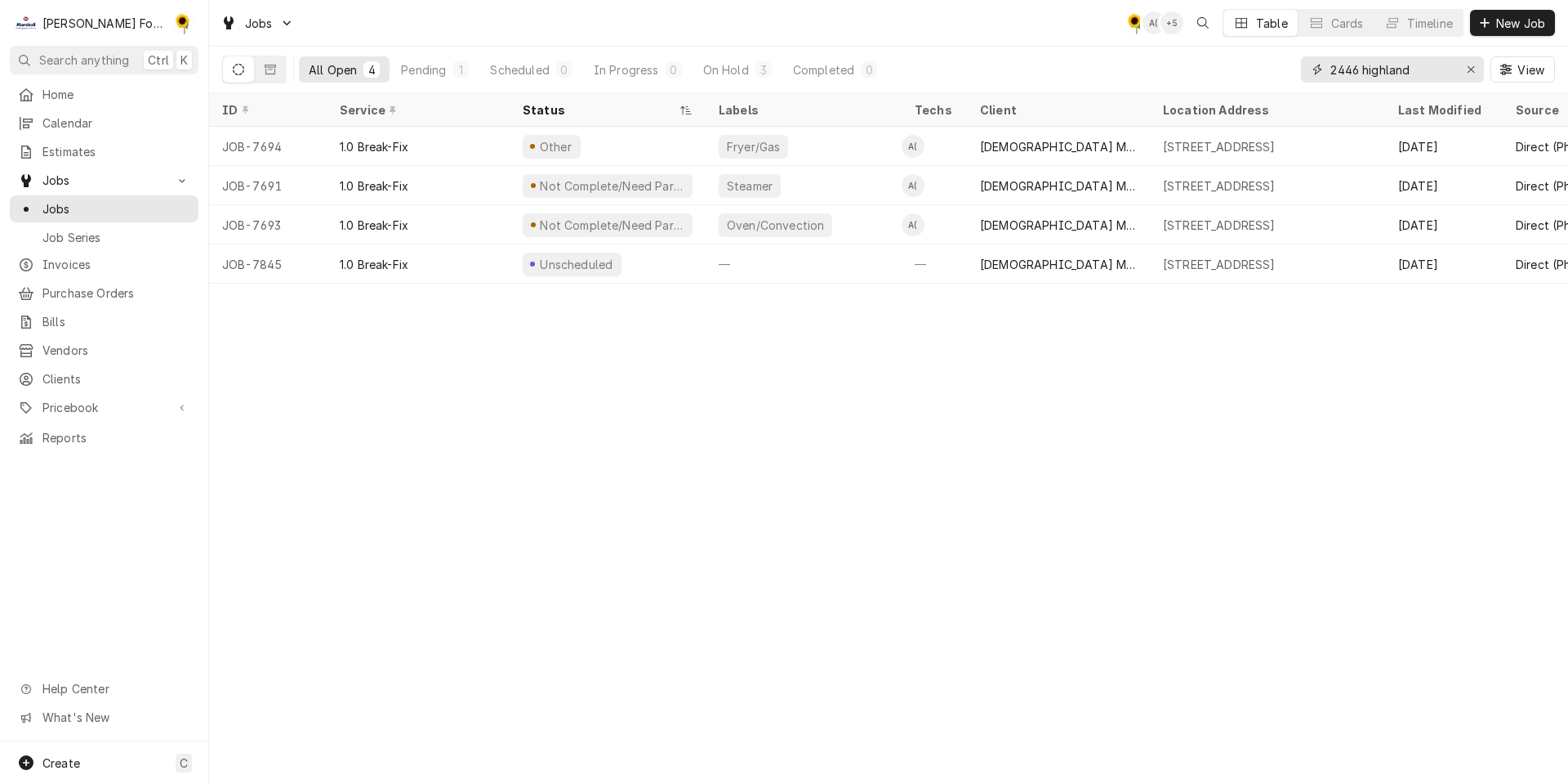
drag, startPoint x: 1439, startPoint y: 72, endPoint x: 1021, endPoint y: 72, distance: 418.0
click at [1022, 72] on div "All Open 4 Pending 1 Scheduled 0 In Progress 0 On Hold 3 Completed 0 2446 highl…" at bounding box center [888, 70] width 1333 height 46
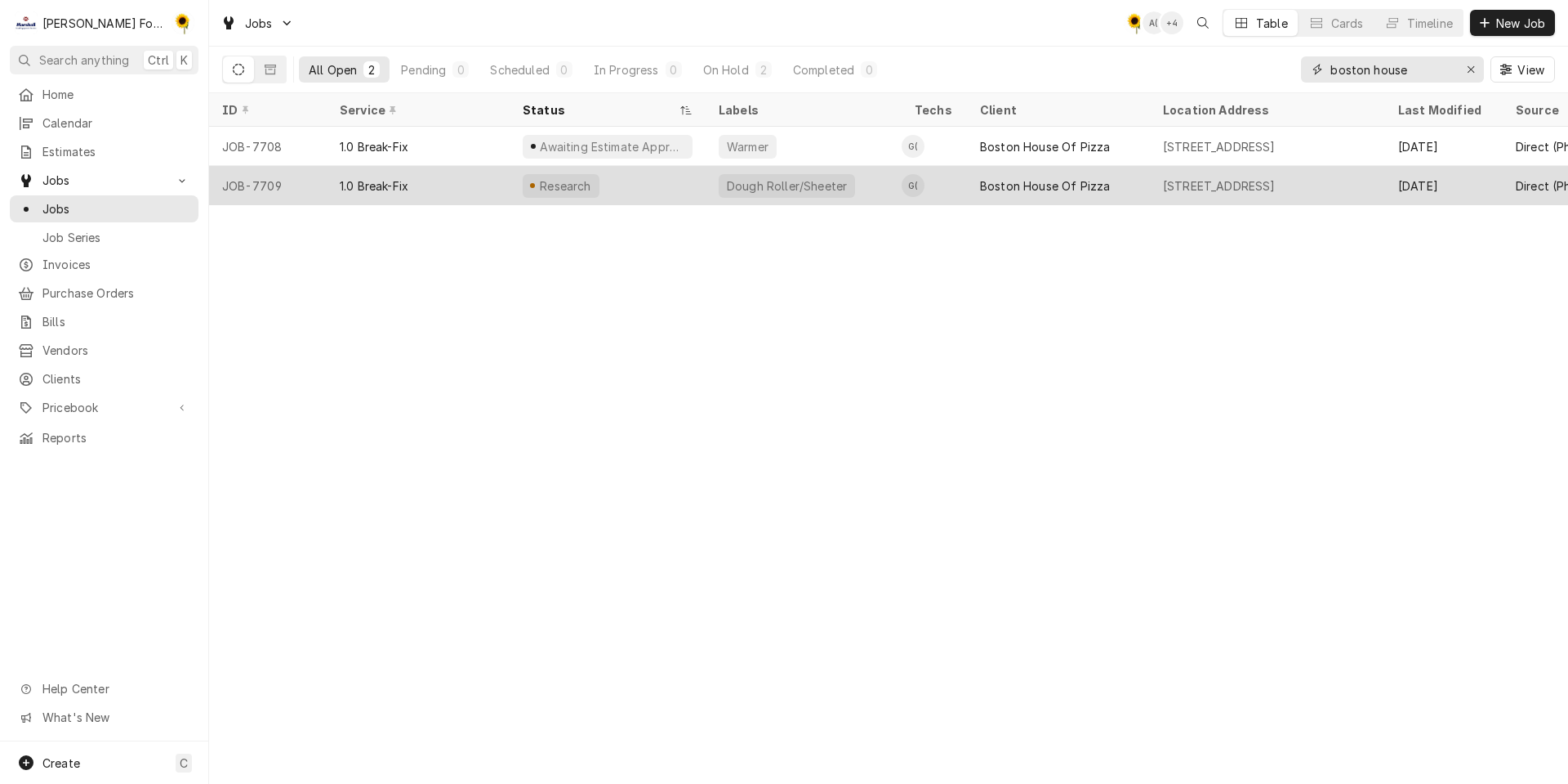
type input "boston house"
click at [688, 184] on div "Research" at bounding box center [607, 185] width 196 height 39
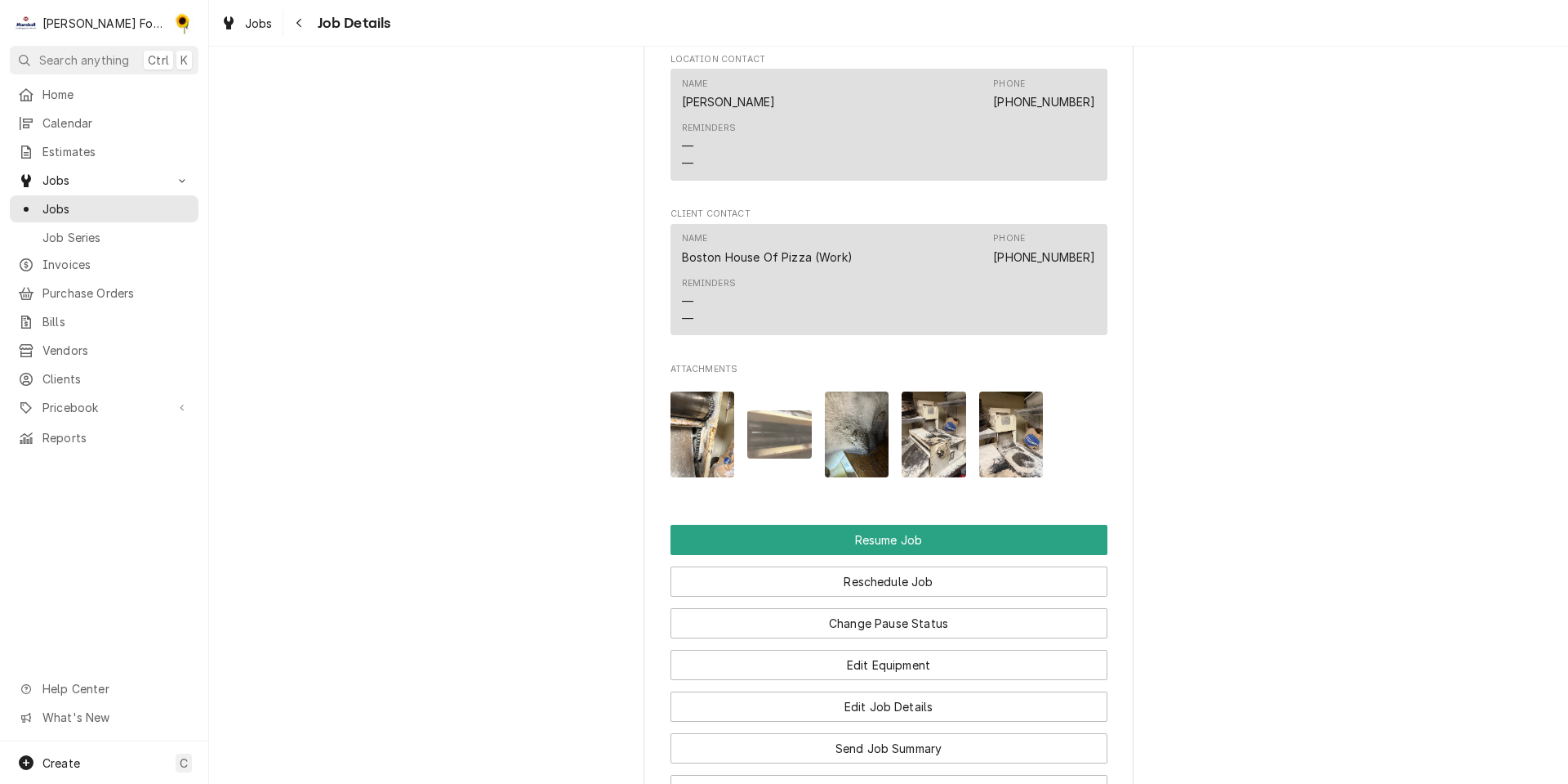
scroll to position [1939, 0]
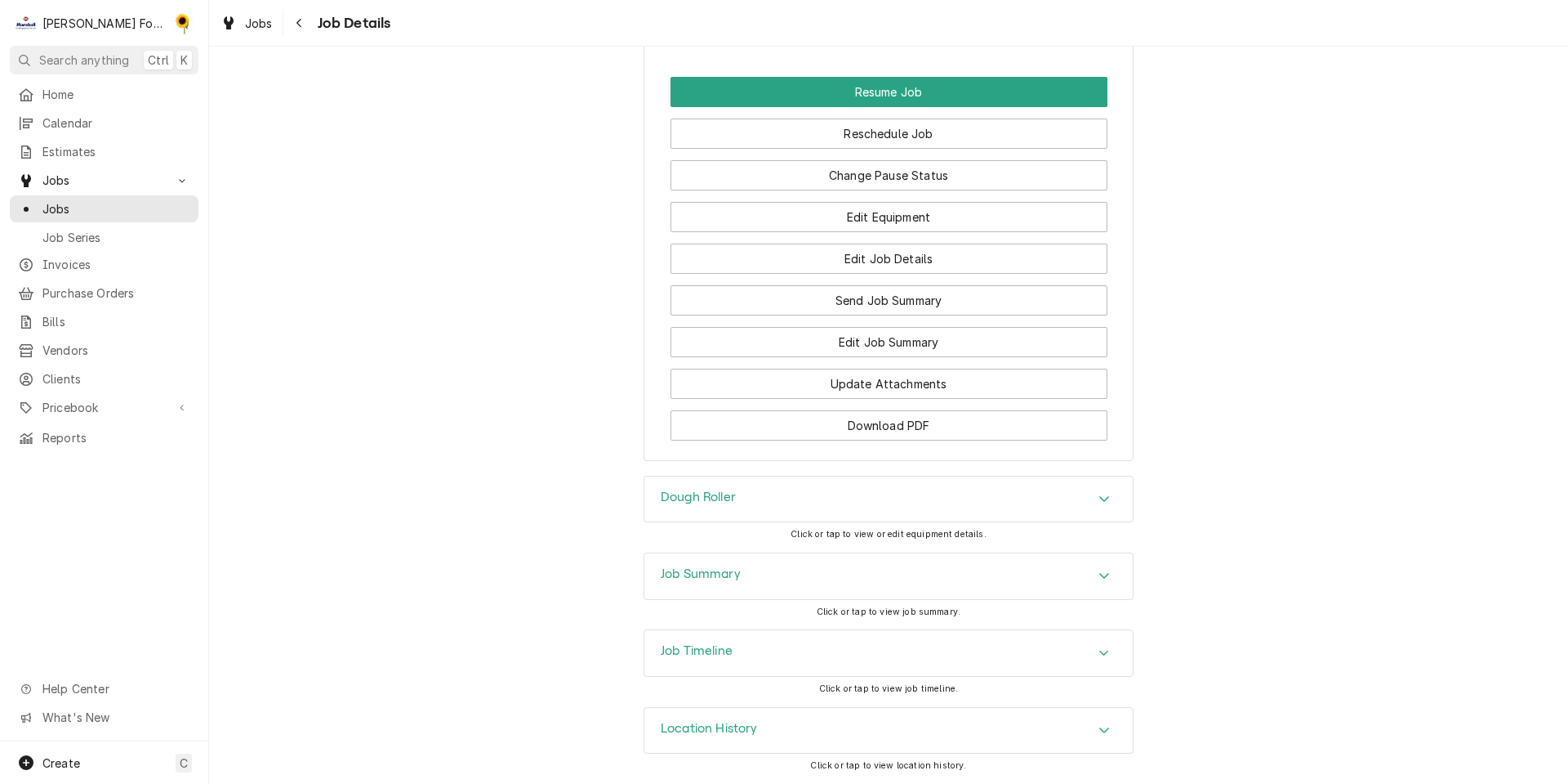
click at [714, 496] on h3 "Dough Roller" at bounding box center [698, 498] width 75 height 16
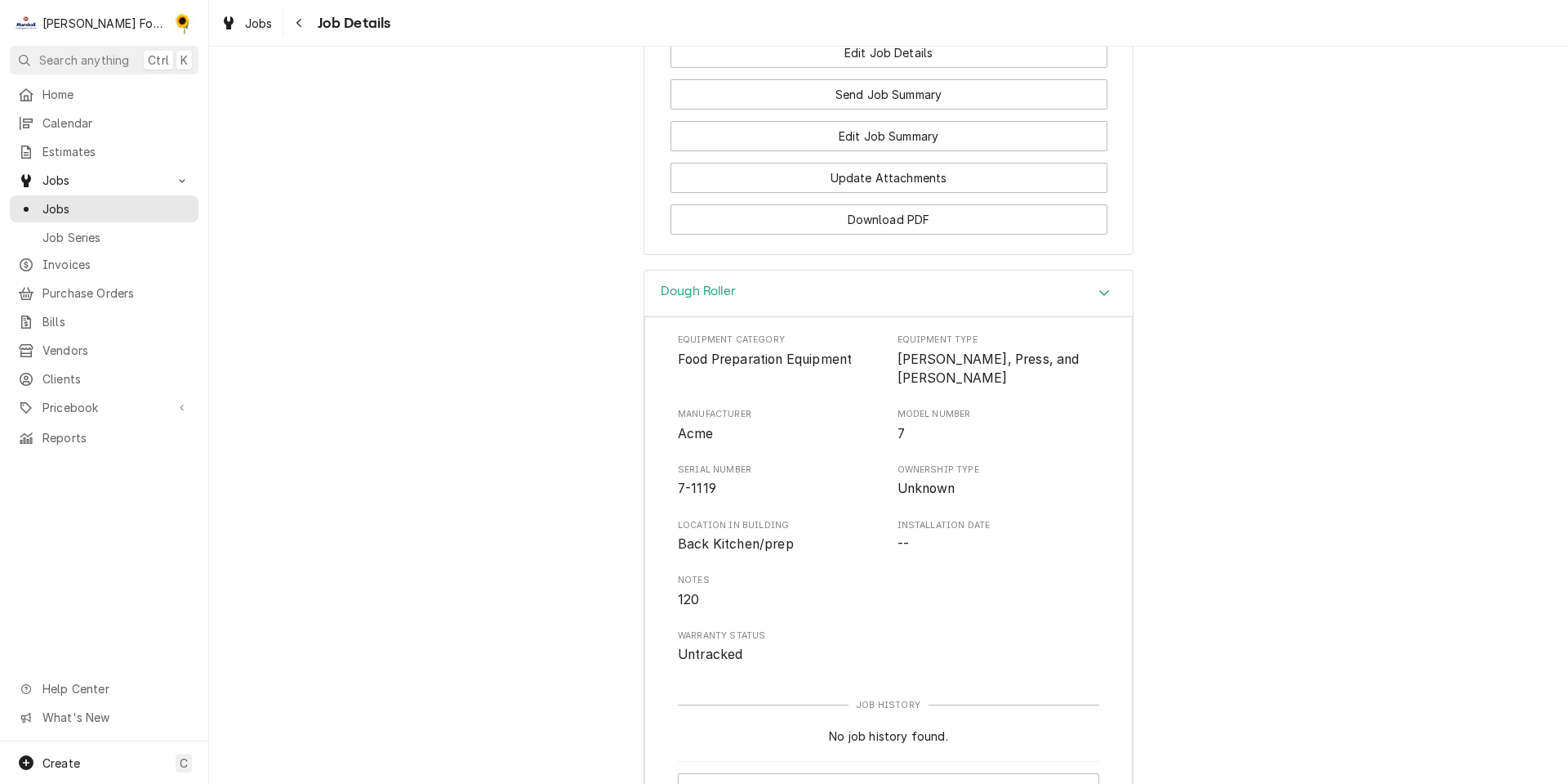
scroll to position [1798, 0]
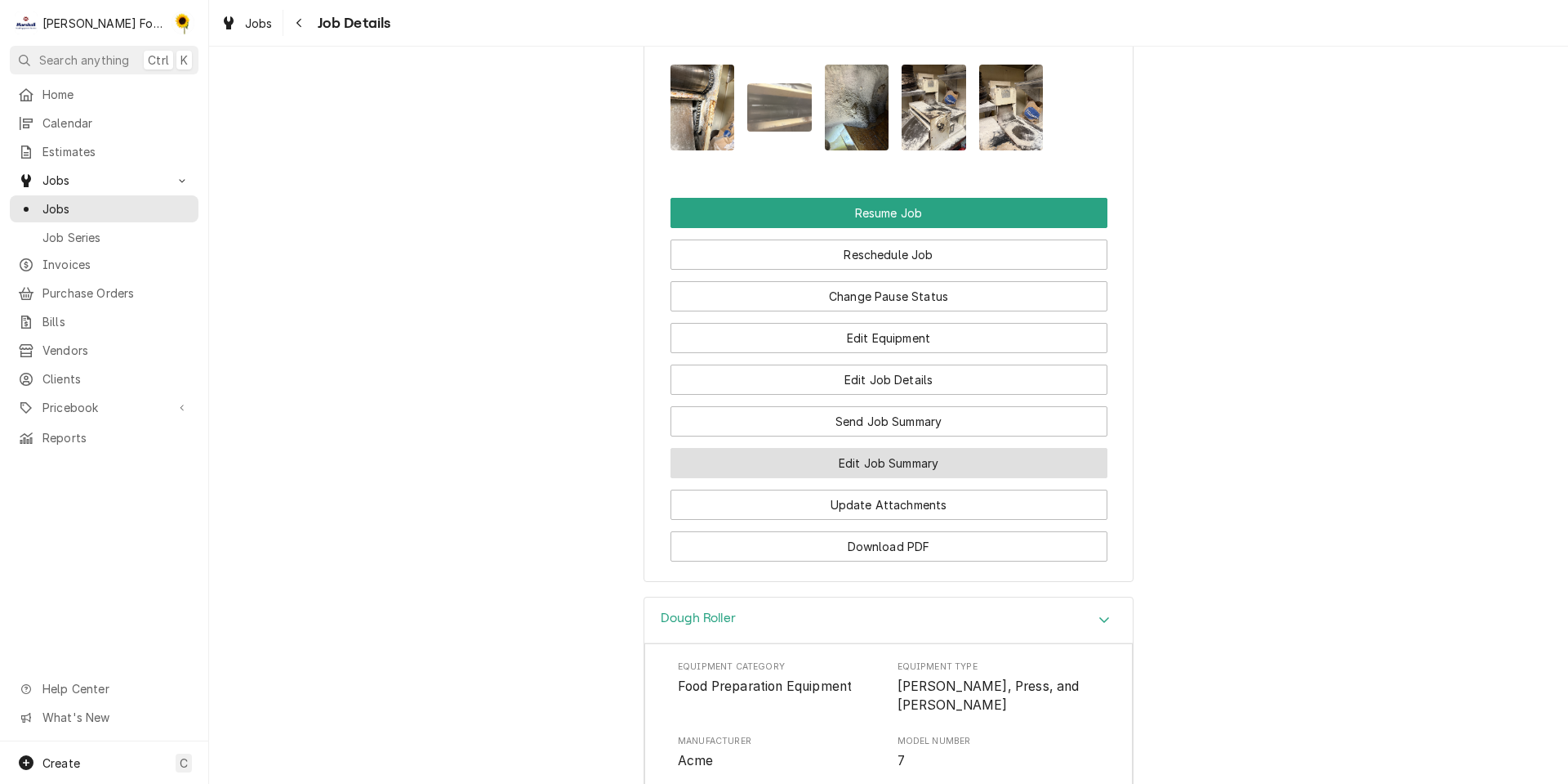
click at [814, 478] on button "Edit Job Summary" at bounding box center [889, 463] width 437 height 30
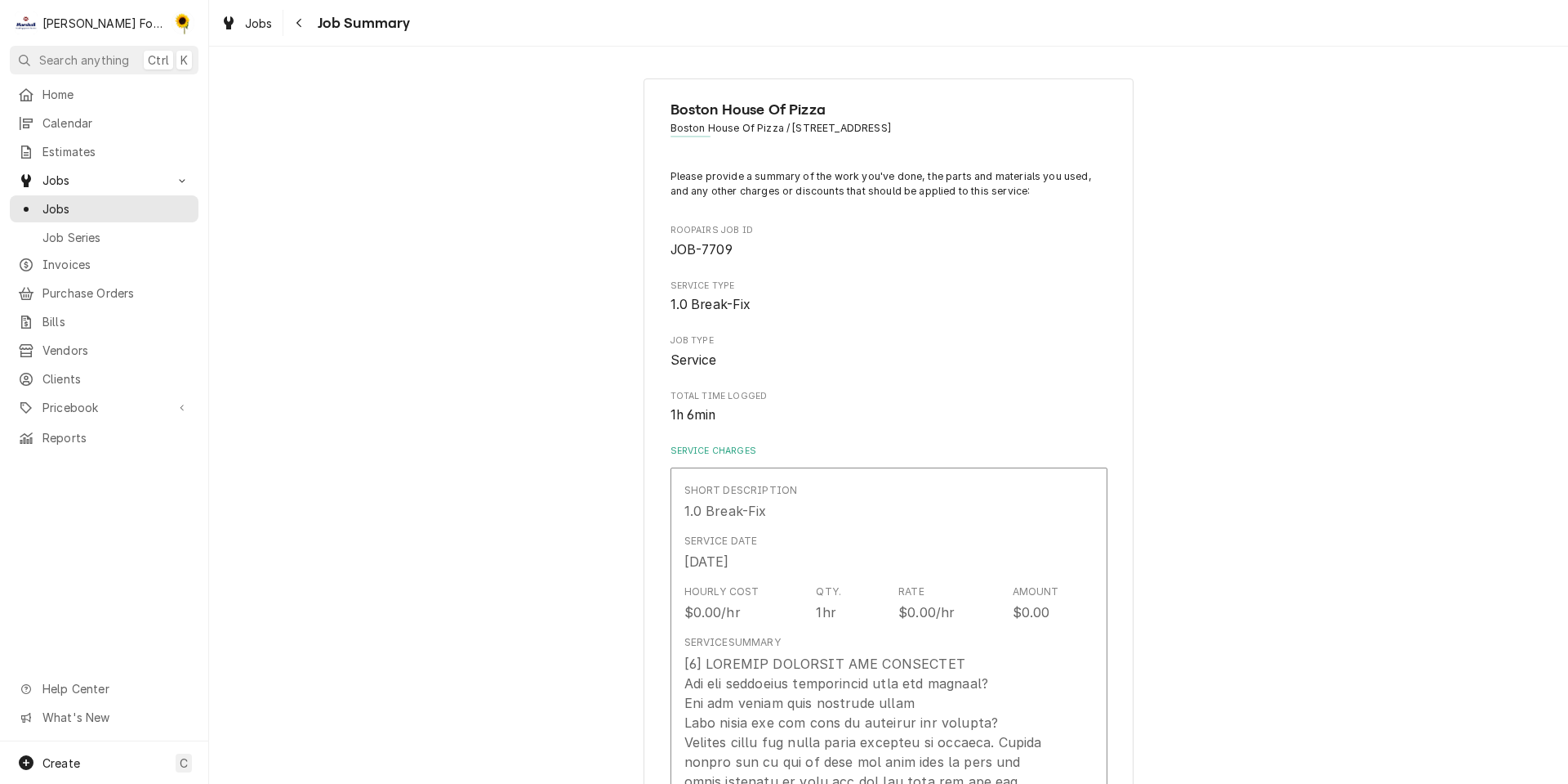
type textarea "x"
click at [151, 207] on span "Jobs" at bounding box center [117, 208] width 148 height 17
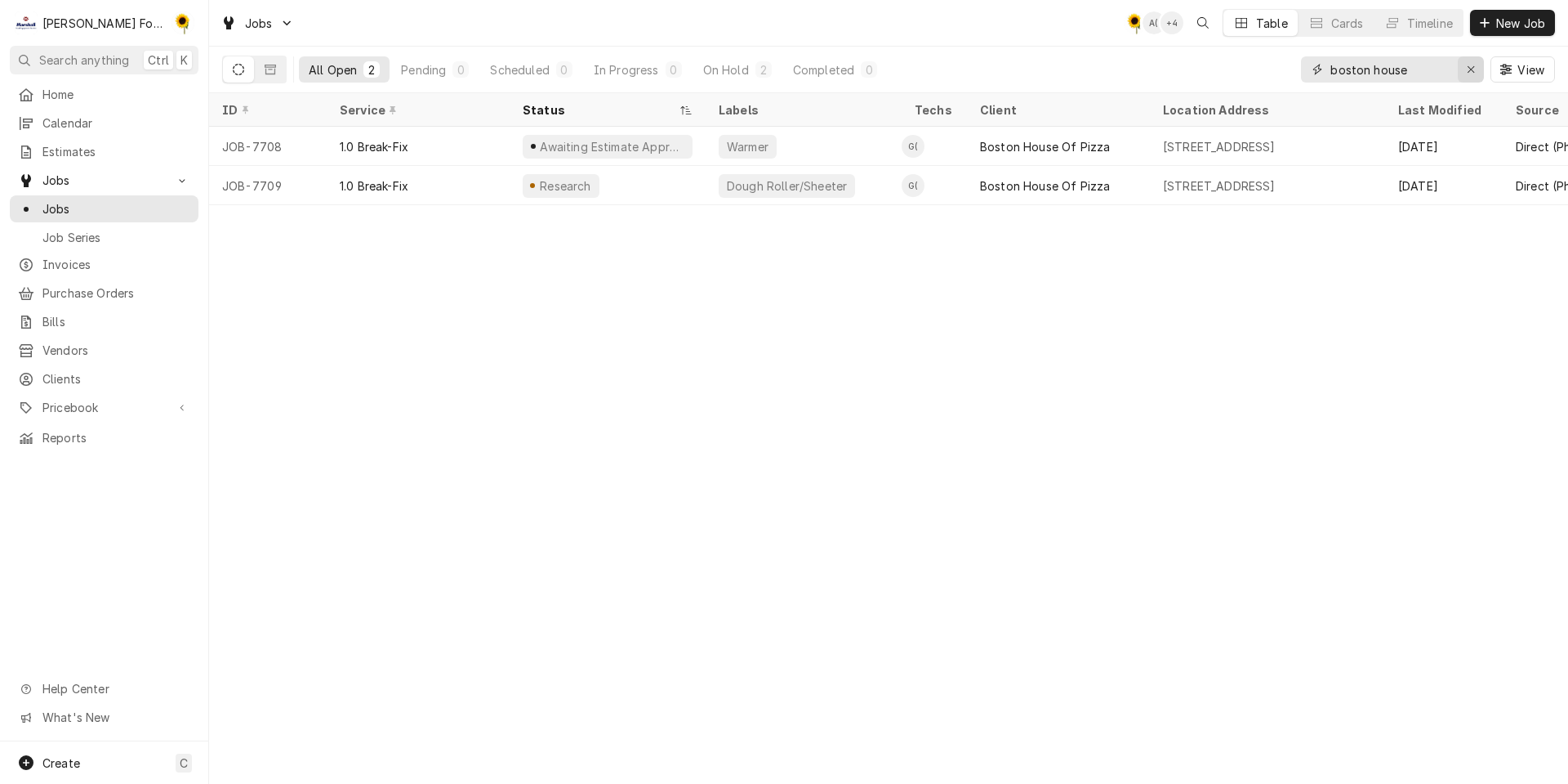
click at [1478, 60] on button "Erase input" at bounding box center [1471, 70] width 26 height 26
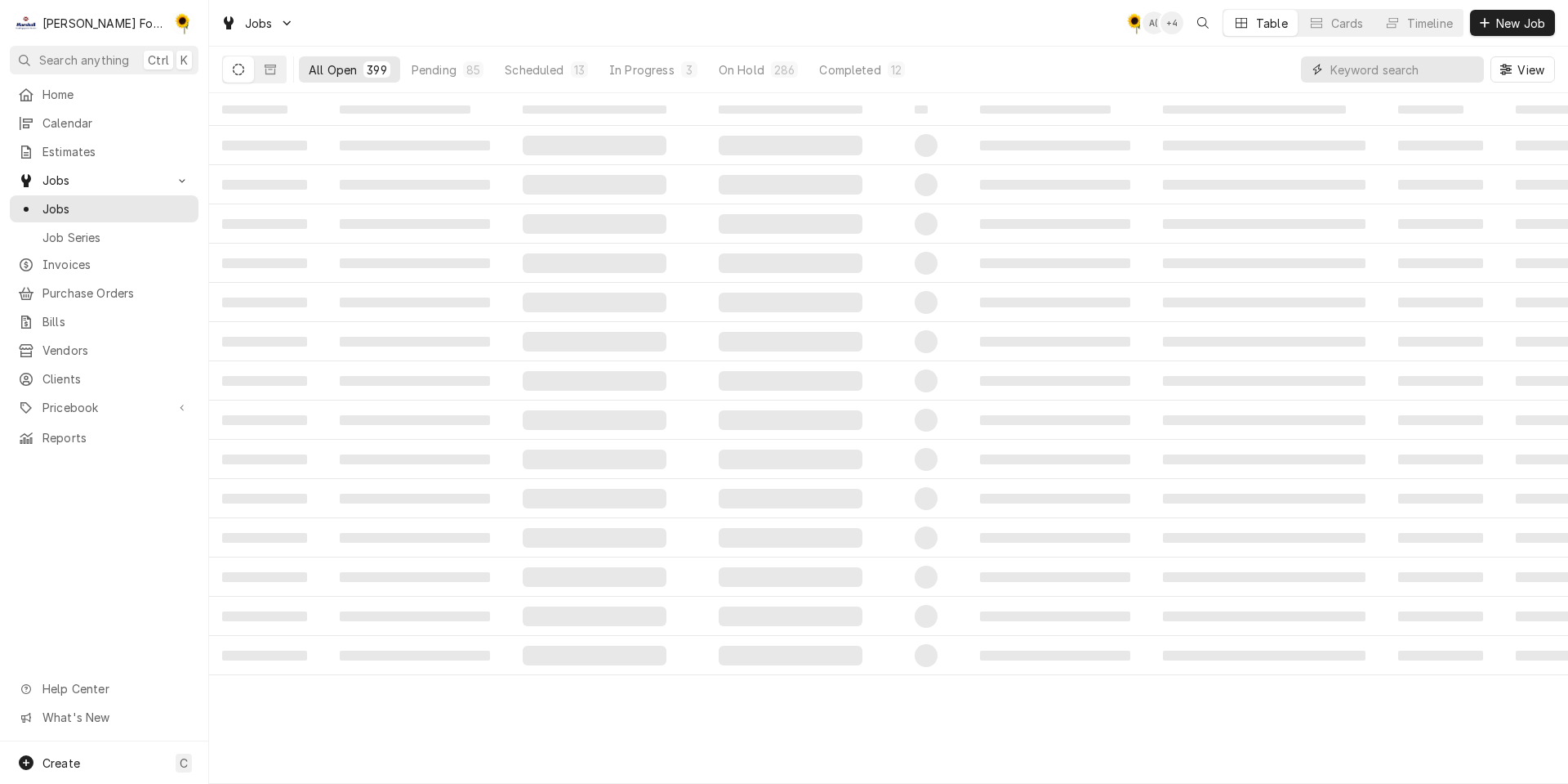
click at [1440, 75] on input "Dynamic Content Wrapper" at bounding box center [1404, 70] width 146 height 26
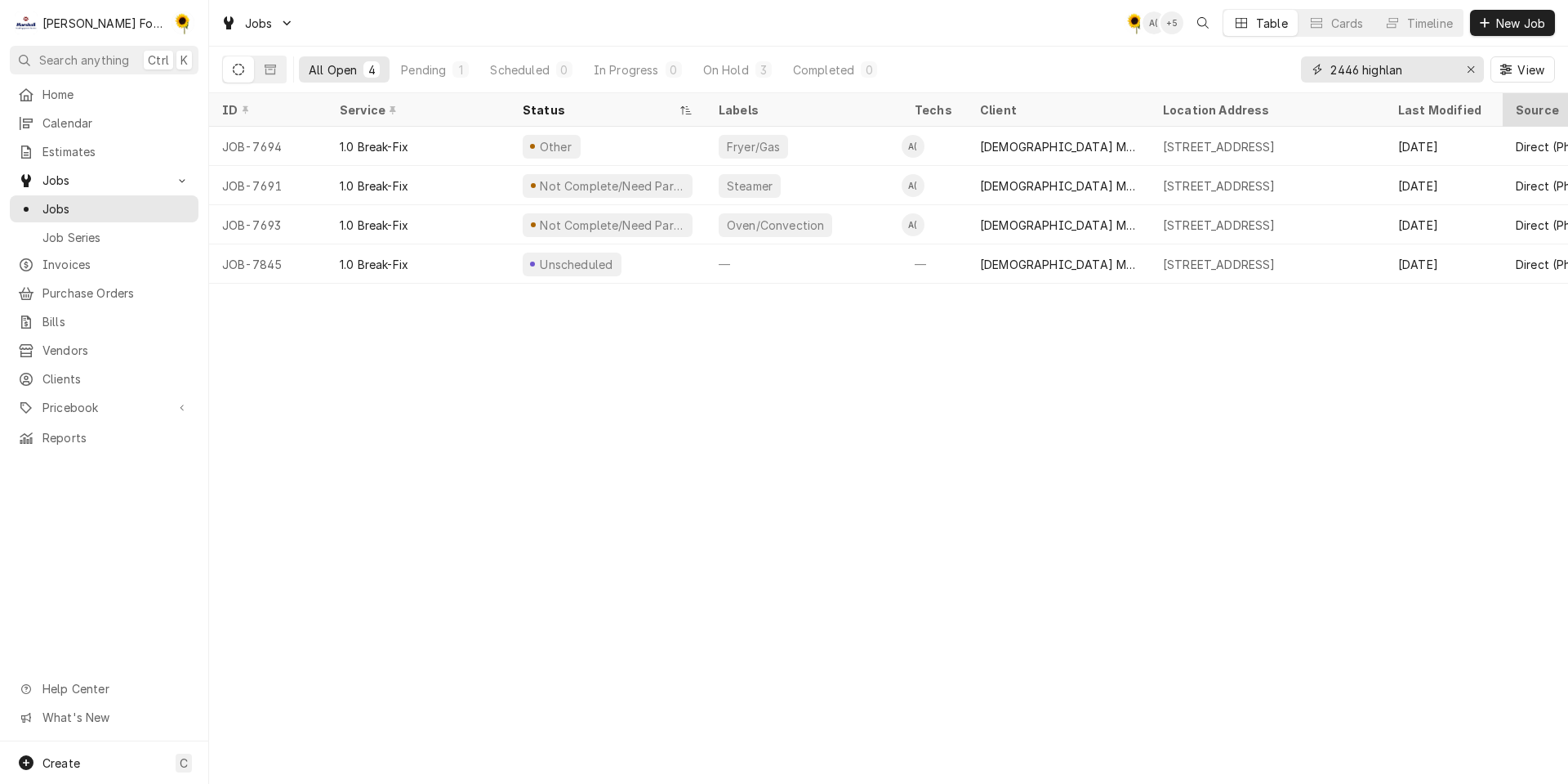
type input "2446 highlan"
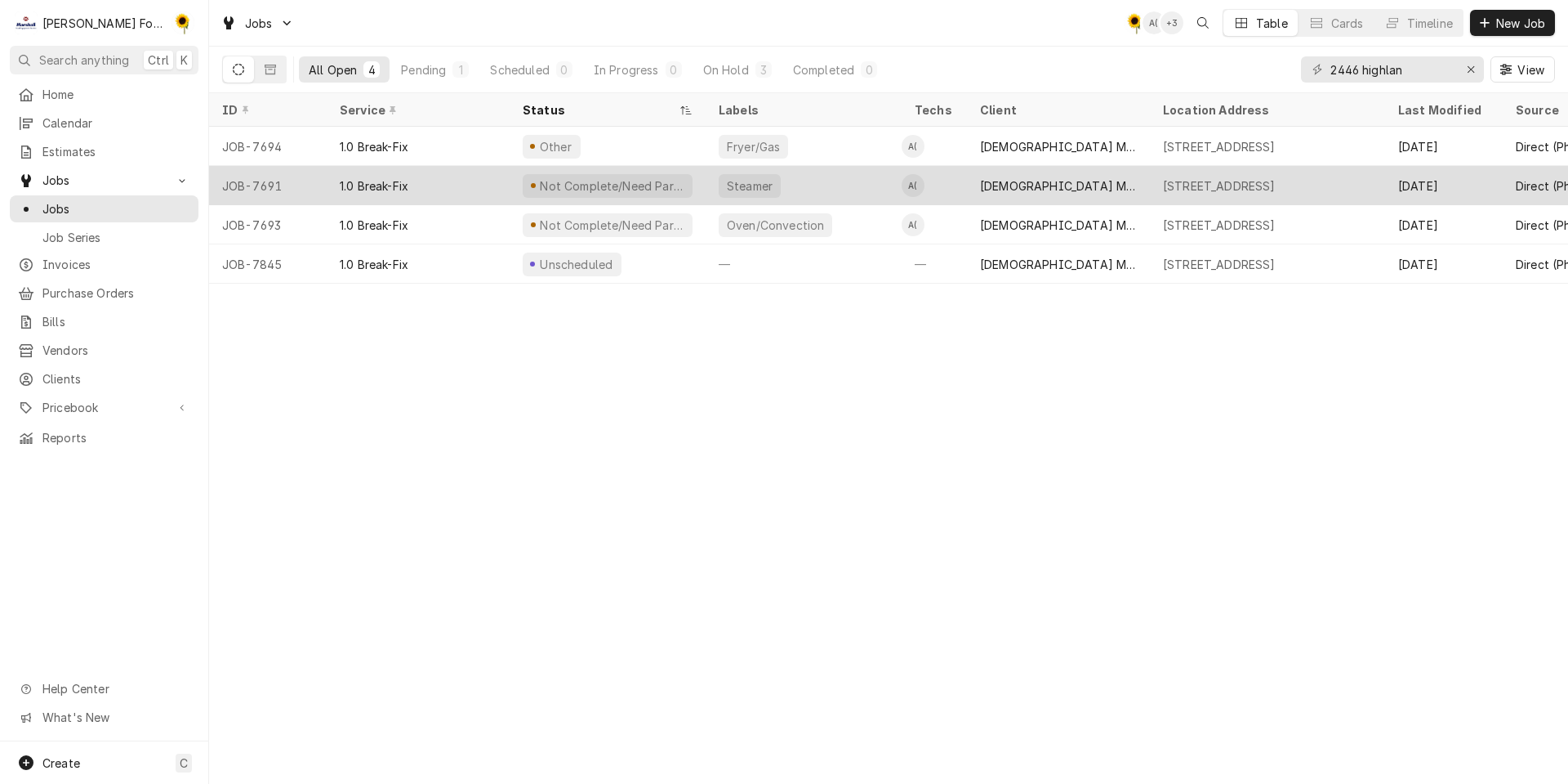
click at [717, 192] on div "Steamer" at bounding box center [803, 185] width 196 height 39
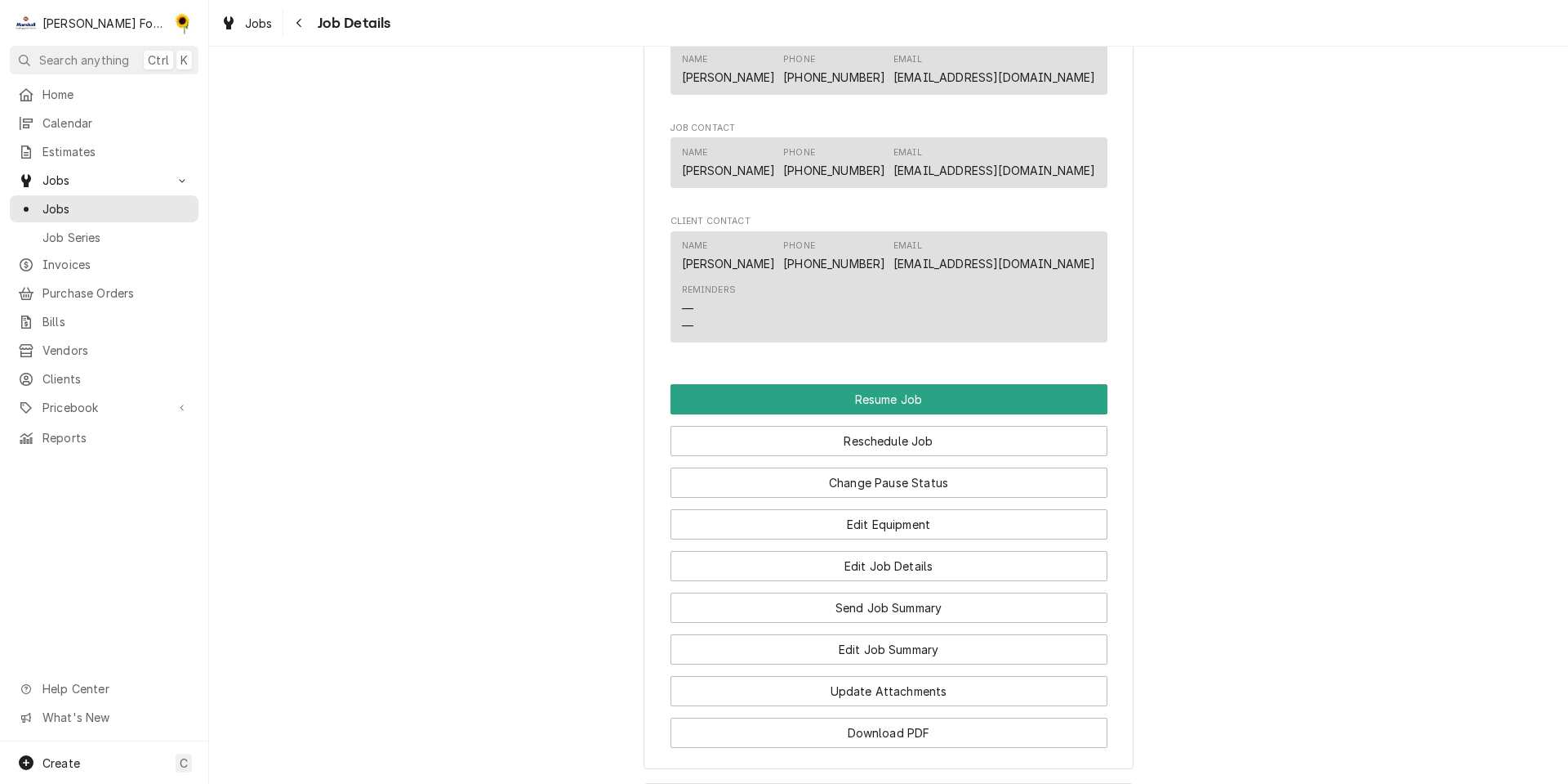
scroll to position [1701, 0]
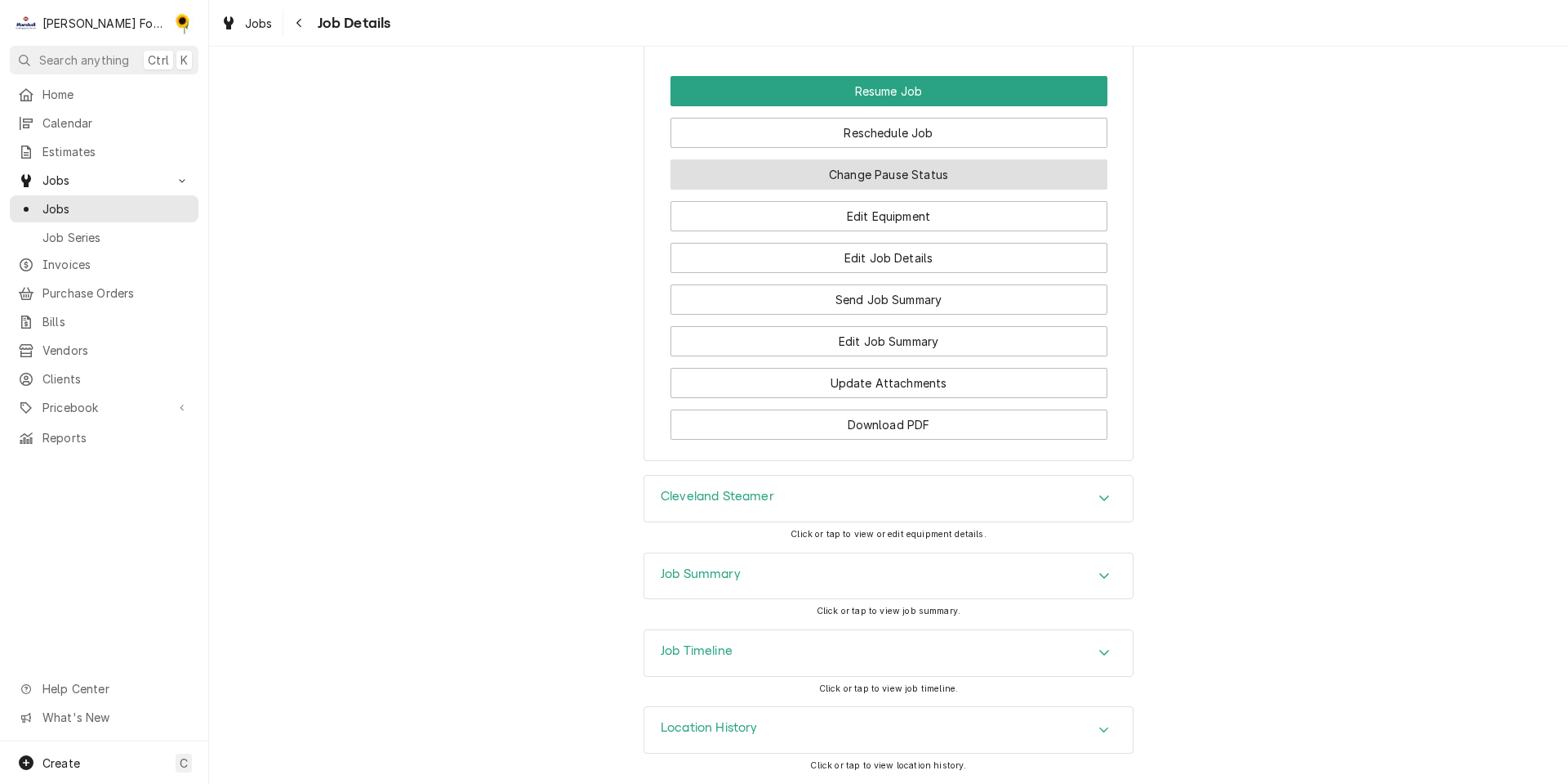
click at [837, 179] on button "Change Pause Status" at bounding box center [889, 175] width 437 height 30
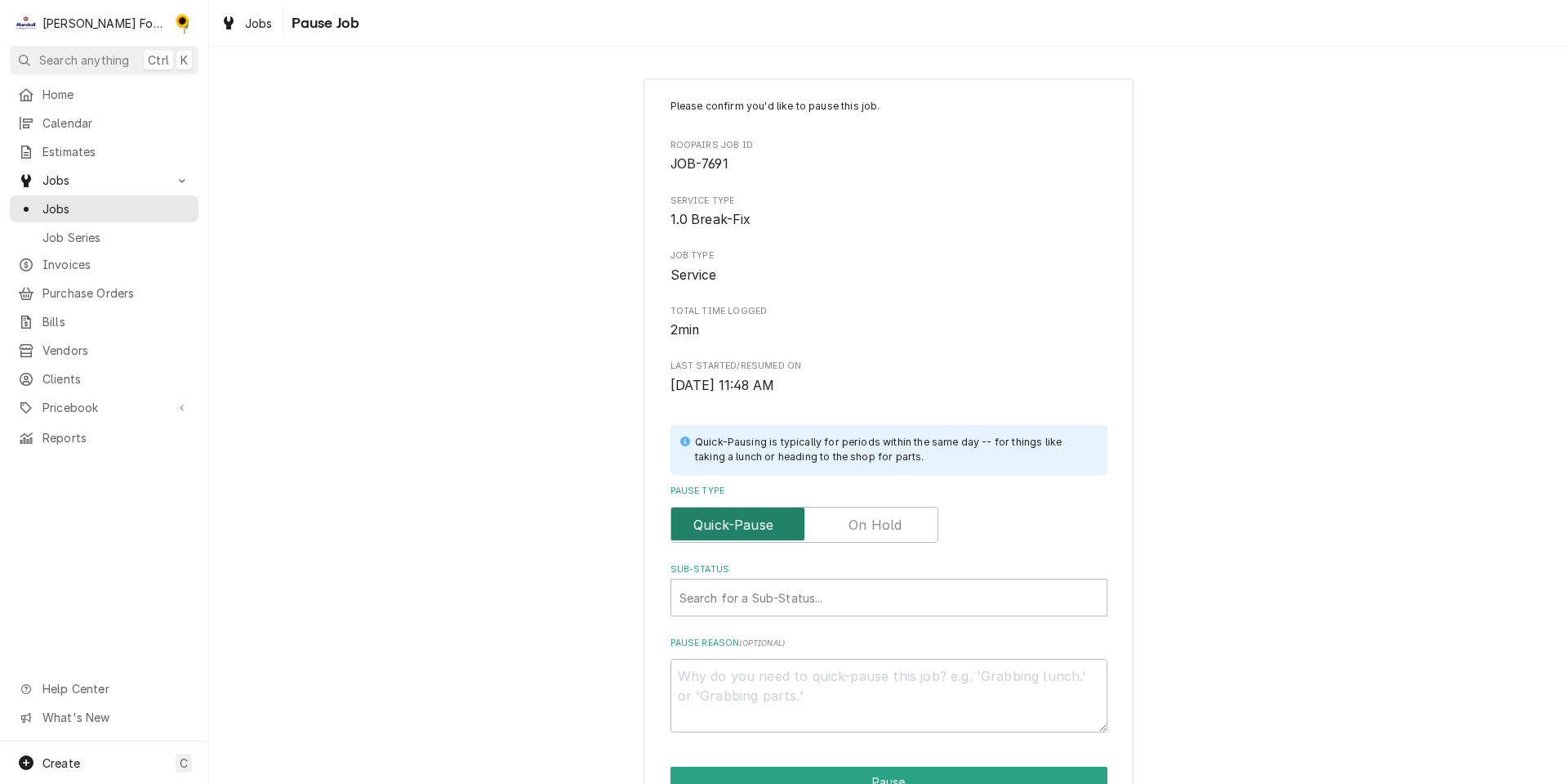
click at [839, 522] on input "Pause Type" at bounding box center [804, 525] width 253 height 36
checkbox input "true"
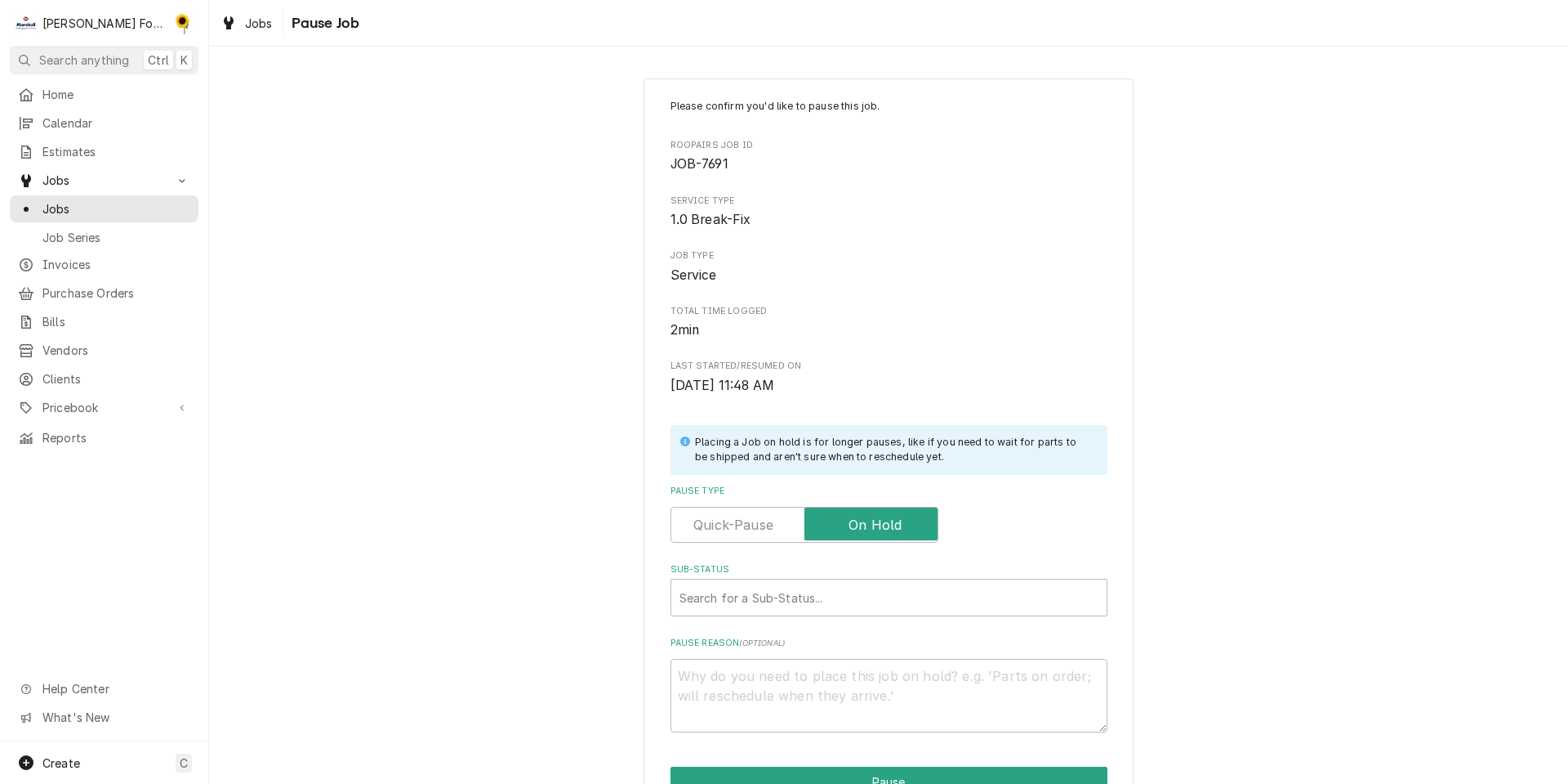
drag, startPoint x: 808, startPoint y: 574, endPoint x: 794, endPoint y: 599, distance: 28.7
click at [807, 576] on label "Sub-Status" at bounding box center [889, 570] width 437 height 13
click at [794, 598] on div "Sub-Status" at bounding box center [889, 597] width 419 height 30
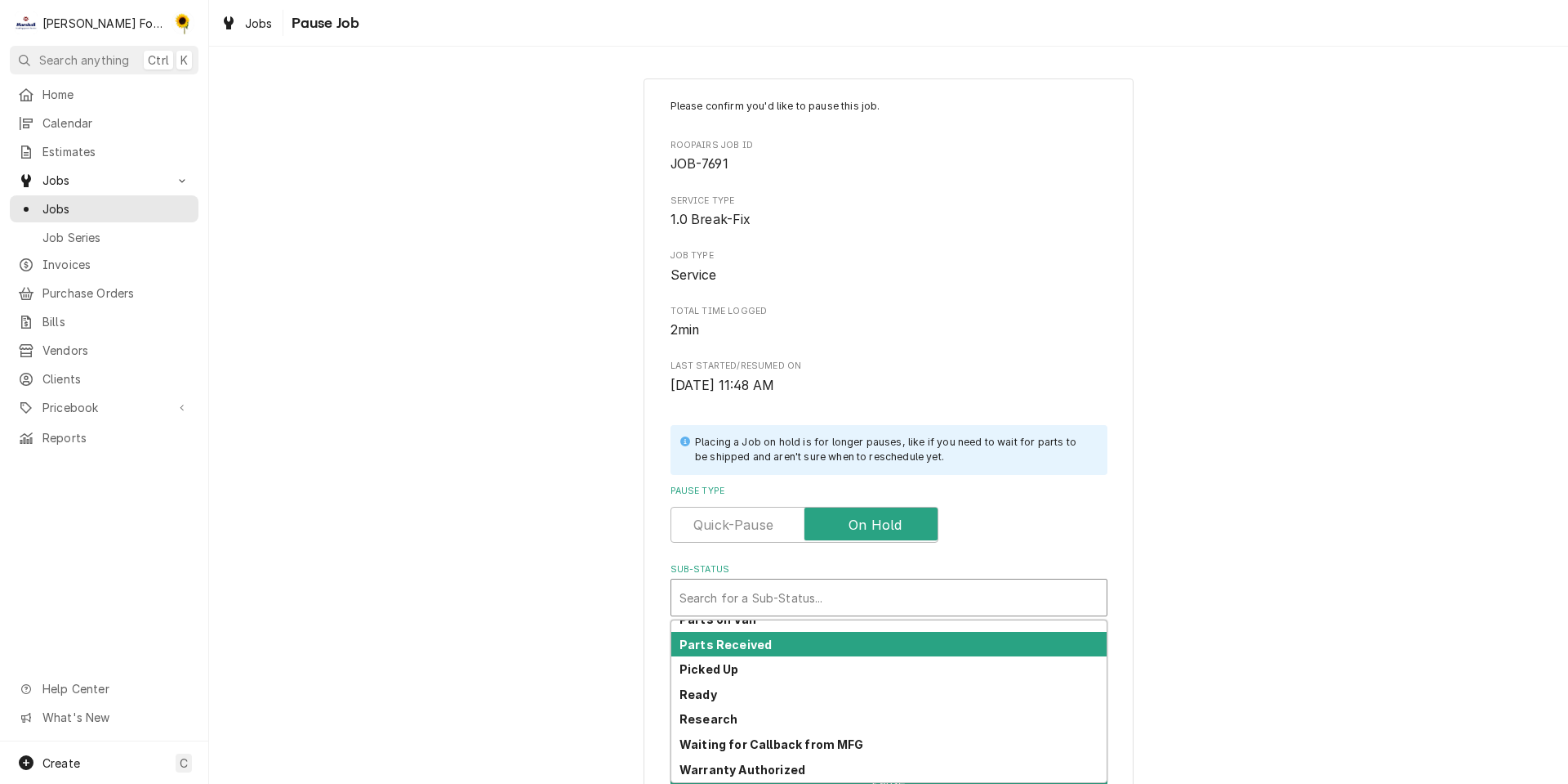
scroll to position [263, 0]
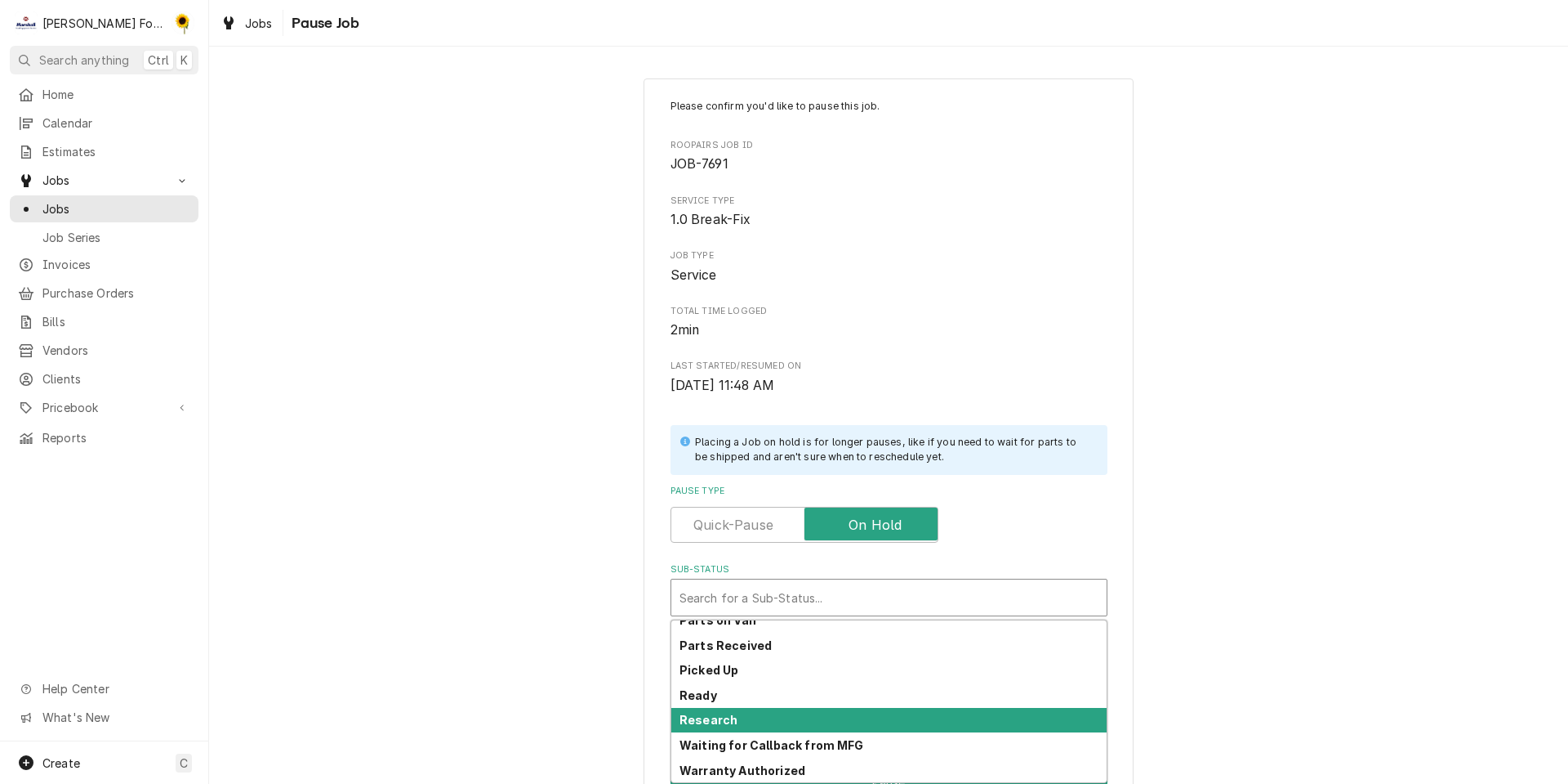
click at [781, 722] on div "Research" at bounding box center [889, 720] width 436 height 25
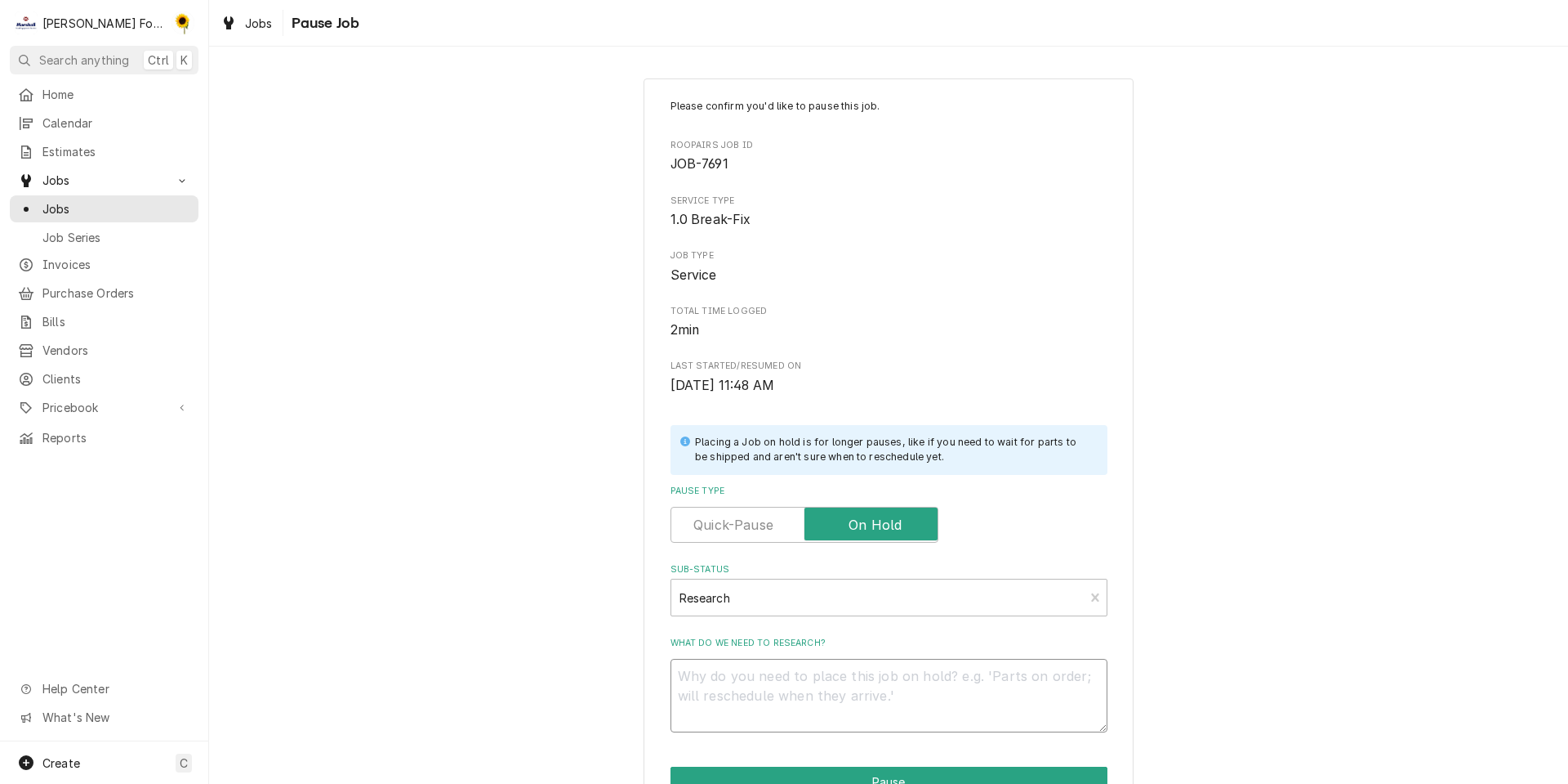
drag, startPoint x: 782, startPoint y: 712, endPoint x: 773, endPoint y: 700, distance: 15.0
click at [782, 710] on textarea "What do we need to research?" at bounding box center [889, 696] width 437 height 74
type textarea "x"
type textarea "p"
type textarea "x"
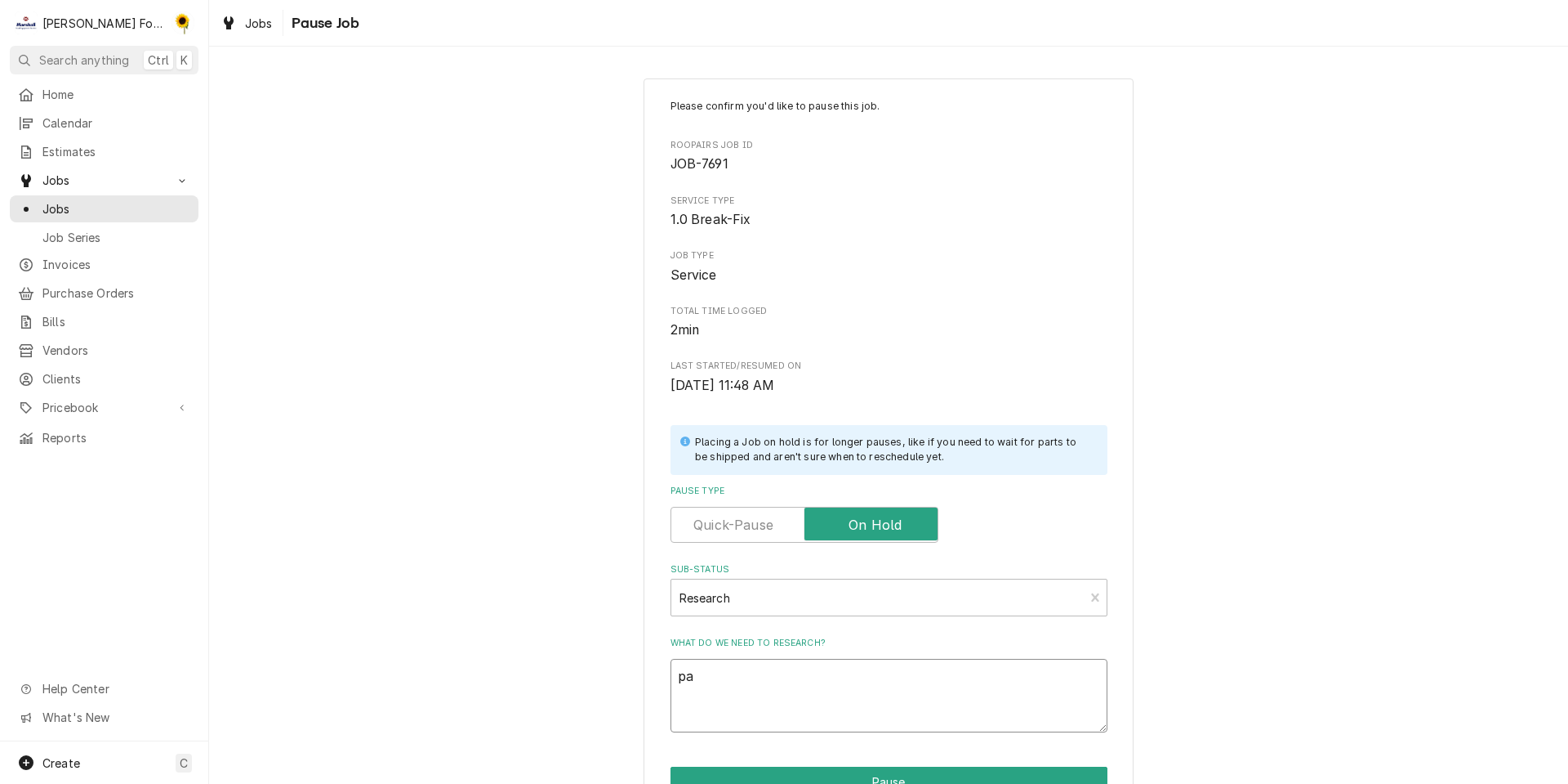
type textarea "par"
type textarea "x"
type textarea "part"
type textarea "x"
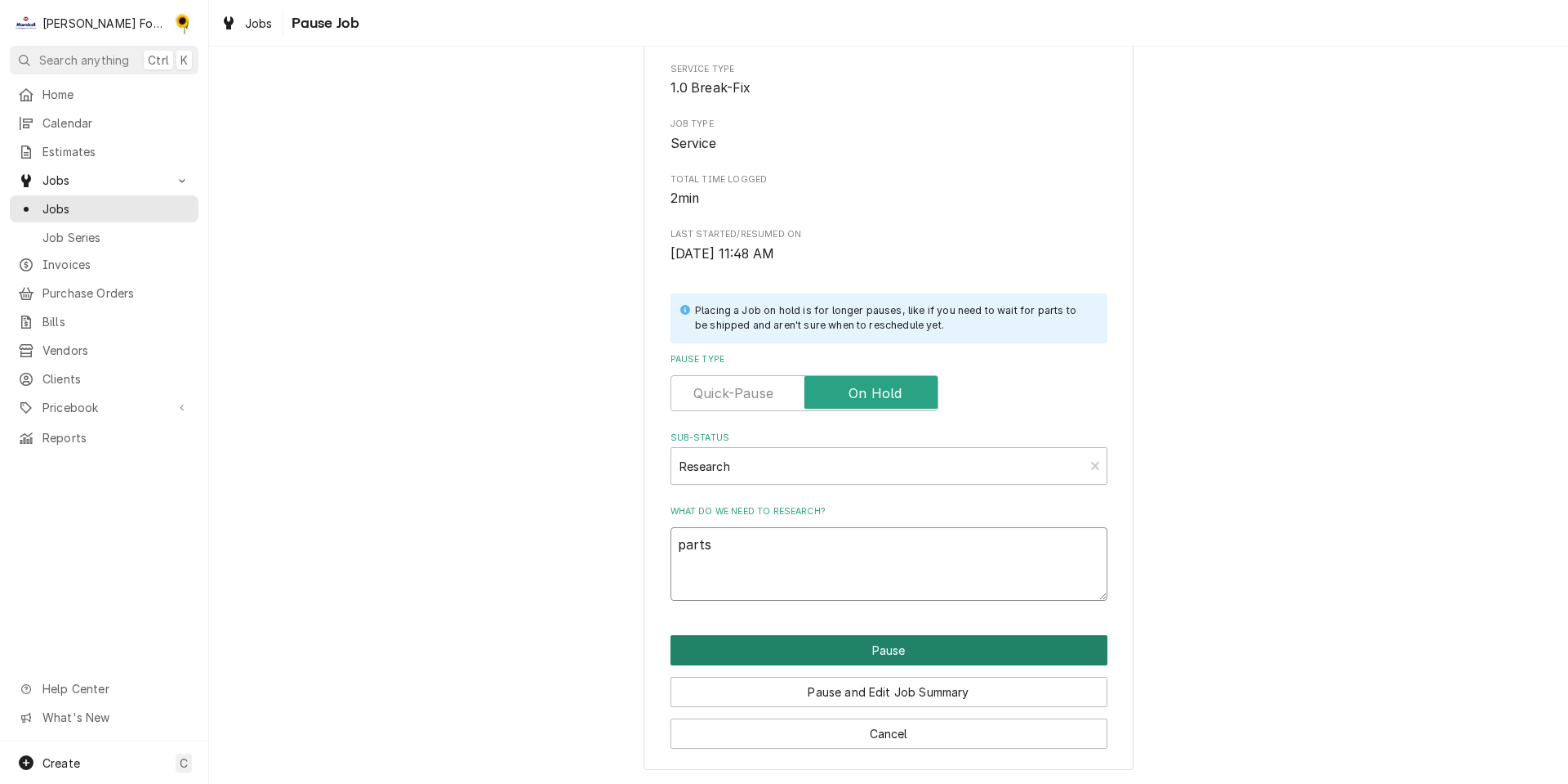
type textarea "parts"
click at [813, 645] on button "Pause" at bounding box center [889, 650] width 437 height 30
type textarea "x"
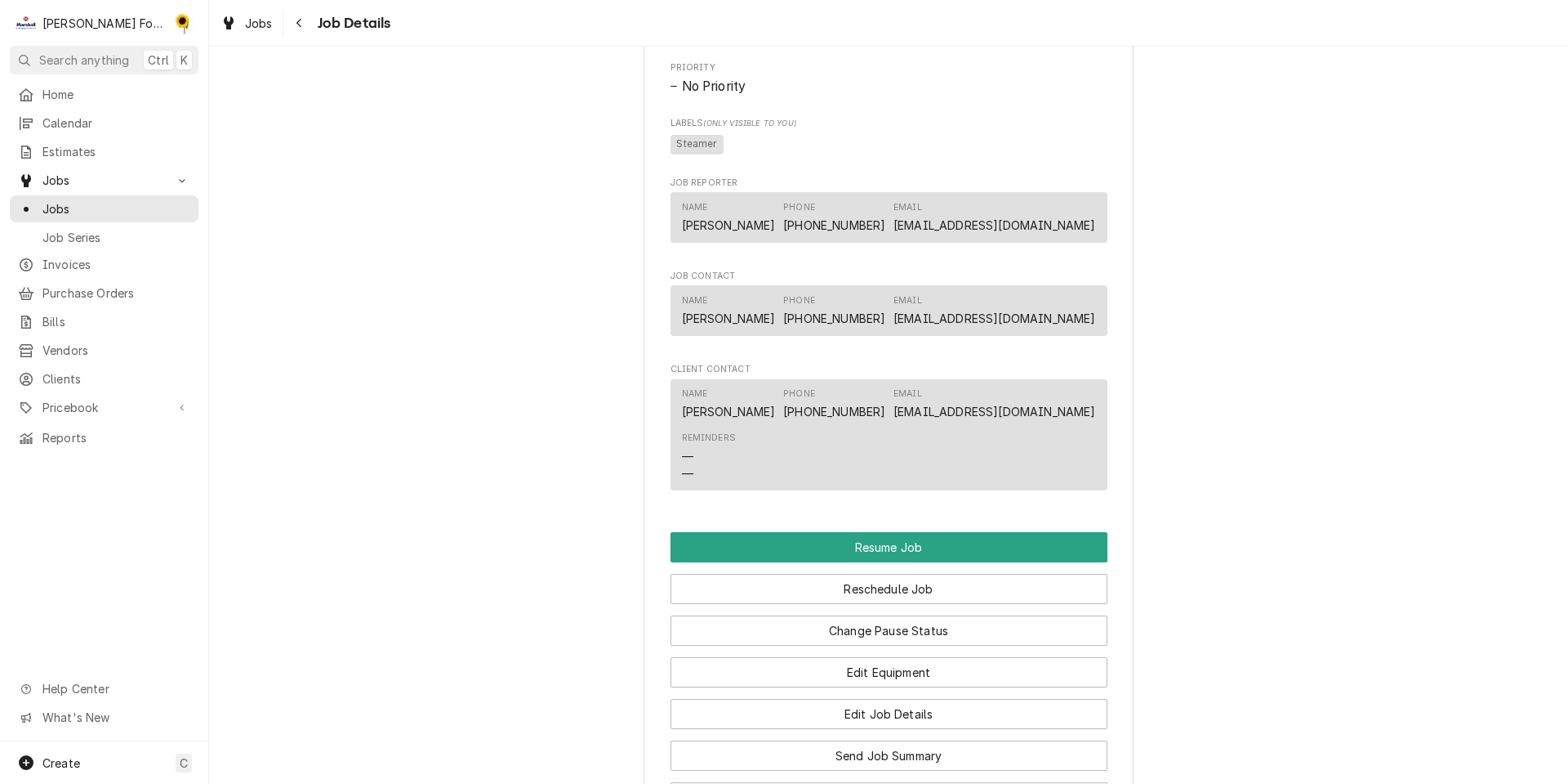
scroll to position [1701, 0]
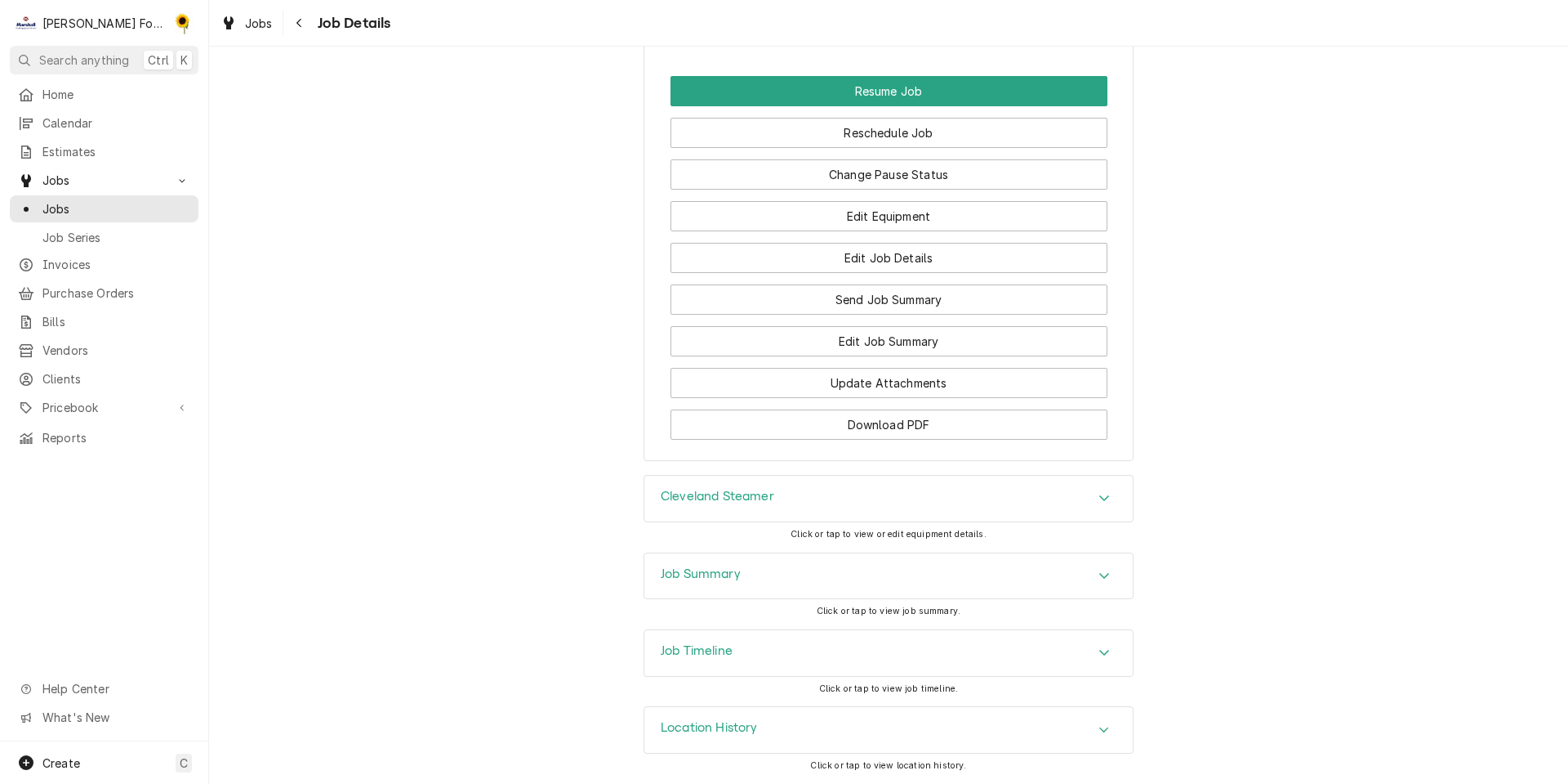
click at [718, 578] on h3 "Job Summary" at bounding box center [701, 575] width 80 height 16
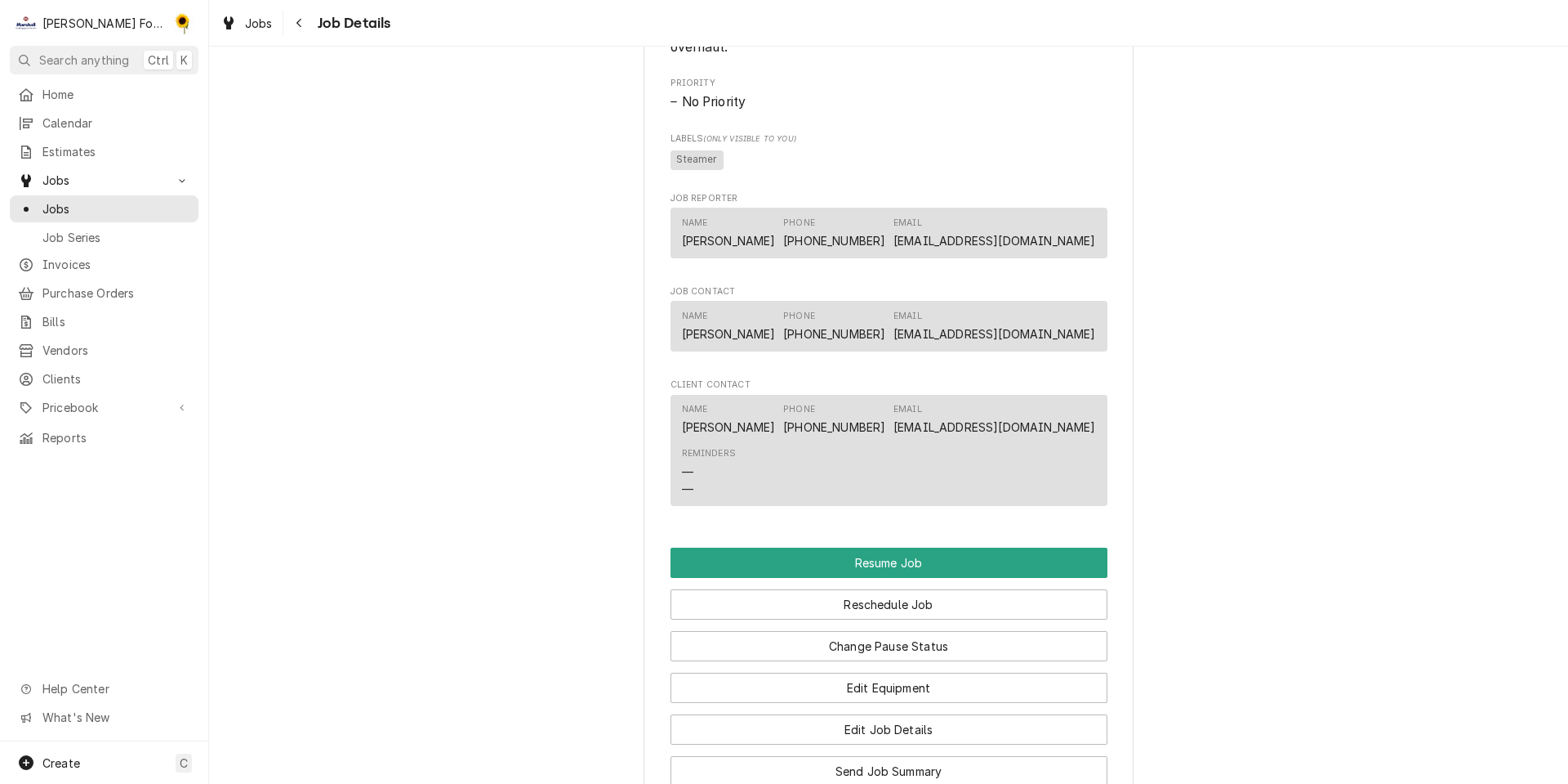
scroll to position [311, 0]
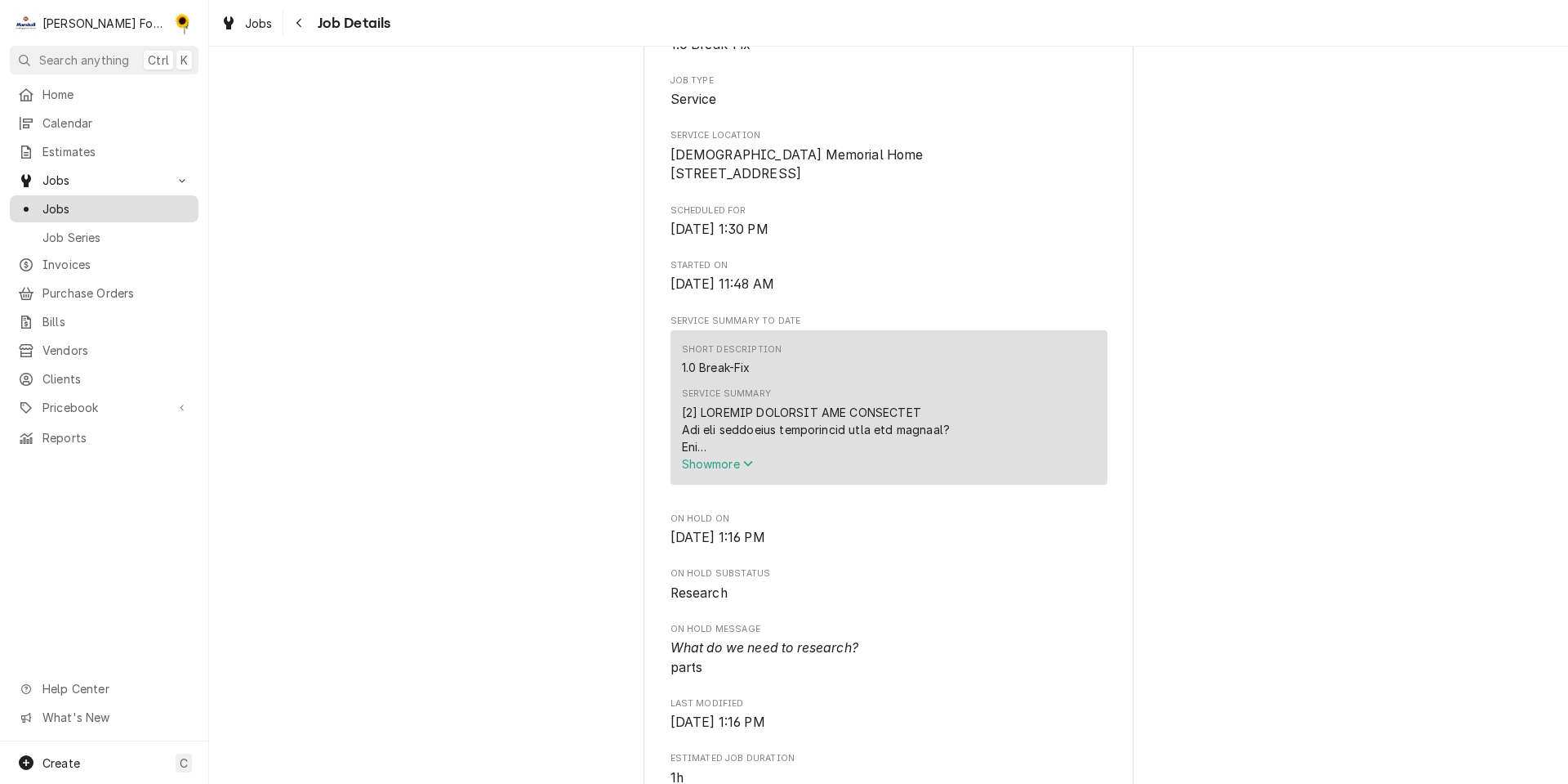
click at [112, 200] on span "Jobs" at bounding box center [117, 208] width 148 height 17
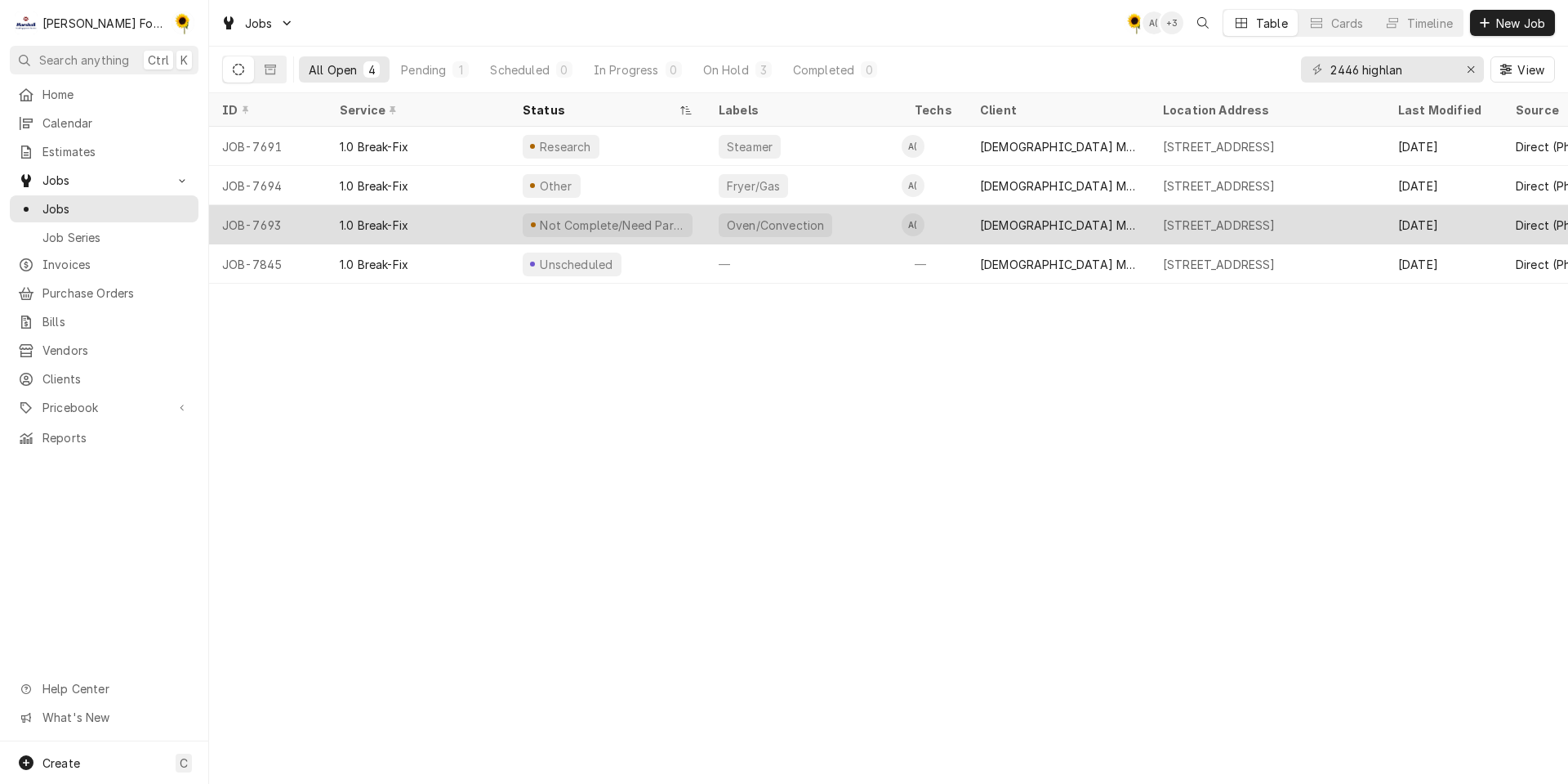
click at [840, 222] on div "Oven/Convection" at bounding box center [803, 224] width 196 height 39
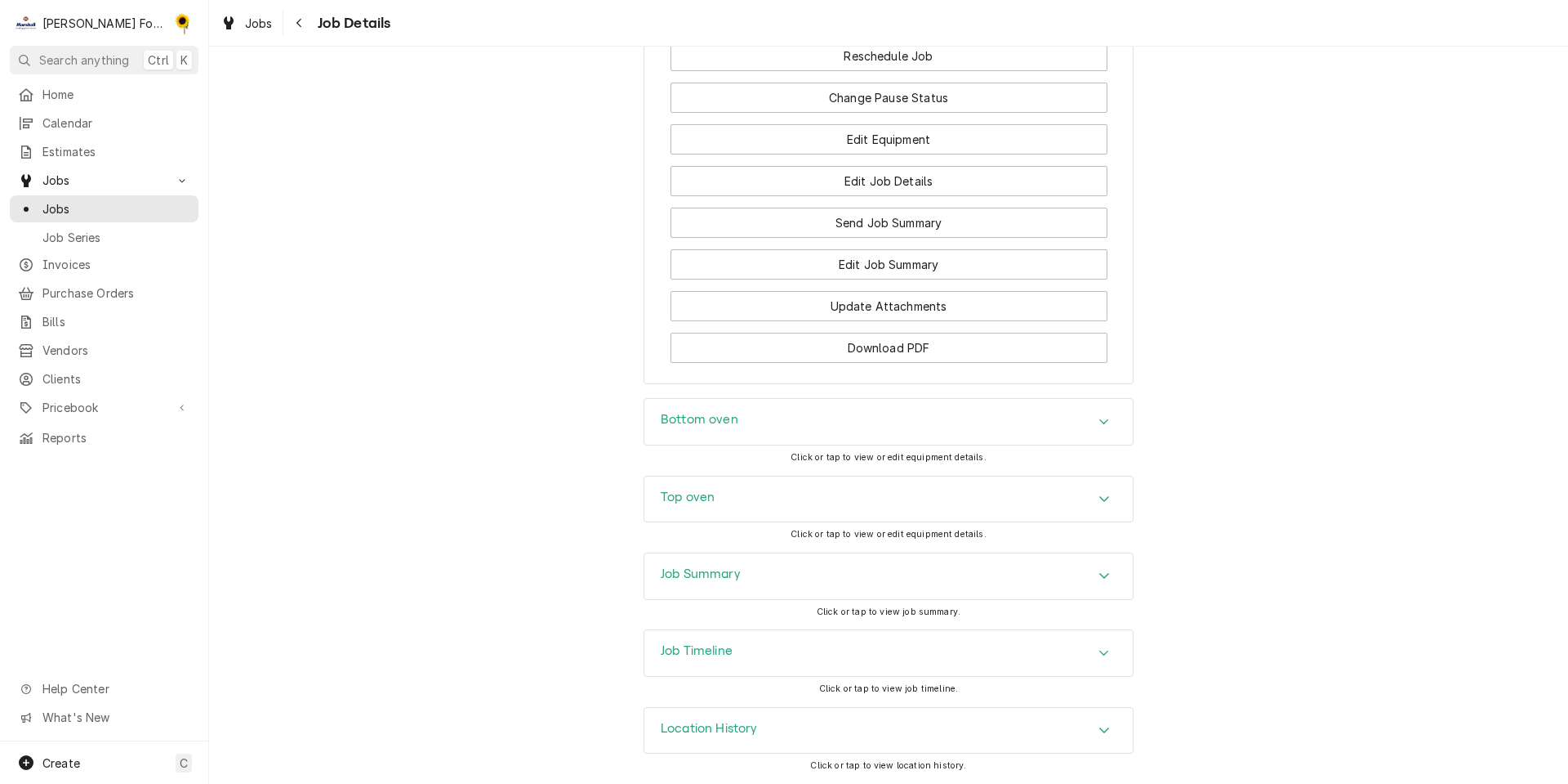
scroll to position [1721, 0]
click at [885, 90] on button "Change Pause Status" at bounding box center [889, 98] width 437 height 30
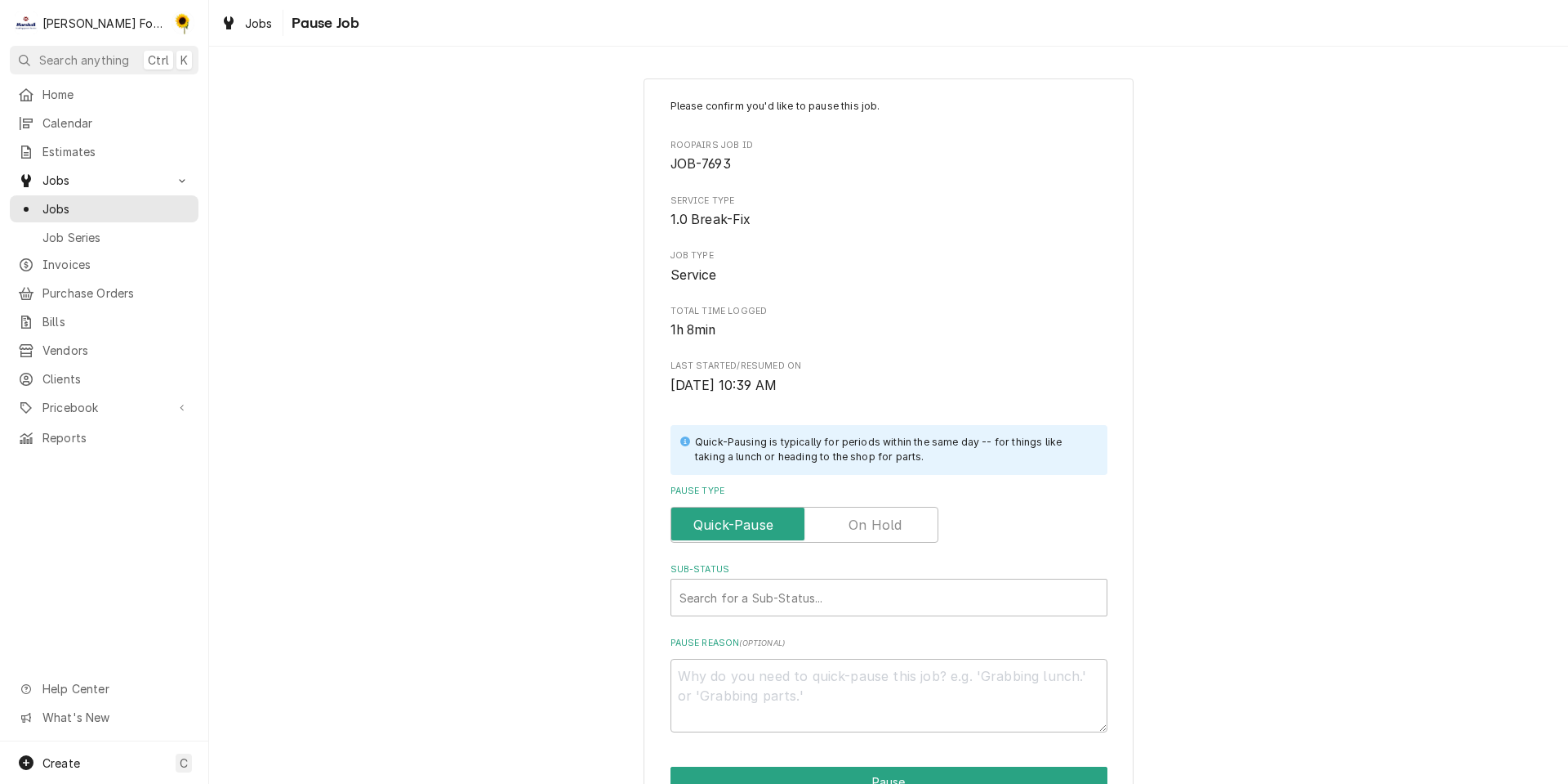
click at [875, 532] on label "Pause Type" at bounding box center [804, 525] width 268 height 36
click at [875, 532] on input "Pause Type" at bounding box center [804, 525] width 253 height 36
checkbox input "true"
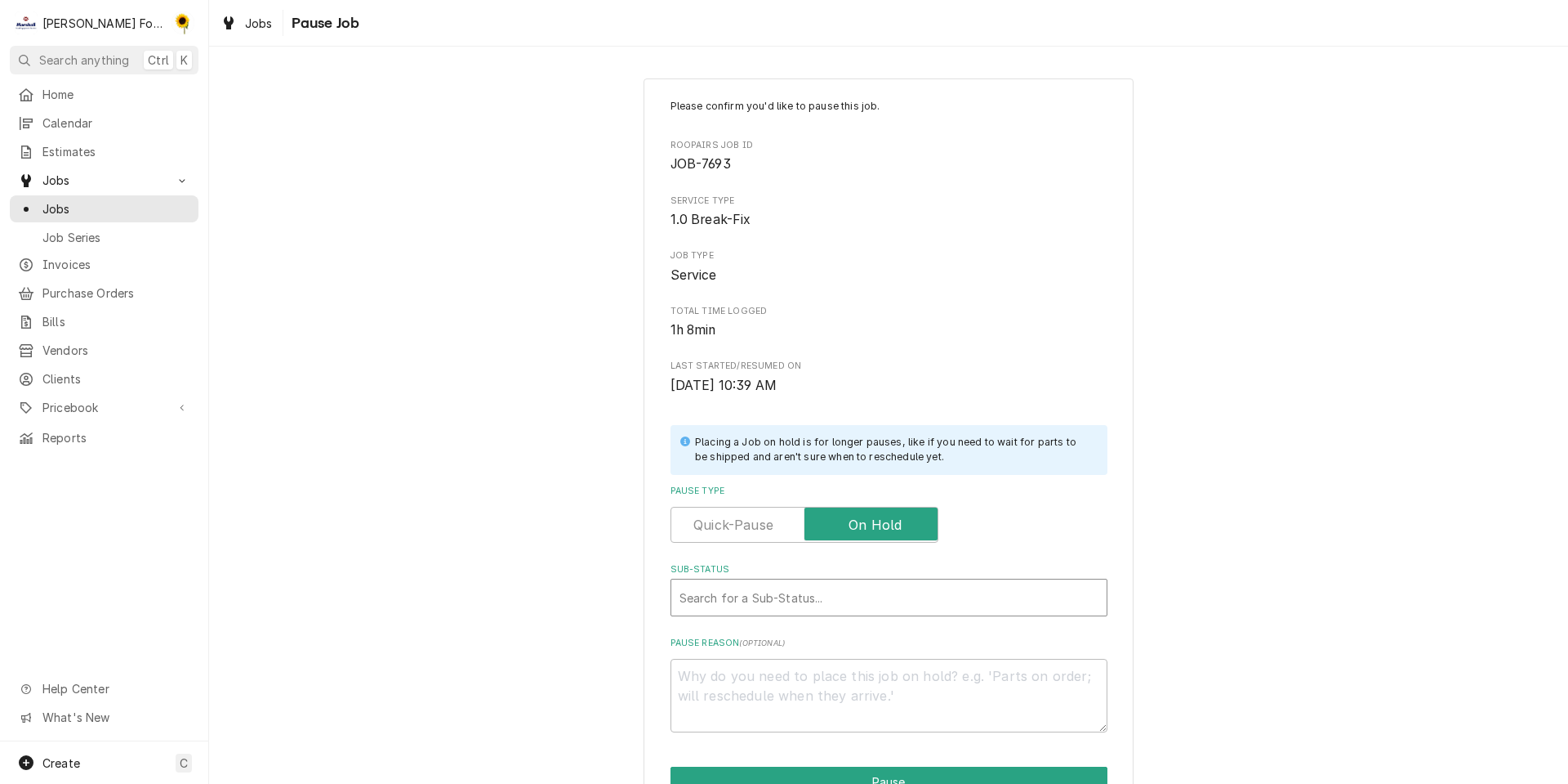
click at [841, 595] on div "Sub-Status" at bounding box center [889, 597] width 419 height 30
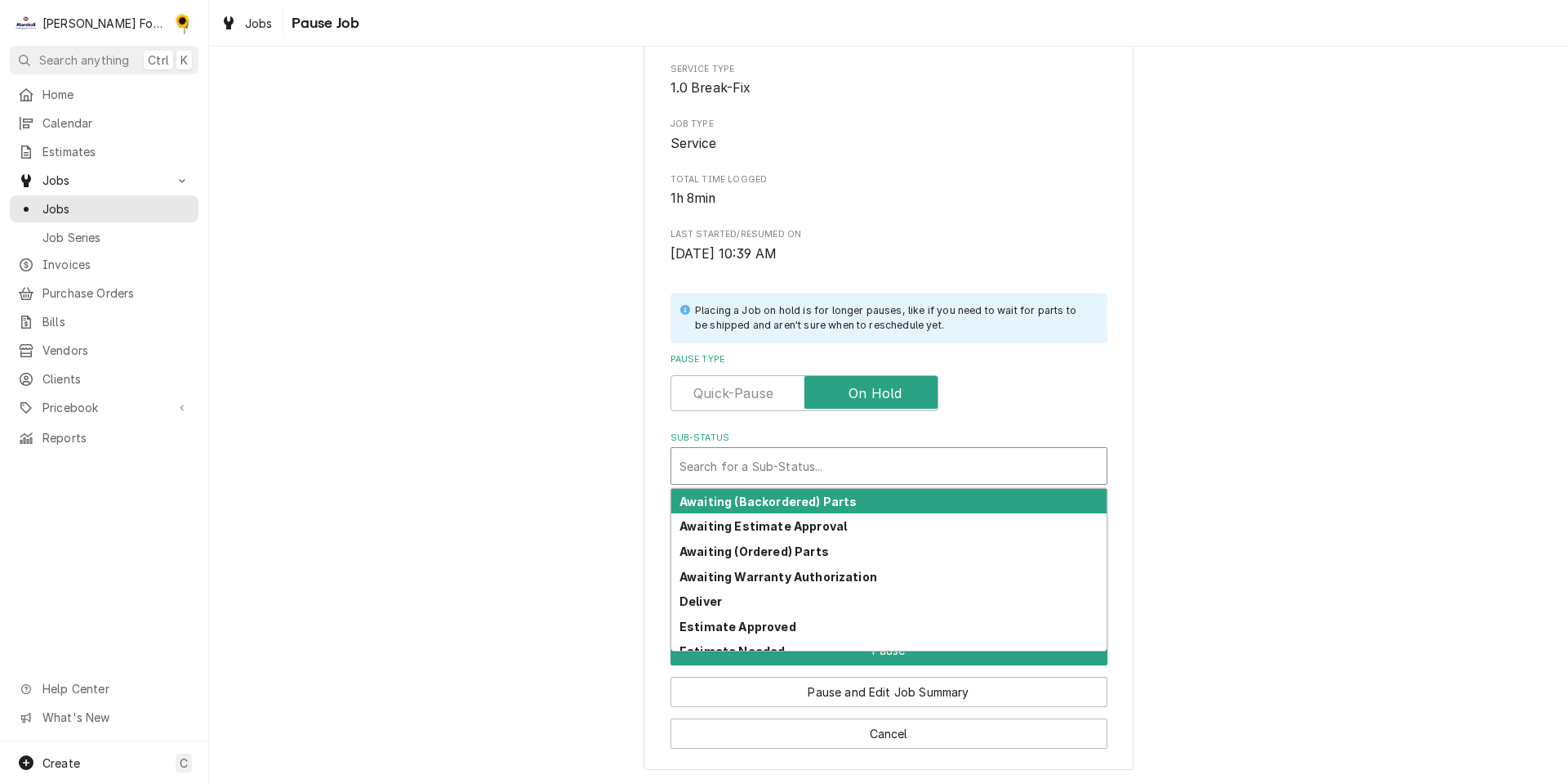
scroll to position [264, 0]
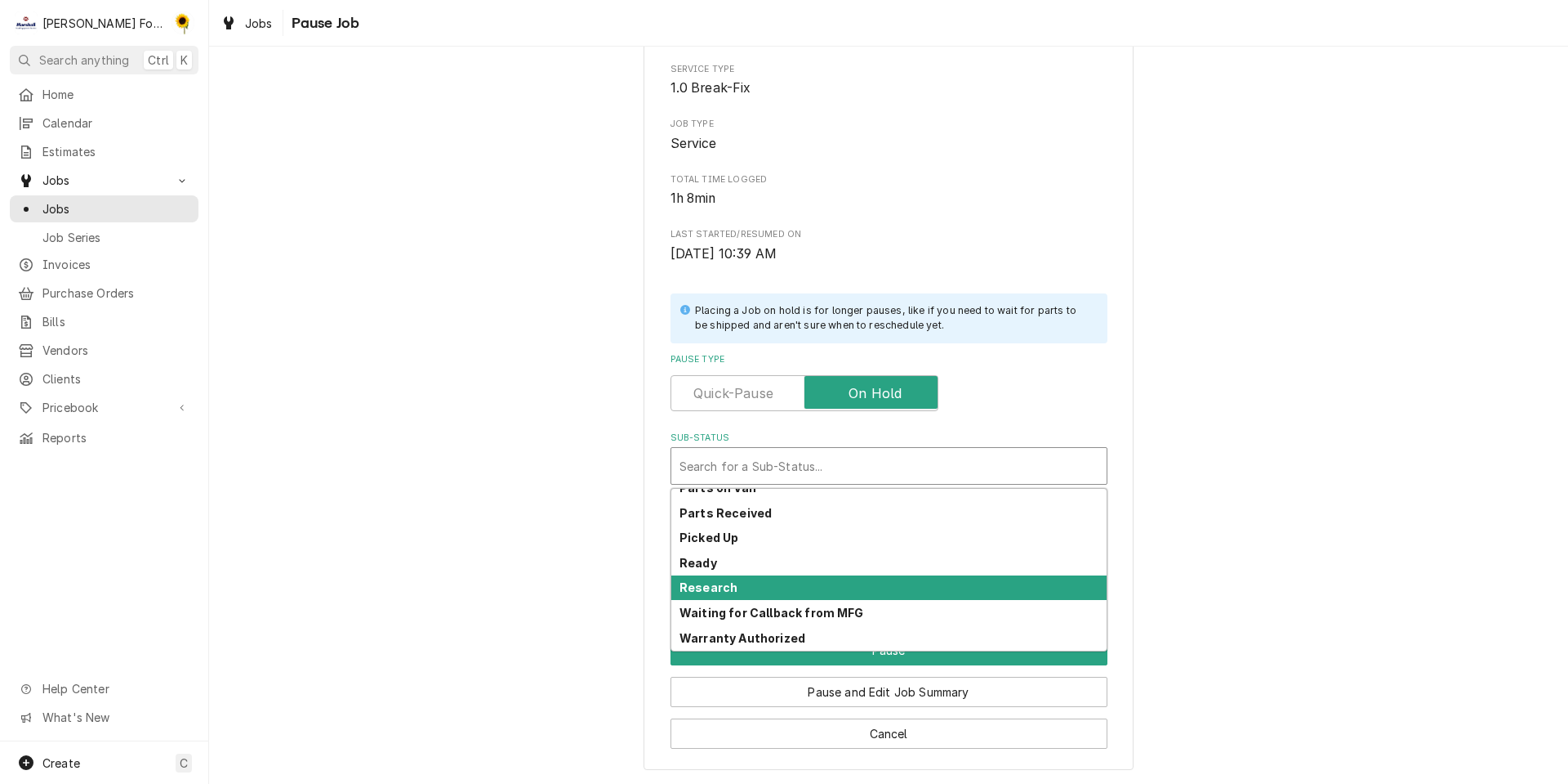
click at [799, 590] on div "Research" at bounding box center [889, 588] width 436 height 25
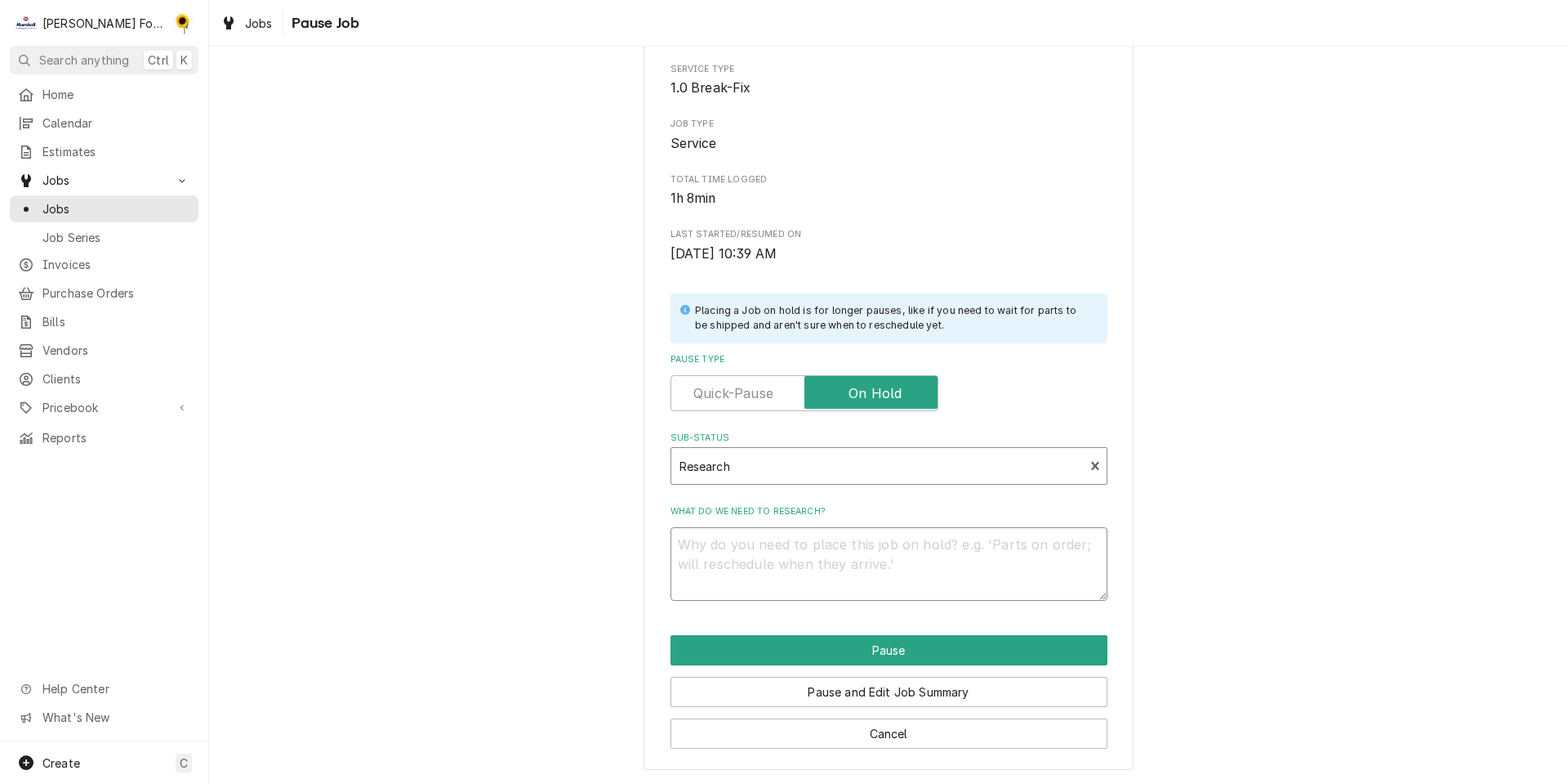
click at [781, 579] on textarea "What do we need to research?" at bounding box center [889, 565] width 437 height 74
type textarea "x"
type textarea "p"
type textarea "x"
type textarea "pa"
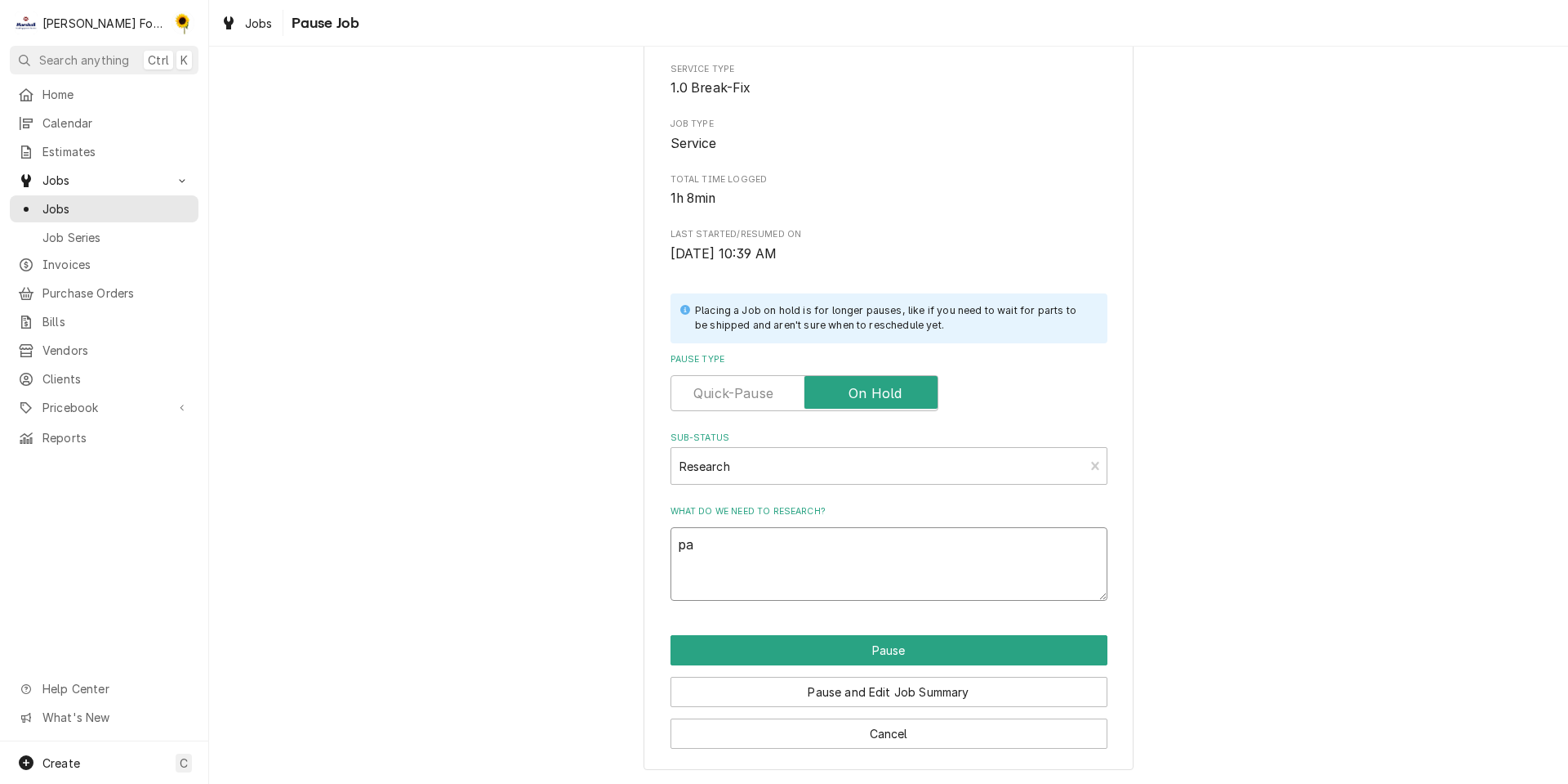
type textarea "x"
type textarea "par"
type textarea "x"
type textarea "part"
type textarea "x"
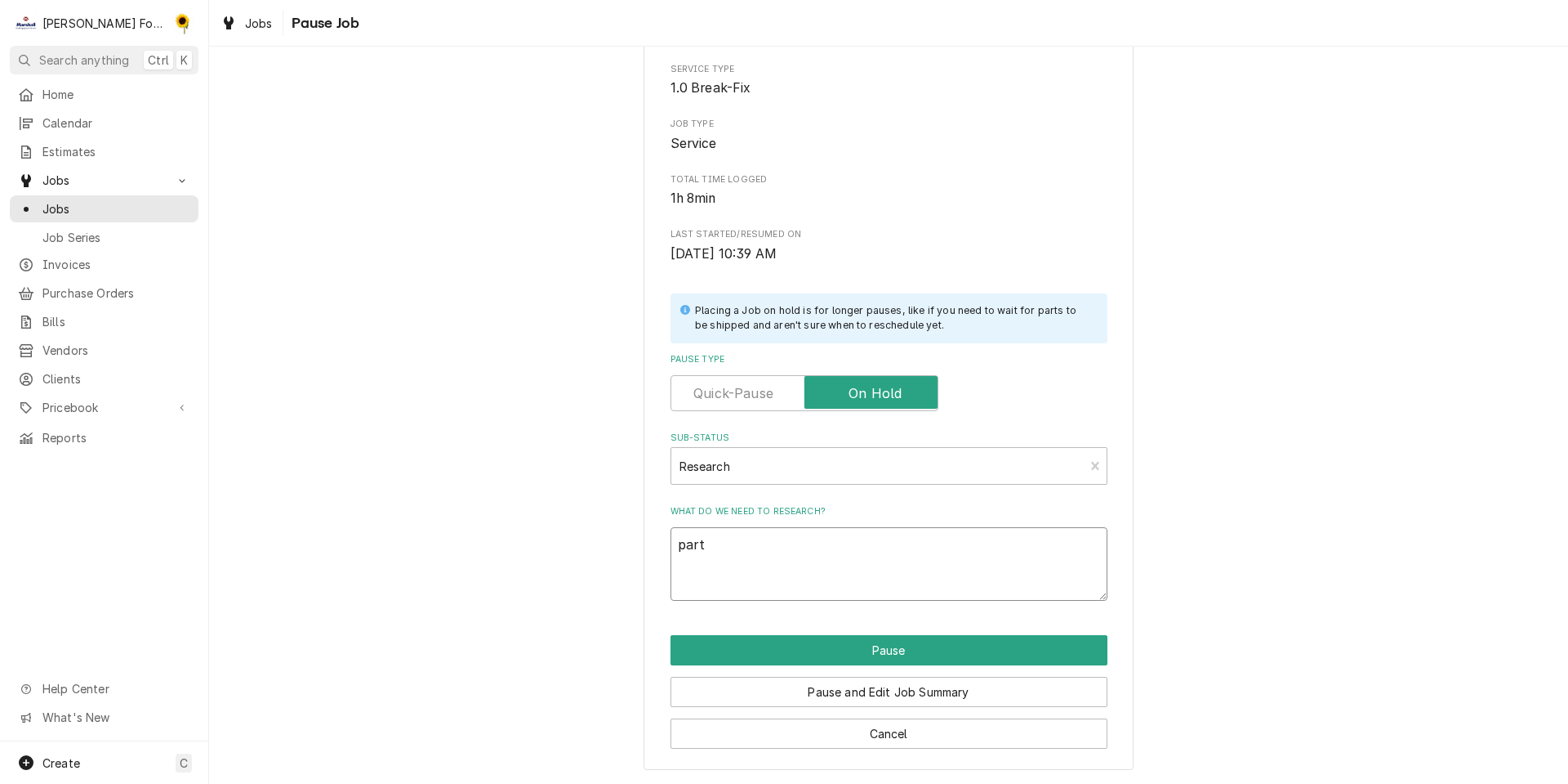
type textarea "parts"
type textarea "x"
type textarea "parts"
click at [921, 646] on button "Pause" at bounding box center [889, 650] width 437 height 30
type textarea "x"
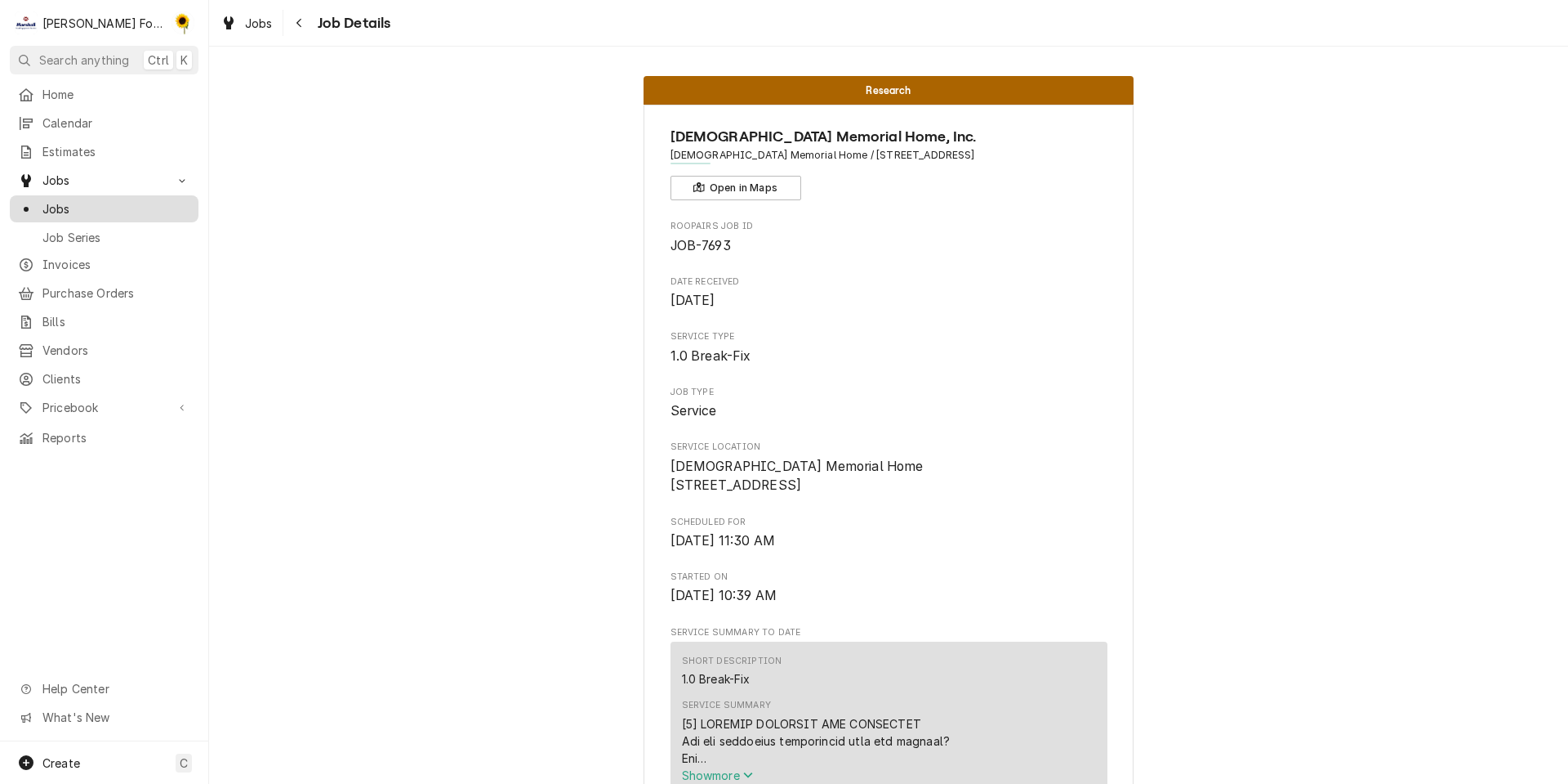
click at [118, 200] on span "Jobs" at bounding box center [117, 208] width 148 height 17
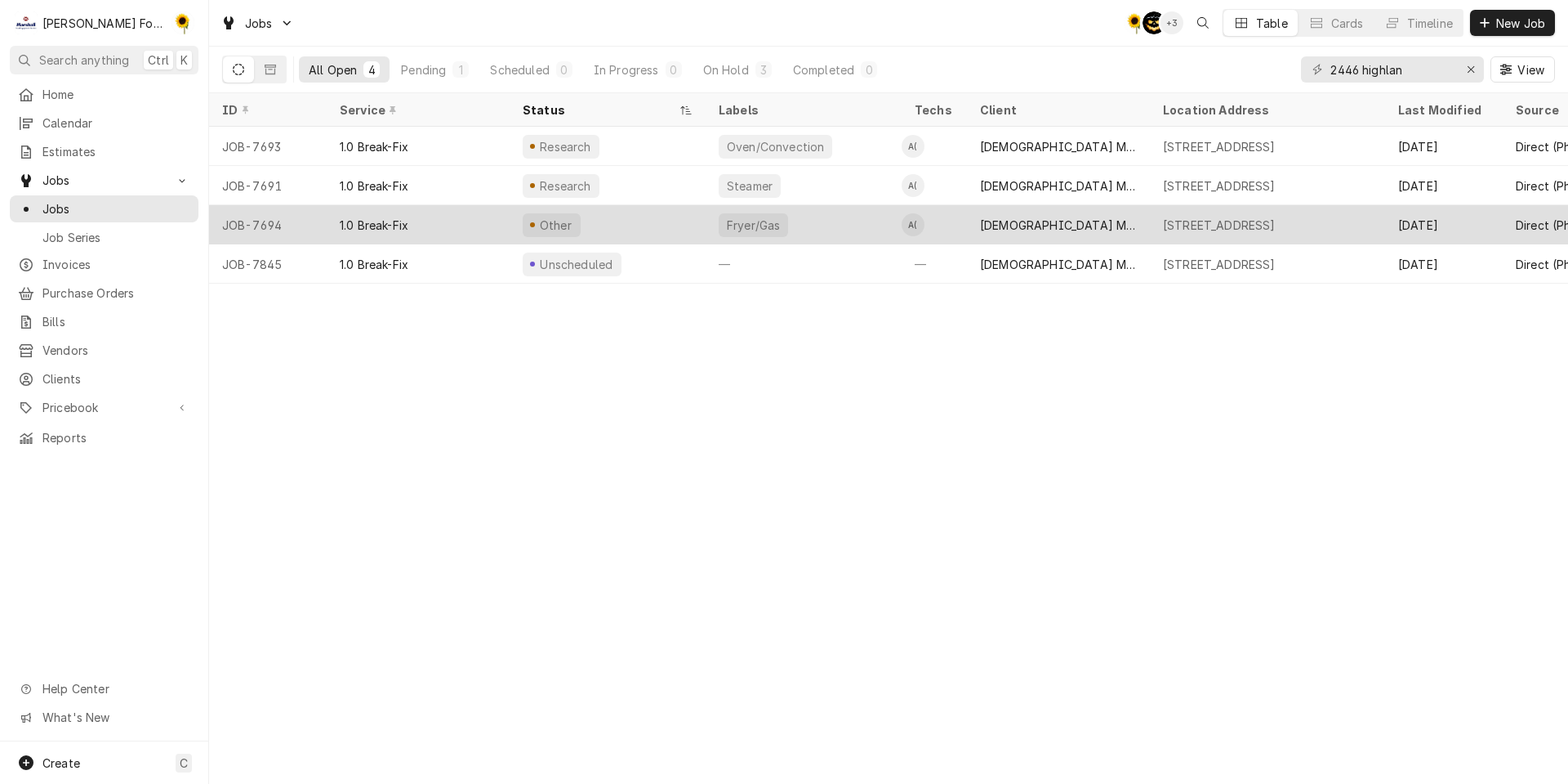
click at [606, 217] on div "Other" at bounding box center [607, 224] width 196 height 39
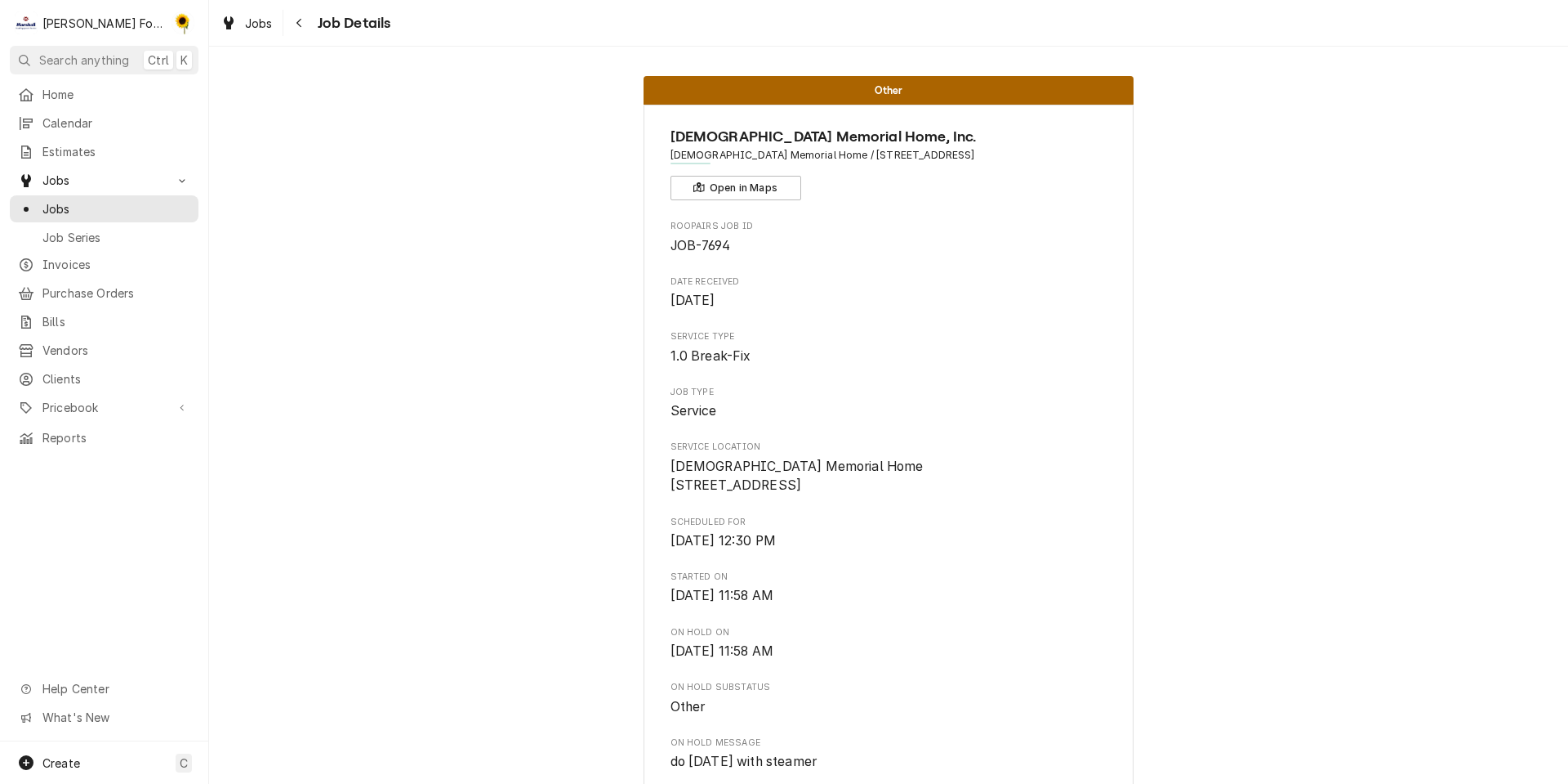
scroll to position [1349, 0]
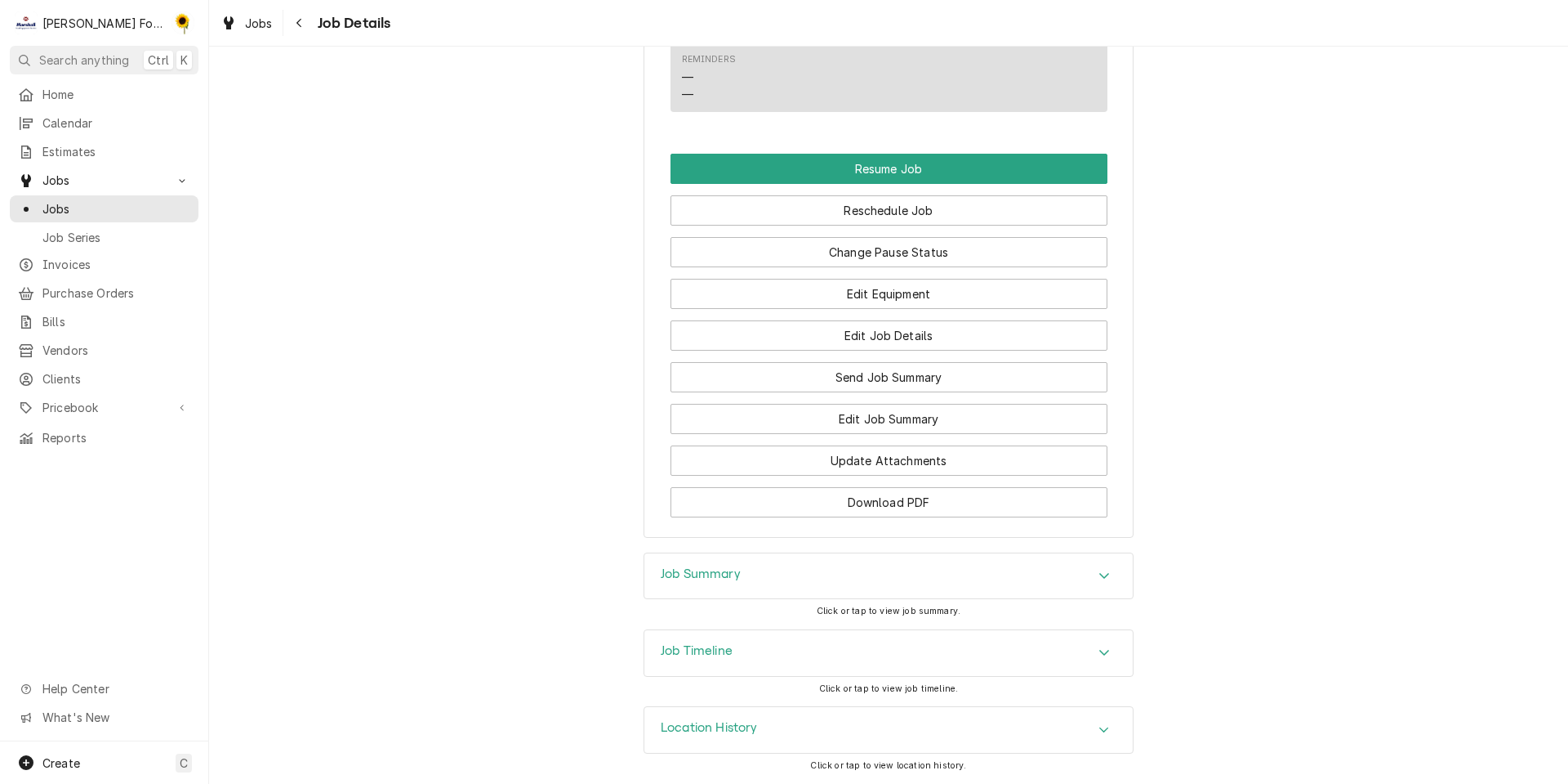
click at [718, 657] on h3 "Job Timeline" at bounding box center [697, 651] width 72 height 16
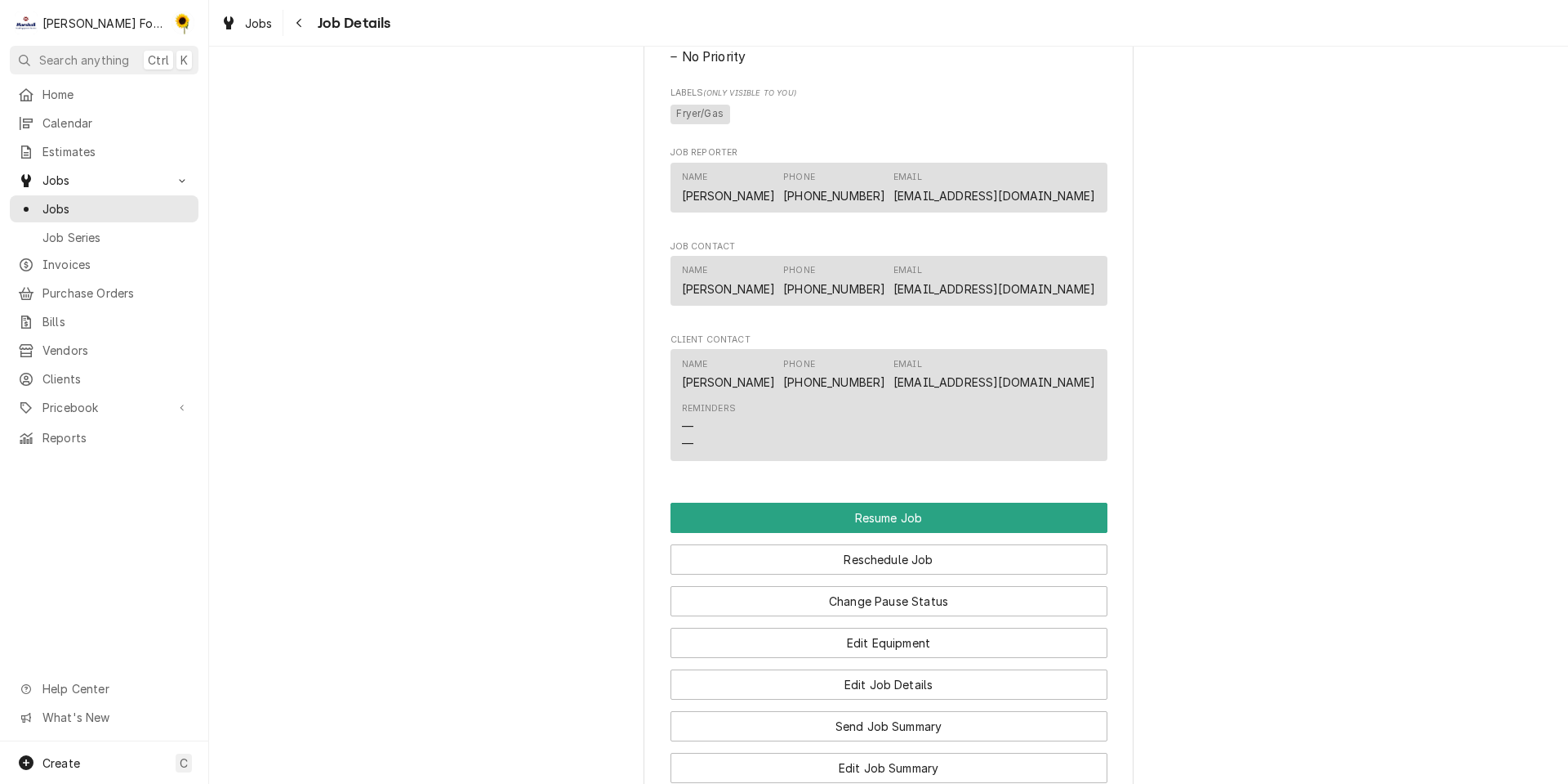
scroll to position [1389, 0]
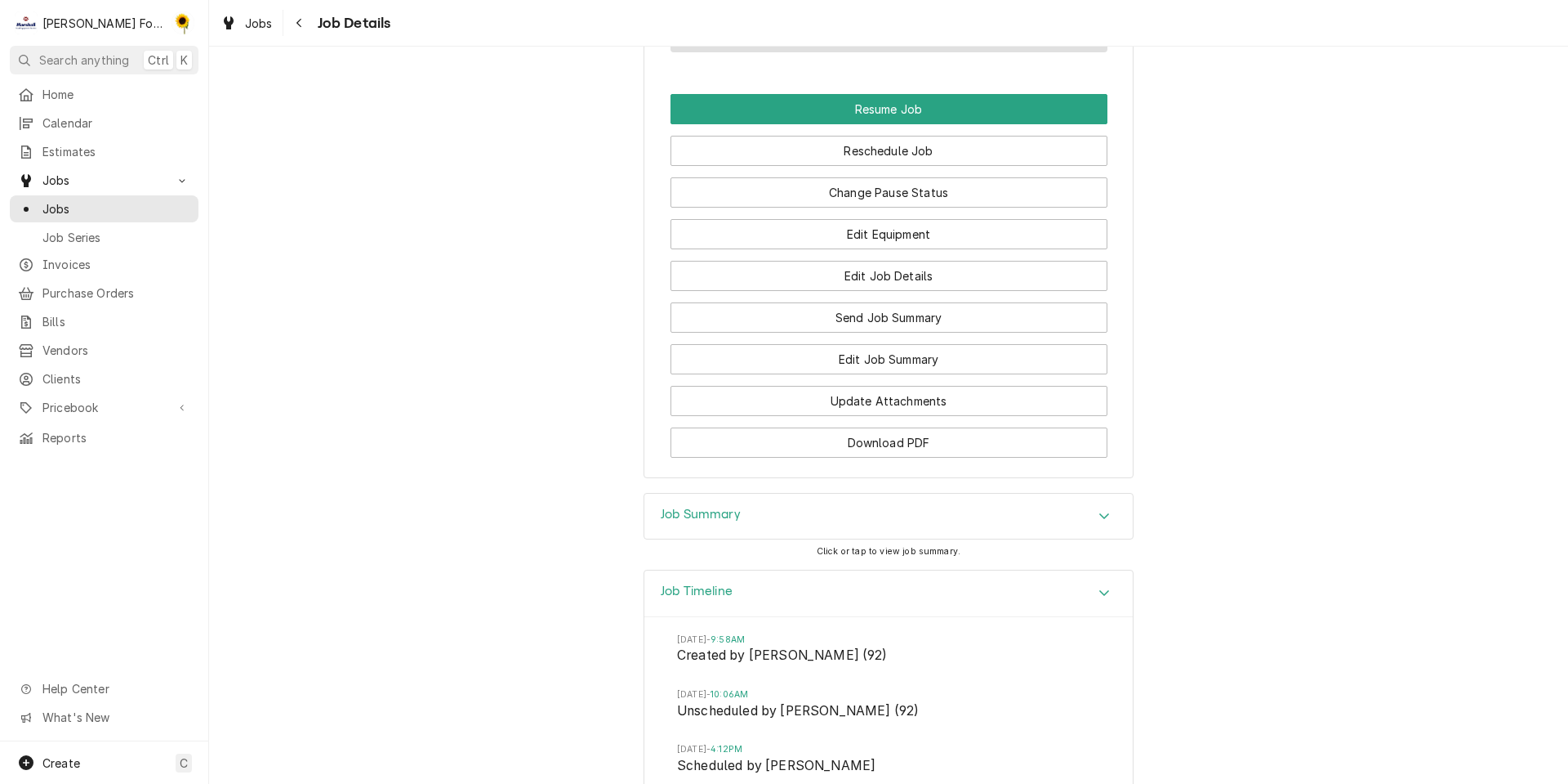
click at [722, 523] on h3 "Job Summary" at bounding box center [701, 515] width 80 height 16
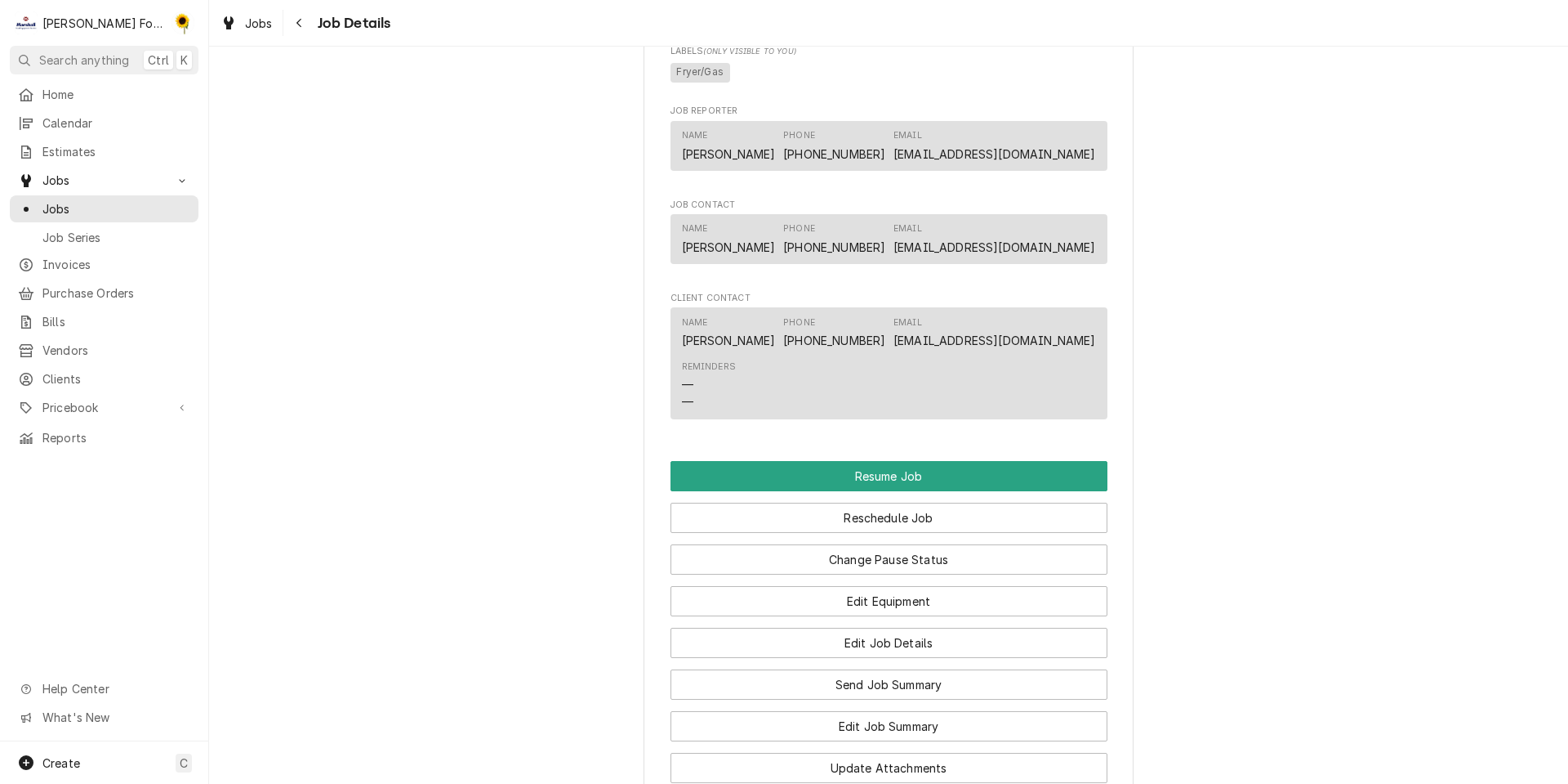
scroll to position [0, 0]
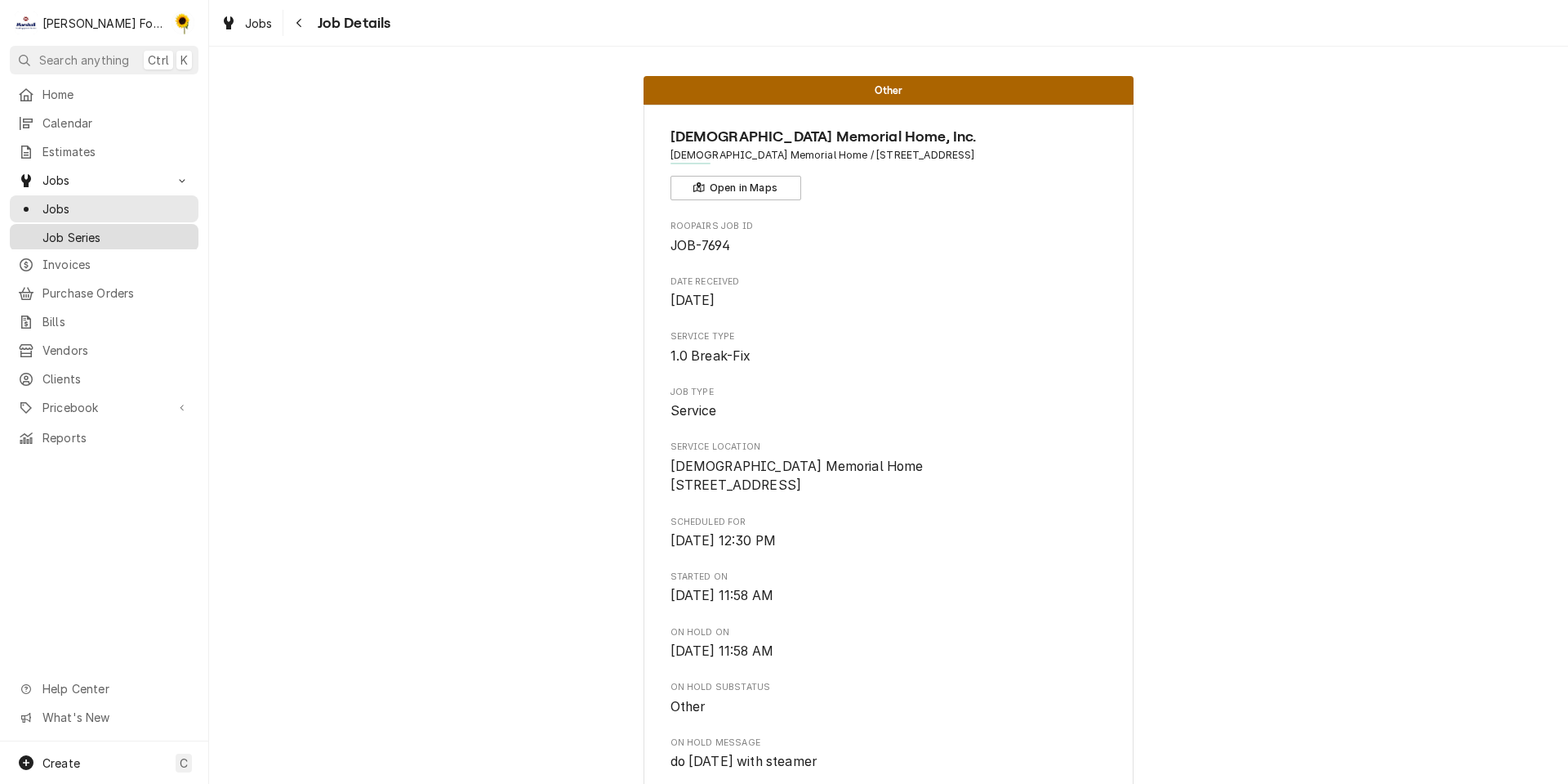
drag, startPoint x: 134, startPoint y: 201, endPoint x: 164, endPoint y: 222, distance: 36.6
click at [134, 200] on span "Jobs" at bounding box center [117, 208] width 148 height 17
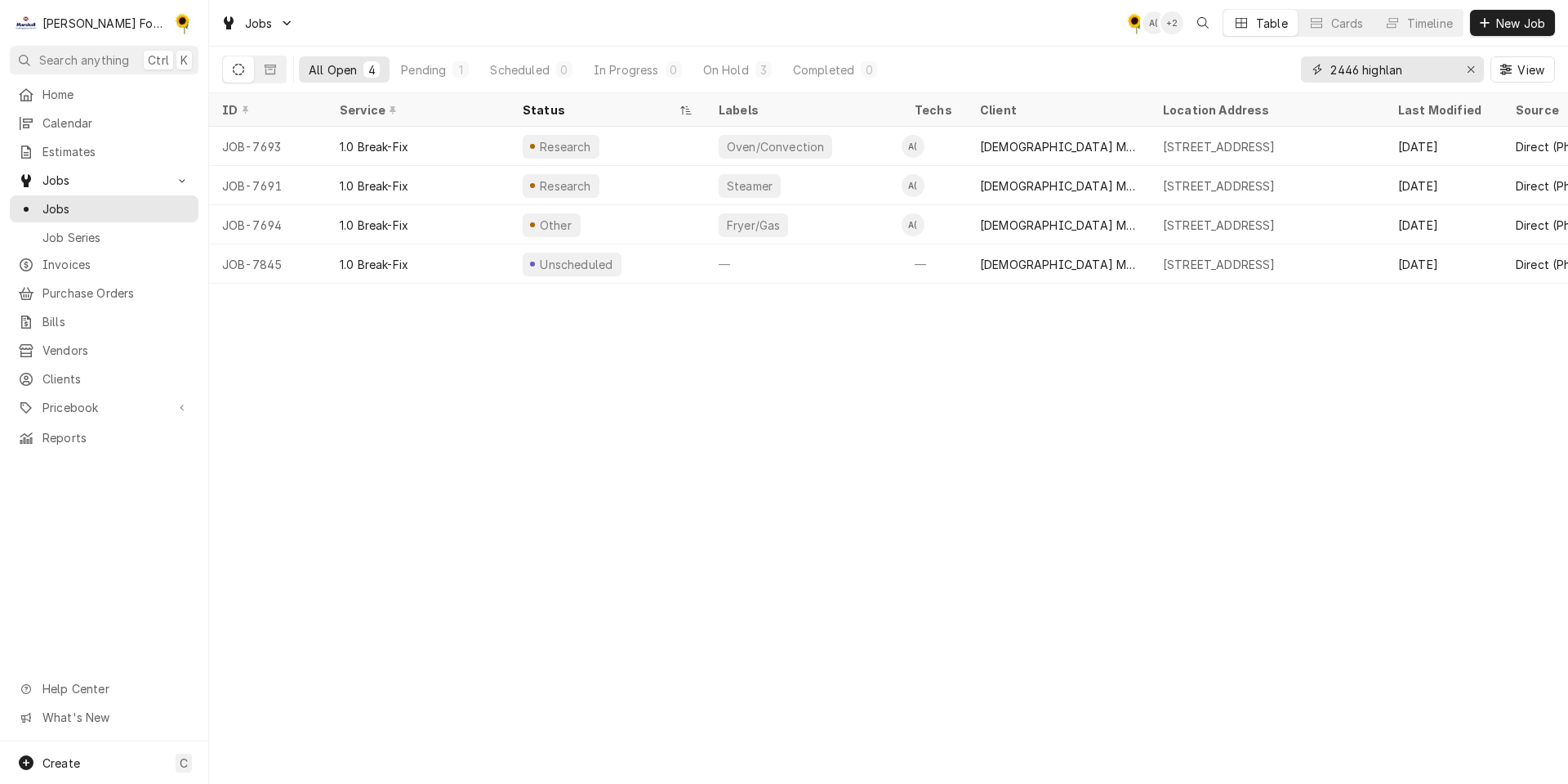
drag, startPoint x: 1468, startPoint y: 74, endPoint x: 1143, endPoint y: 68, distance: 325.1
click at [1468, 74] on div "Erase input" at bounding box center [1471, 69] width 16 height 16
